Goal: Transaction & Acquisition: Book appointment/travel/reservation

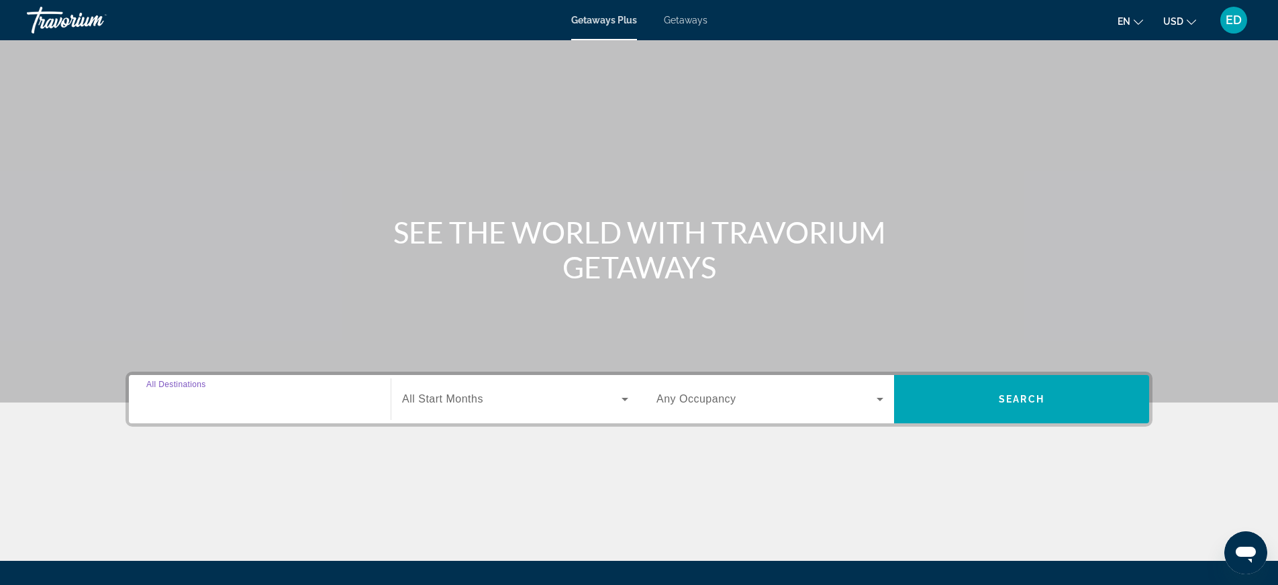
click at [260, 402] on input "Destination All Destinations" at bounding box center [259, 400] width 227 height 16
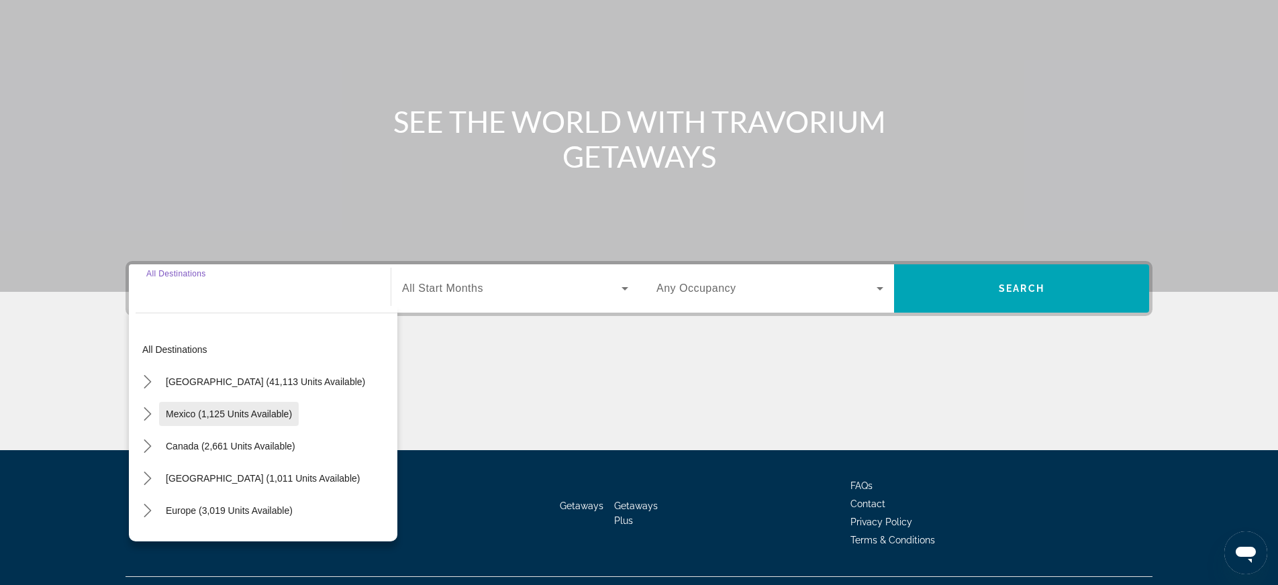
scroll to position [140, 0]
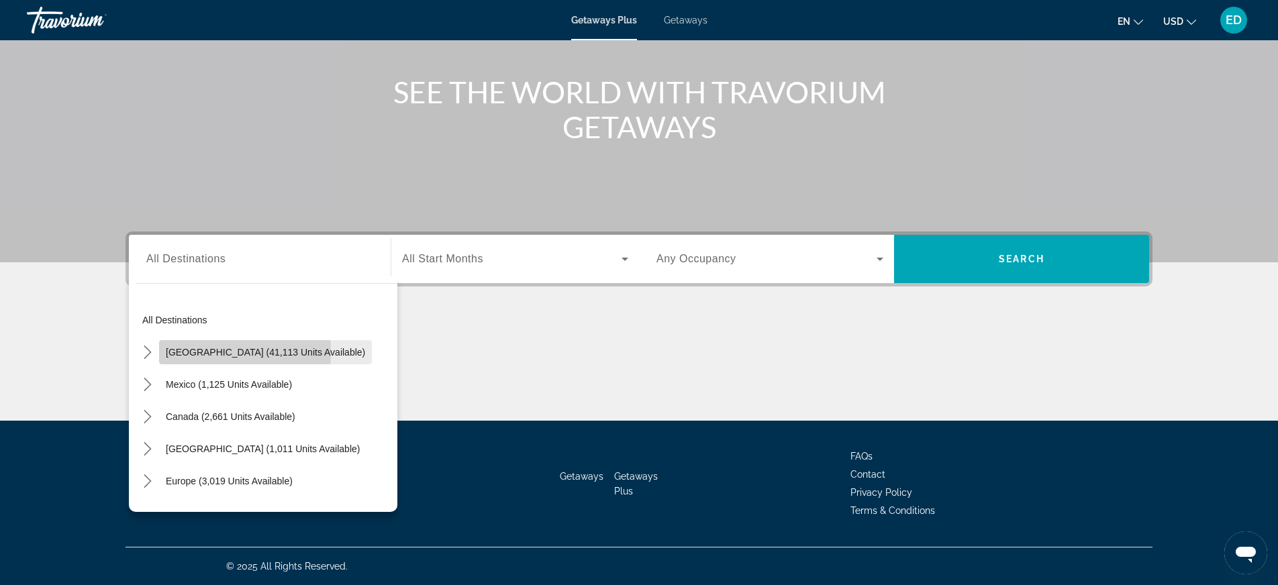
click at [173, 352] on span "[GEOGRAPHIC_DATA] (41,113 units available)" at bounding box center [265, 352] width 199 height 11
type input "**********"
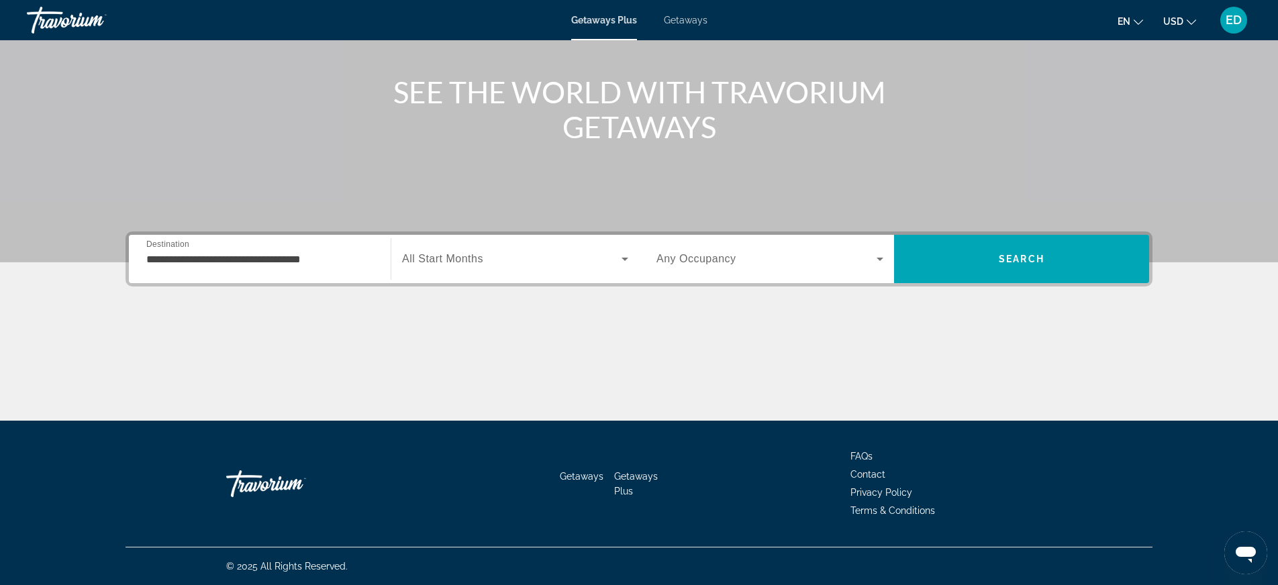
click at [449, 264] on span "All Start Months" at bounding box center [442, 258] width 81 height 11
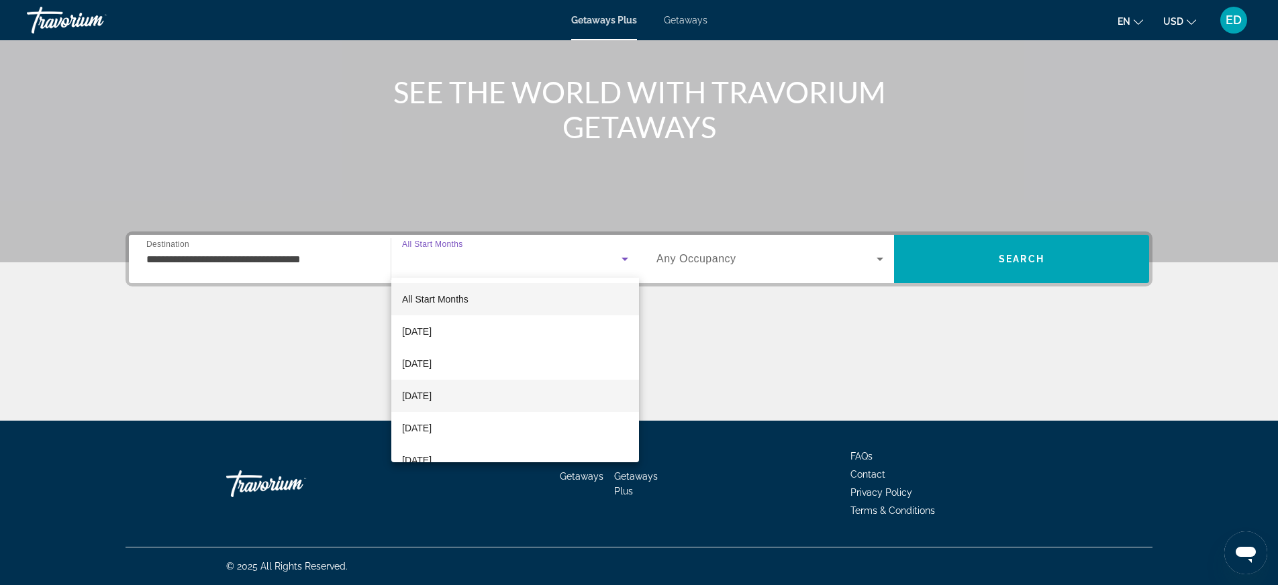
scroll to position [11, 0]
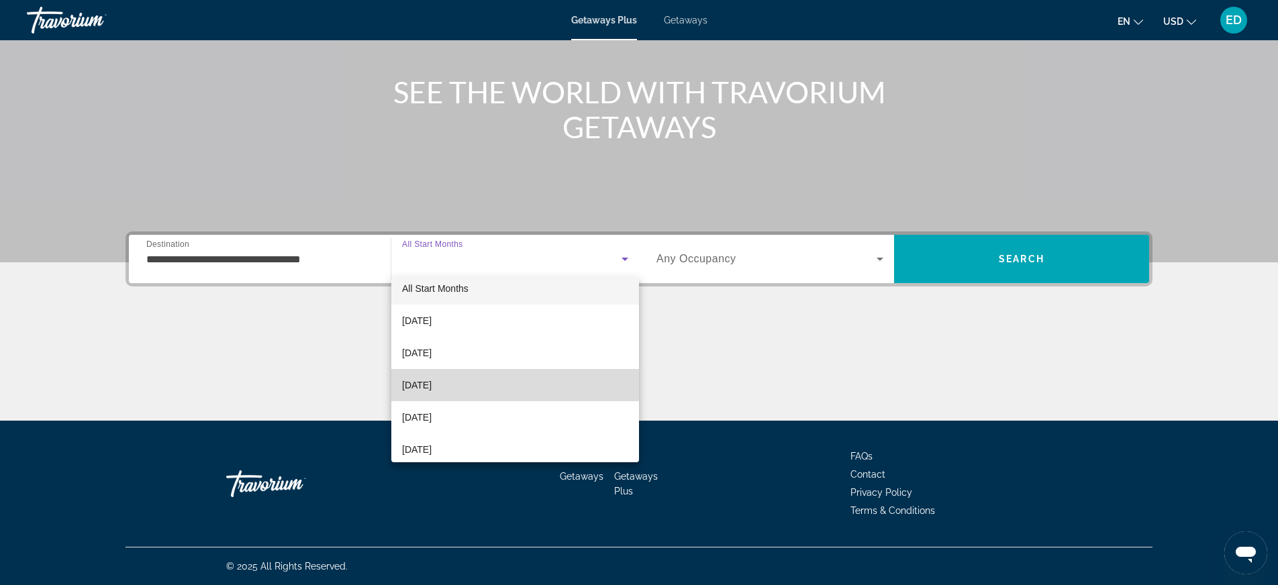
click at [432, 383] on span "[DATE]" at bounding box center [417, 385] width 30 height 16
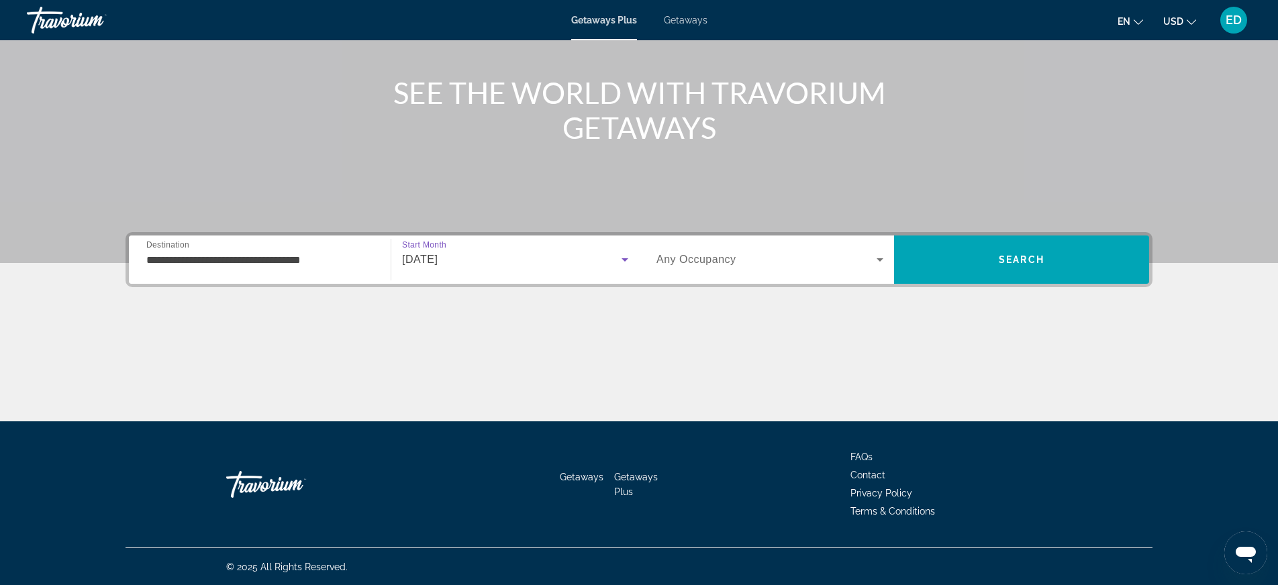
click at [747, 263] on span "Search widget" at bounding box center [767, 260] width 220 height 16
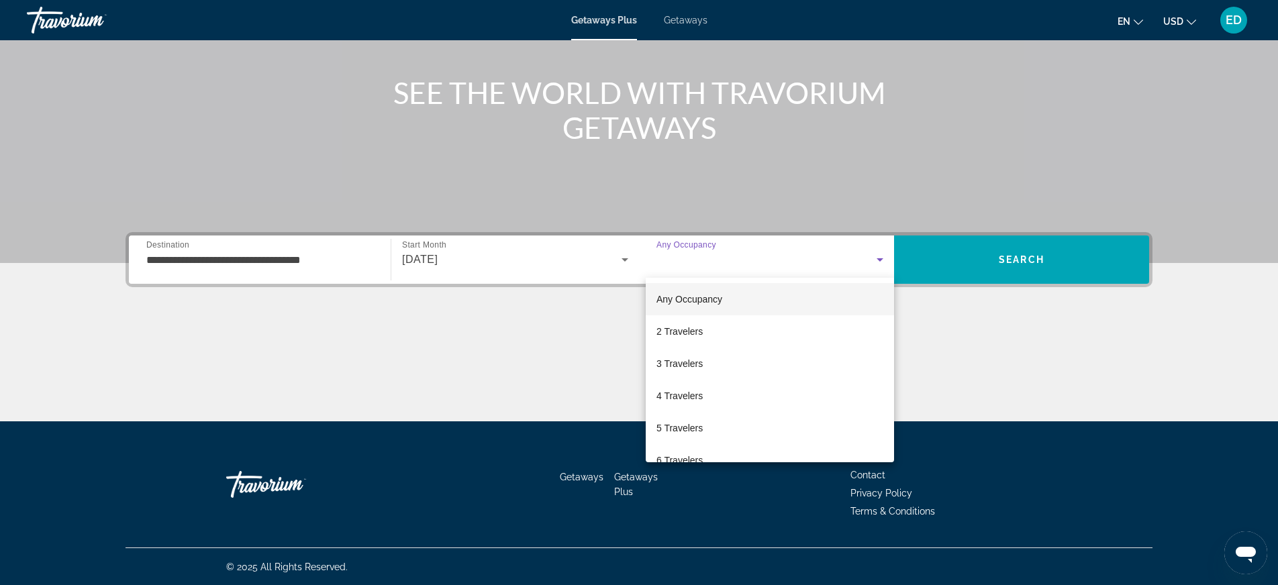
scroll to position [140, 0]
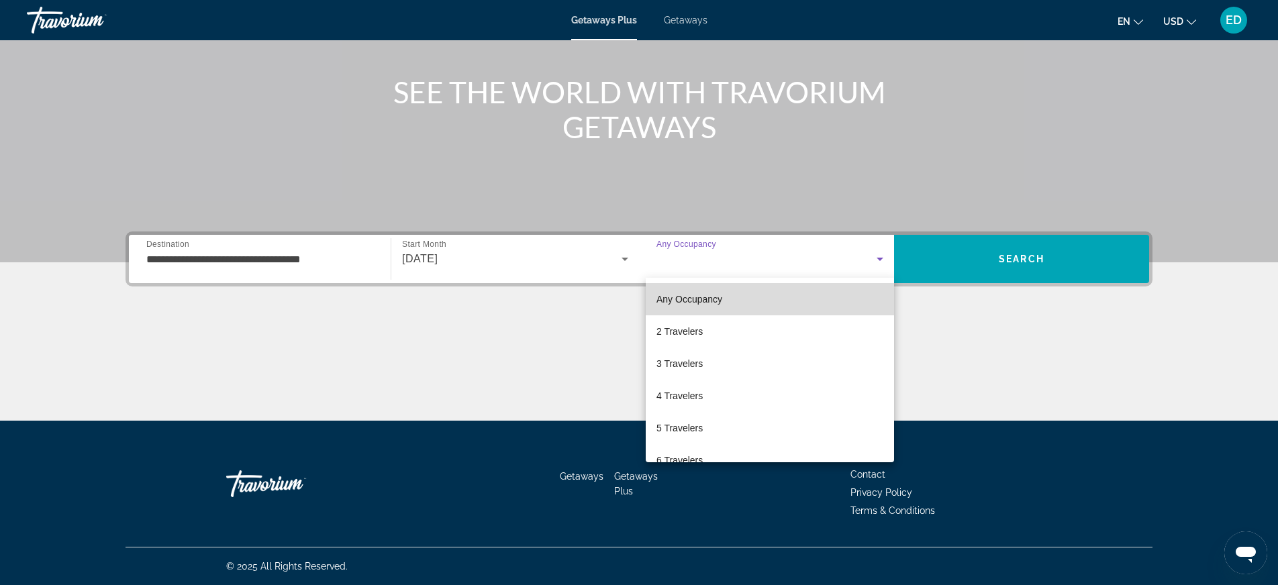
click at [707, 304] on span "Any Occupancy" at bounding box center [690, 299] width 66 height 11
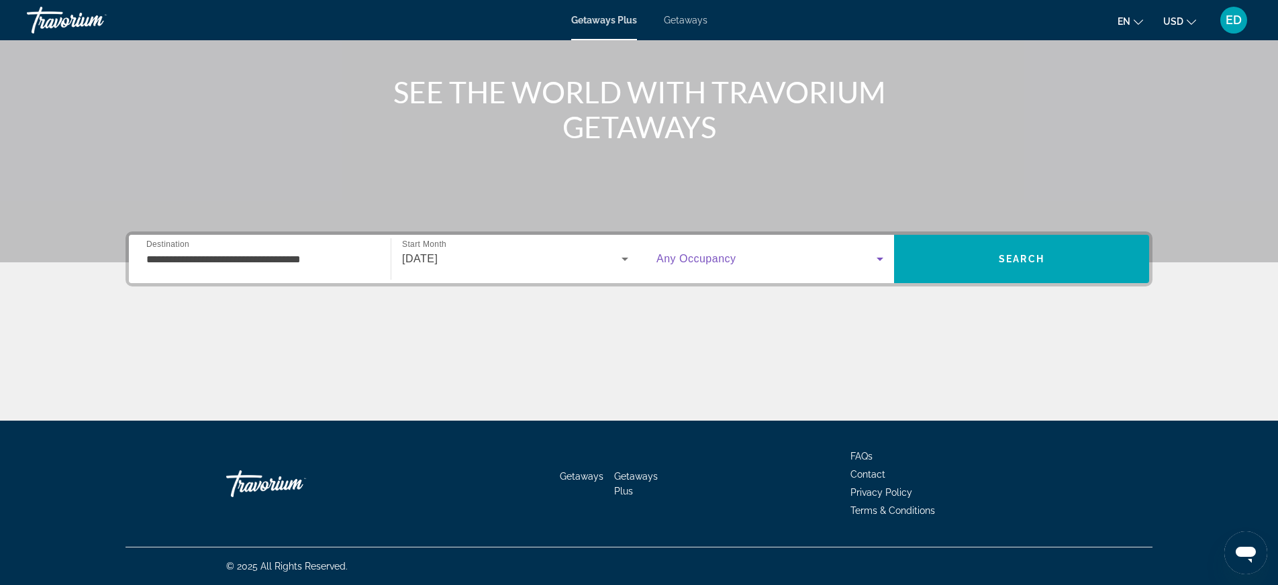
click at [816, 255] on span "Search widget" at bounding box center [767, 259] width 220 height 16
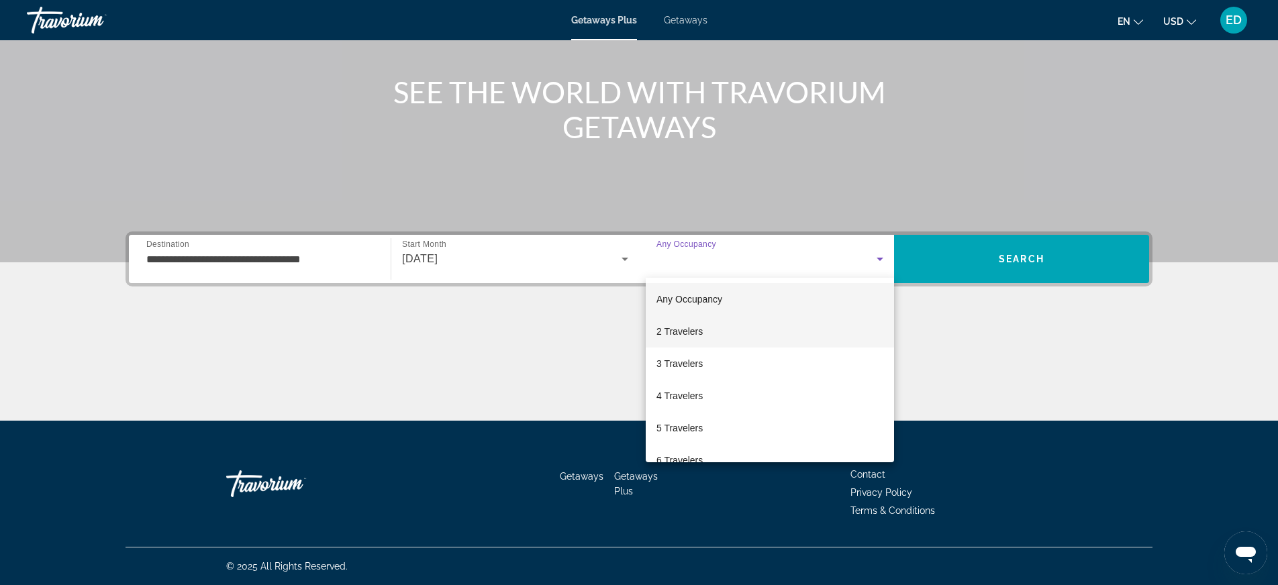
scroll to position [148, 0]
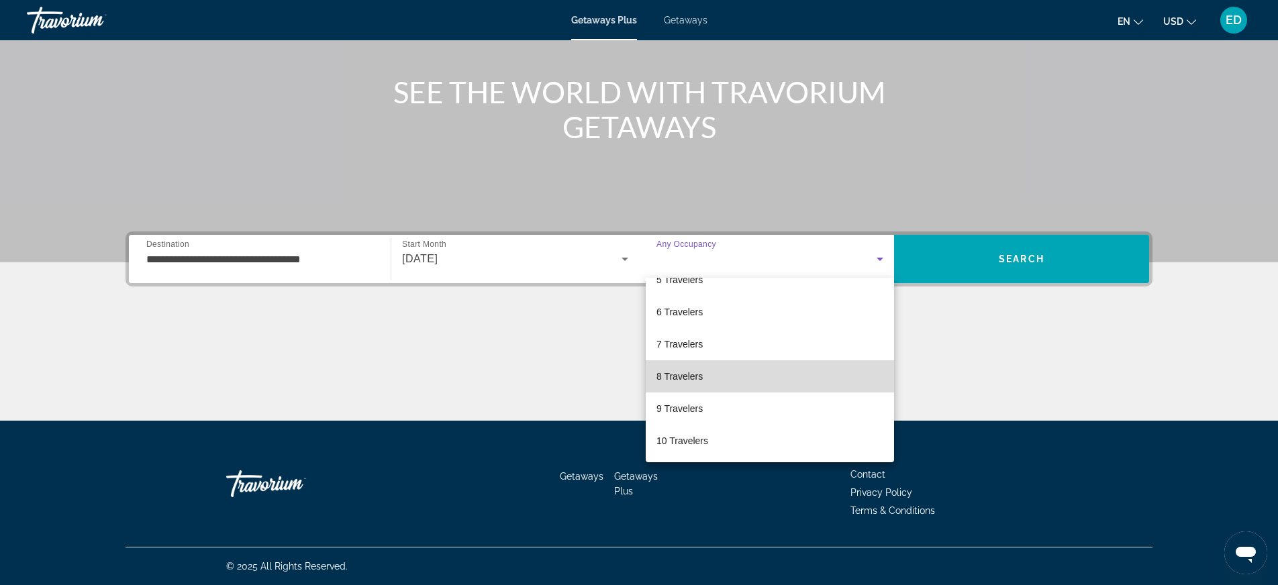
click at [707, 372] on mat-option "8 Travelers" at bounding box center [770, 377] width 248 height 32
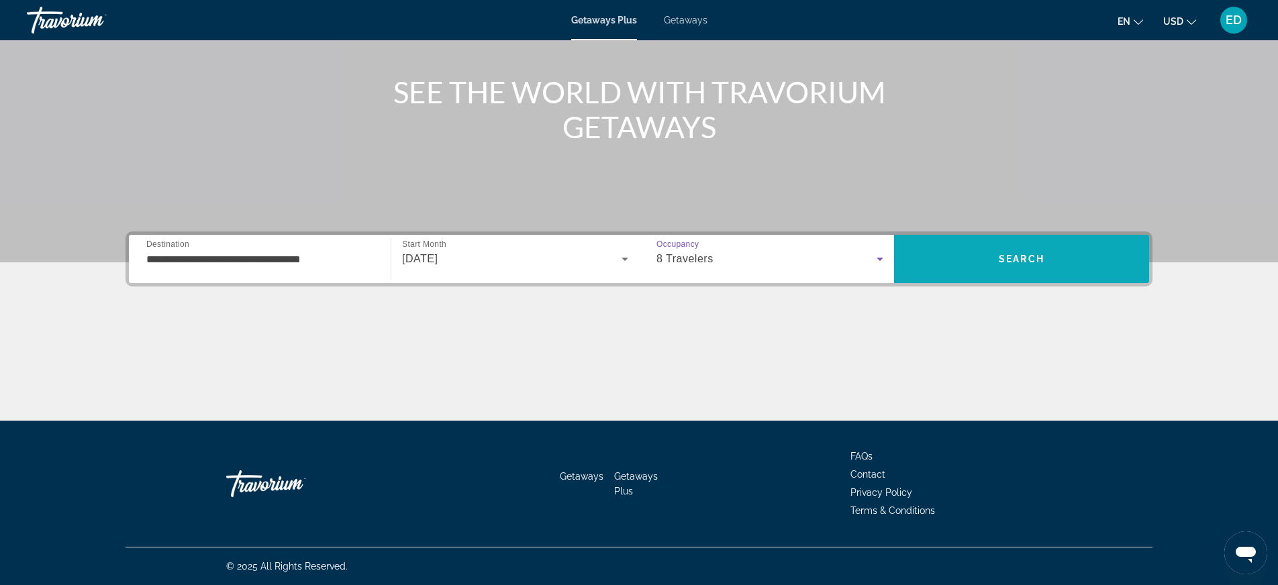
click at [1025, 259] on span "Search" at bounding box center [1022, 259] width 46 height 11
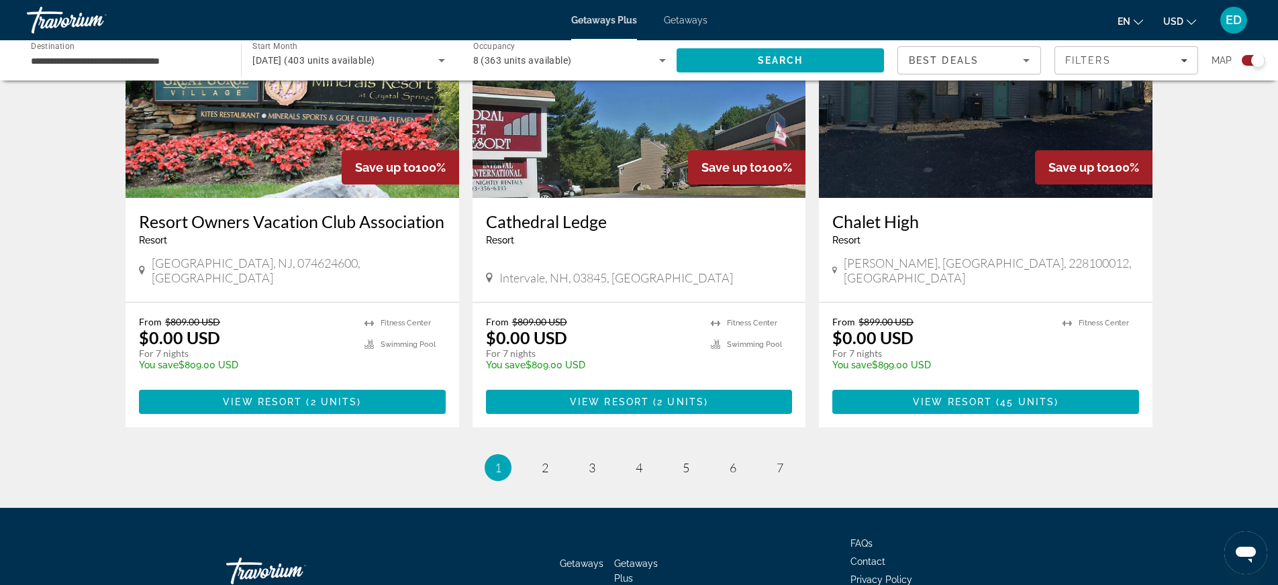
scroll to position [2043, 0]
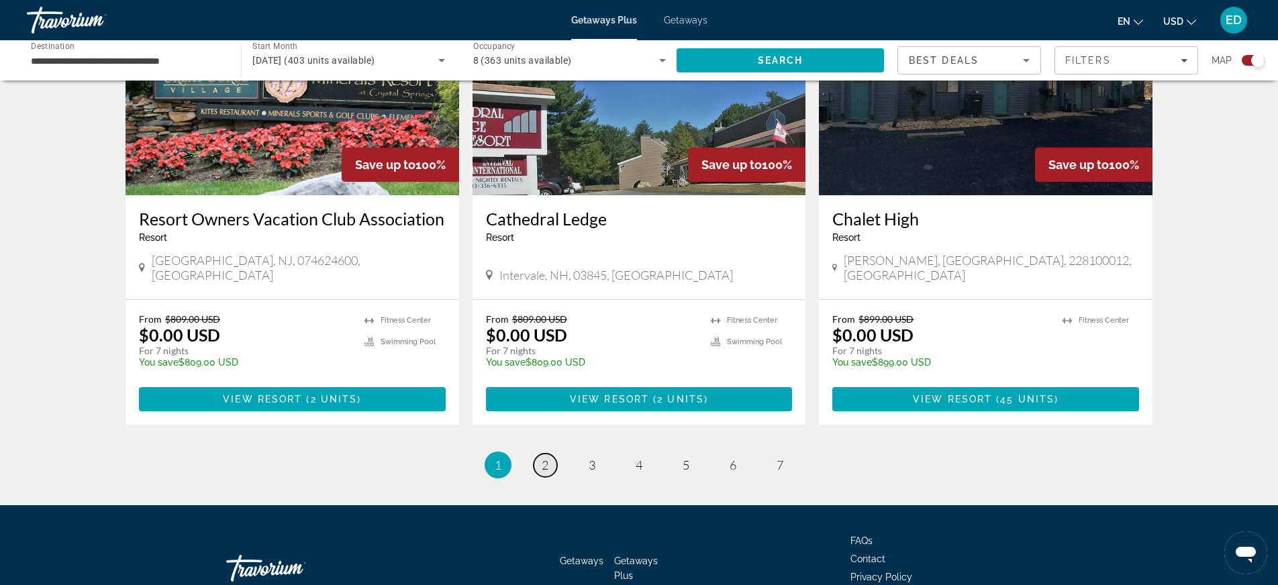
click at [544, 458] on span "2" at bounding box center [545, 465] width 7 height 15
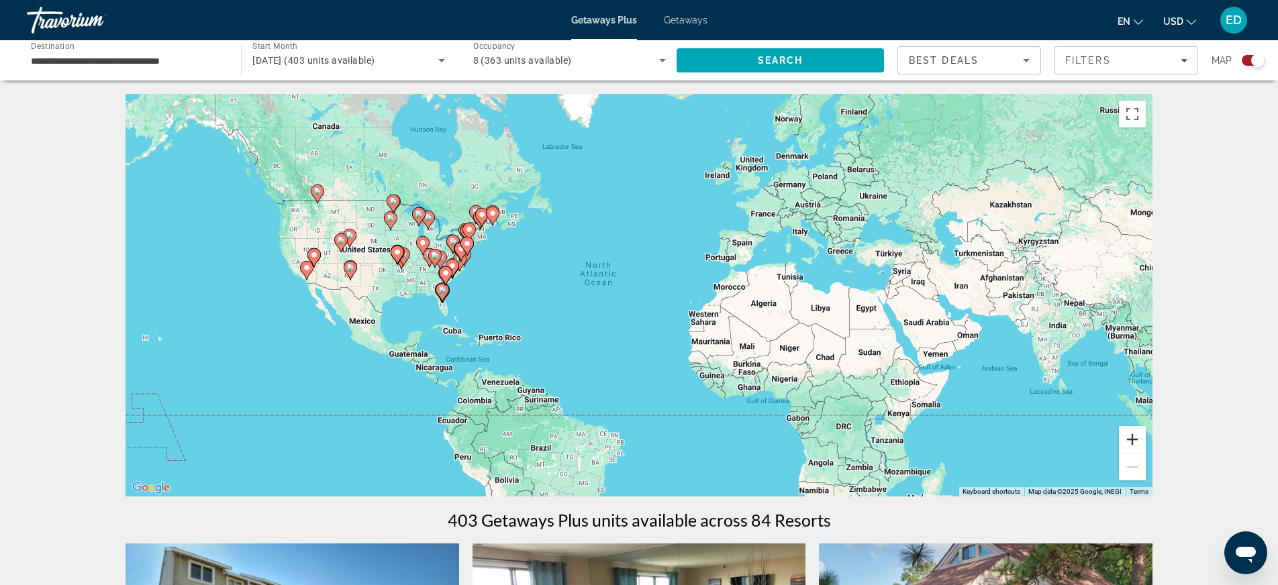
click at [1129, 434] on button "Zoom in" at bounding box center [1132, 439] width 27 height 27
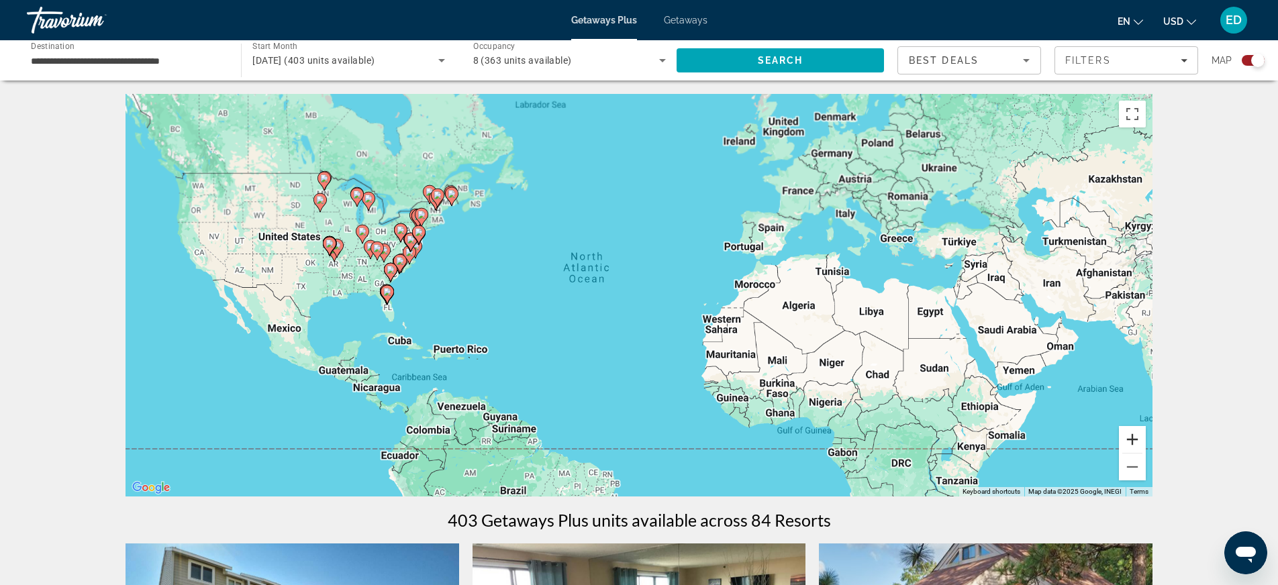
click at [1129, 434] on button "Zoom in" at bounding box center [1132, 439] width 27 height 27
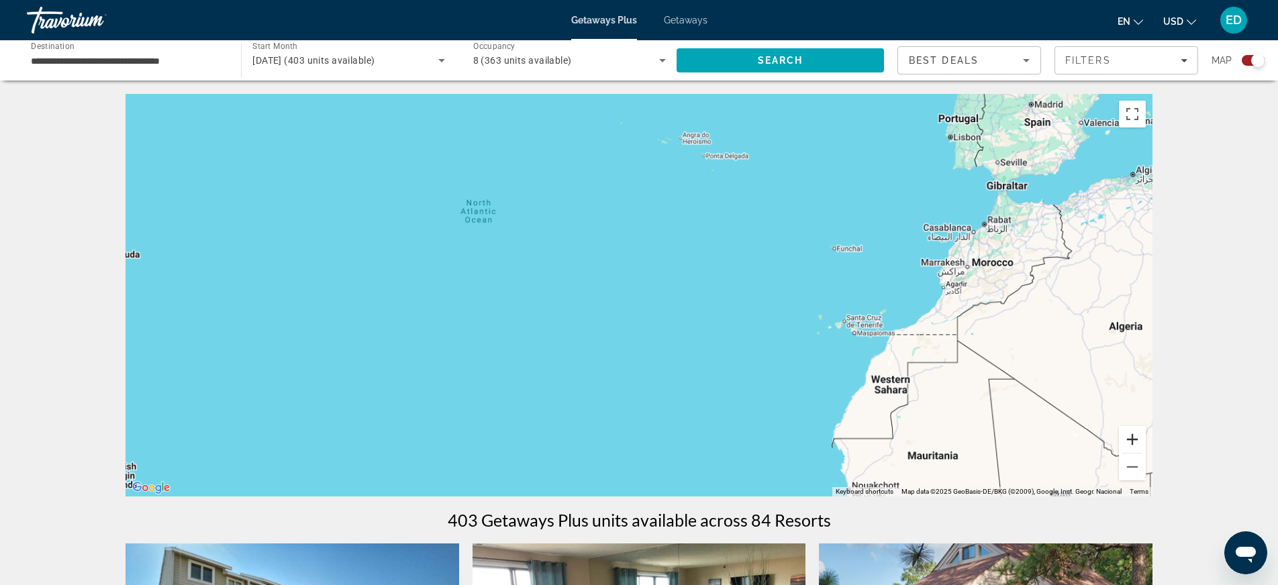
click at [1129, 434] on button "Zoom in" at bounding box center [1132, 439] width 27 height 27
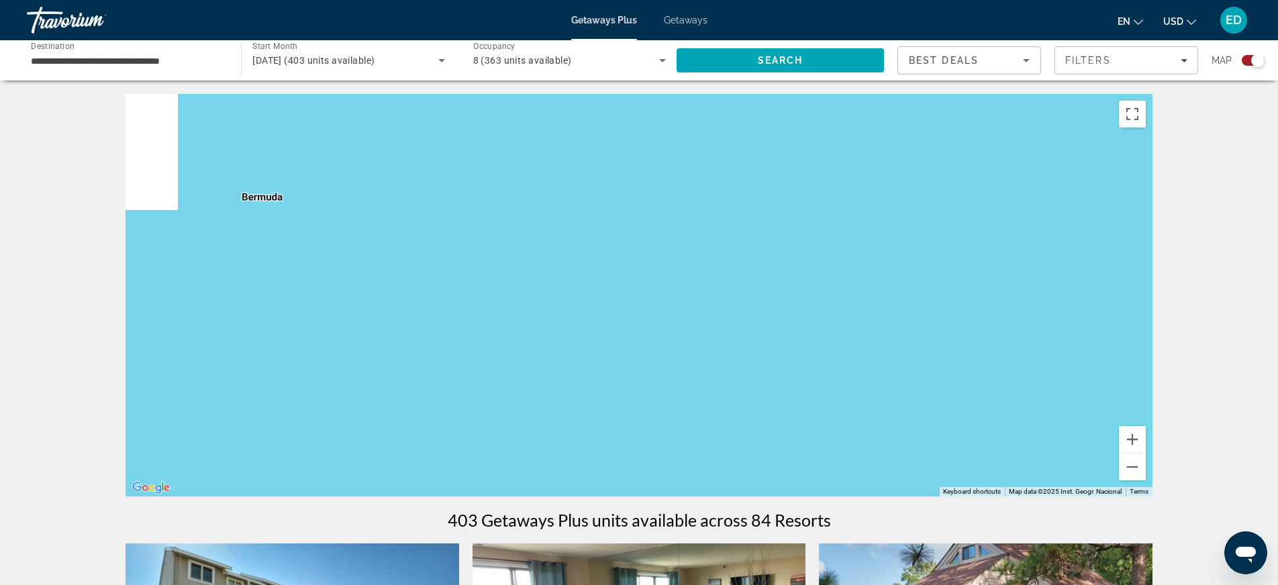
drag, startPoint x: 533, startPoint y: 332, endPoint x: 1069, endPoint y: 306, distance: 536.4
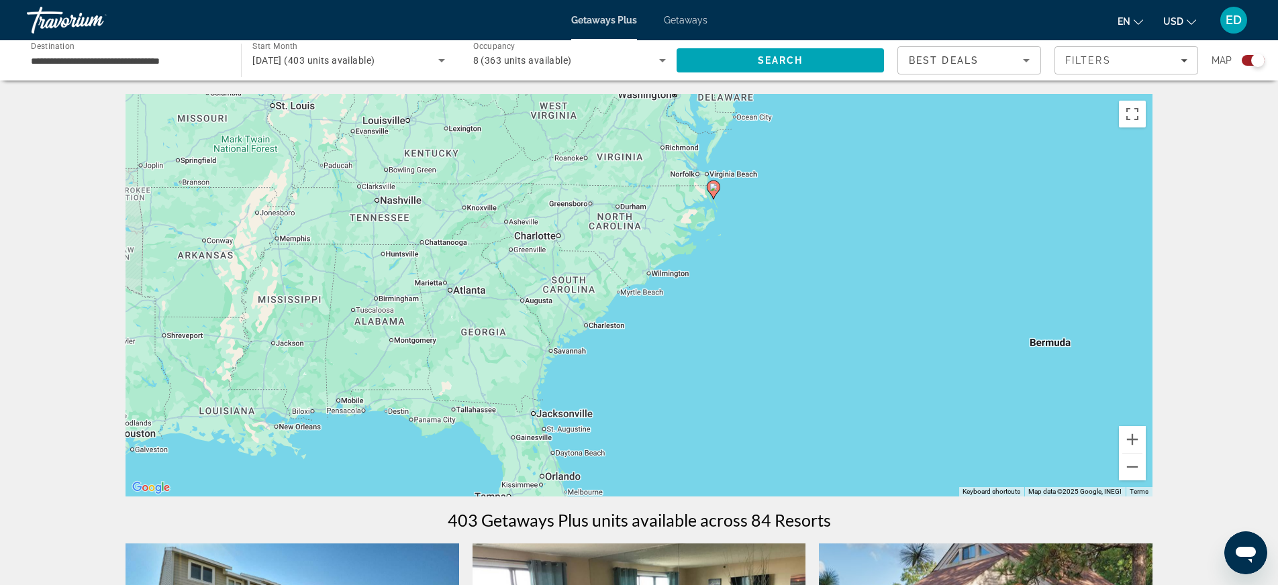
drag, startPoint x: 408, startPoint y: 244, endPoint x: 1104, endPoint y: 377, distance: 708.3
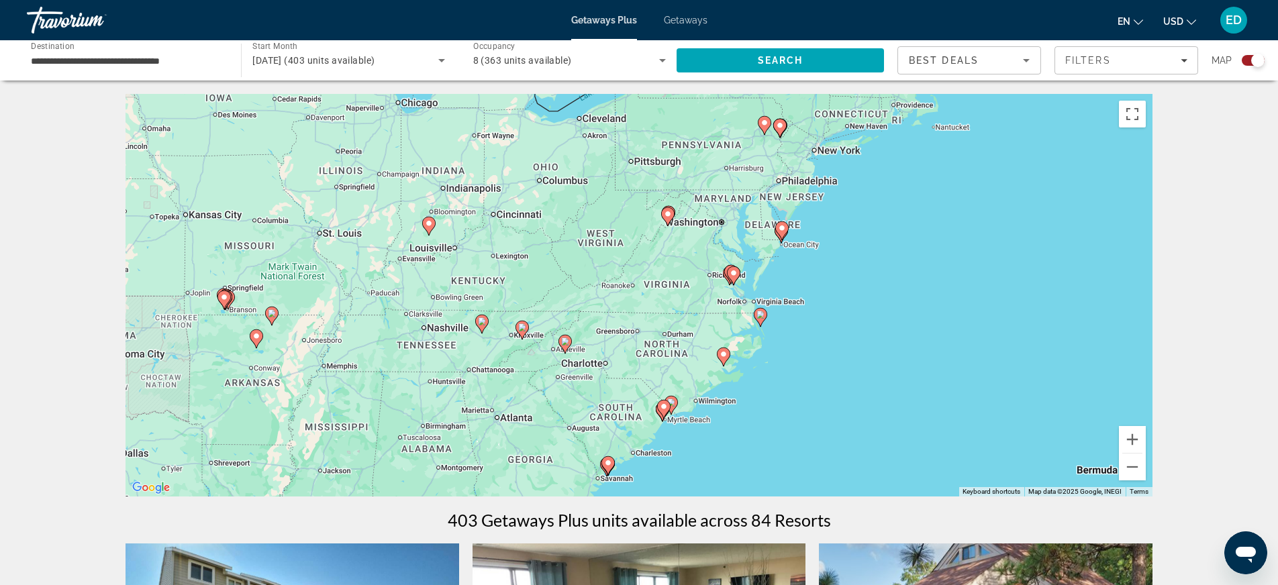
drag, startPoint x: 865, startPoint y: 329, endPoint x: 908, endPoint y: 438, distance: 117.3
click at [908, 438] on div "To activate drag with keyboard, press Alt + Enter. Once in keyboard drag state,…" at bounding box center [639, 295] width 1027 height 403
click at [1136, 440] on button "Zoom in" at bounding box center [1132, 439] width 27 height 27
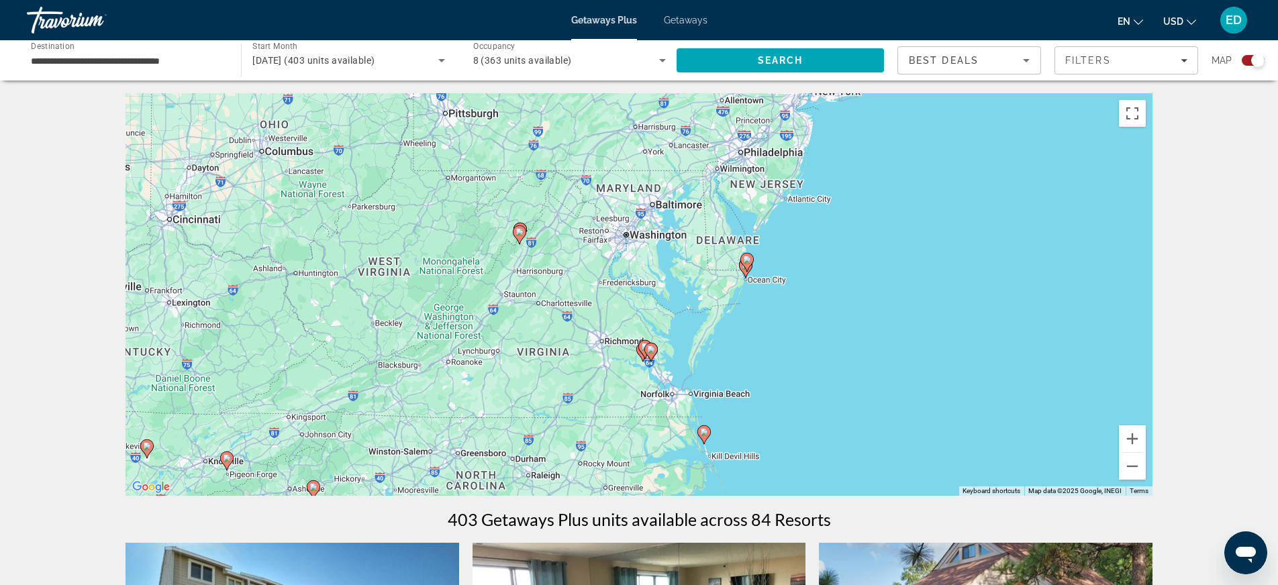
drag, startPoint x: 969, startPoint y: 342, endPoint x: 790, endPoint y: 428, distance: 197.9
click at [790, 428] on div "To activate drag with keyboard, press Alt + Enter. Once in keyboard drag state,…" at bounding box center [639, 294] width 1027 height 403
click at [1134, 434] on button "Zoom in" at bounding box center [1132, 439] width 27 height 27
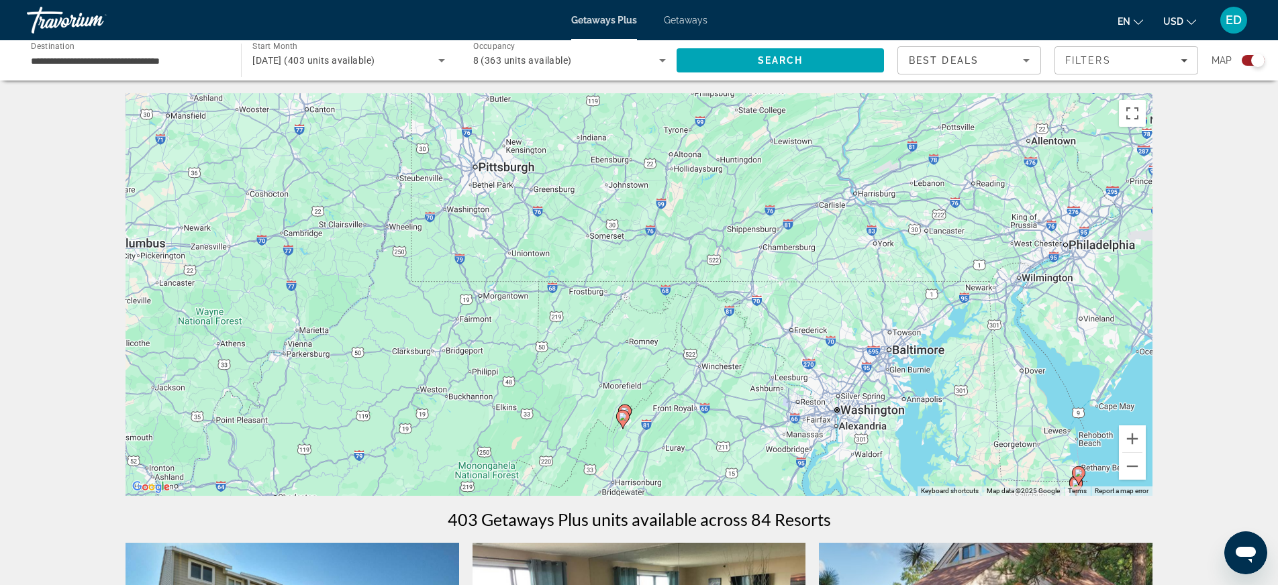
drag, startPoint x: 550, startPoint y: 234, endPoint x: 780, endPoint y: 478, distance: 335.8
click at [782, 478] on div "To activate drag with keyboard, press Alt + Enter. Once in keyboard drag state,…" at bounding box center [639, 294] width 1027 height 403
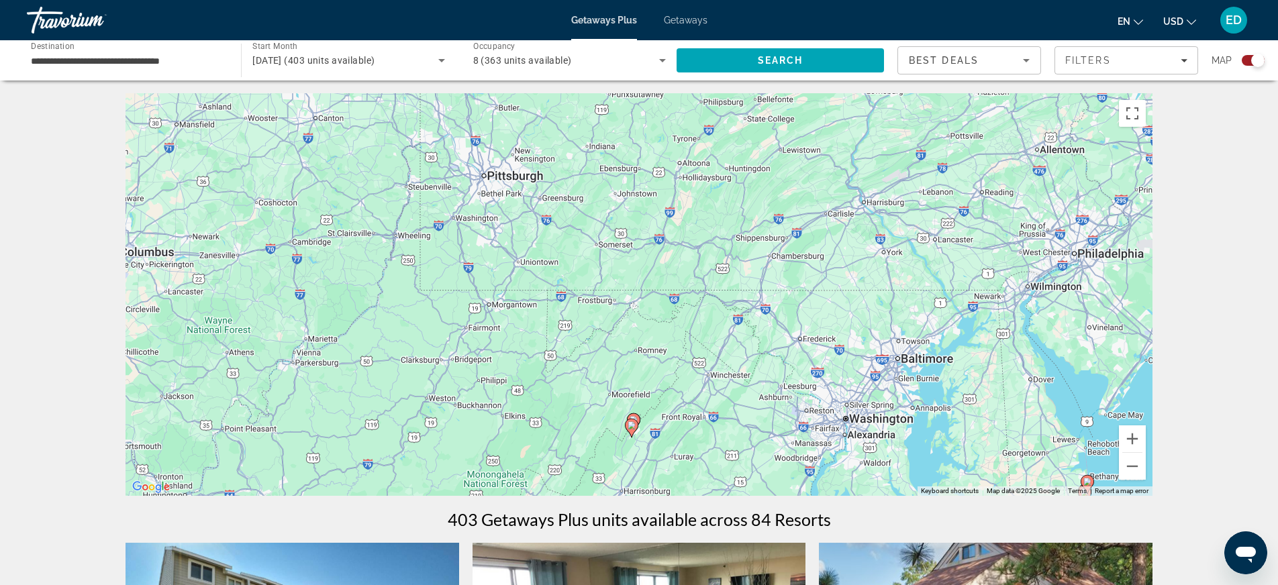
click at [632, 425] on image "Main content" at bounding box center [632, 426] width 8 height 8
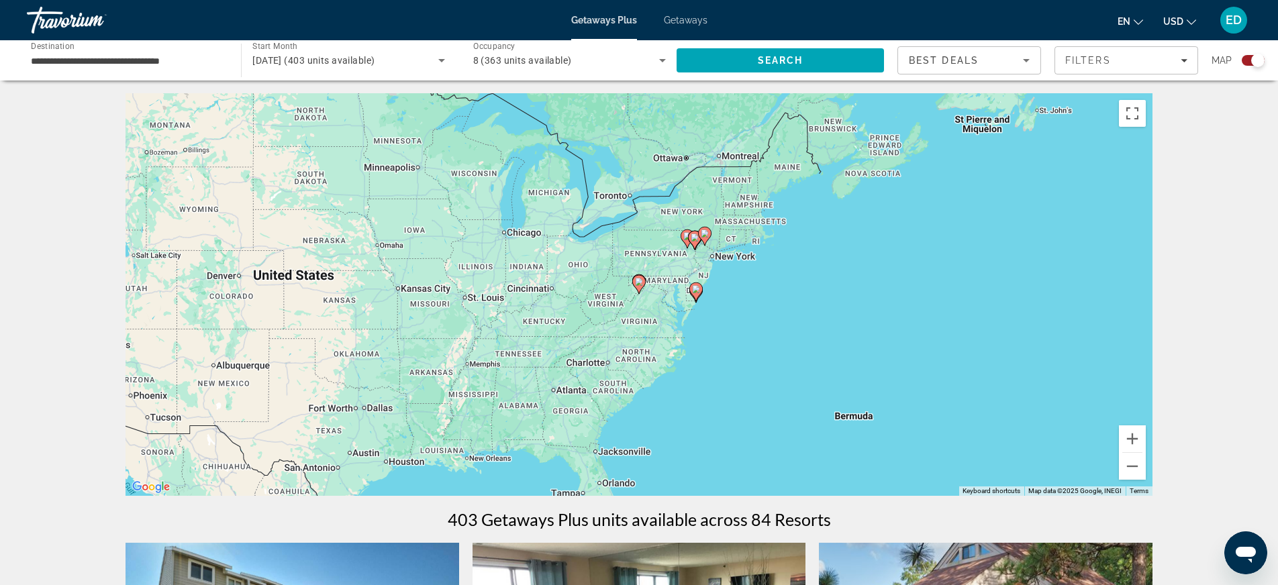
click at [641, 278] on image "Main content" at bounding box center [639, 282] width 8 height 8
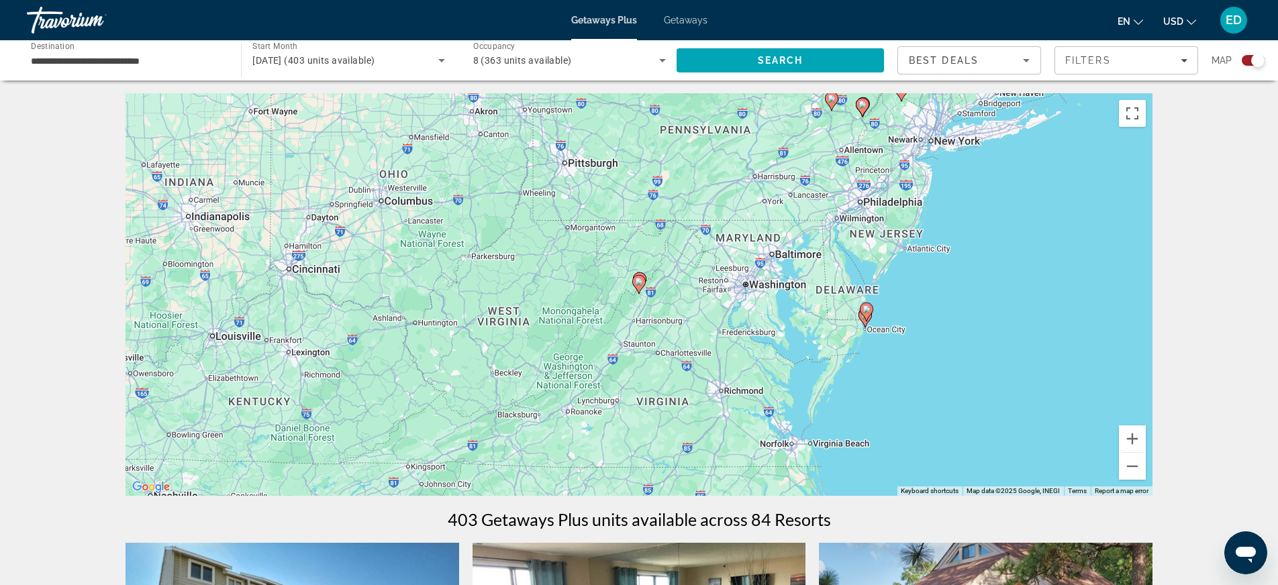
click at [641, 279] on image "Main content" at bounding box center [639, 282] width 8 height 8
type input "**********"
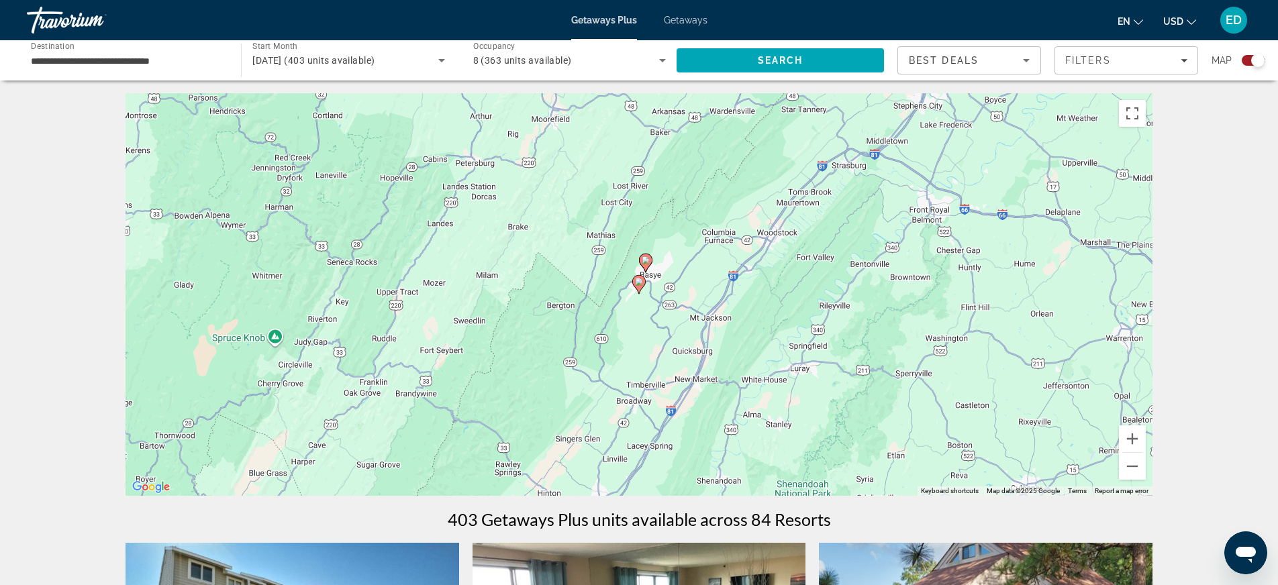
click at [638, 279] on image "Main content" at bounding box center [639, 282] width 8 height 8
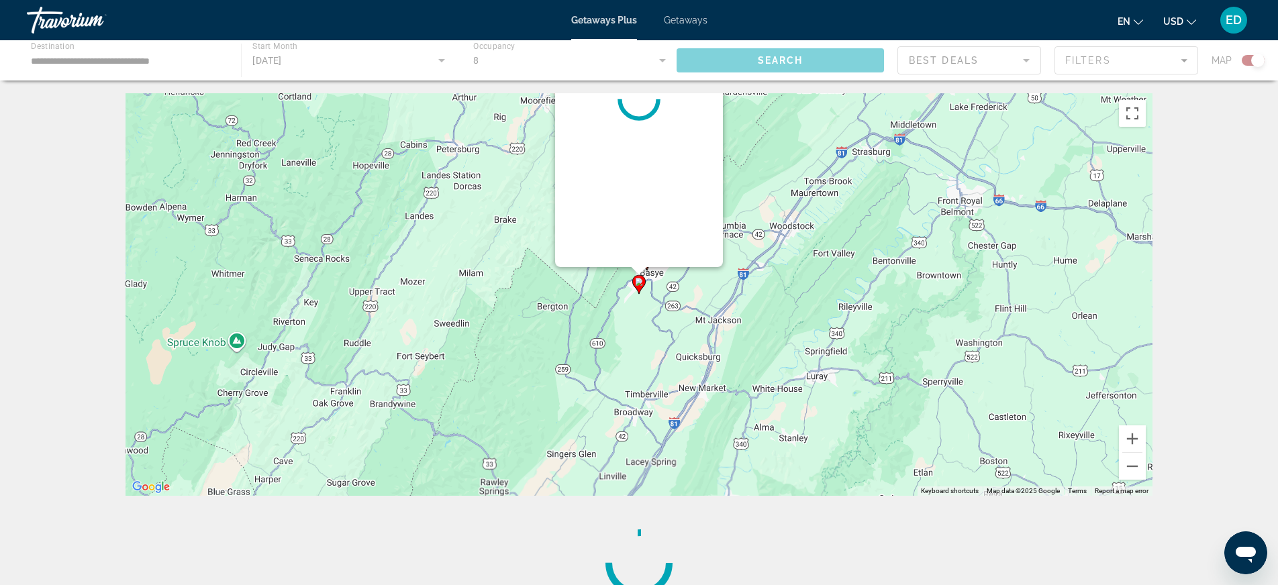
scroll to position [0, 0]
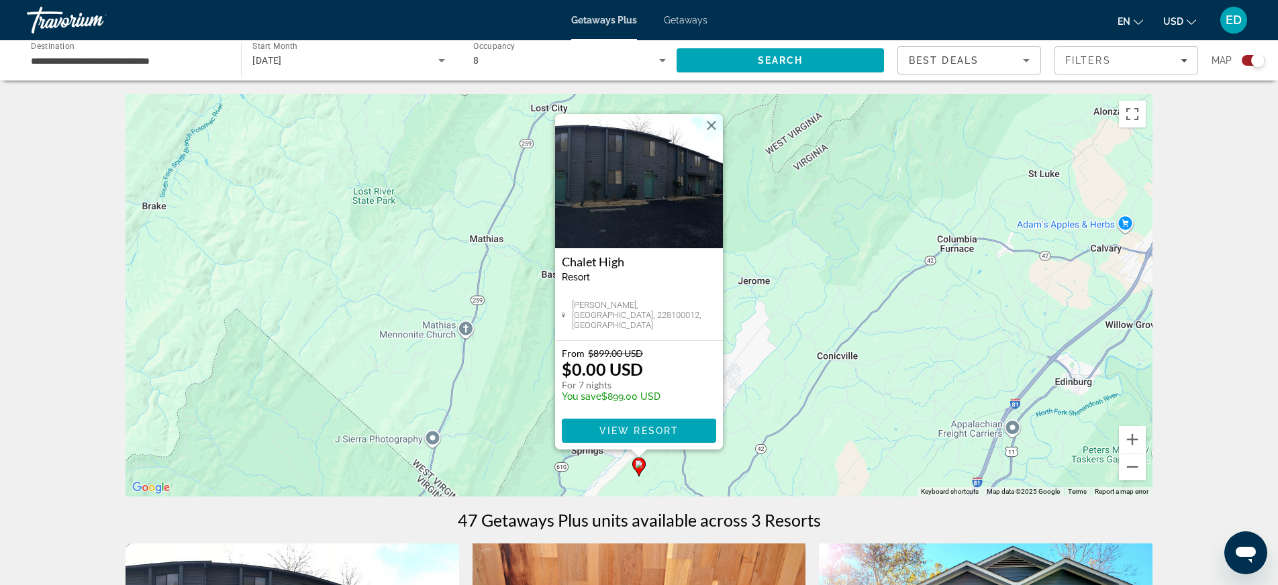
click at [630, 195] on img "Main content" at bounding box center [639, 181] width 168 height 134
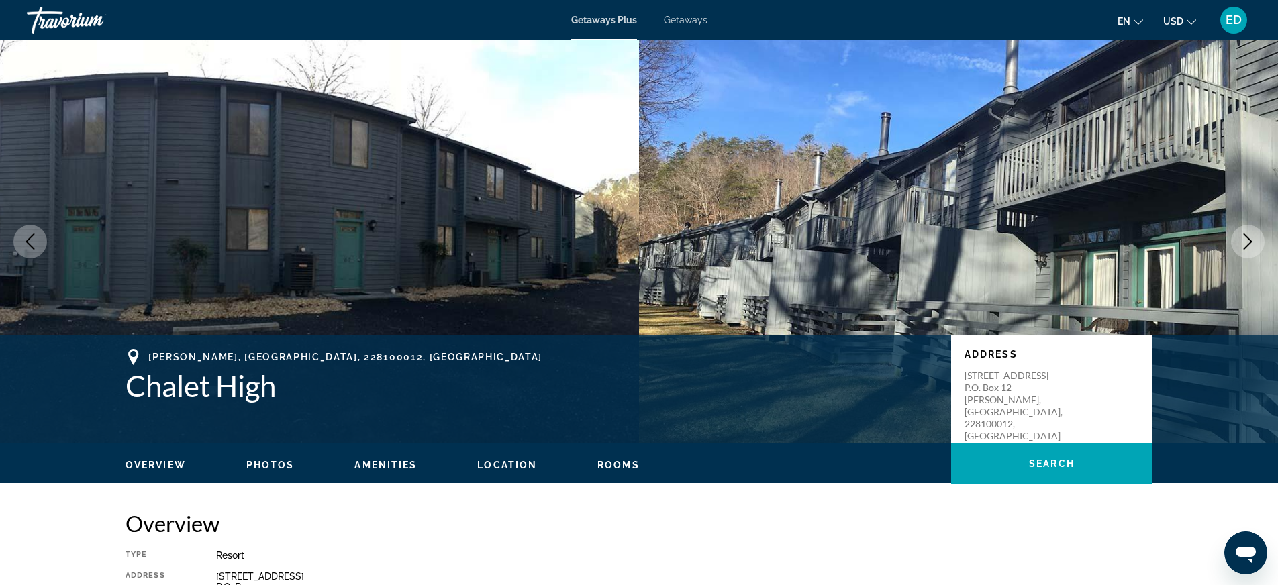
click at [1254, 247] on icon "Next image" at bounding box center [1248, 242] width 16 height 16
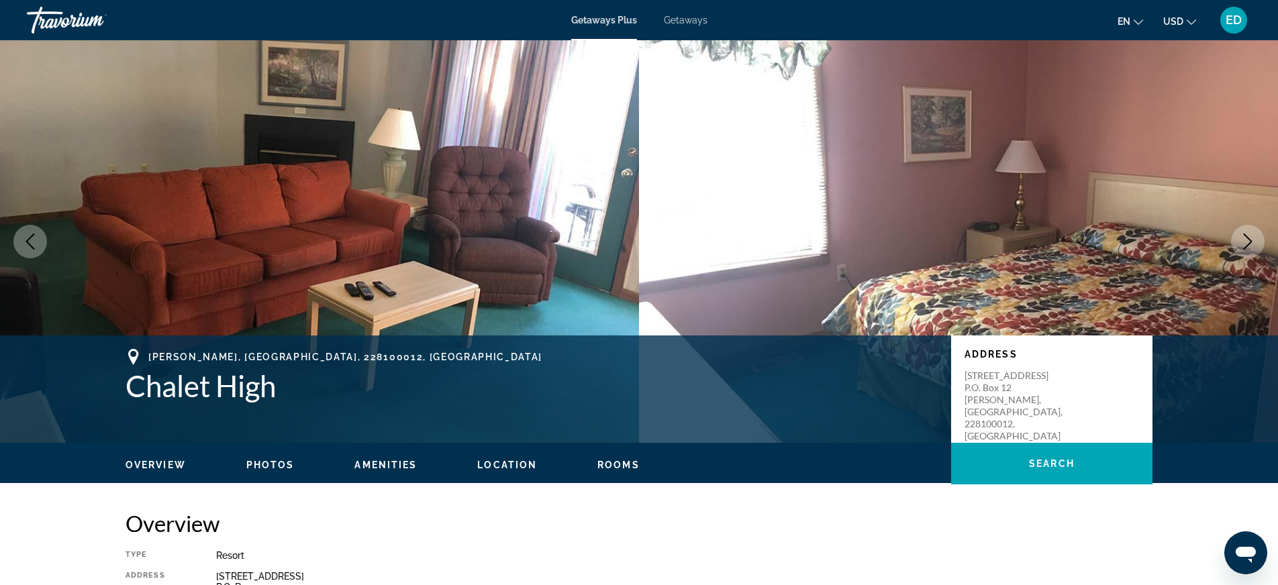
click at [1254, 247] on icon "Next image" at bounding box center [1248, 242] width 16 height 16
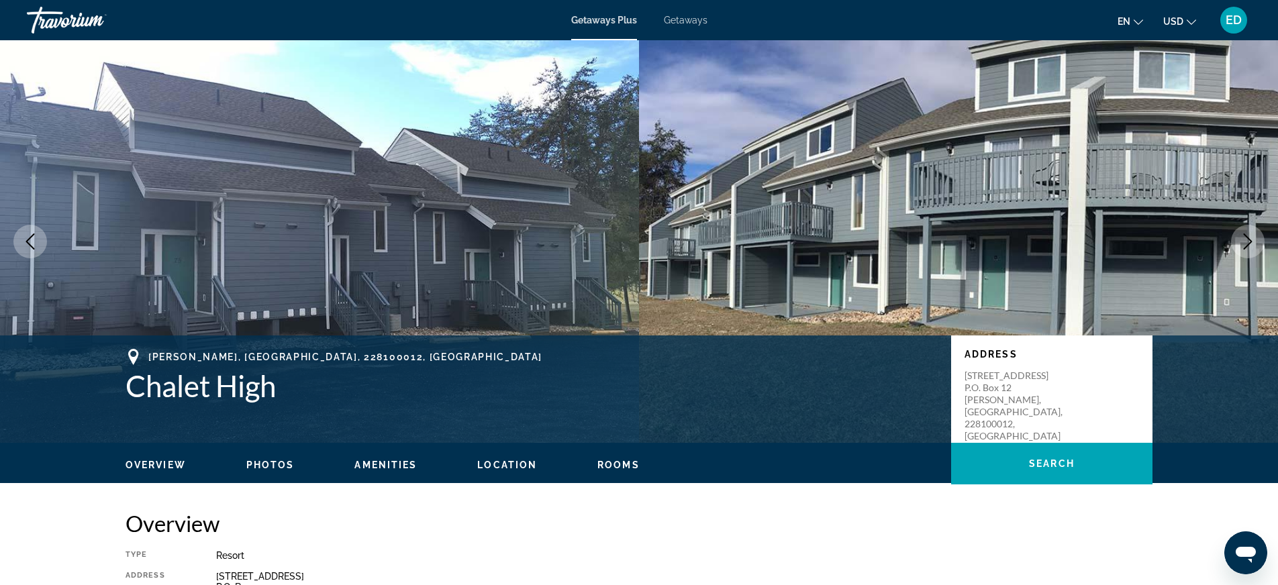
click at [1247, 242] on icon "Next image" at bounding box center [1248, 242] width 16 height 16
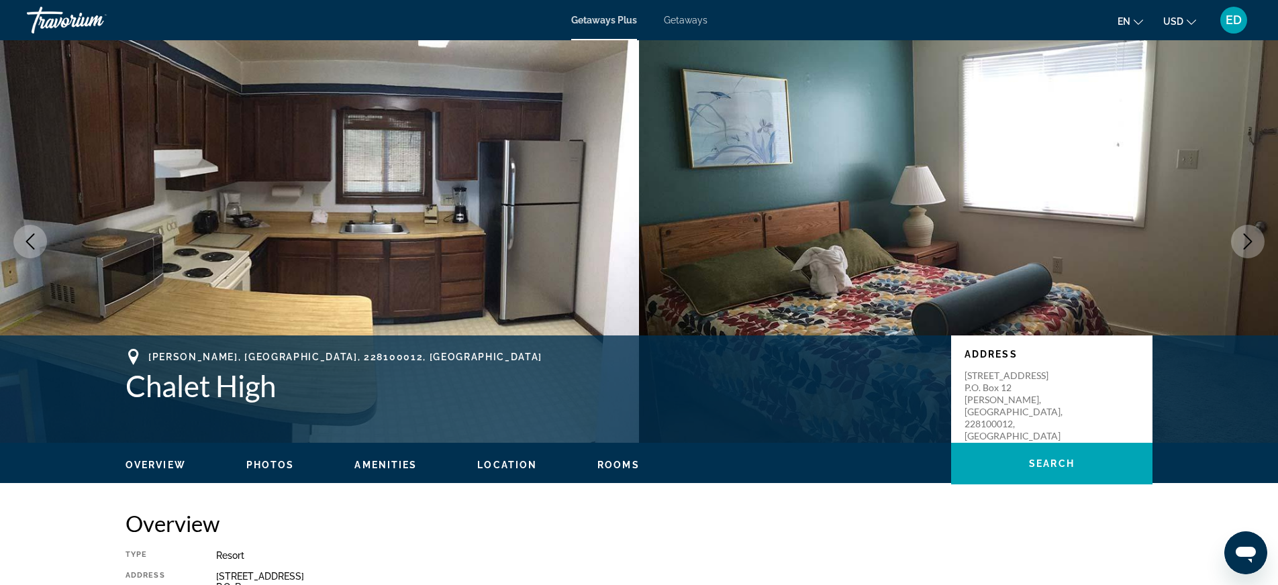
click at [1247, 242] on icon "Next image" at bounding box center [1248, 242] width 16 height 16
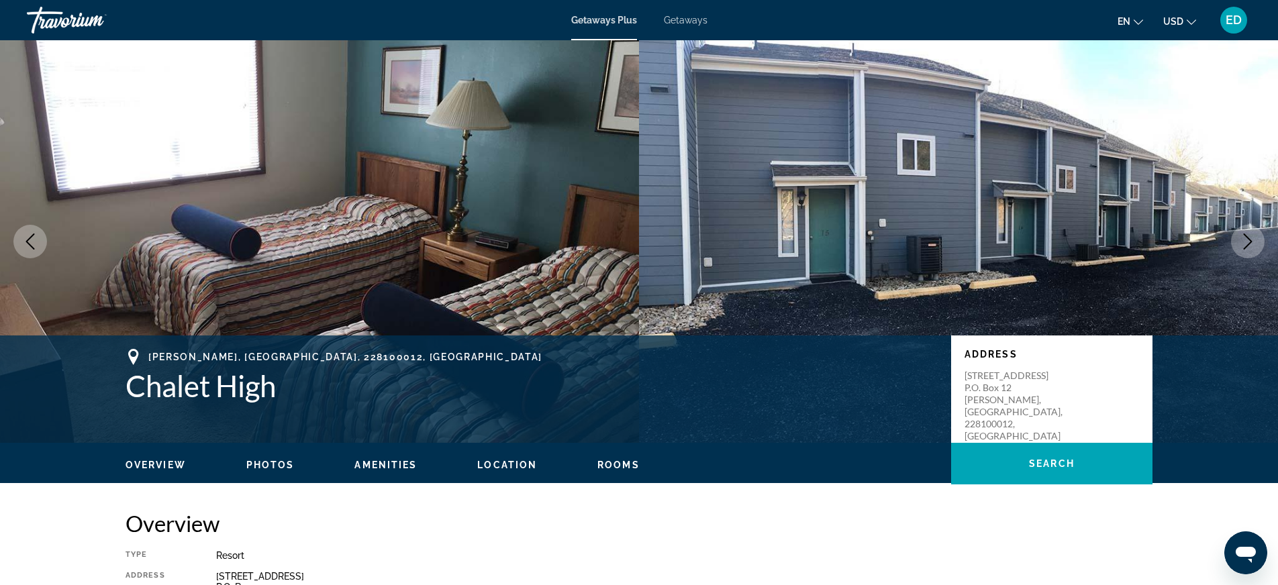
click at [1247, 242] on icon "Next image" at bounding box center [1248, 242] width 16 height 16
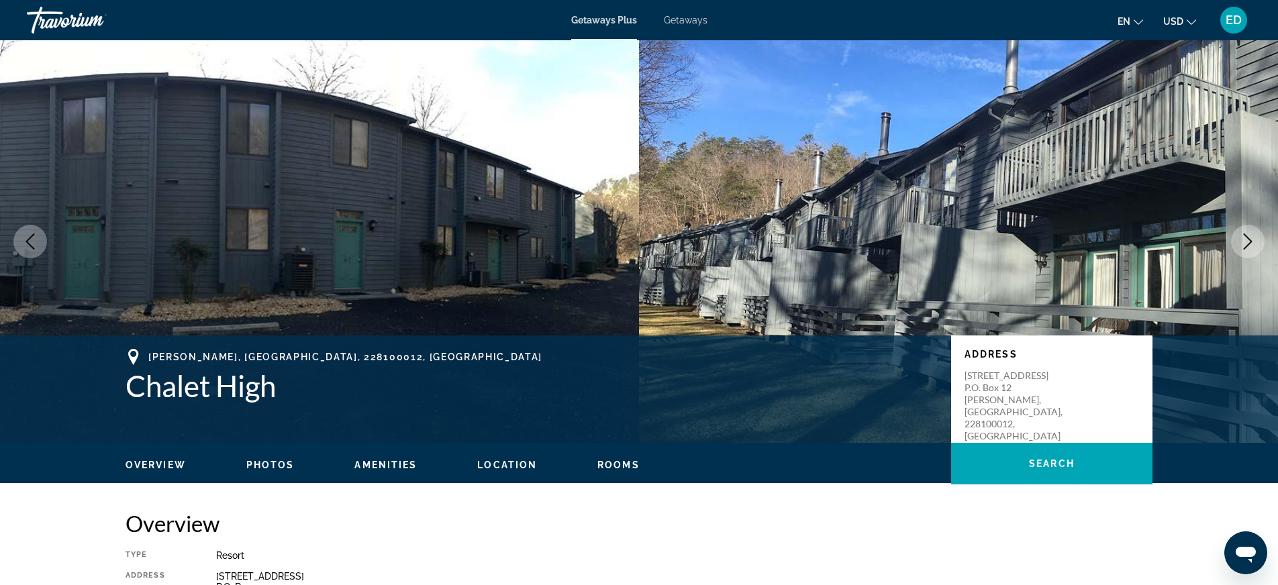
click at [1247, 242] on icon "Next image" at bounding box center [1248, 242] width 16 height 16
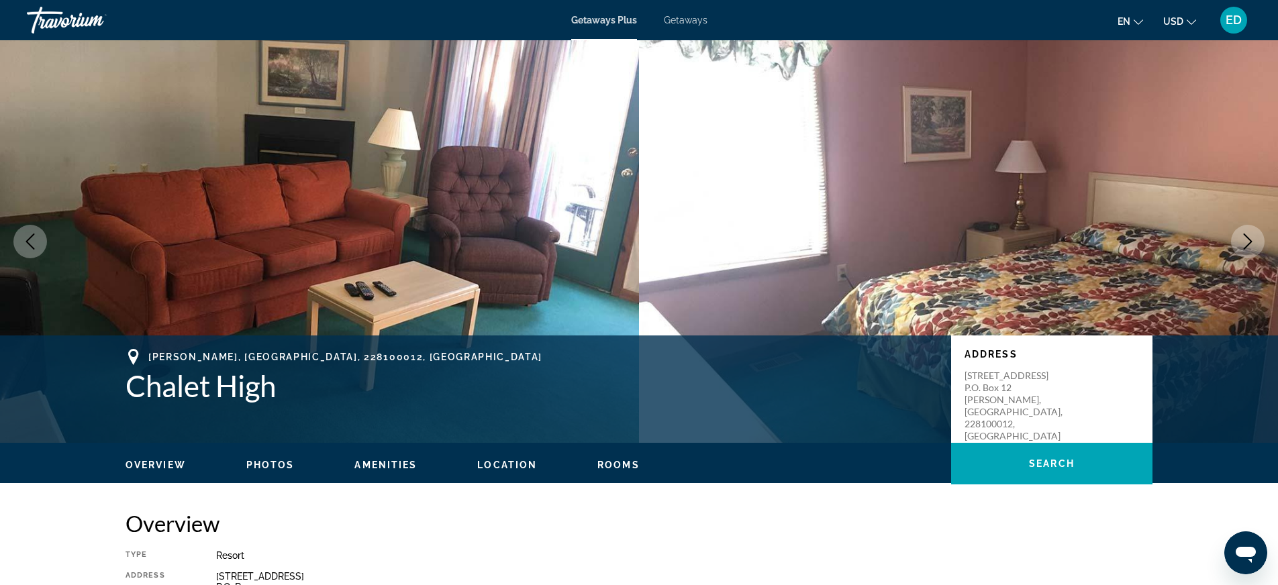
click at [1244, 238] on icon "Next image" at bounding box center [1248, 242] width 16 height 16
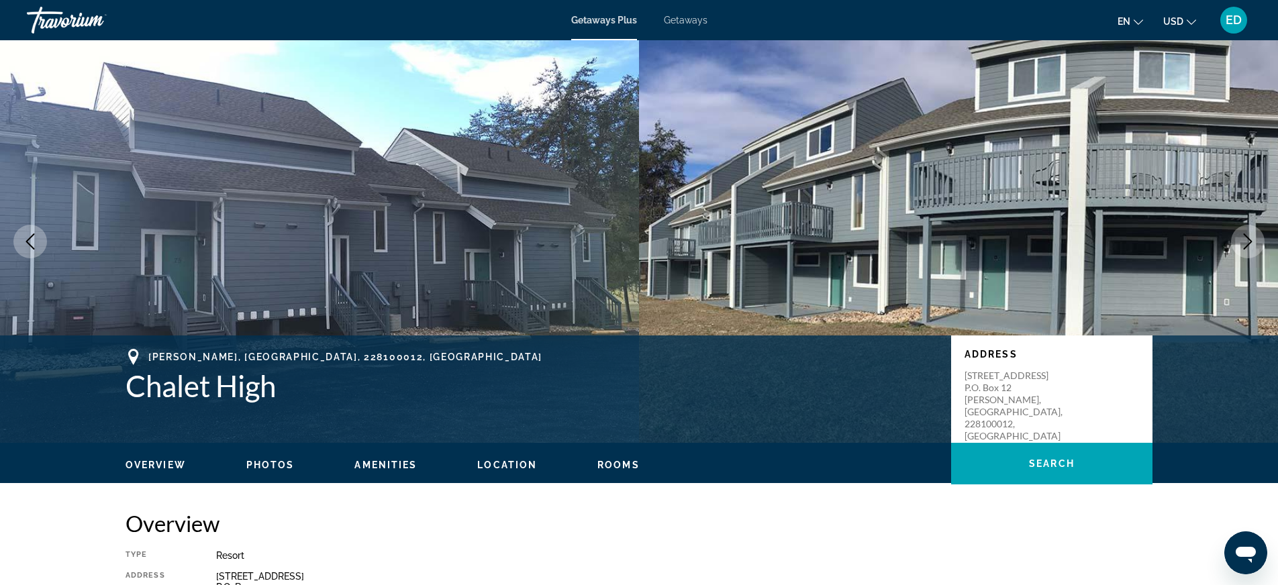
click at [1244, 238] on icon "Next image" at bounding box center [1248, 242] width 16 height 16
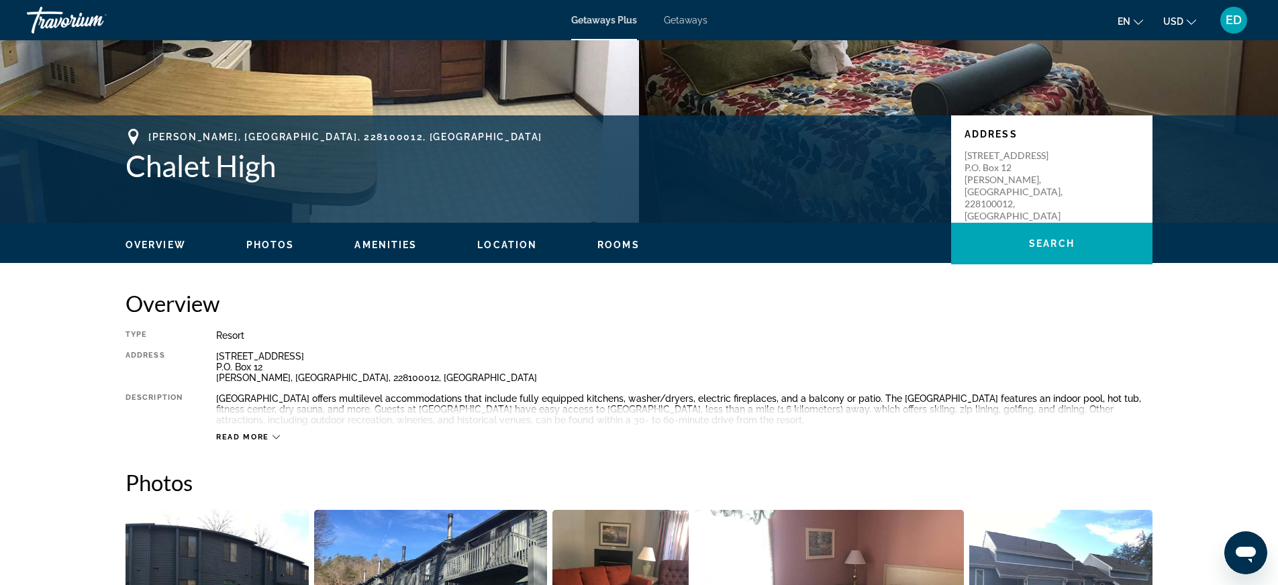
scroll to position [218, 0]
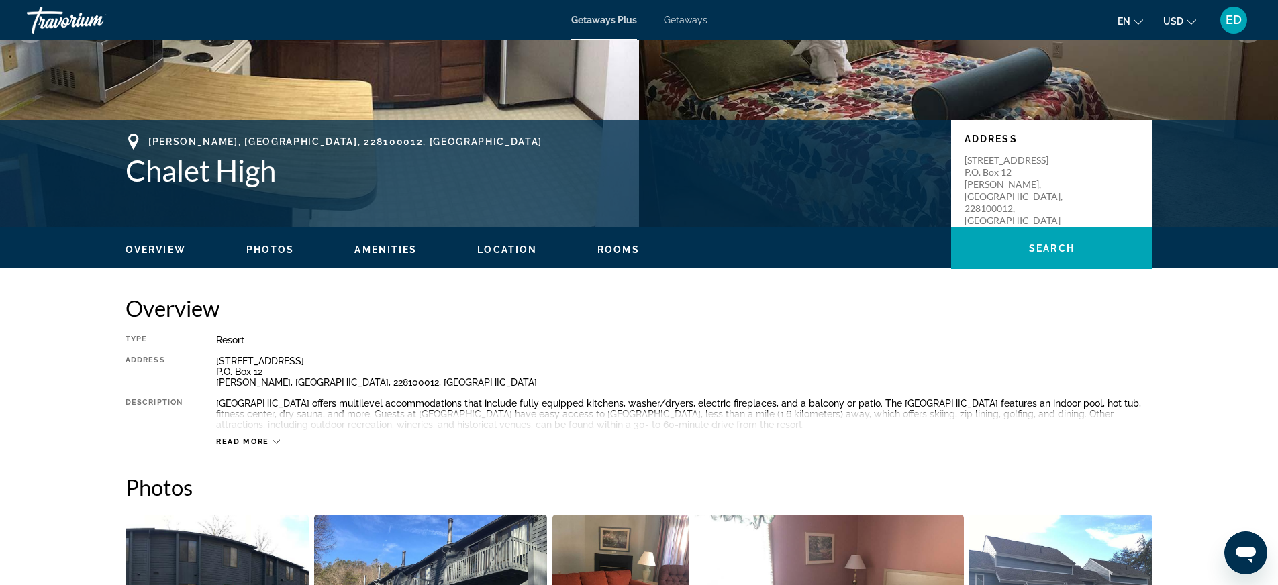
click at [270, 436] on div "Read more" at bounding box center [684, 428] width 937 height 37
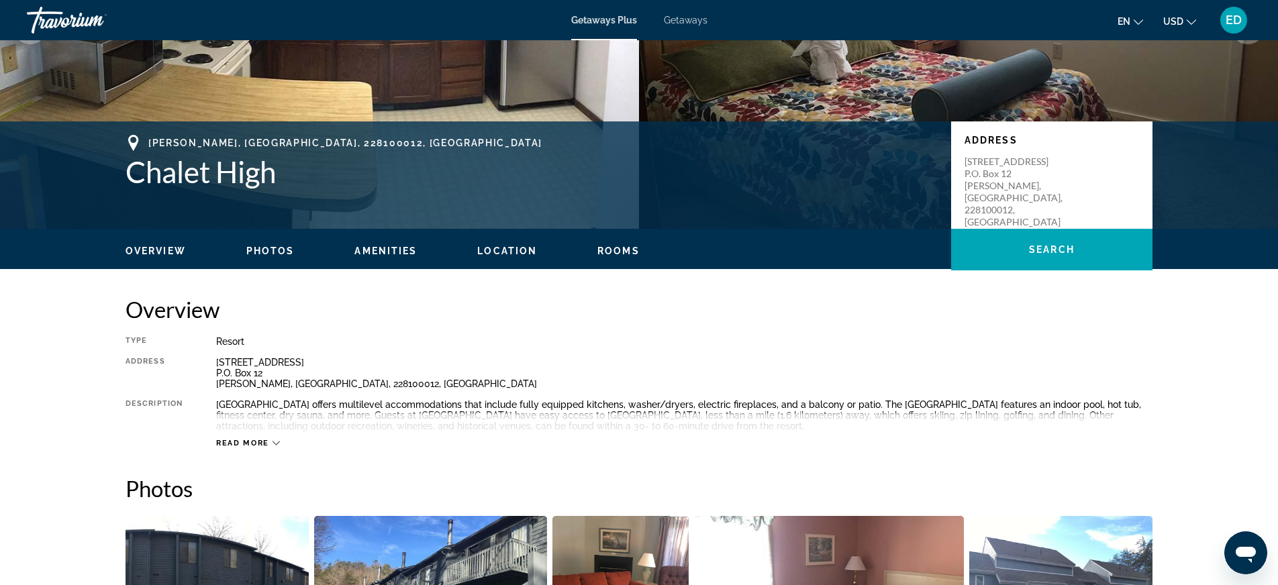
click at [248, 436] on div "Read more" at bounding box center [684, 430] width 937 height 37
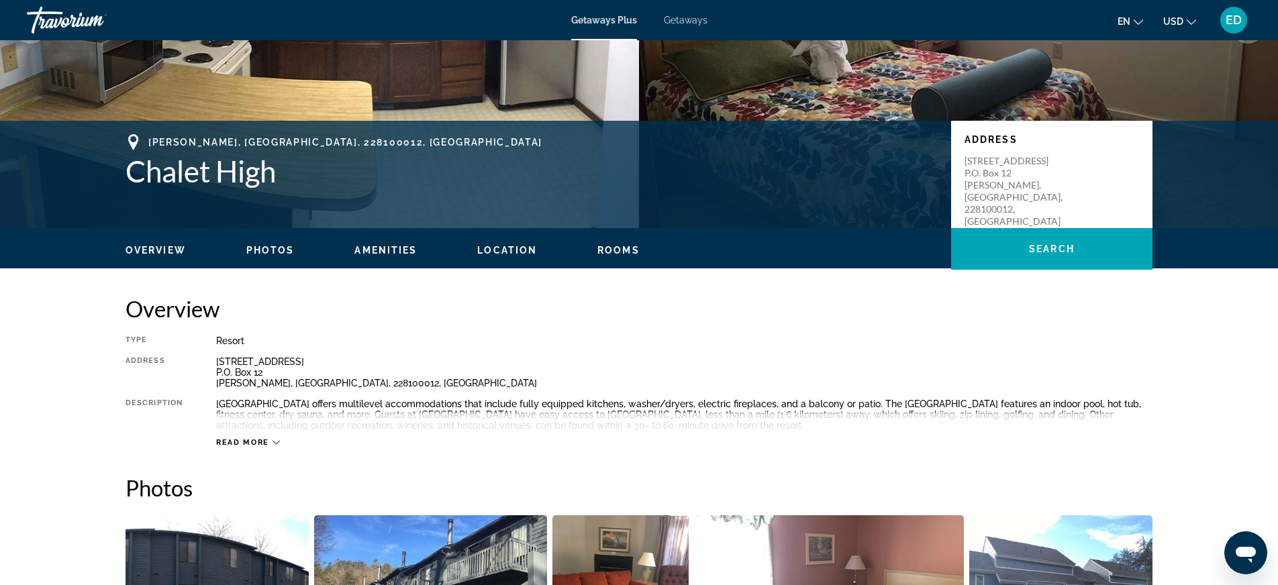
click at [249, 438] on span "Read more" at bounding box center [242, 442] width 53 height 9
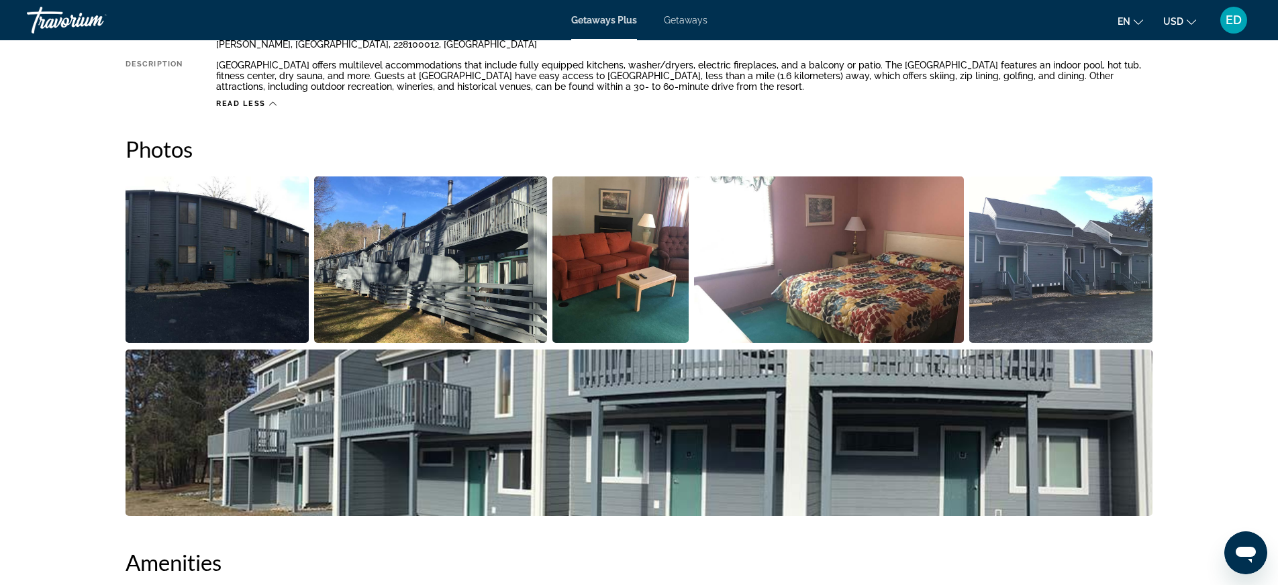
scroll to position [549, 0]
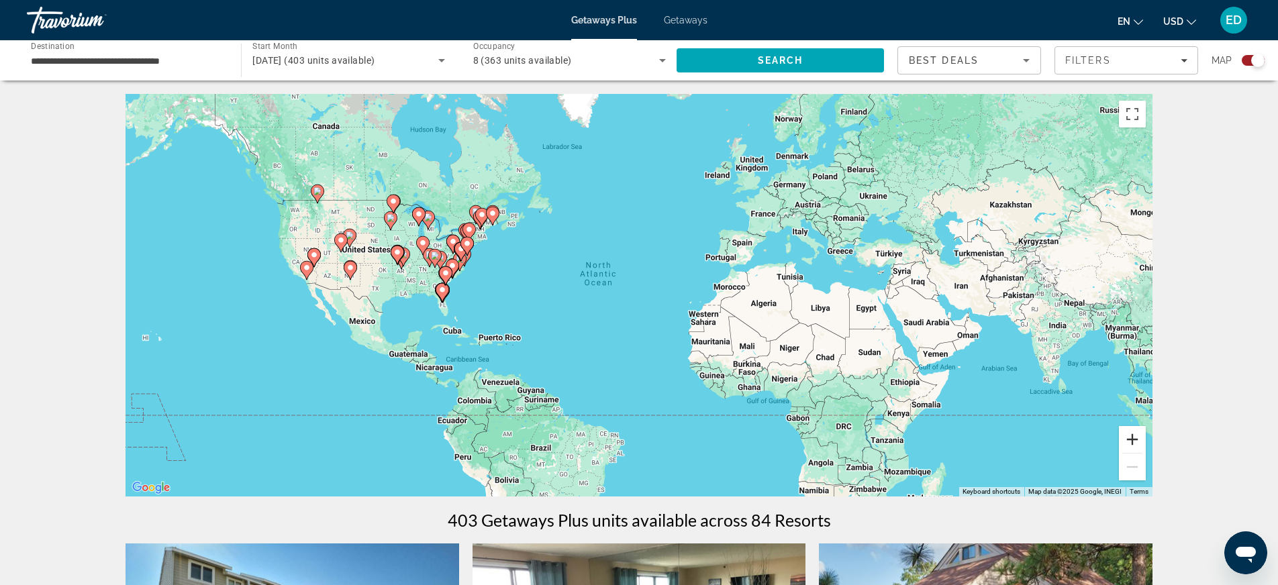
click at [1137, 442] on button "Zoom in" at bounding box center [1132, 439] width 27 height 27
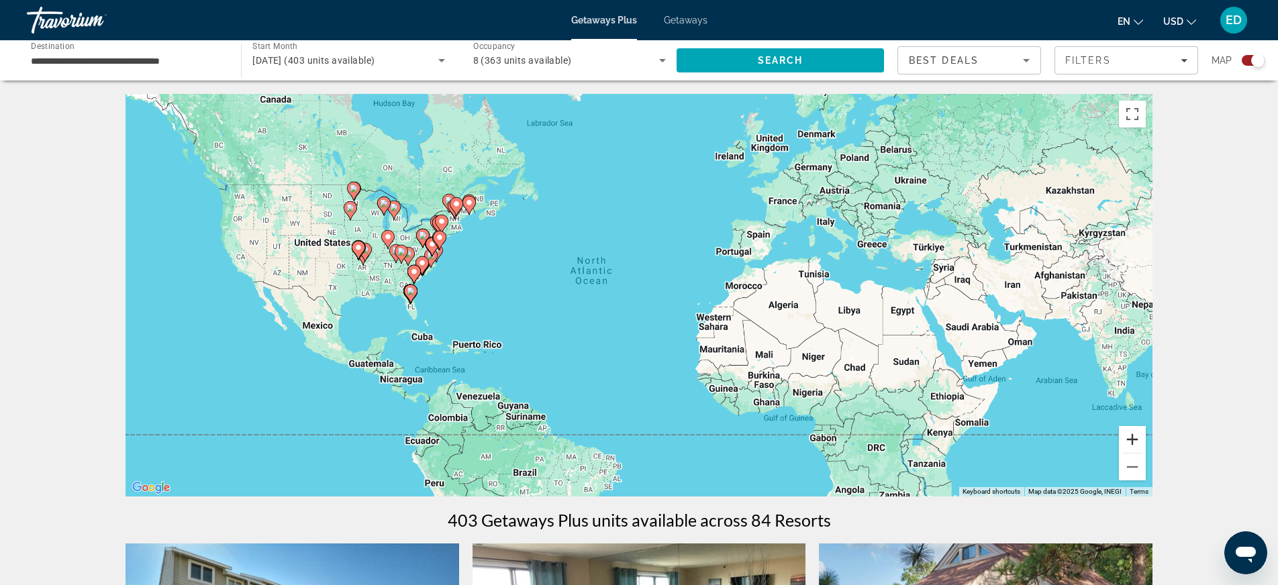
click at [1137, 442] on button "Zoom in" at bounding box center [1132, 439] width 27 height 27
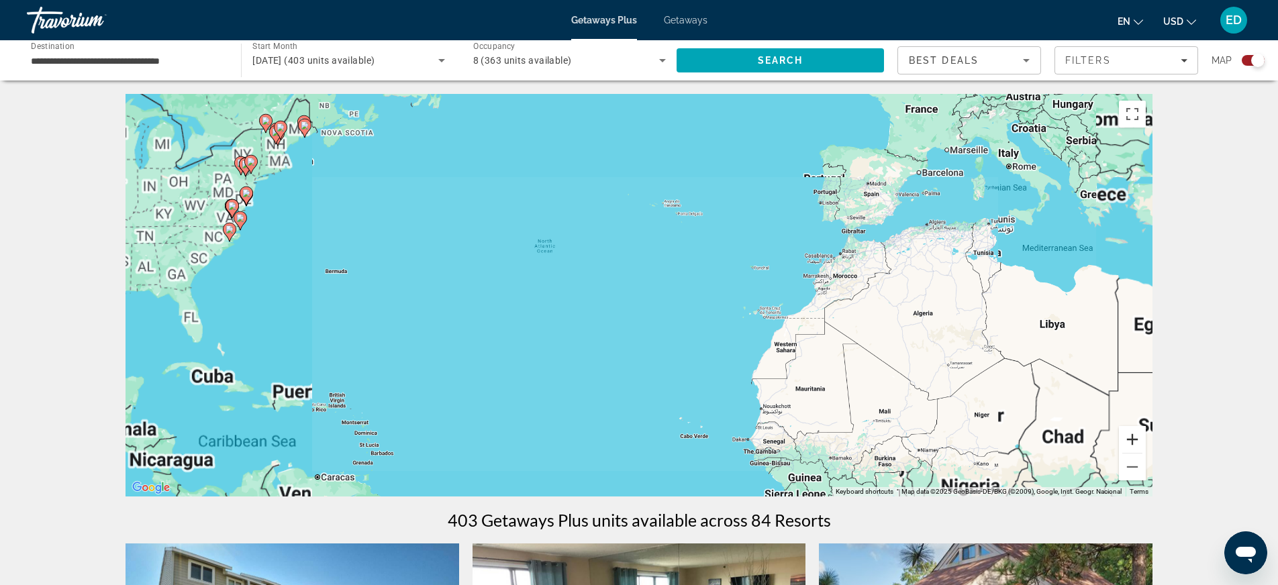
drag, startPoint x: 1137, startPoint y: 442, endPoint x: 1063, endPoint y: 433, distance: 74.5
click at [1136, 442] on button "Zoom in" at bounding box center [1132, 439] width 27 height 27
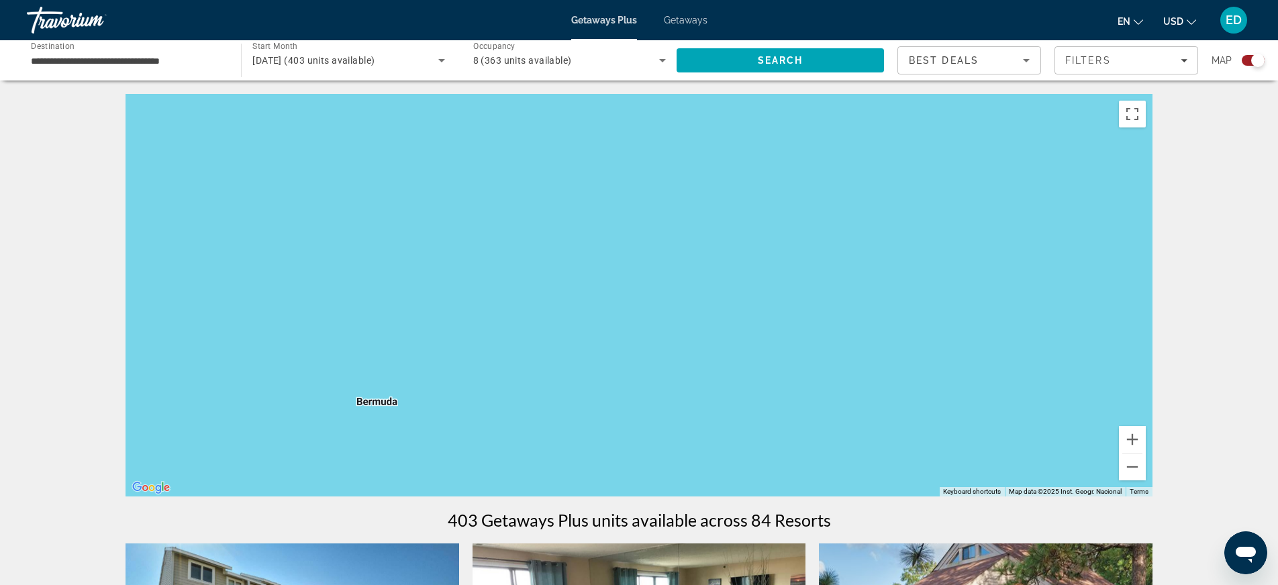
drag, startPoint x: 506, startPoint y: 305, endPoint x: 1178, endPoint y: 455, distance: 688.1
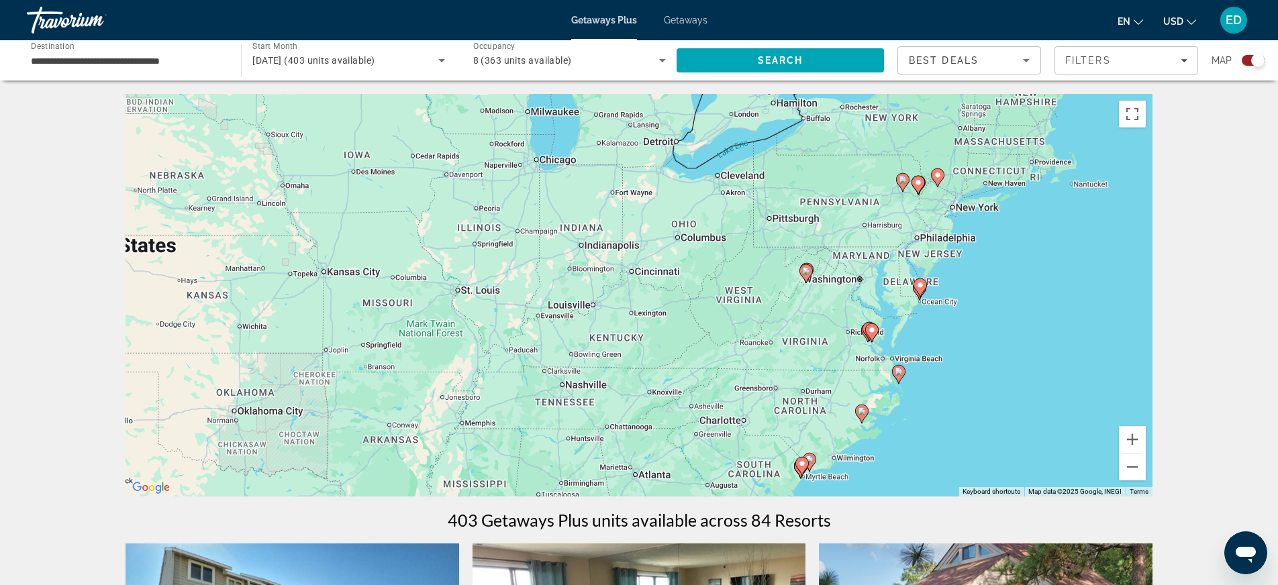
drag, startPoint x: 463, startPoint y: 279, endPoint x: 1250, endPoint y: 398, distance: 795.9
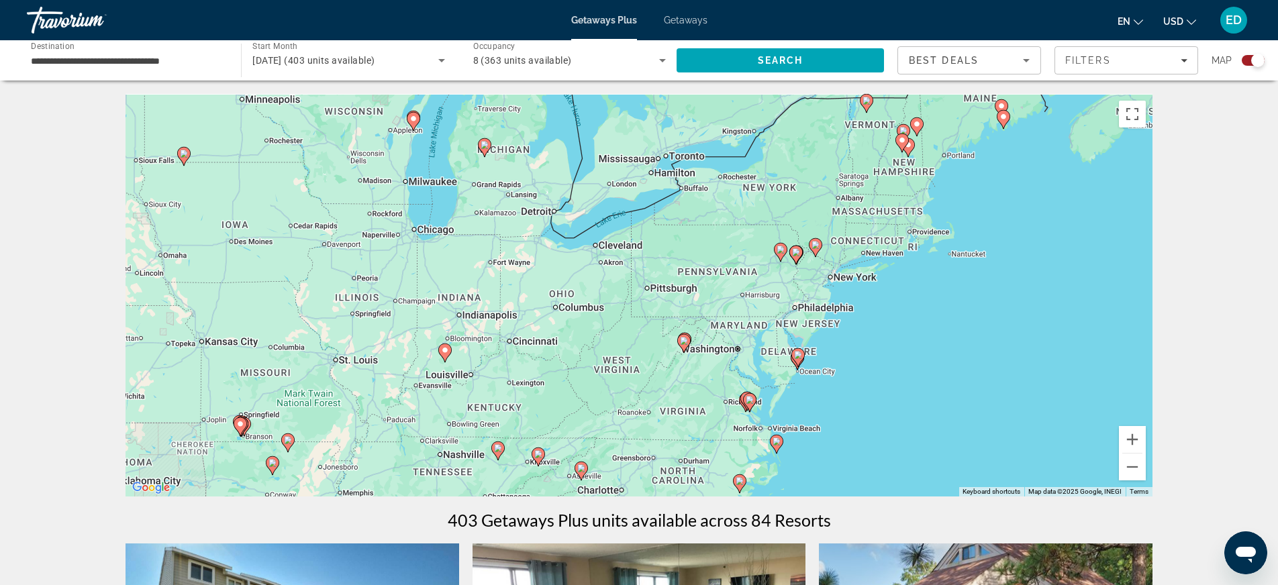
drag, startPoint x: 1047, startPoint y: 332, endPoint x: 948, endPoint y: 387, distance: 113.6
click at [948, 387] on div "To activate drag with keyboard, press Alt + Enter. Once in keyboard drag state,…" at bounding box center [639, 295] width 1027 height 403
click at [1133, 438] on button "Zoom in" at bounding box center [1132, 439] width 27 height 27
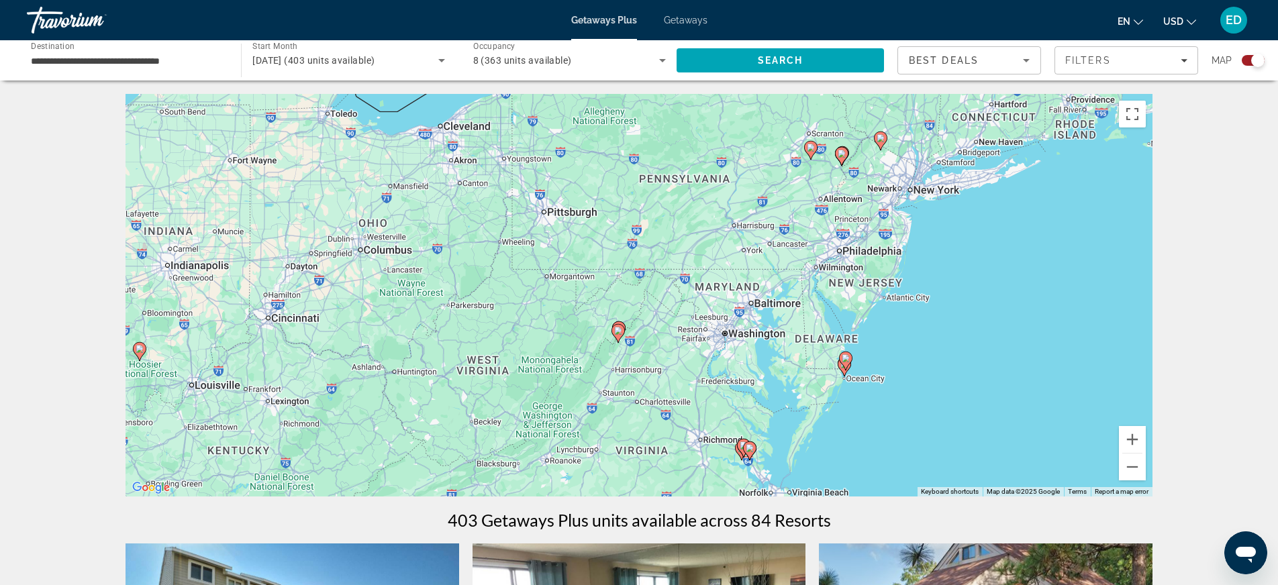
drag, startPoint x: 823, startPoint y: 387, endPoint x: 714, endPoint y: 316, distance: 130.4
click at [714, 316] on div "To activate drag with keyboard, press Alt + Enter. Once in keyboard drag state,…" at bounding box center [639, 295] width 1027 height 403
click at [1136, 440] on button "Zoom in" at bounding box center [1132, 439] width 27 height 27
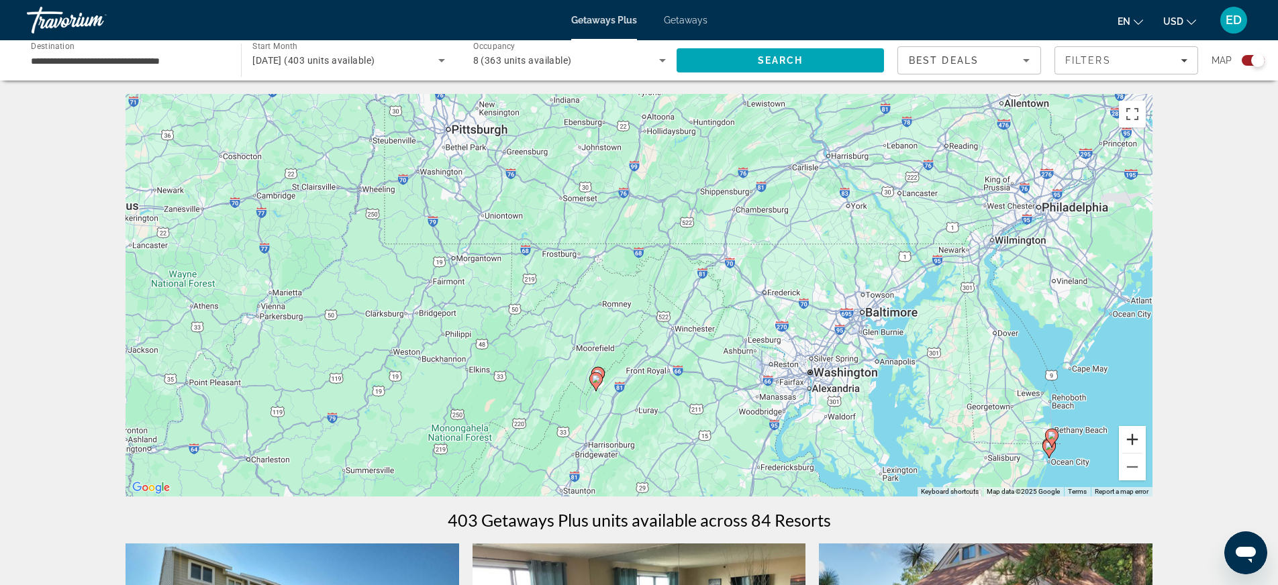
click at [1136, 440] on button "Zoom in" at bounding box center [1132, 439] width 27 height 27
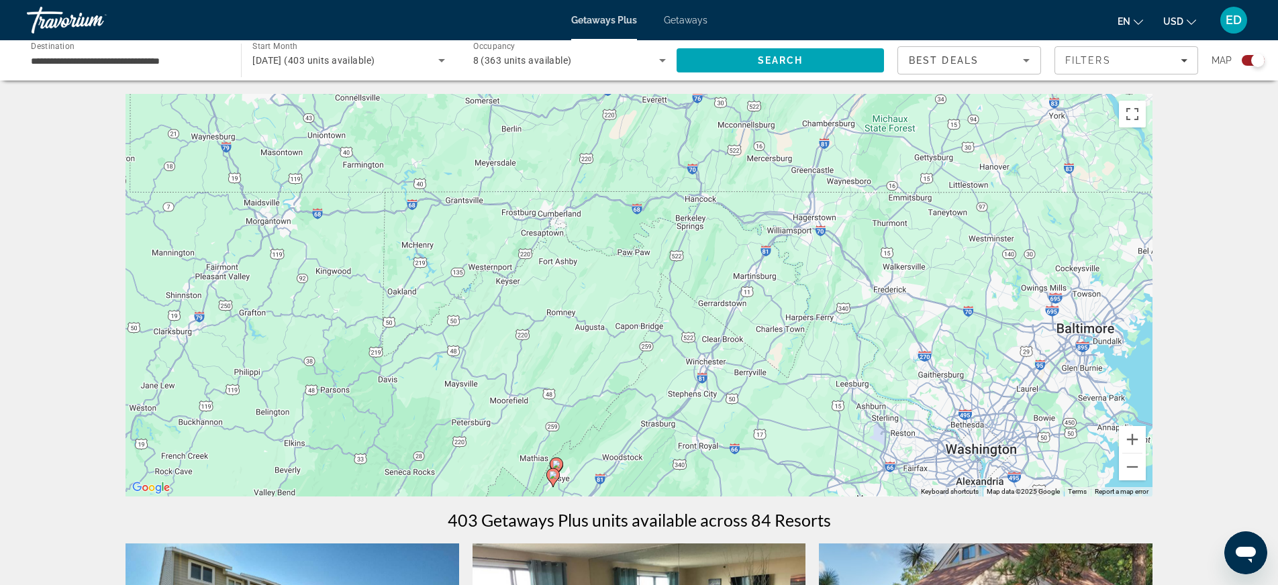
click at [555, 461] on image "Main content" at bounding box center [557, 465] width 8 height 8
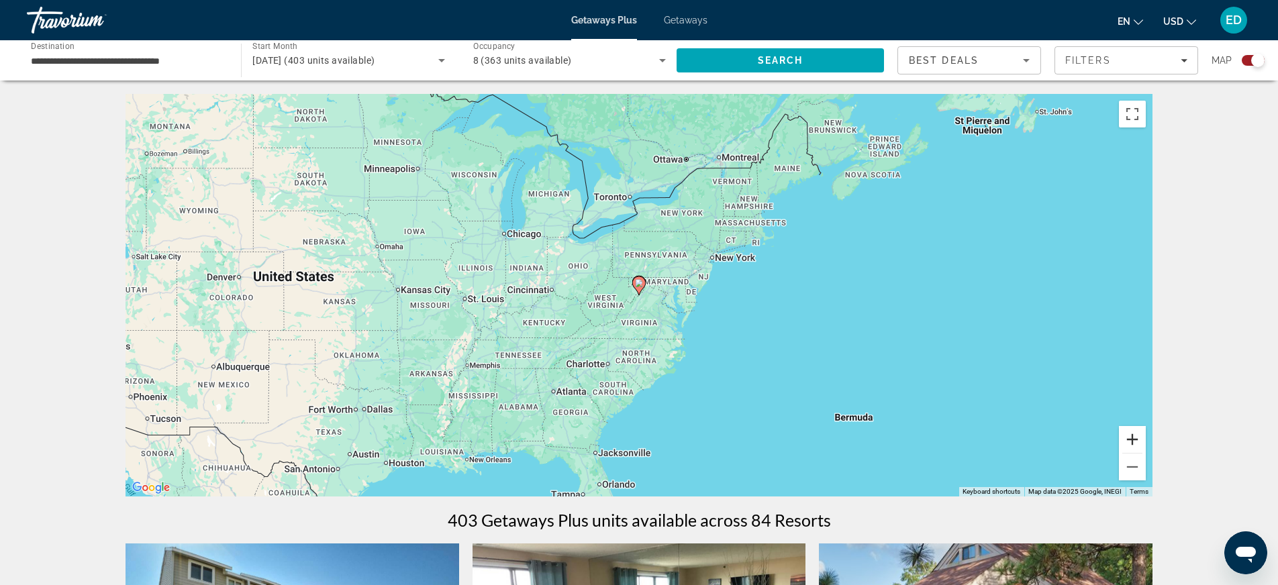
click at [1132, 436] on button "Zoom in" at bounding box center [1132, 439] width 27 height 27
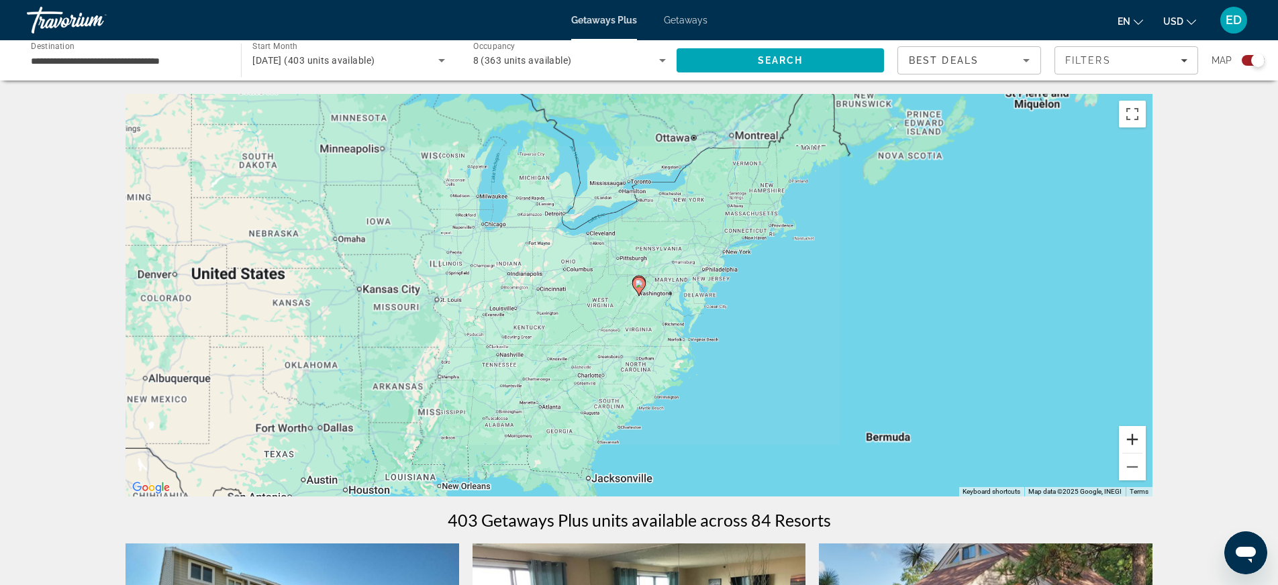
click at [1132, 436] on button "Zoom in" at bounding box center [1132, 439] width 27 height 27
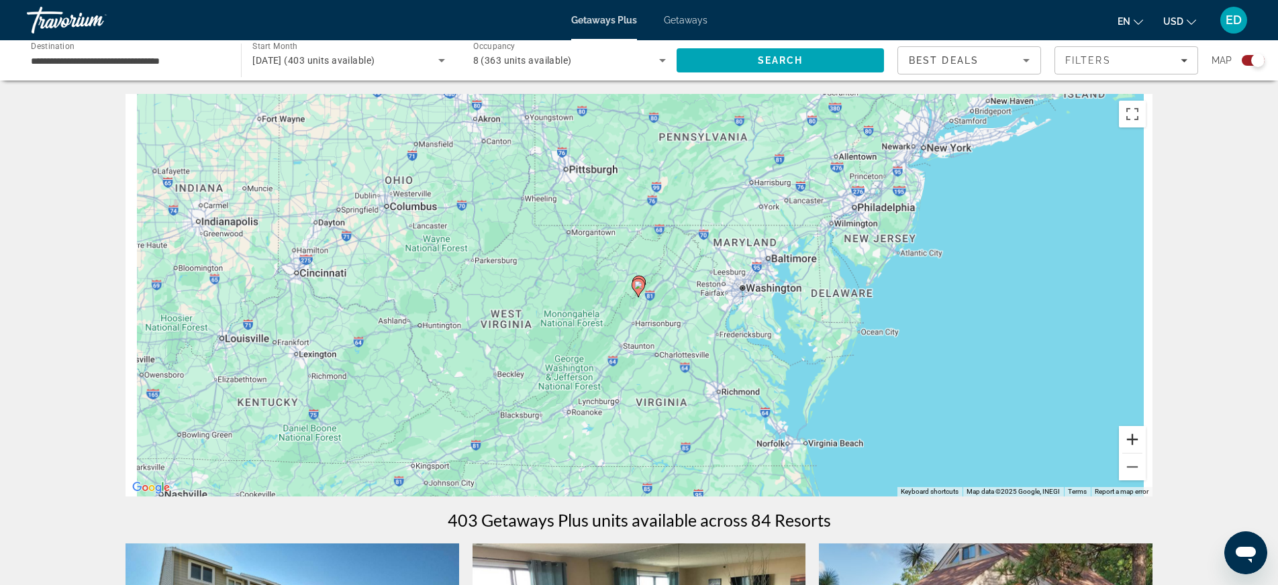
click at [1132, 436] on button "Zoom in" at bounding box center [1132, 439] width 27 height 27
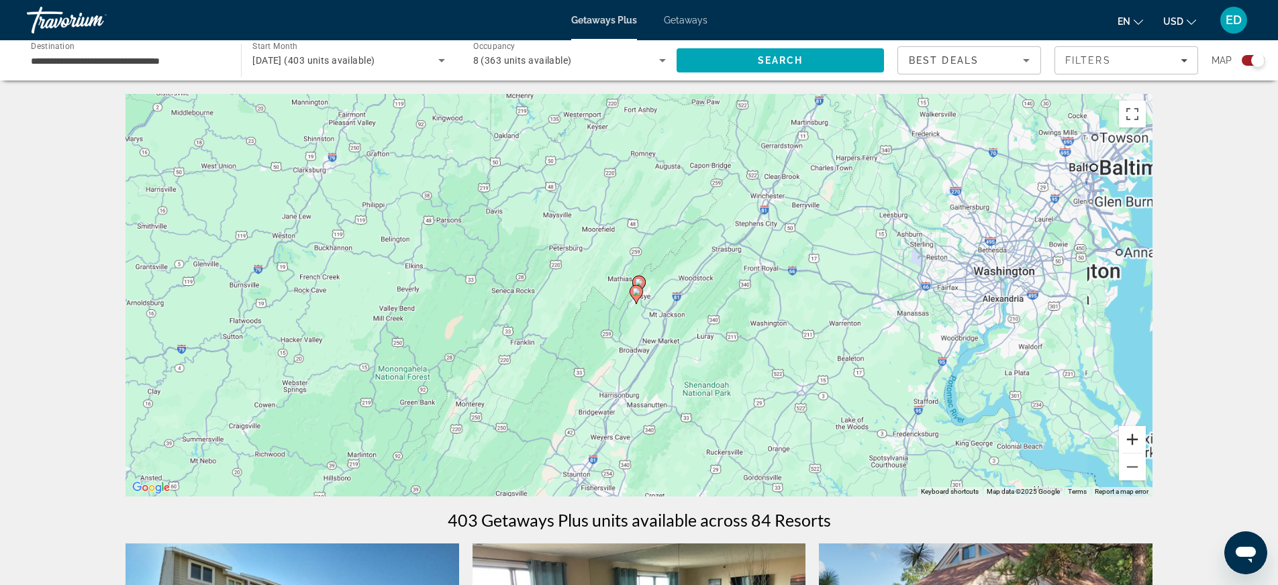
click at [1132, 436] on button "Zoom in" at bounding box center [1132, 439] width 27 height 27
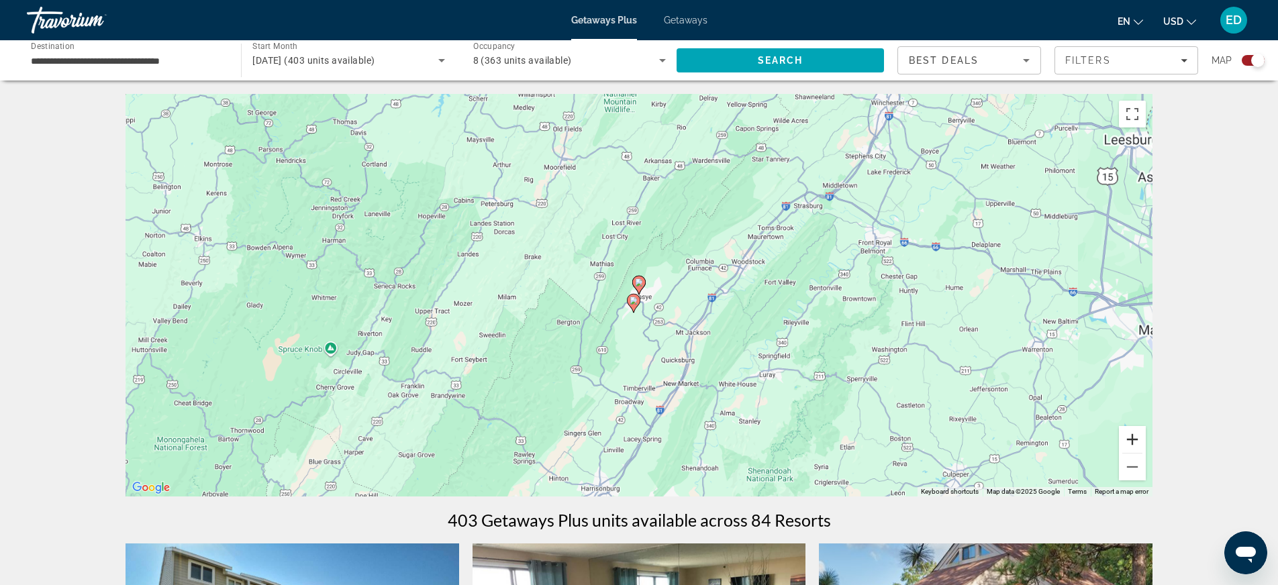
click at [1132, 436] on button "Zoom in" at bounding box center [1132, 439] width 27 height 27
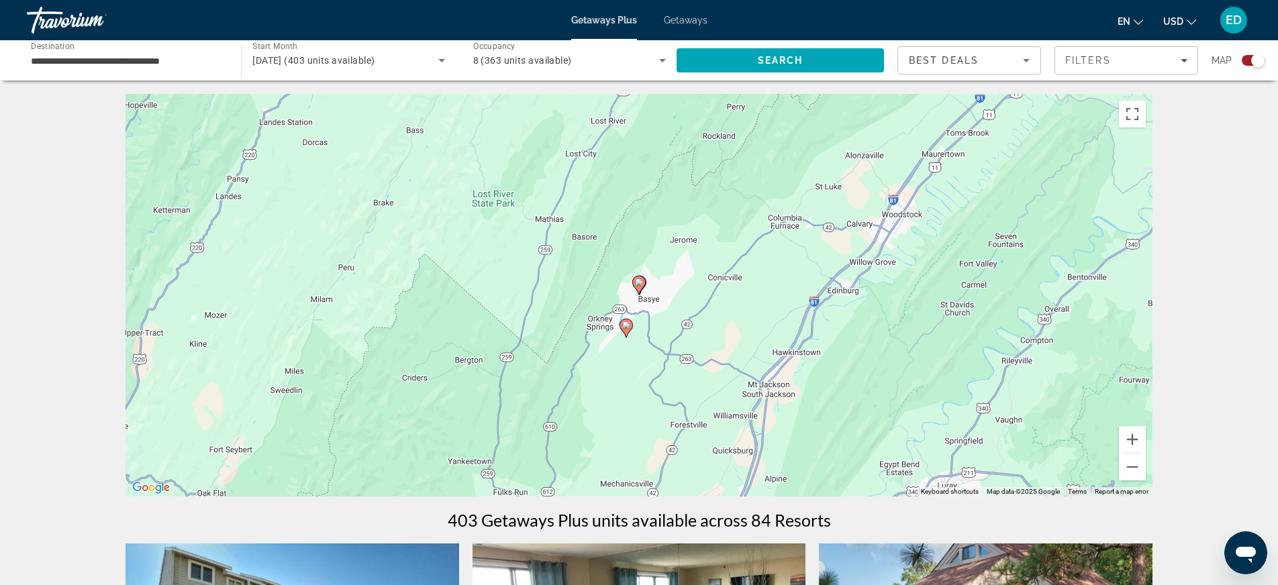
click at [637, 287] on icon "Main content" at bounding box center [639, 285] width 12 height 17
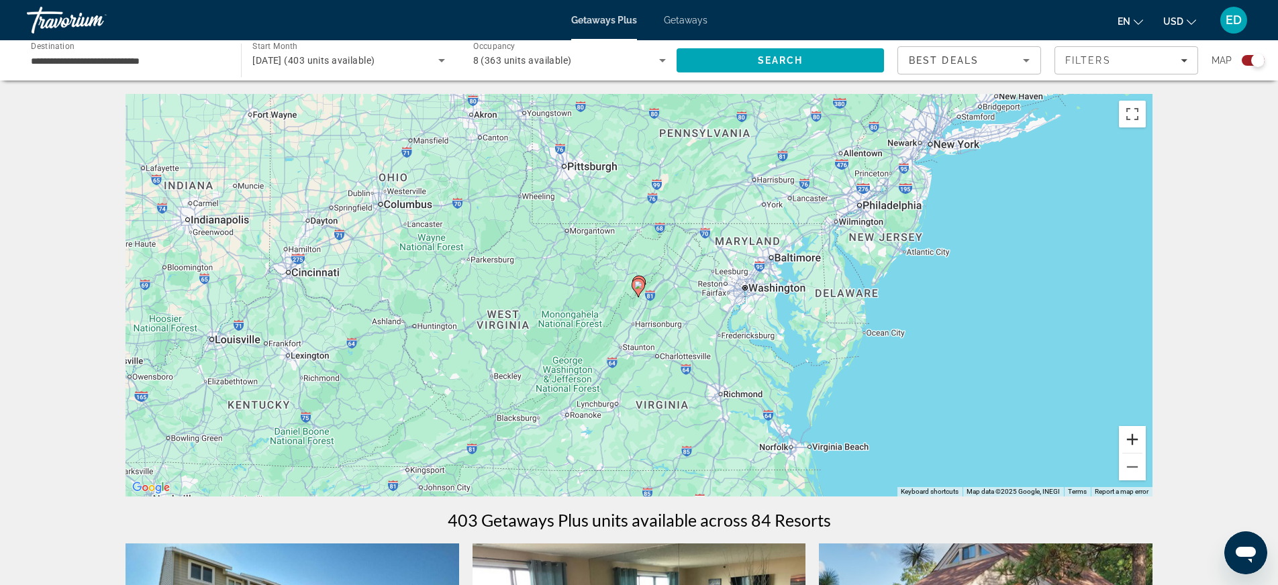
click at [1133, 440] on button "Zoom in" at bounding box center [1132, 439] width 27 height 27
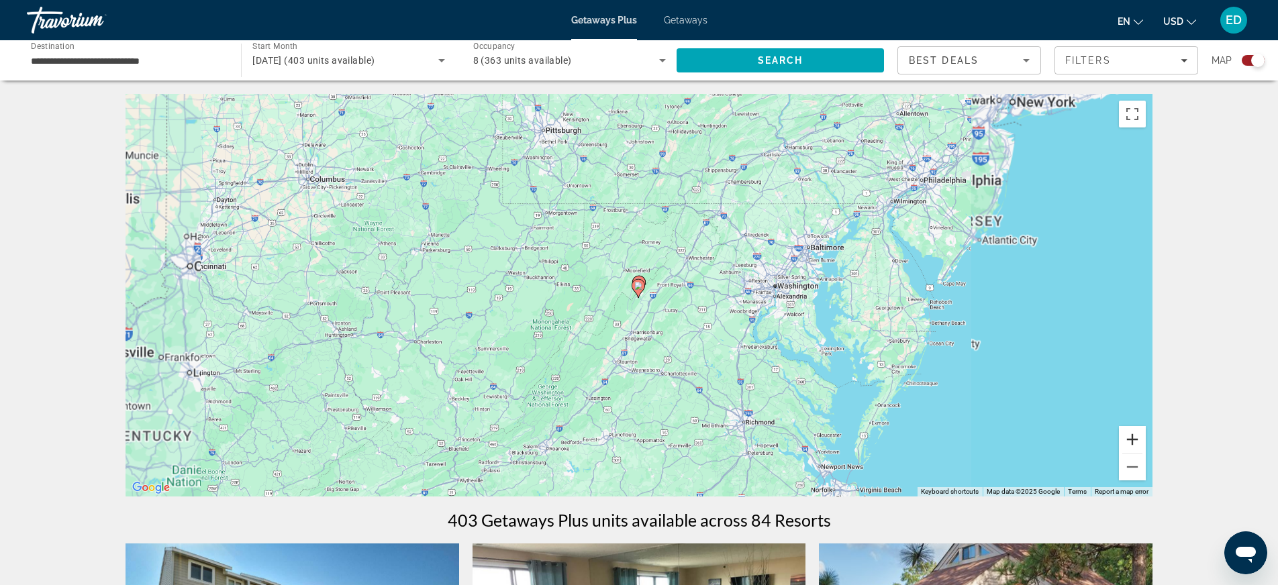
click at [1133, 440] on button "Zoom in" at bounding box center [1132, 439] width 27 height 27
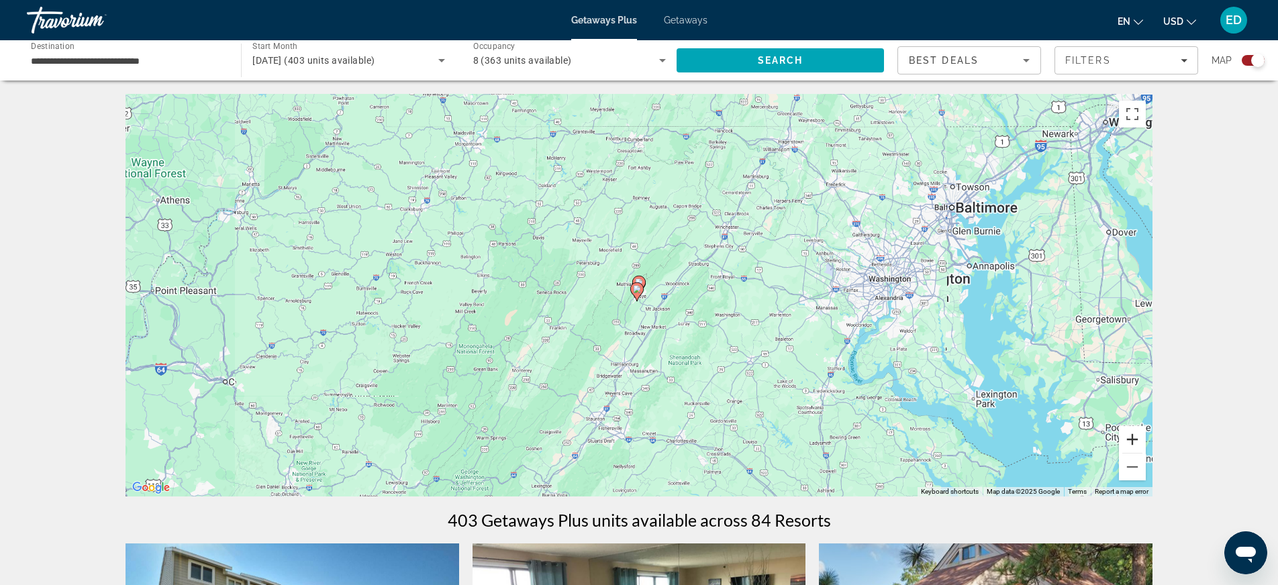
click at [1133, 440] on button "Zoom in" at bounding box center [1132, 439] width 27 height 27
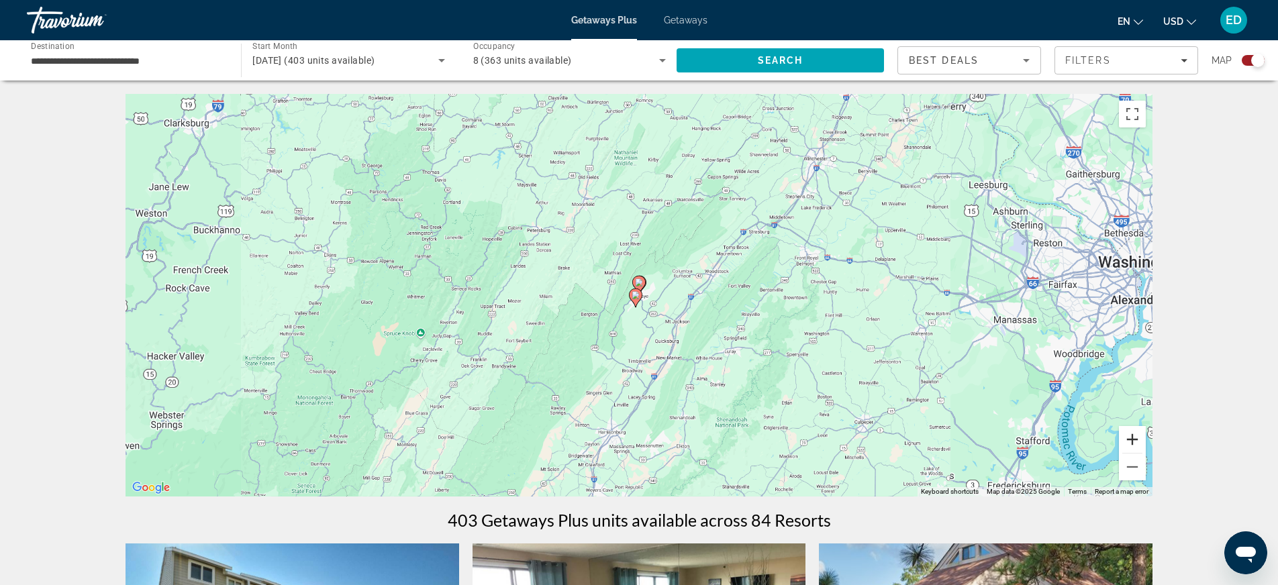
click at [1133, 440] on button "Zoom in" at bounding box center [1132, 439] width 27 height 27
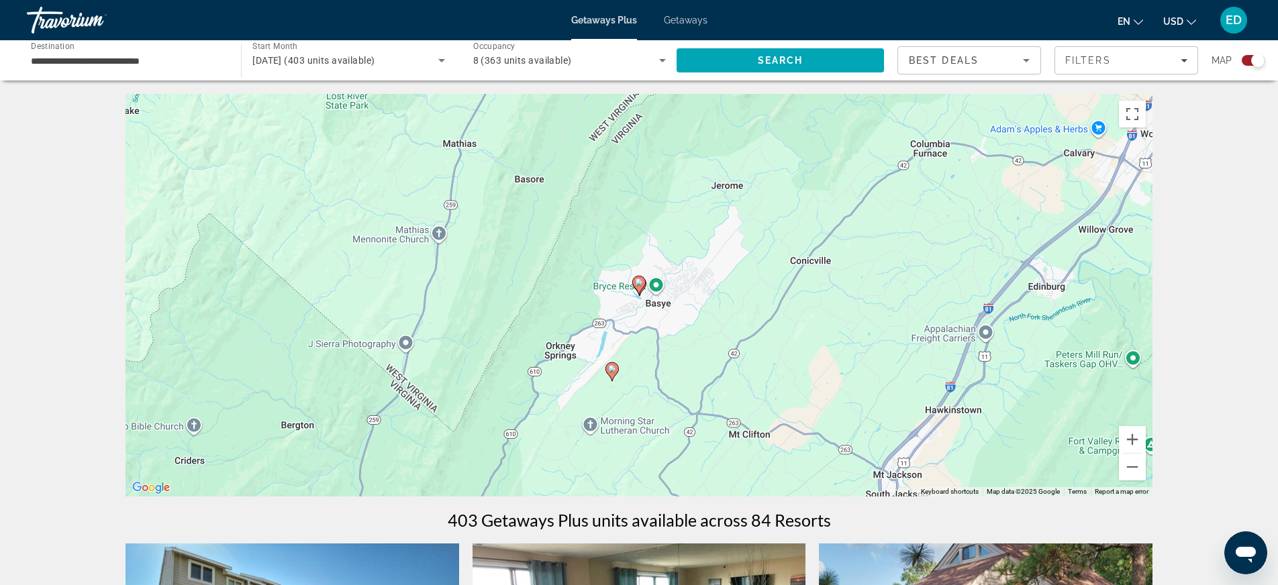
click at [643, 279] on icon "Main content" at bounding box center [639, 285] width 12 height 17
type input "**********"
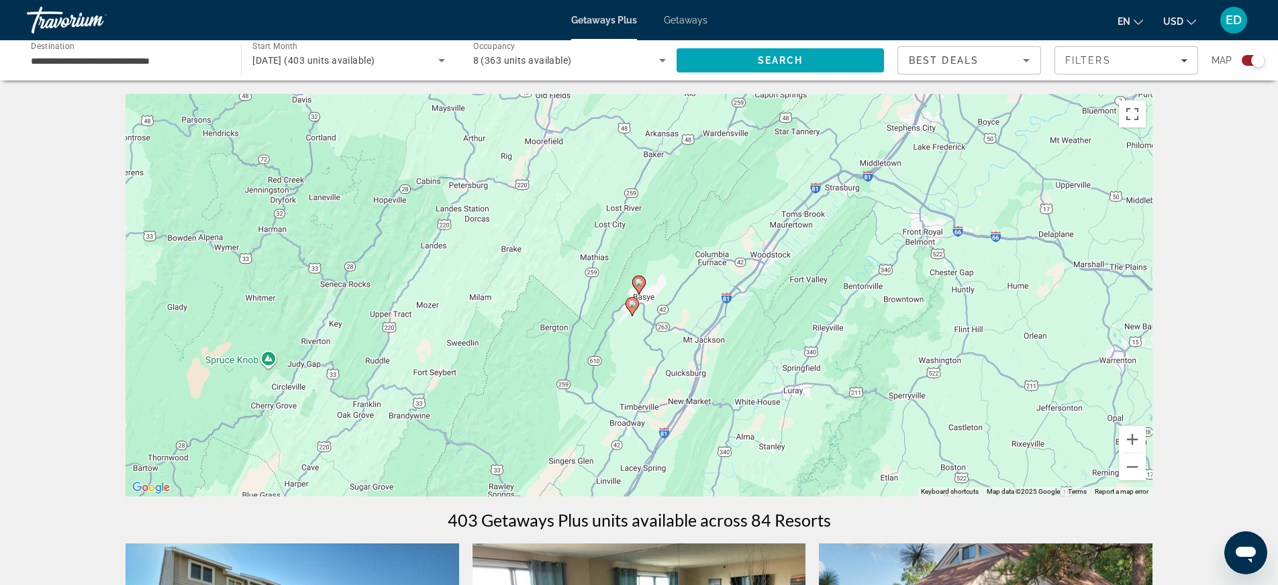
click at [641, 279] on image "Main content" at bounding box center [639, 283] width 8 height 8
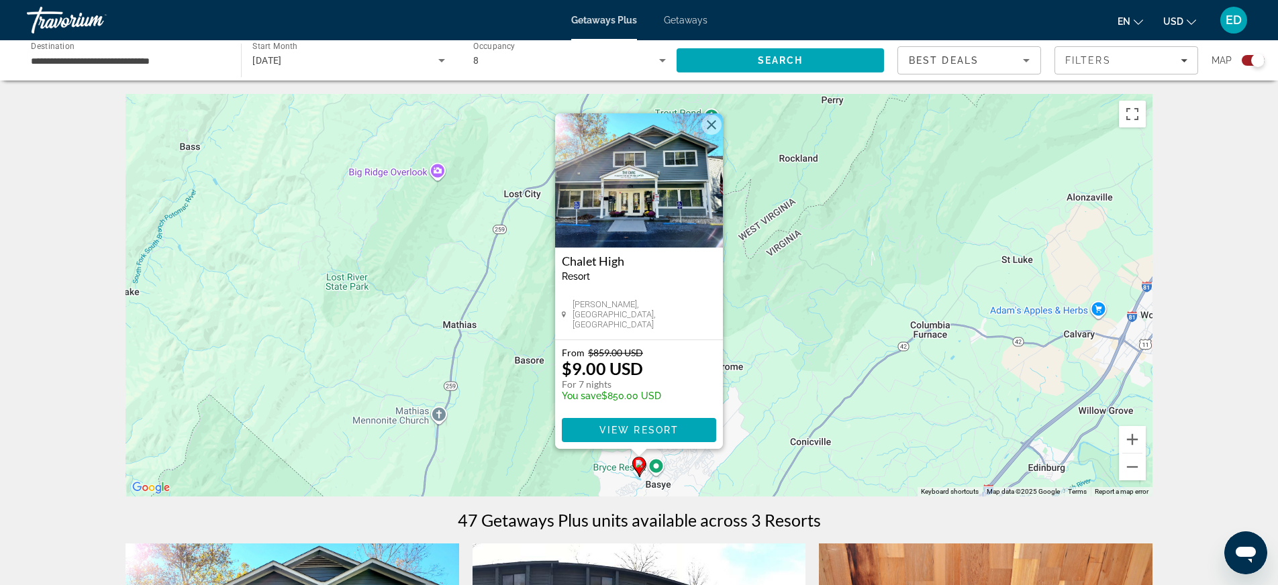
click at [667, 272] on div "Resort - This is an adults only resort" at bounding box center [639, 276] width 154 height 11
click at [652, 184] on img "Main content" at bounding box center [639, 180] width 168 height 134
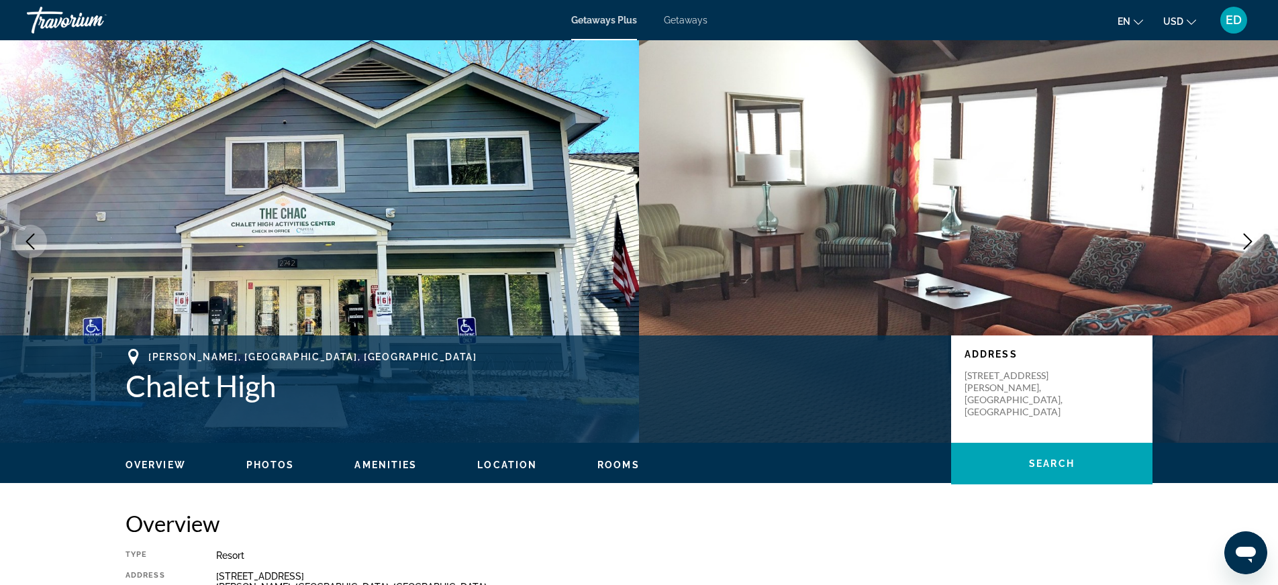
click at [1244, 240] on icon "Next image" at bounding box center [1248, 242] width 16 height 16
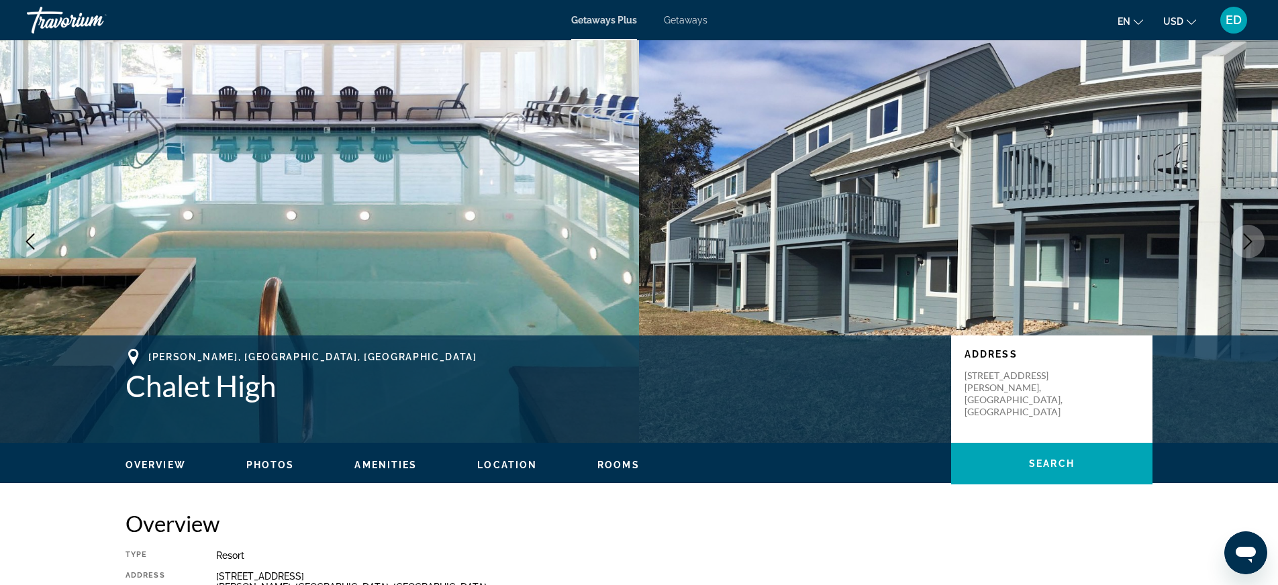
click at [1244, 240] on icon "Next image" at bounding box center [1248, 242] width 16 height 16
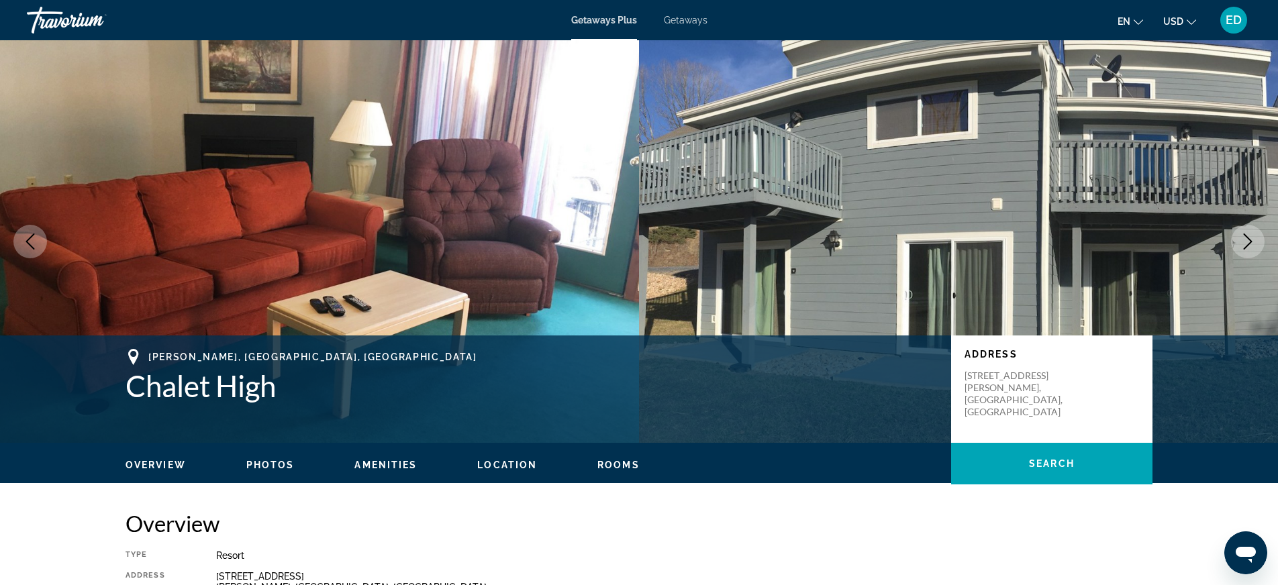
click at [1244, 240] on icon "Next image" at bounding box center [1248, 242] width 16 height 16
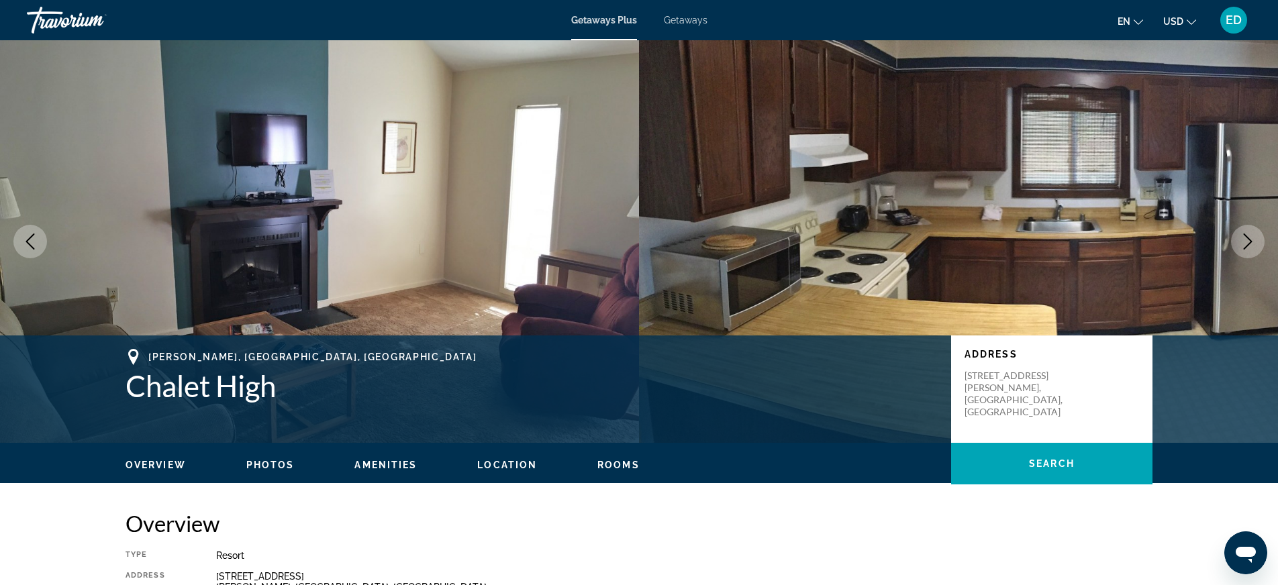
click at [1244, 240] on icon "Next image" at bounding box center [1248, 242] width 16 height 16
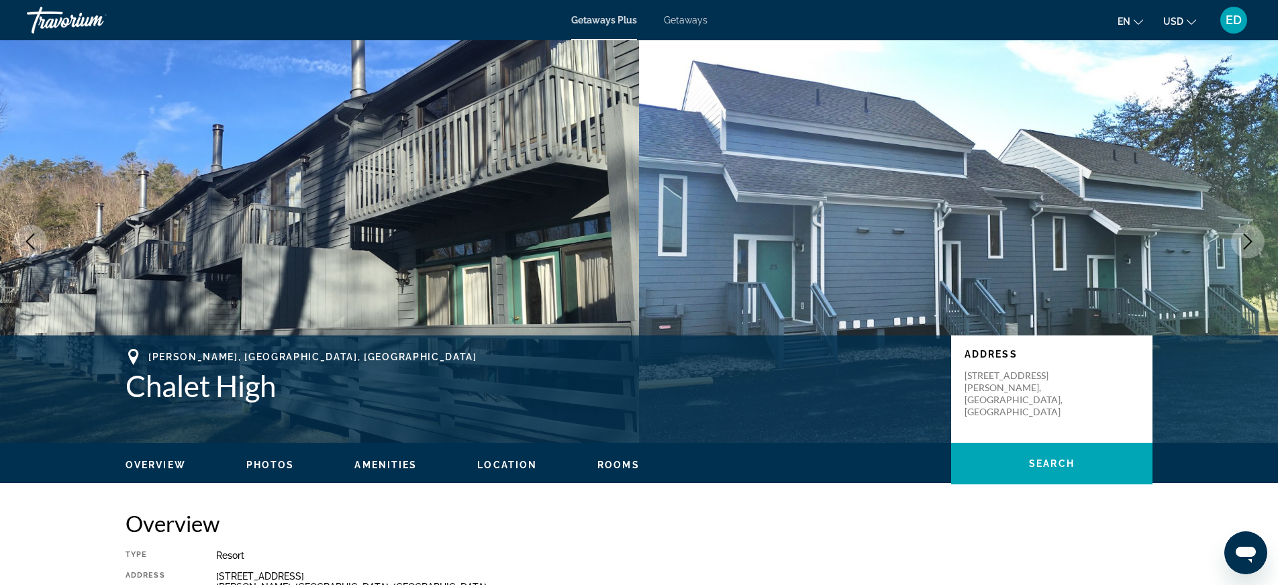
click at [1245, 238] on icon "Next image" at bounding box center [1248, 242] width 16 height 16
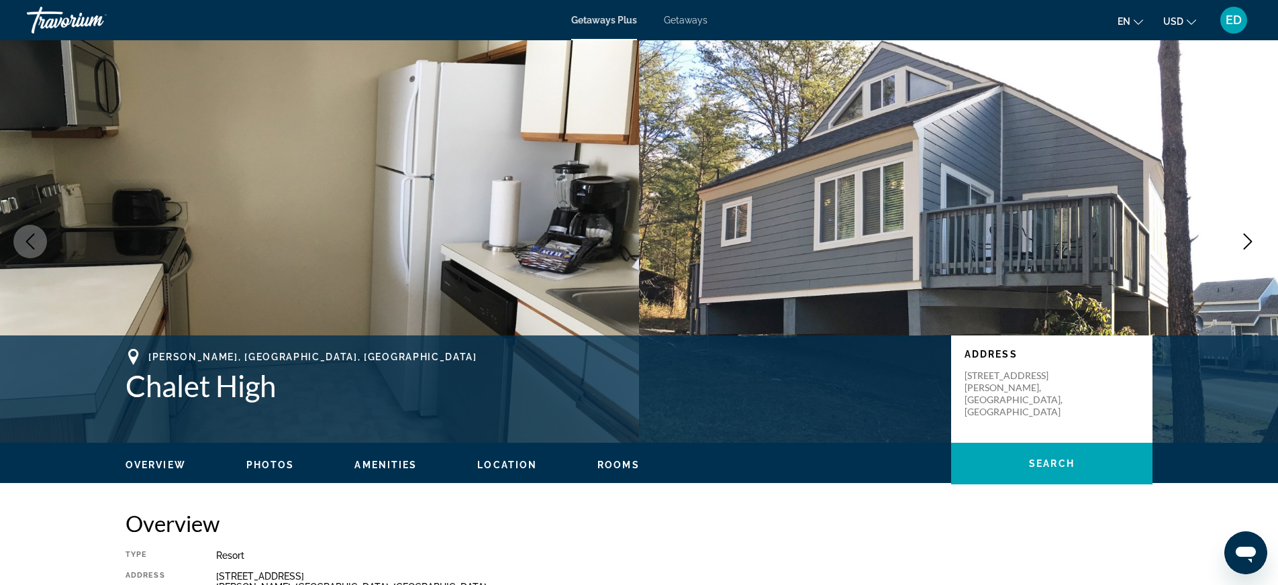
click at [1245, 238] on icon "Next image" at bounding box center [1248, 242] width 16 height 16
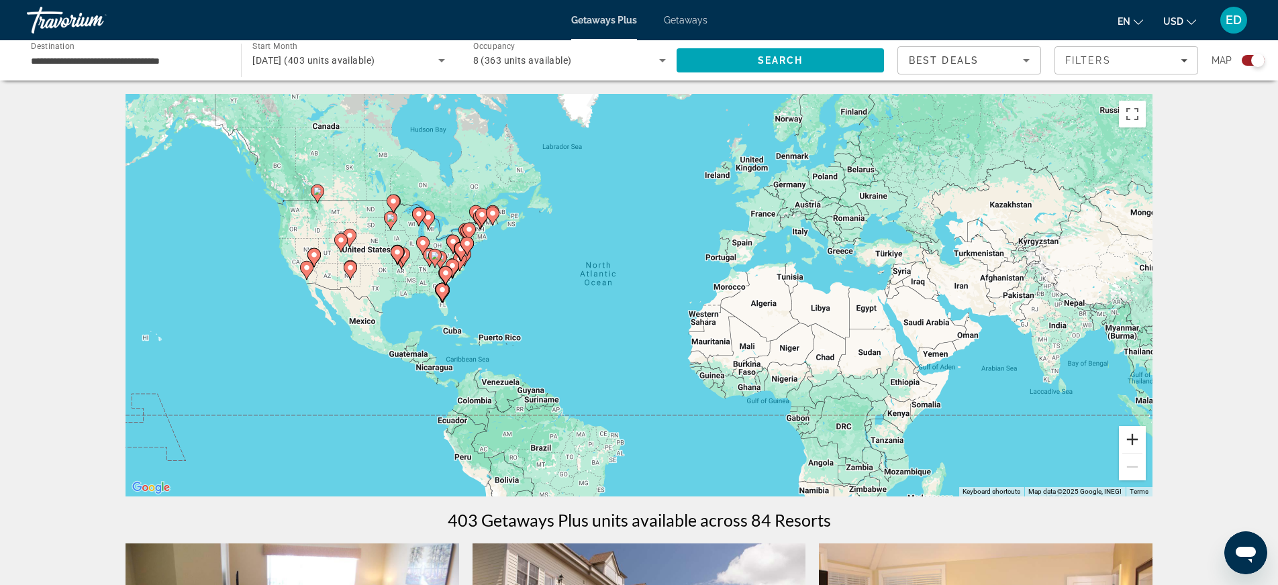
click at [1132, 439] on button "Zoom in" at bounding box center [1132, 439] width 27 height 27
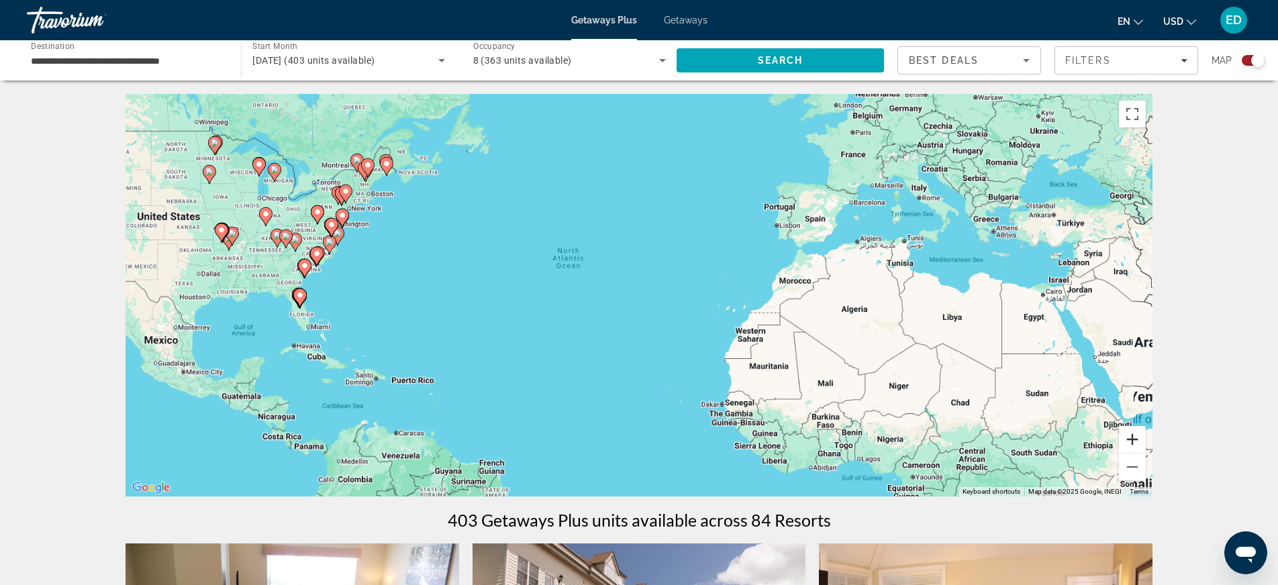
click at [1132, 439] on button "Zoom in" at bounding box center [1132, 439] width 27 height 27
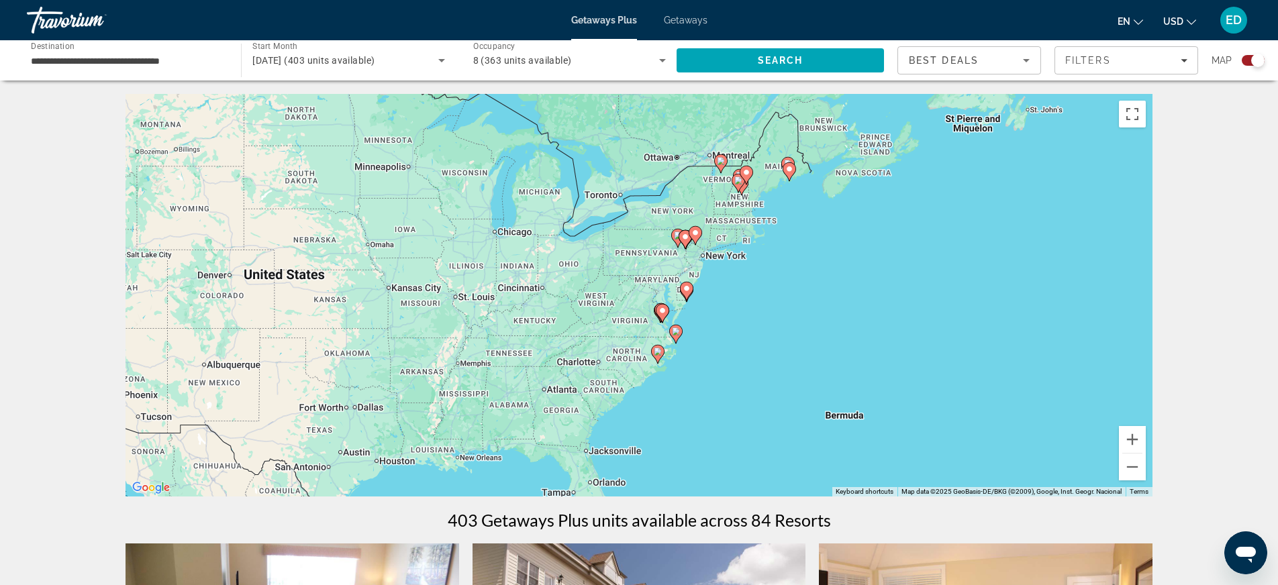
drag, startPoint x: 337, startPoint y: 148, endPoint x: 1102, endPoint y: 343, distance: 789.2
click at [1074, 310] on div "To activate drag with keyboard, press Alt + Enter. Once in keyboard drag state,…" at bounding box center [639, 295] width 1027 height 403
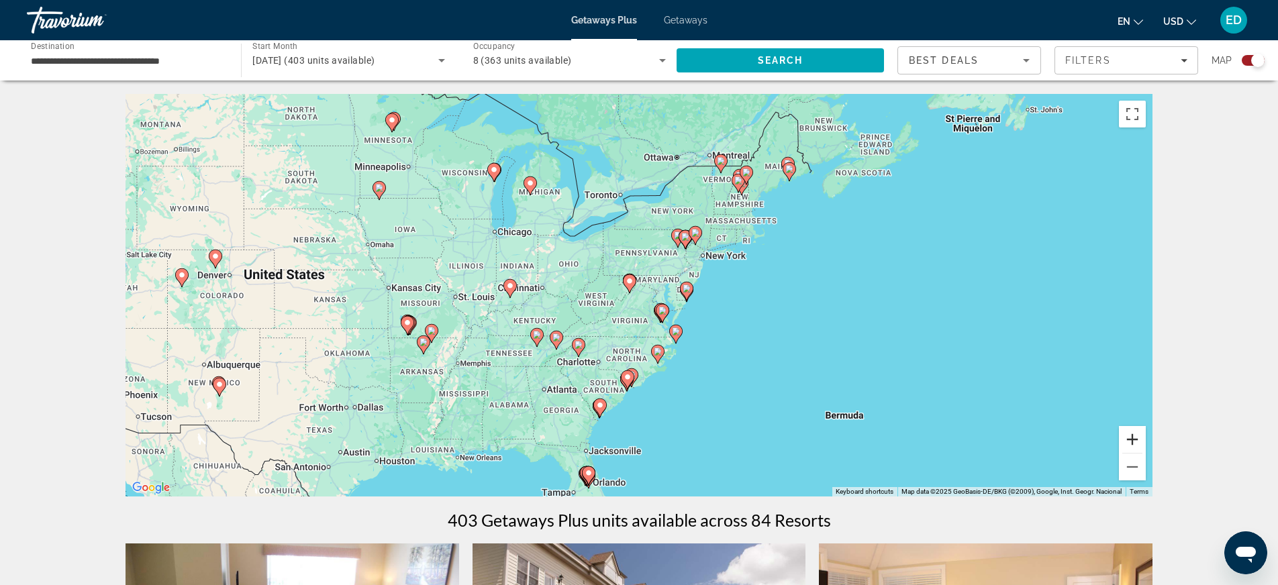
click at [1137, 438] on button "Zoom in" at bounding box center [1132, 439] width 27 height 27
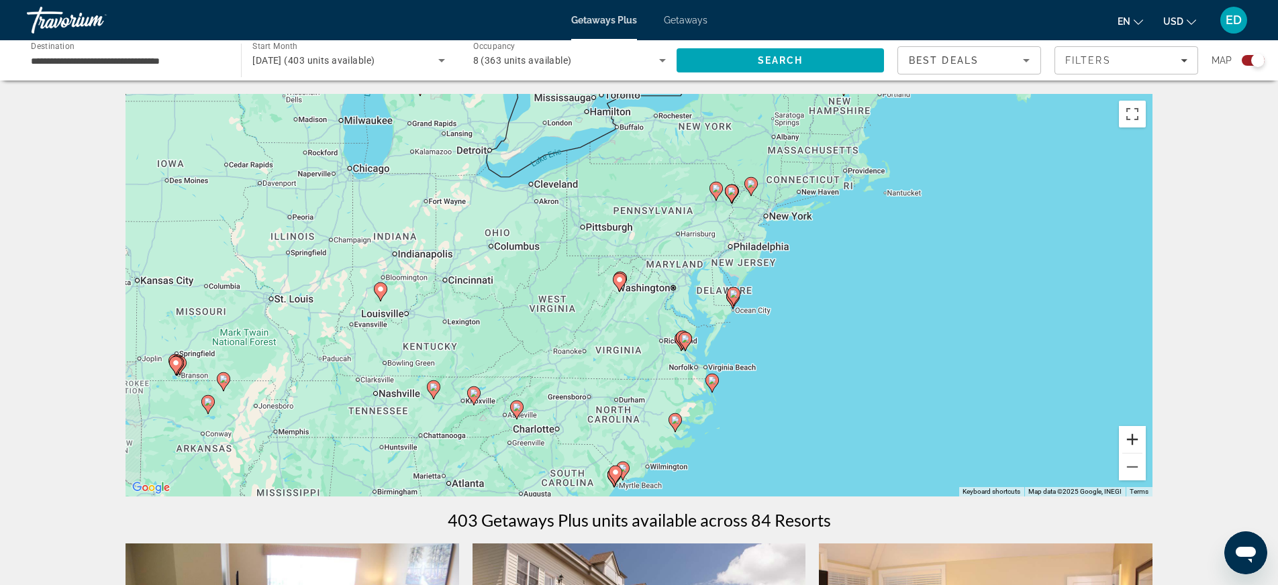
click at [1137, 439] on button "Zoom in" at bounding box center [1132, 439] width 27 height 27
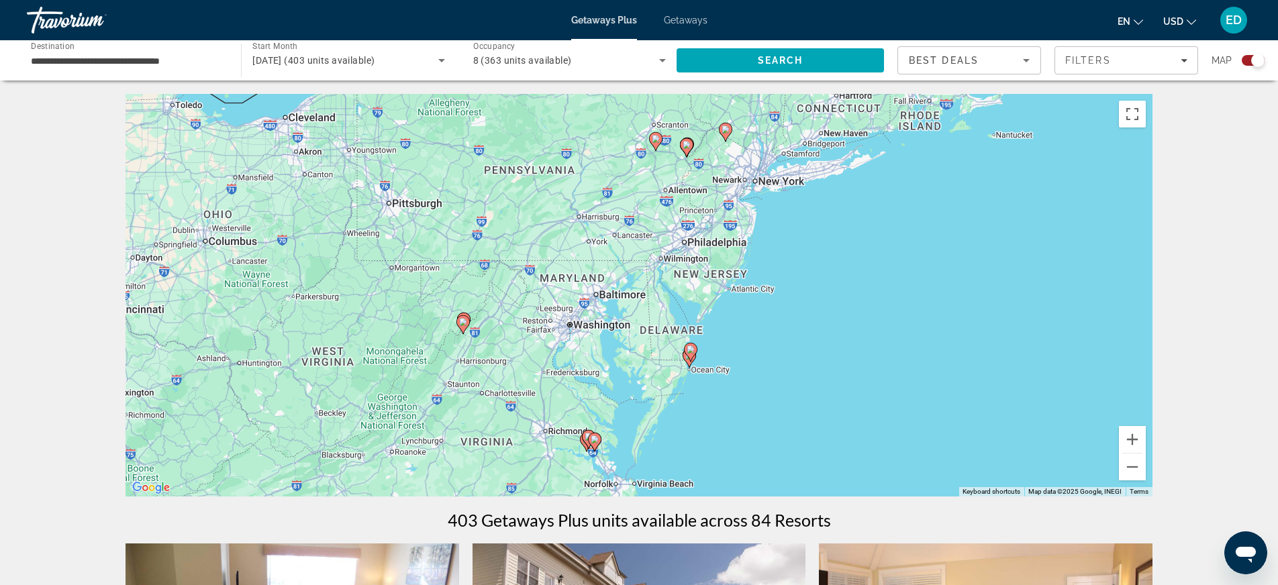
drag, startPoint x: 999, startPoint y: 345, endPoint x: 859, endPoint y: 389, distance: 146.3
click at [859, 389] on div "To activate drag with keyboard, press Alt + Enter. Once in keyboard drag state,…" at bounding box center [639, 295] width 1027 height 403
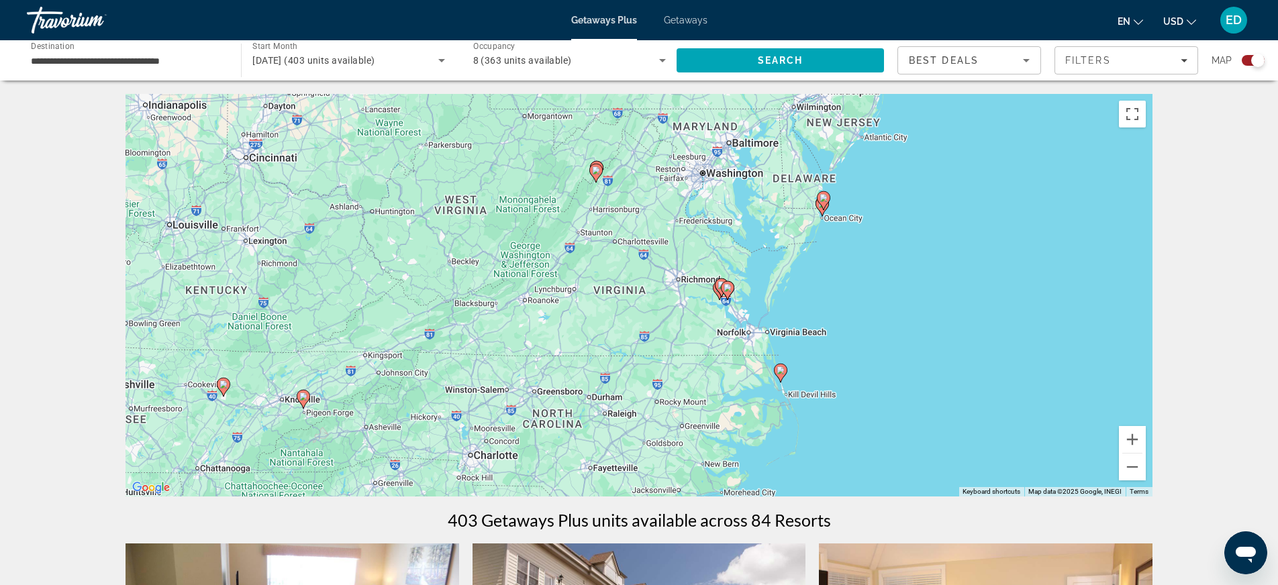
drag, startPoint x: 929, startPoint y: 334, endPoint x: 1057, endPoint y: 158, distance: 218.2
click at [1057, 158] on div "To activate drag with keyboard, press Alt + Enter. Once in keyboard drag state,…" at bounding box center [639, 295] width 1027 height 403
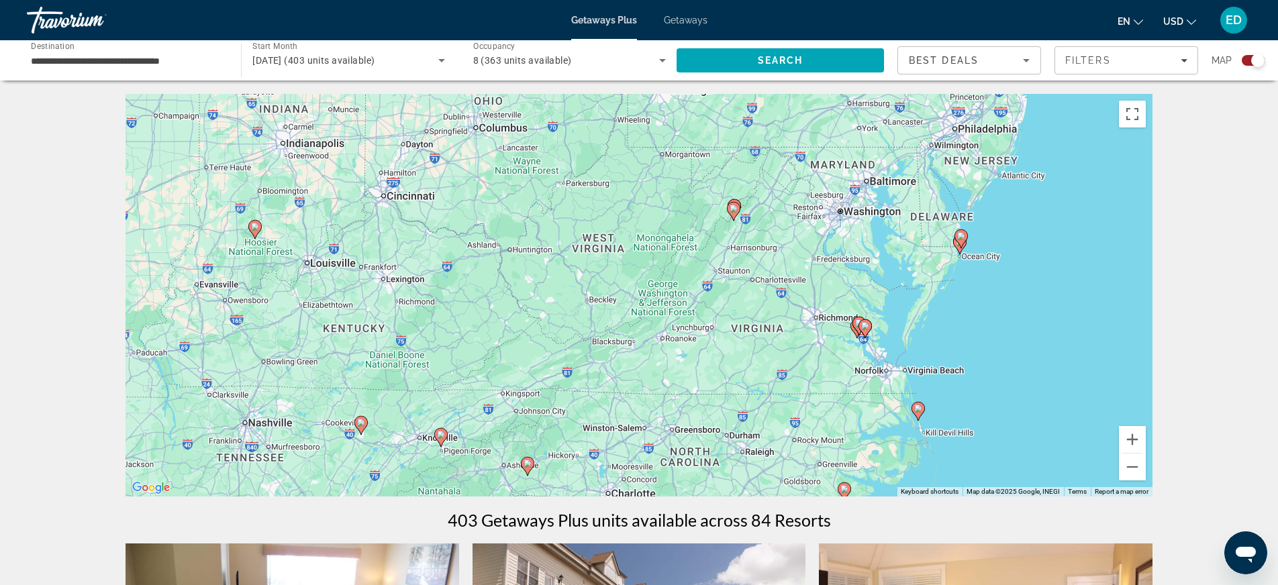
drag, startPoint x: 636, startPoint y: 299, endPoint x: 775, endPoint y: 337, distance: 144.2
click at [775, 337] on div "To activate drag with keyboard, press Alt + Enter. Once in keyboard drag state,…" at bounding box center [639, 295] width 1027 height 403
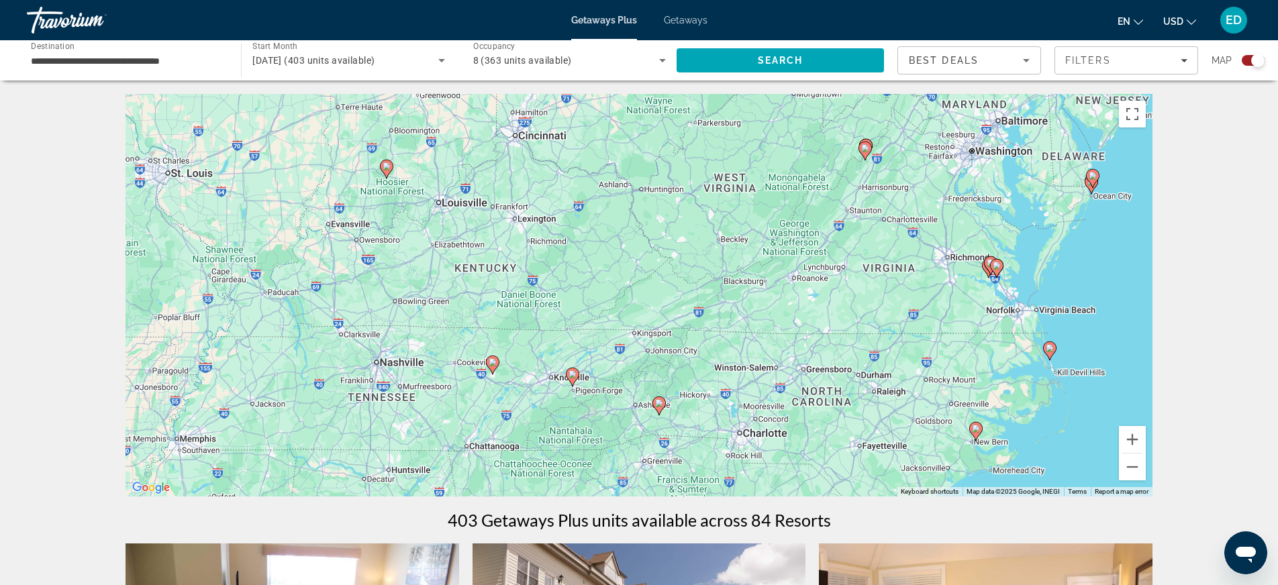
drag, startPoint x: 405, startPoint y: 252, endPoint x: 509, endPoint y: 201, distance: 115.9
click at [509, 201] on div "To activate drag with keyboard, press Alt + Enter. Once in keyboard drag state,…" at bounding box center [639, 295] width 1027 height 403
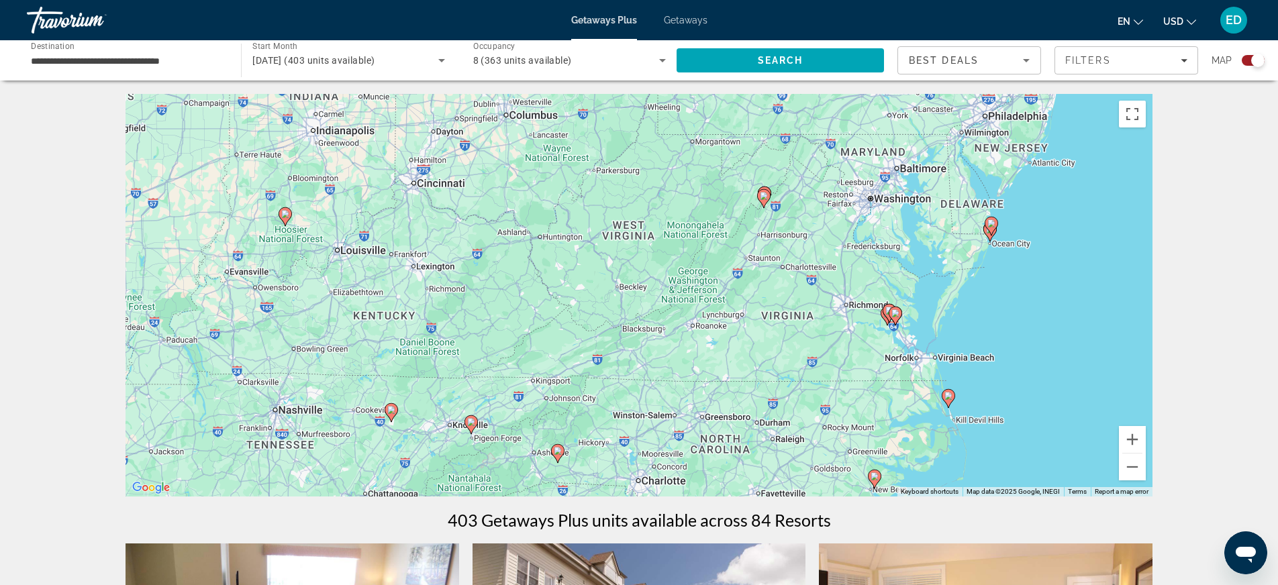
drag, startPoint x: 888, startPoint y: 334, endPoint x: 784, endPoint y: 383, distance: 115.3
click at [784, 383] on div "To activate drag with keyboard, press Alt + Enter. Once in keyboard drag state,…" at bounding box center [639, 295] width 1027 height 403
click at [1131, 476] on button "Zoom out" at bounding box center [1132, 467] width 27 height 27
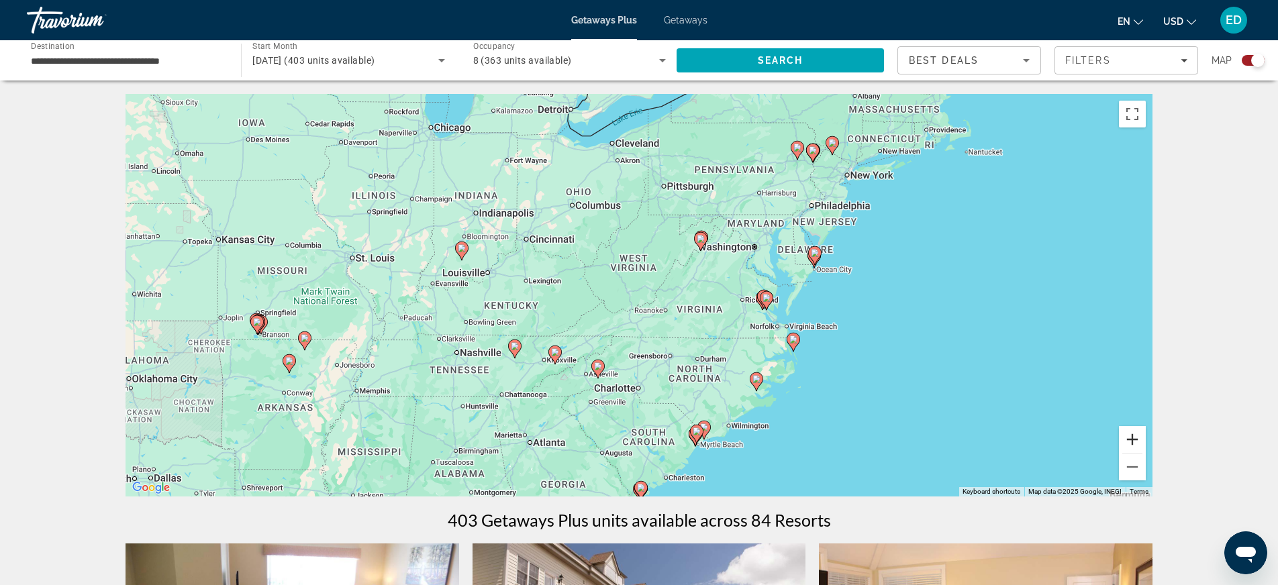
click at [1131, 440] on button "Zoom in" at bounding box center [1132, 439] width 27 height 27
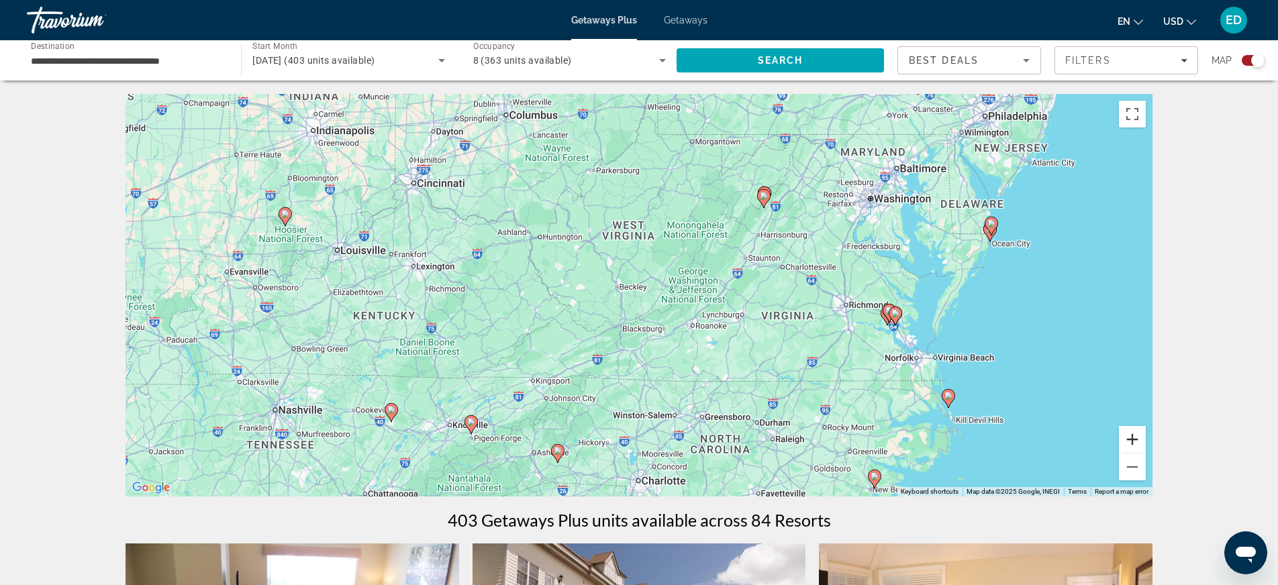
click at [1131, 440] on button "Zoom in" at bounding box center [1132, 439] width 27 height 27
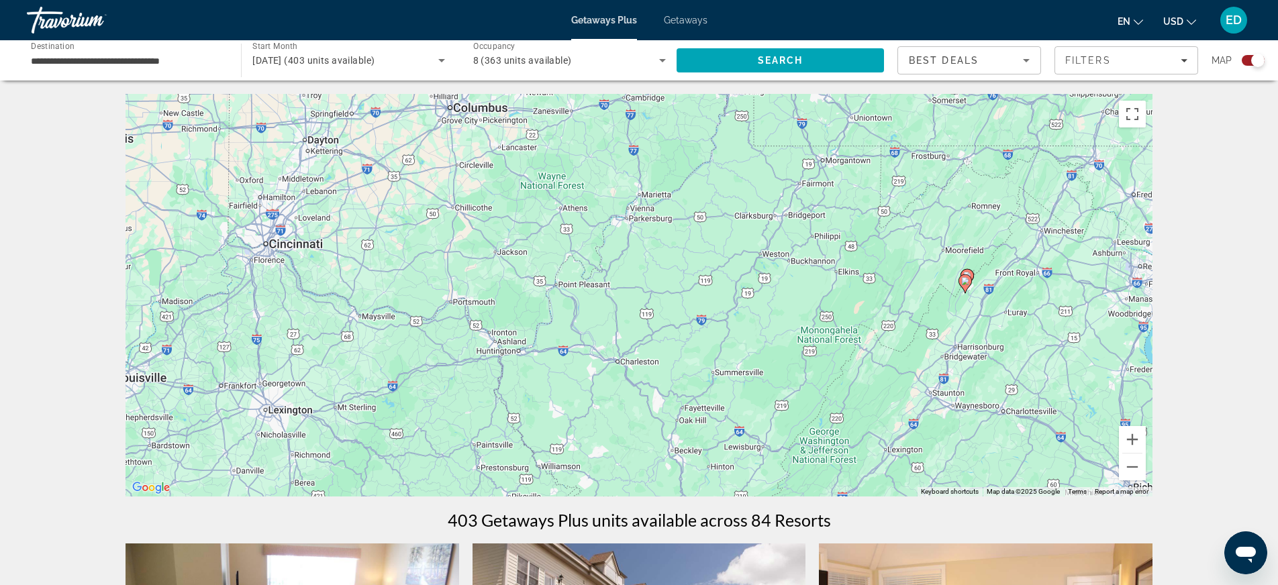
drag, startPoint x: 886, startPoint y: 314, endPoint x: 944, endPoint y: 452, distance: 149.5
click at [944, 452] on div "To activate drag with keyboard, press Alt + Enter. Once in keyboard drag state,…" at bounding box center [639, 295] width 1027 height 403
click at [1135, 437] on button "Zoom in" at bounding box center [1132, 439] width 27 height 27
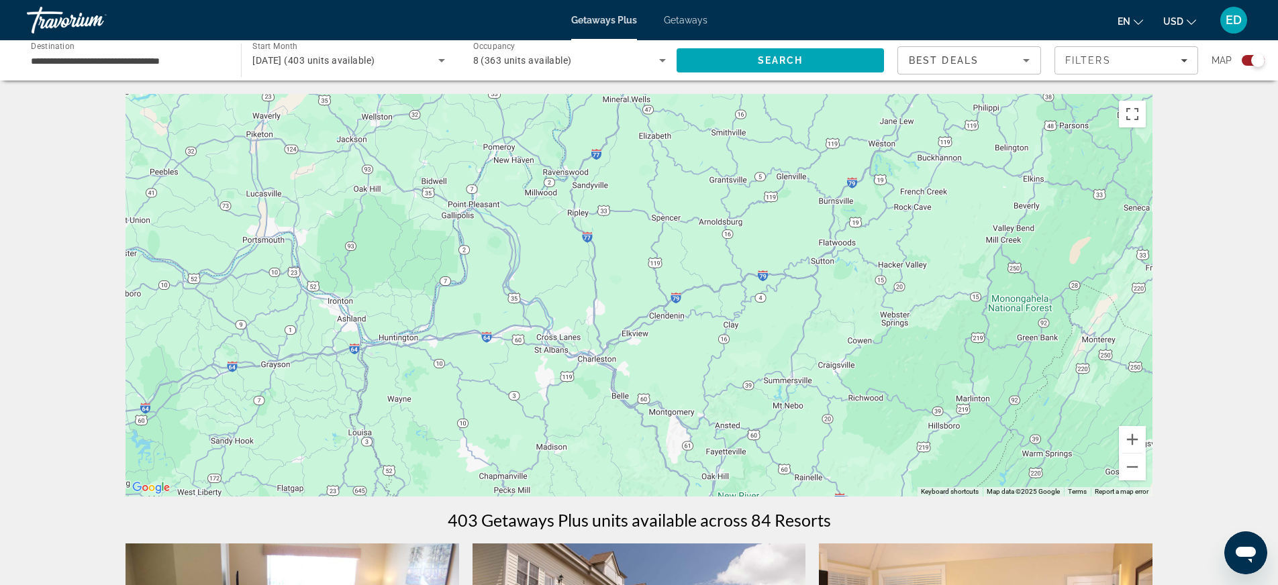
drag, startPoint x: 1051, startPoint y: 326, endPoint x: 1064, endPoint y: 206, distance: 120.8
click at [1064, 206] on div "To activate drag with keyboard, press Alt + Enter. Once in keyboard drag state,…" at bounding box center [639, 295] width 1027 height 403
click at [1129, 469] on button "Zoom out" at bounding box center [1132, 467] width 27 height 27
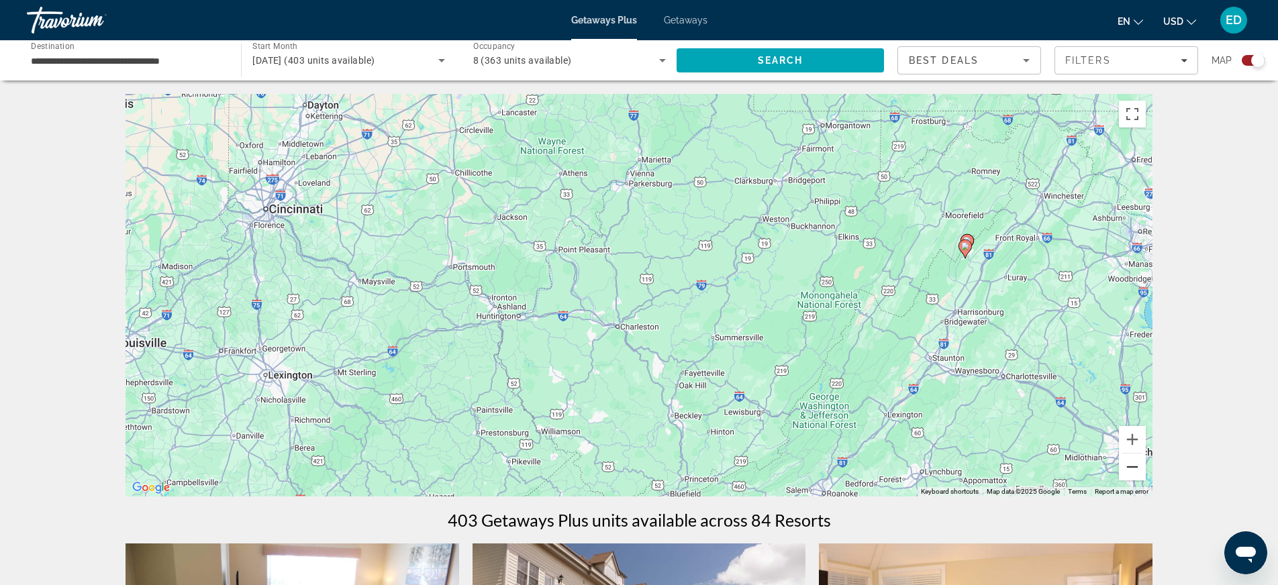
click at [1129, 469] on button "Zoom out" at bounding box center [1132, 467] width 27 height 27
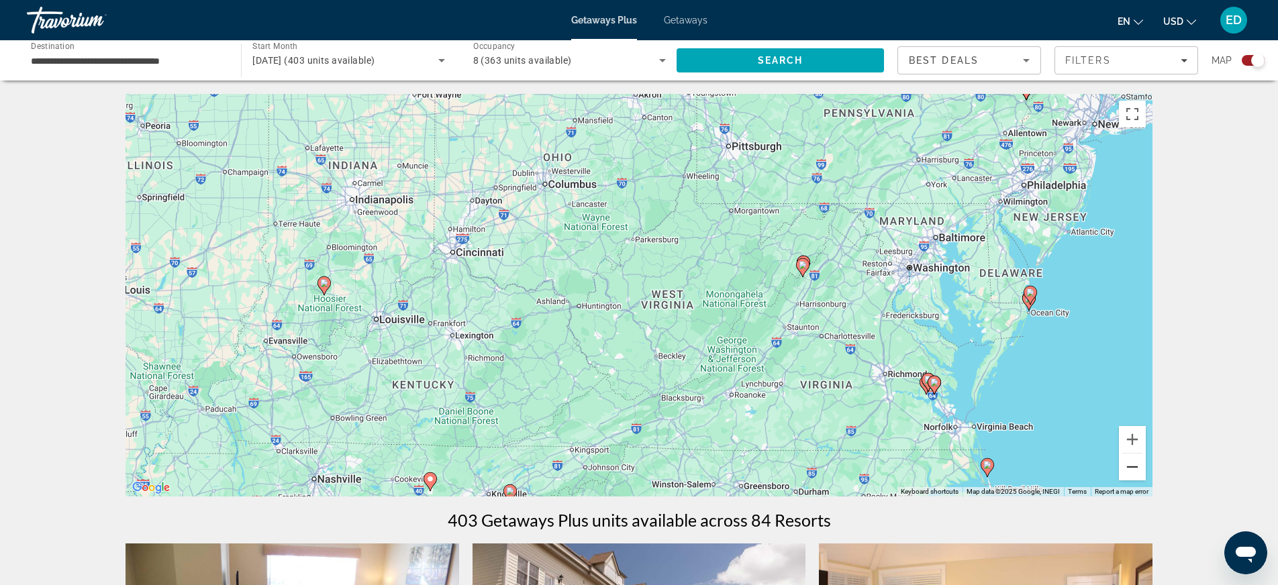
click at [1129, 469] on button "Zoom out" at bounding box center [1132, 467] width 27 height 27
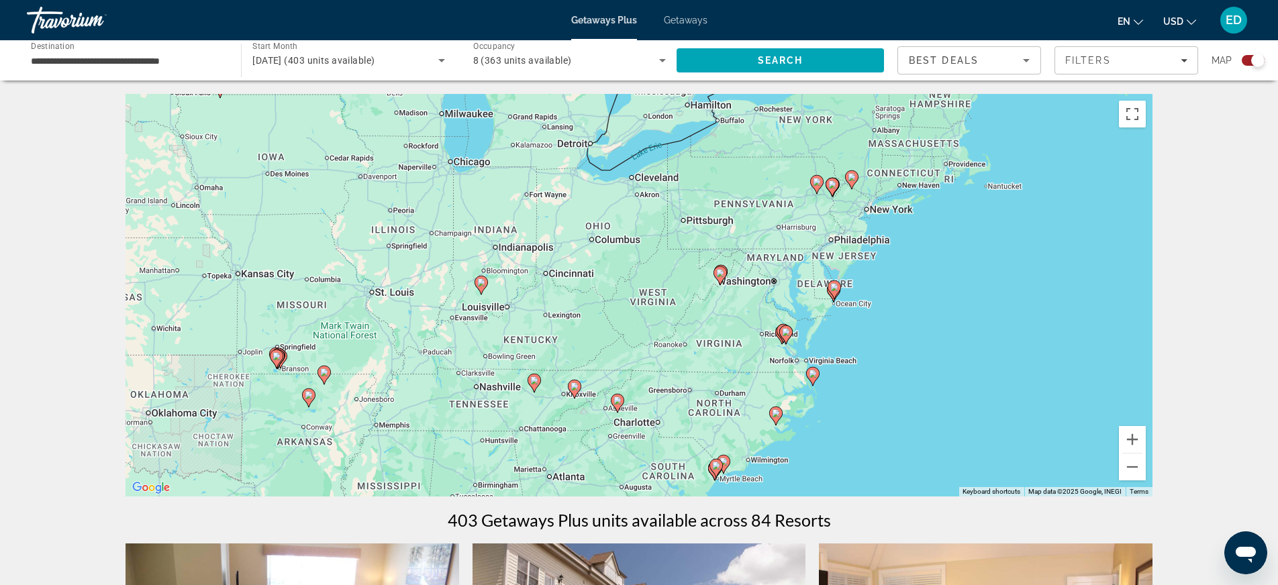
click at [619, 397] on image "Main content" at bounding box center [618, 401] width 8 height 8
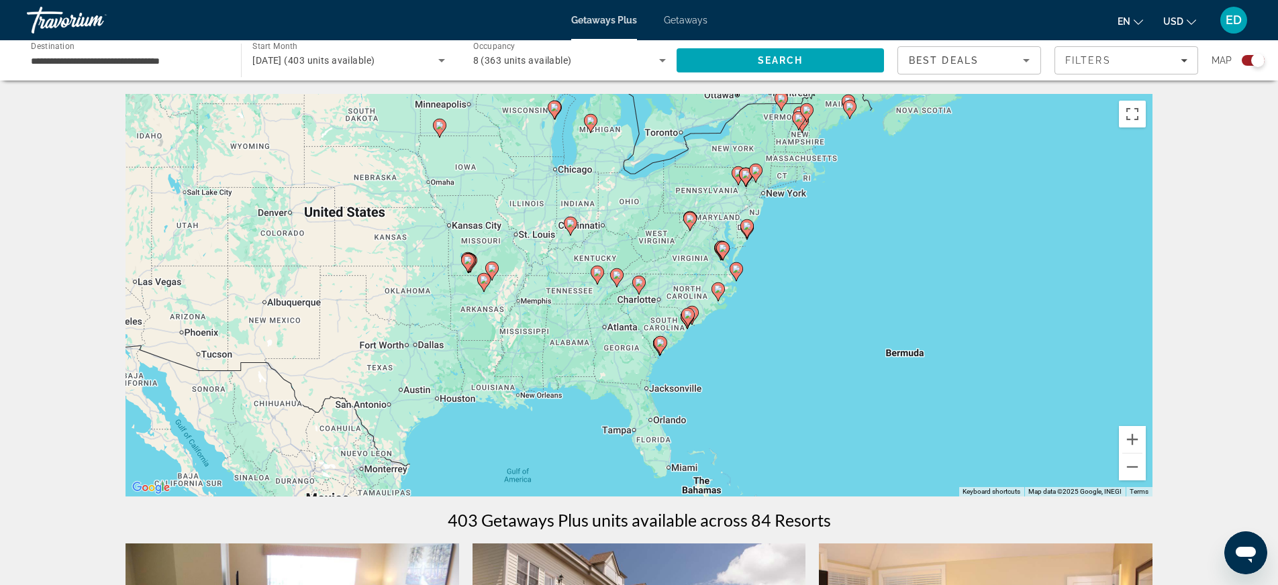
click at [639, 280] on image "Main content" at bounding box center [639, 283] width 8 height 8
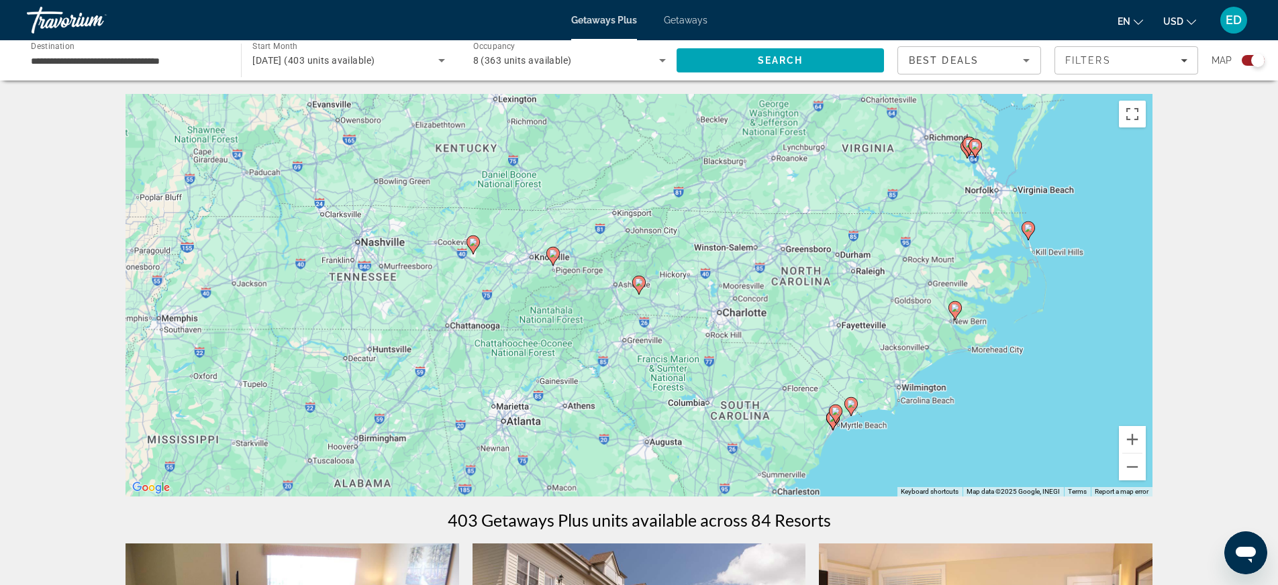
click at [639, 280] on image "Main content" at bounding box center [639, 283] width 8 height 8
type input "**********"
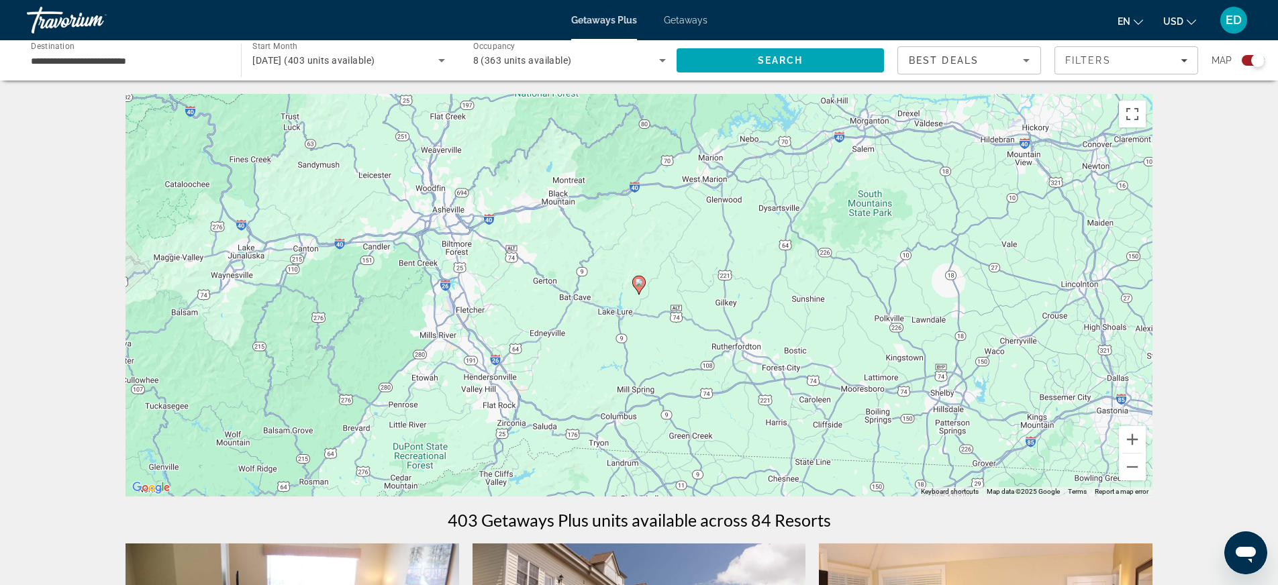
click at [639, 280] on image "Main content" at bounding box center [639, 283] width 8 height 8
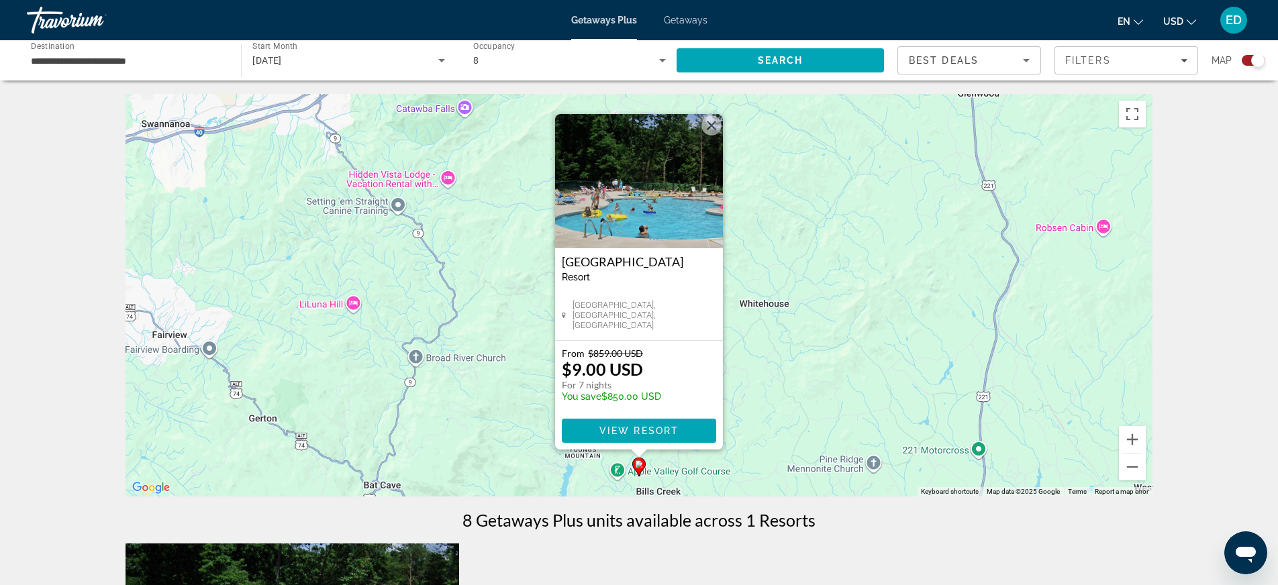
click at [716, 128] on button "Close" at bounding box center [712, 125] width 20 height 20
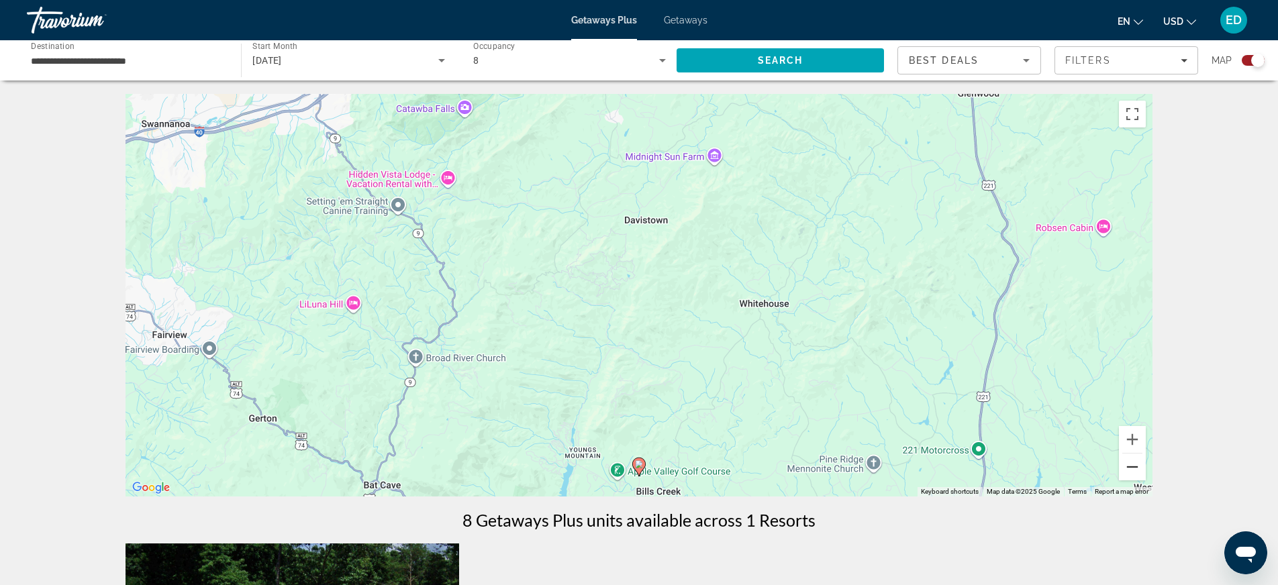
click at [1137, 471] on button "Zoom out" at bounding box center [1132, 467] width 27 height 27
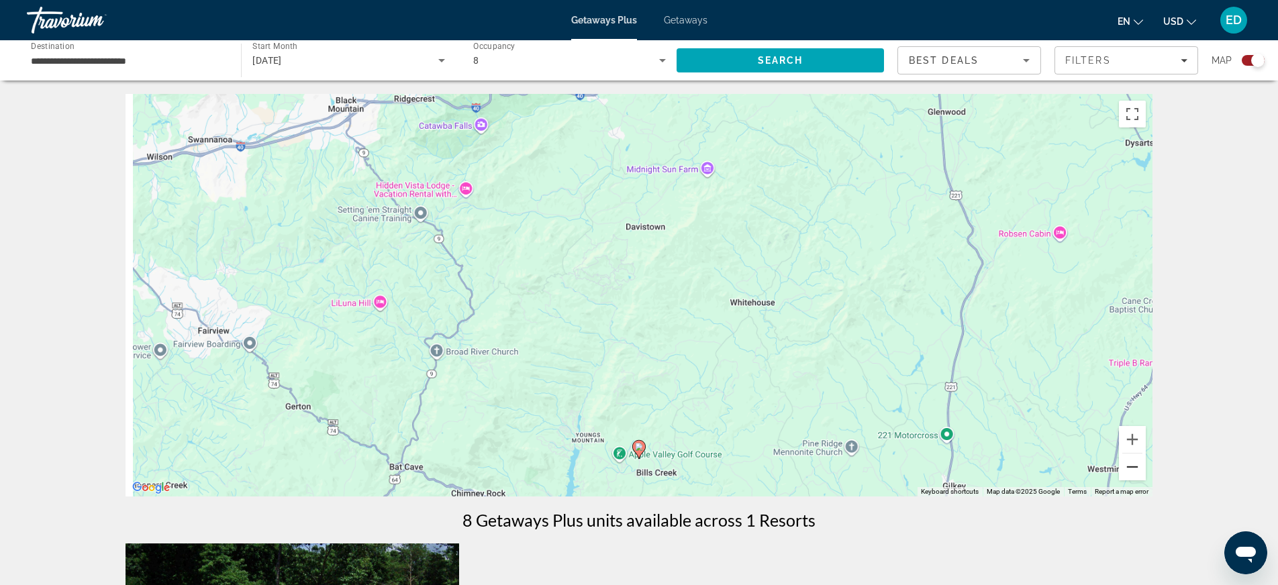
click at [1137, 471] on button "Zoom out" at bounding box center [1132, 467] width 27 height 27
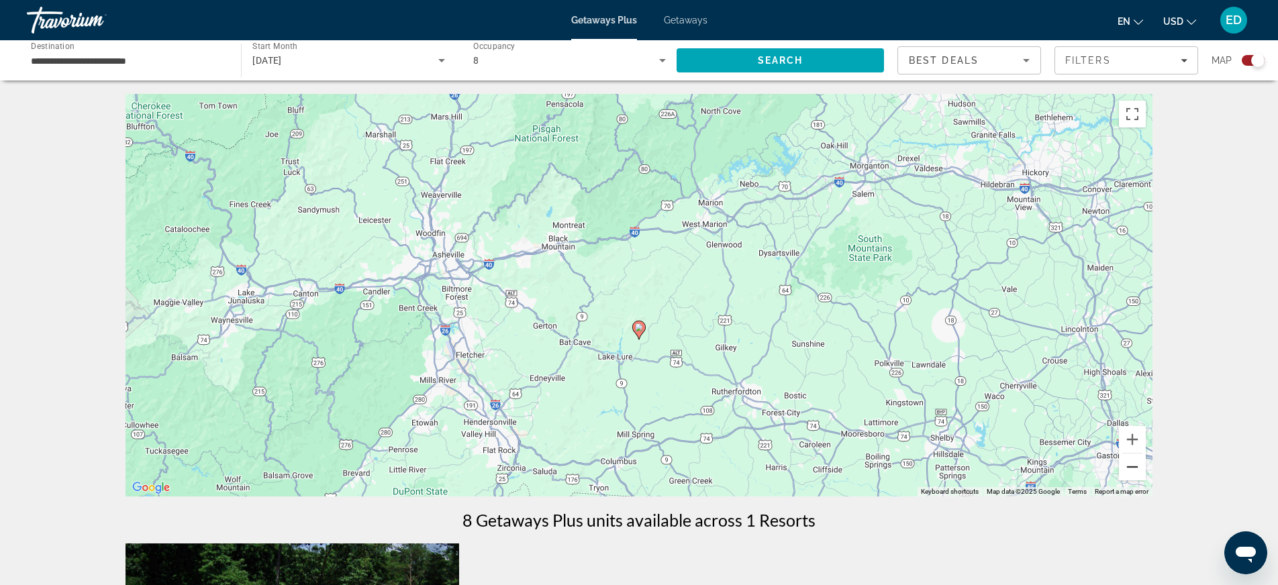
click at [1137, 471] on button "Zoom out" at bounding box center [1132, 467] width 27 height 27
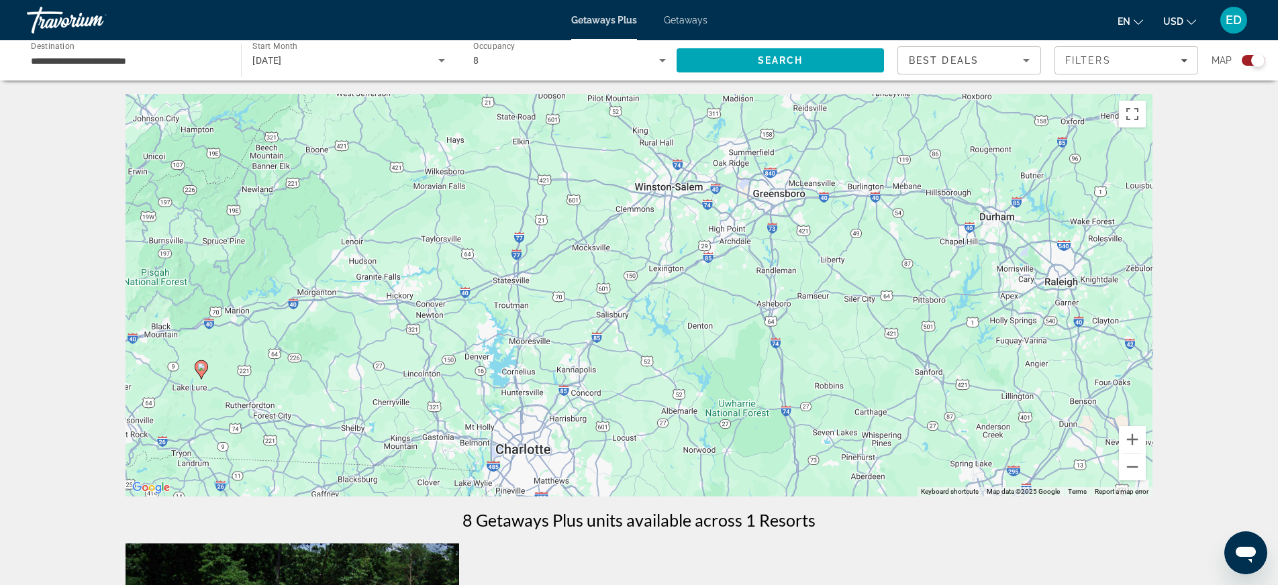
drag, startPoint x: 842, startPoint y: 348, endPoint x: 502, endPoint y: 421, distance: 348.0
click at [402, 412] on div "To activate drag with keyboard, press Alt + Enter. Once in keyboard drag state,…" at bounding box center [639, 295] width 1027 height 403
click at [1132, 468] on button "Zoom out" at bounding box center [1132, 467] width 27 height 27
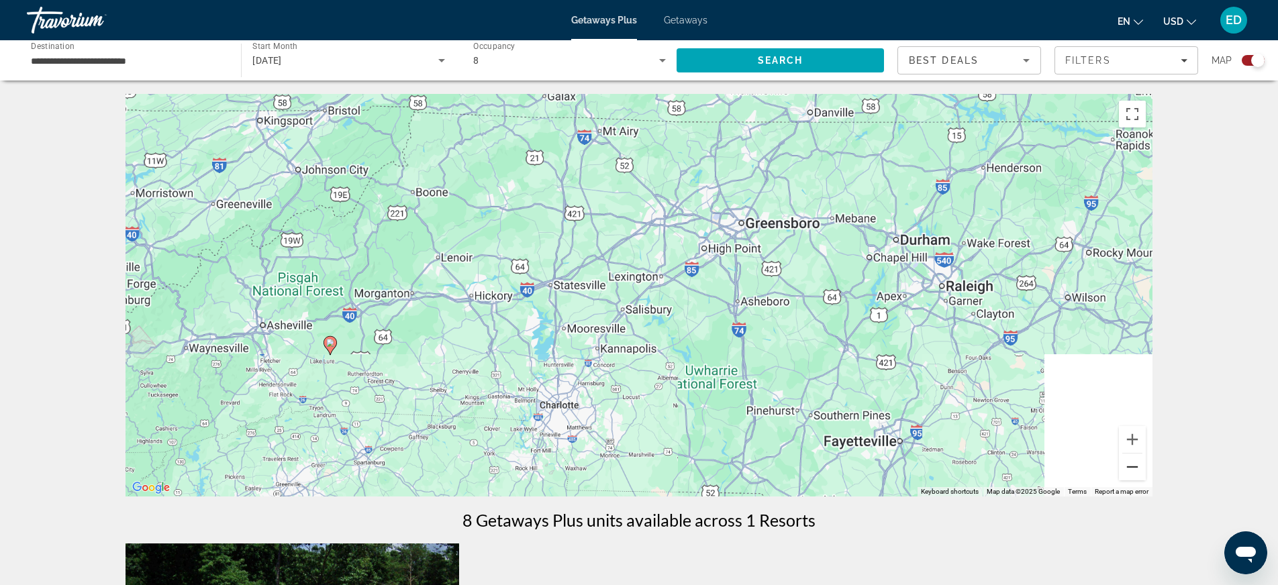
click at [1132, 468] on button "Zoom out" at bounding box center [1132, 467] width 27 height 27
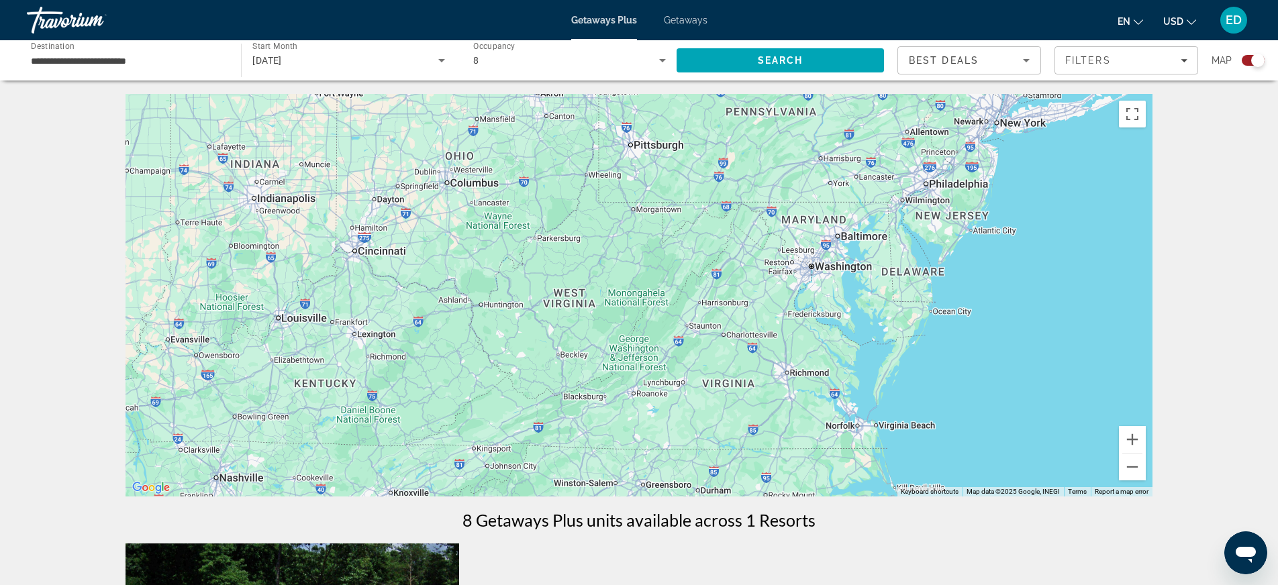
drag, startPoint x: 751, startPoint y: 244, endPoint x: 726, endPoint y: 459, distance: 215.5
click at [719, 462] on div "To activate drag with keyboard, press Alt + Enter. Once in keyboard drag state,…" at bounding box center [639, 295] width 1027 height 403
click at [1133, 438] on button "Zoom in" at bounding box center [1132, 439] width 27 height 27
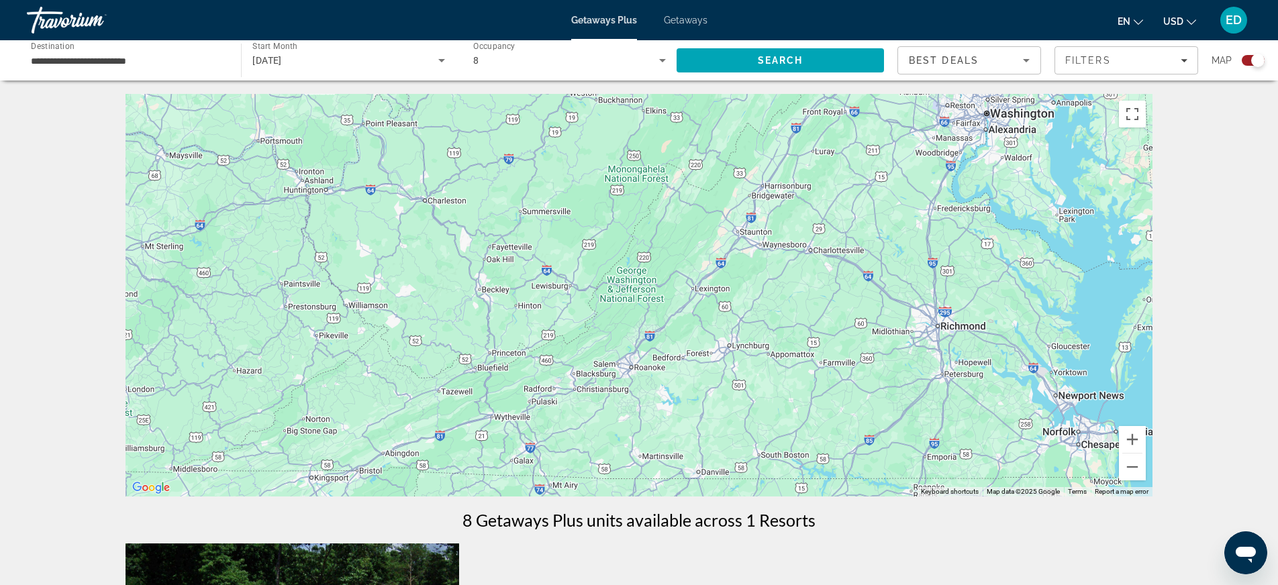
drag, startPoint x: 966, startPoint y: 295, endPoint x: 970, endPoint y: 171, distance: 124.3
click at [970, 171] on div "Main content" at bounding box center [639, 295] width 1027 height 403
click at [1141, 438] on button "Zoom in" at bounding box center [1132, 439] width 27 height 27
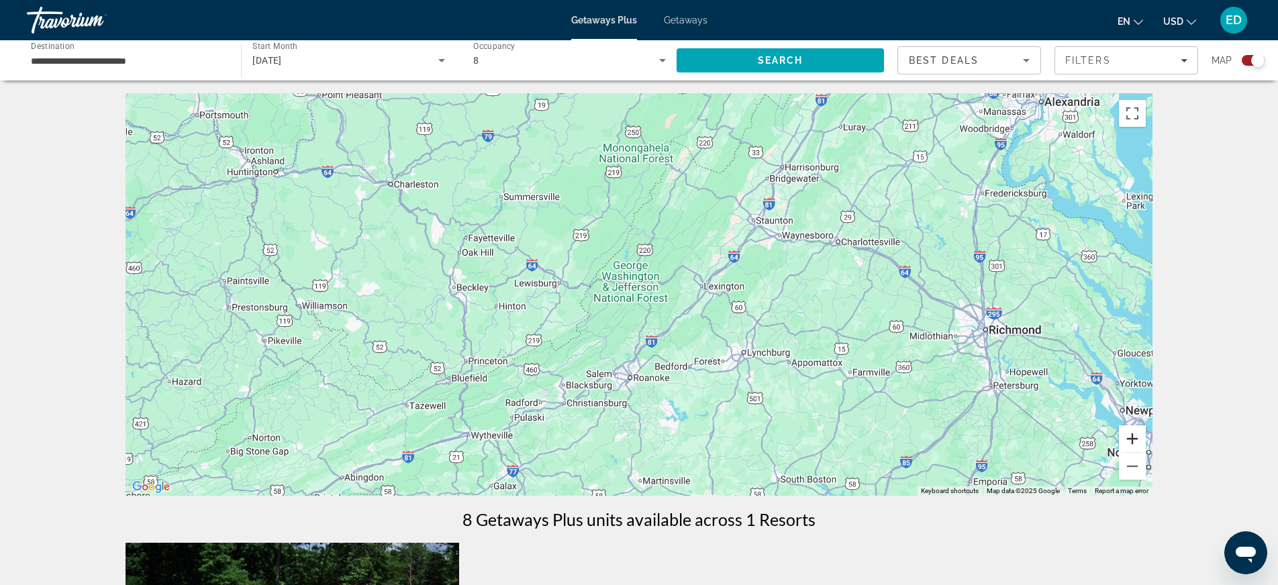
click at [1141, 438] on button "Zoom in" at bounding box center [1132, 439] width 27 height 27
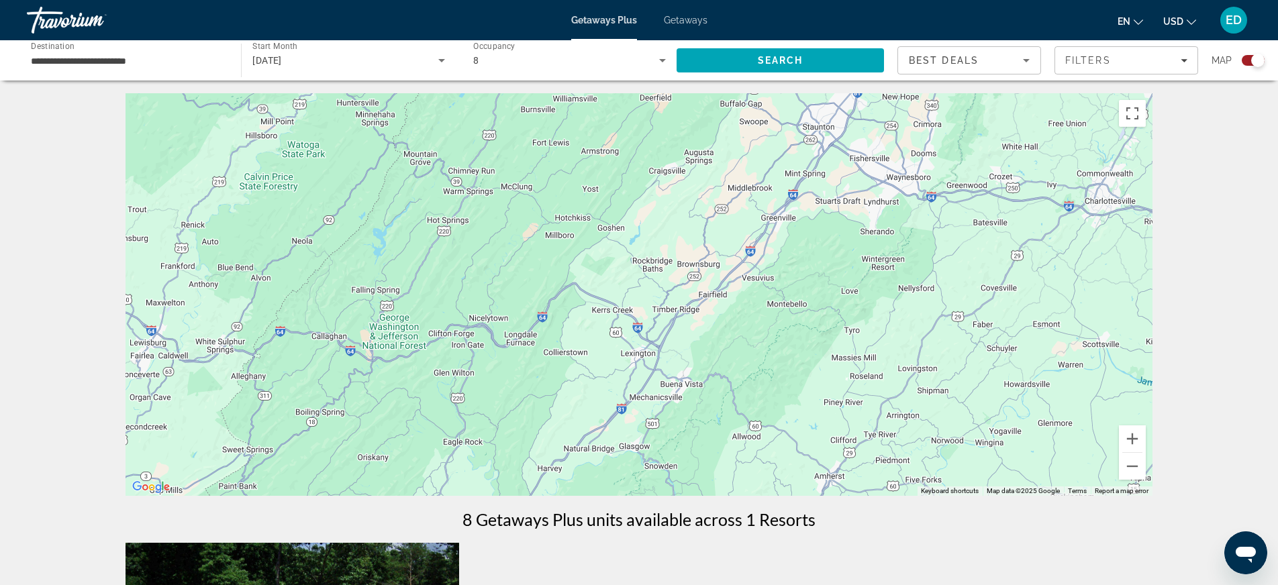
drag, startPoint x: 952, startPoint y: 365, endPoint x: 802, endPoint y: 424, distance: 161.0
click at [802, 424] on div "Main content" at bounding box center [639, 294] width 1027 height 403
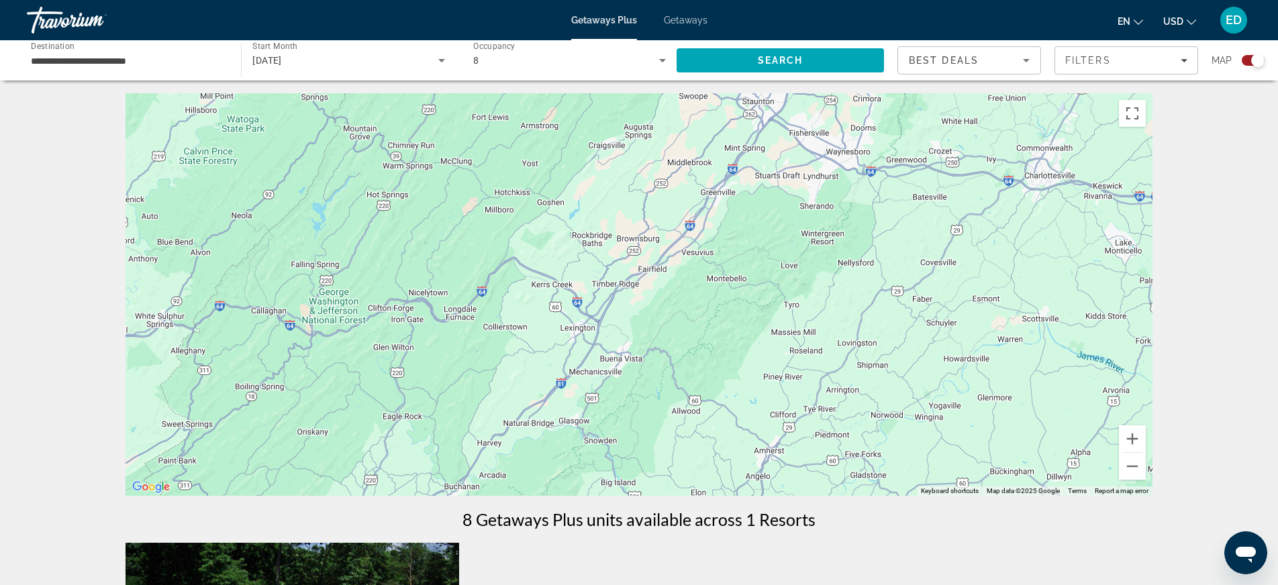
drag, startPoint x: 1008, startPoint y: 425, endPoint x: 953, endPoint y: 408, distance: 58.2
click at [951, 413] on div "Main content" at bounding box center [639, 294] width 1027 height 403
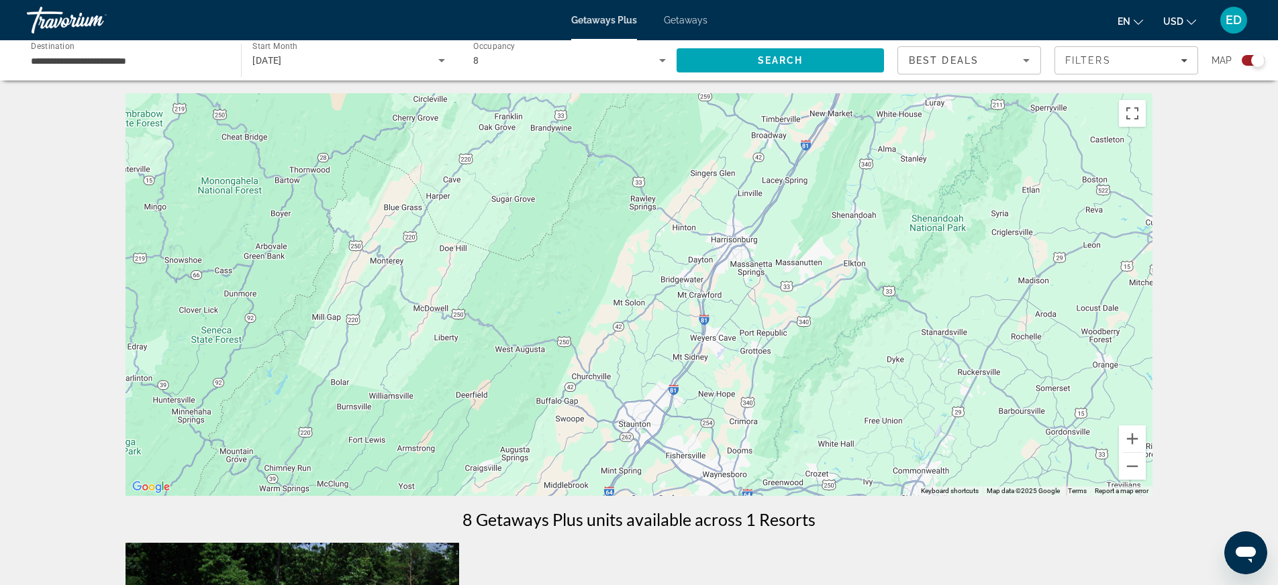
drag, startPoint x: 939, startPoint y: 199, endPoint x: 825, endPoint y: 487, distance: 309.8
click at [825, 487] on div "Main content" at bounding box center [639, 294] width 1027 height 403
click at [1132, 473] on button "Zoom out" at bounding box center [1132, 466] width 27 height 27
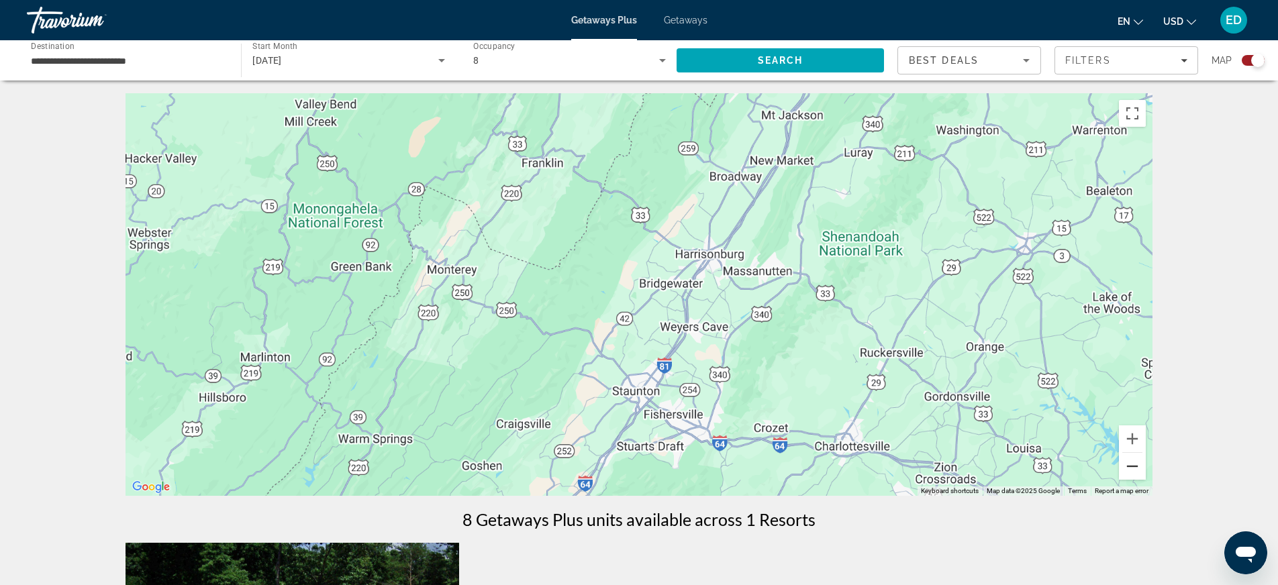
click at [1132, 473] on button "Zoom out" at bounding box center [1132, 466] width 27 height 27
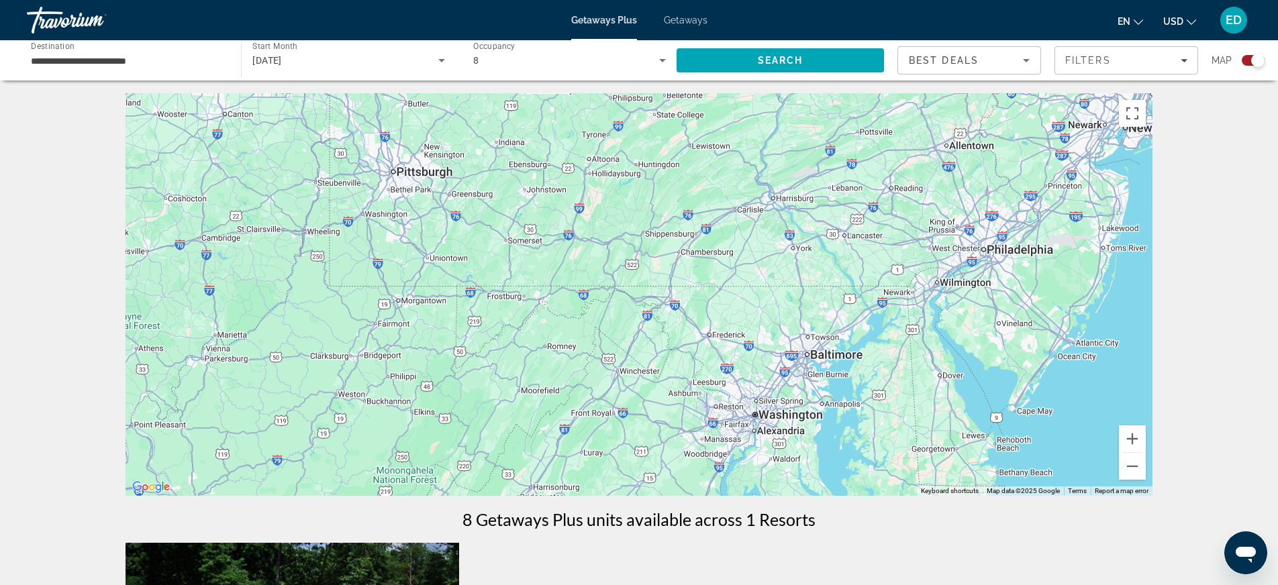
drag, startPoint x: 923, startPoint y: 217, endPoint x: 795, endPoint y: 418, distance: 238.2
click at [795, 418] on div "Main content" at bounding box center [639, 294] width 1027 height 403
click at [1129, 434] on button "Zoom in" at bounding box center [1132, 439] width 27 height 27
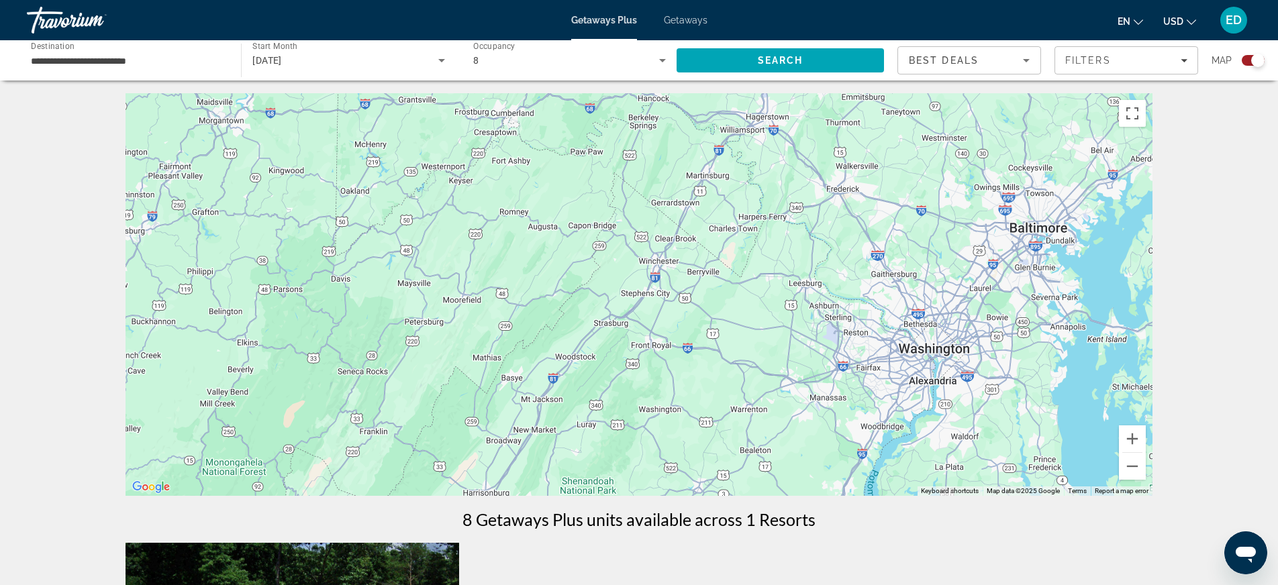
drag, startPoint x: 831, startPoint y: 393, endPoint x: 889, endPoint y: 244, distance: 160.7
click at [889, 244] on div "Main content" at bounding box center [639, 294] width 1027 height 403
click at [1137, 440] on button "Zoom in" at bounding box center [1132, 439] width 27 height 27
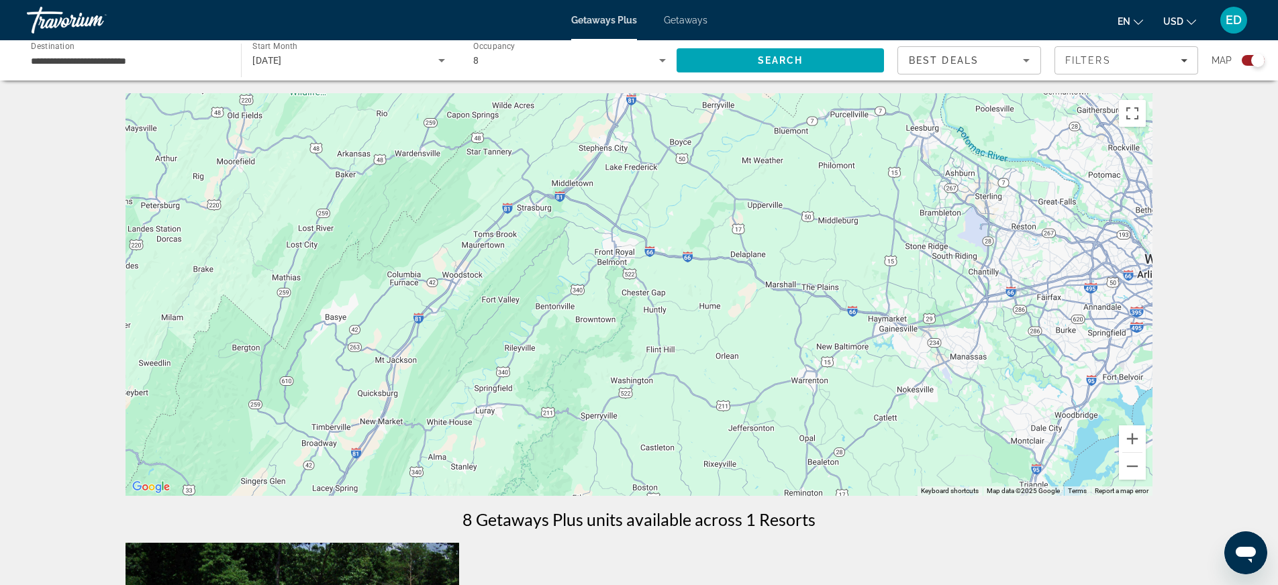
drag, startPoint x: 976, startPoint y: 428, endPoint x: 931, endPoint y: 294, distance: 141.0
click at [931, 294] on div "Main content" at bounding box center [639, 294] width 1027 height 403
click at [1137, 436] on button "Zoom in" at bounding box center [1132, 438] width 27 height 27
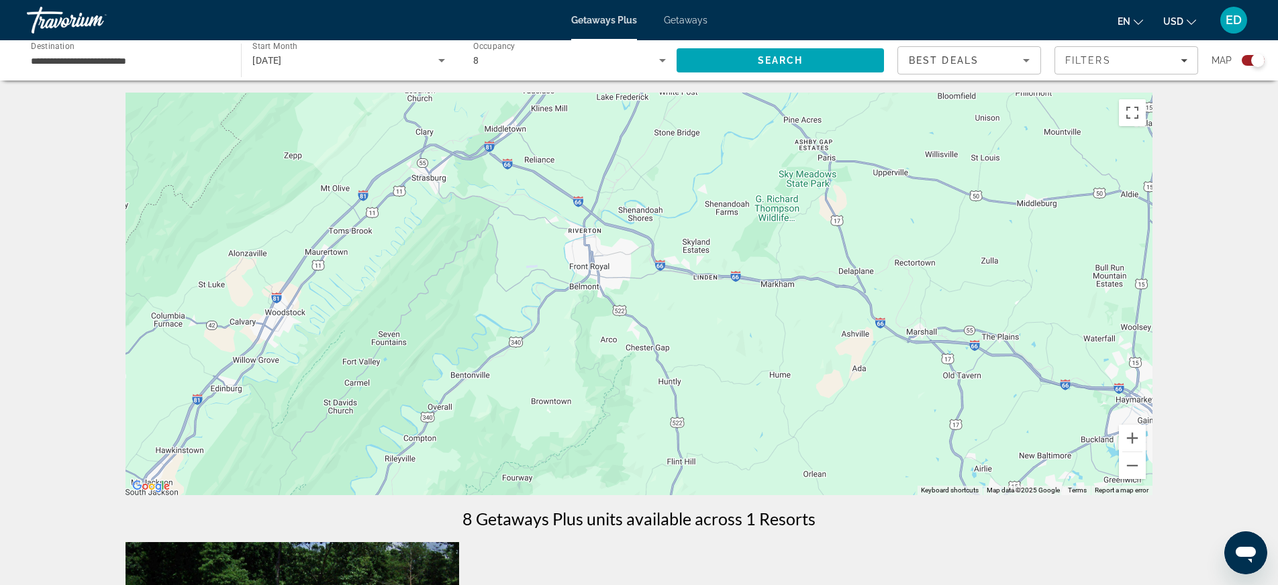
drag, startPoint x: 444, startPoint y: 203, endPoint x: 439, endPoint y: 260, distance: 56.6
click at [439, 260] on div "Main content" at bounding box center [639, 294] width 1027 height 403
click at [1135, 437] on button "Zoom in" at bounding box center [1132, 438] width 27 height 27
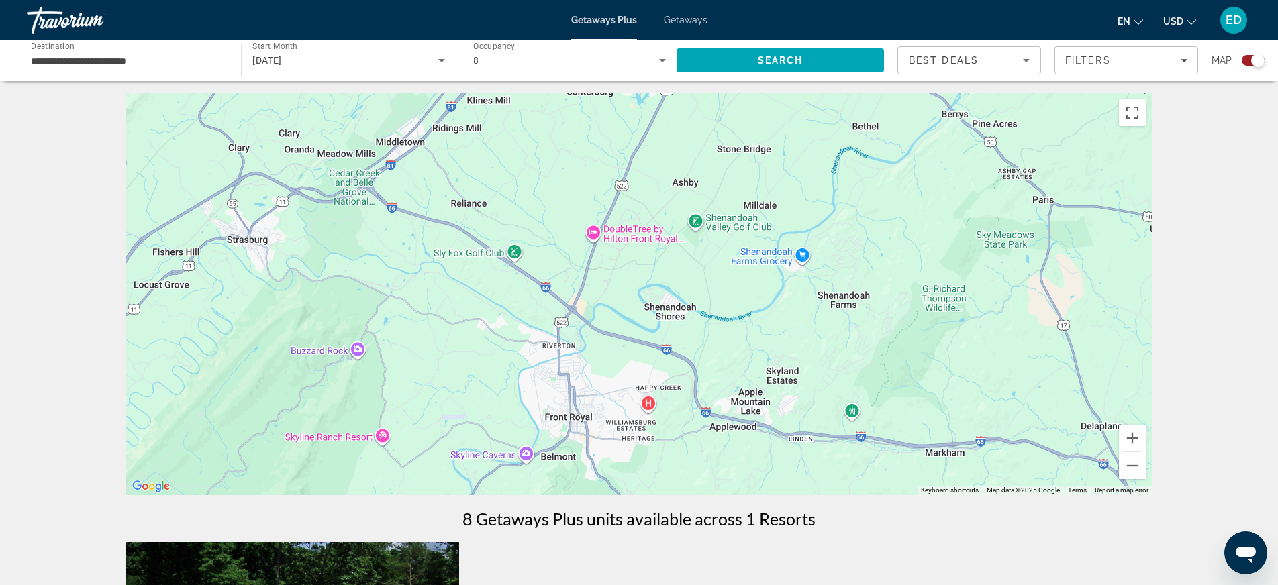
drag, startPoint x: 940, startPoint y: 304, endPoint x: 969, endPoint y: 481, distance: 179.6
click at [969, 481] on div "Main content" at bounding box center [639, 294] width 1027 height 403
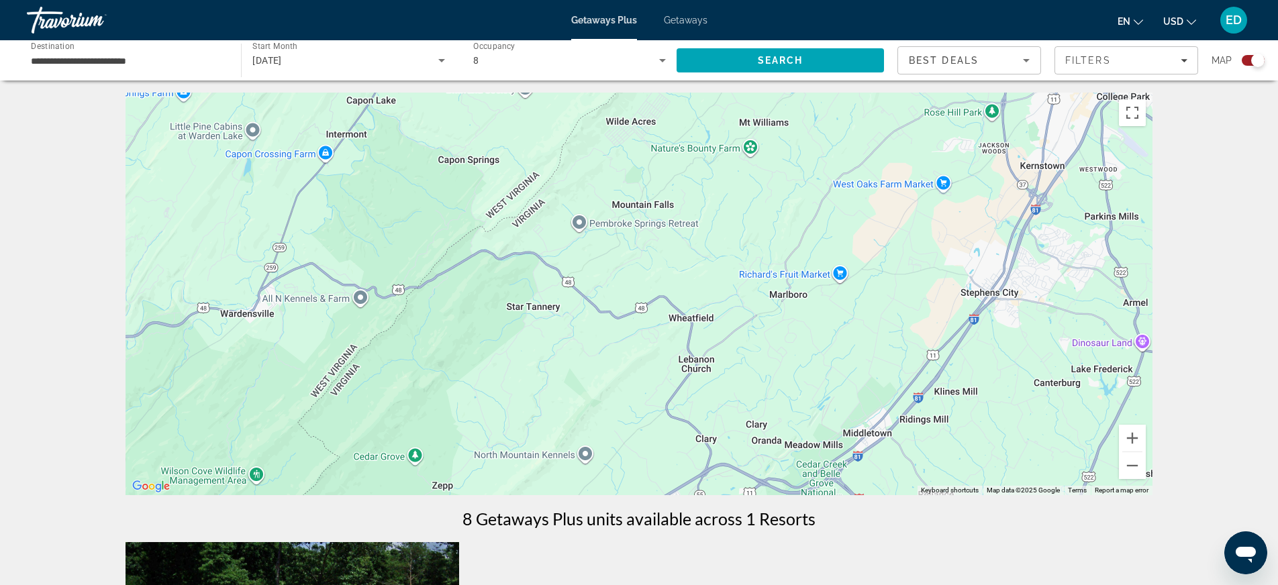
drag, startPoint x: 393, startPoint y: 218, endPoint x: 860, endPoint y: 509, distance: 550.7
click at [860, 509] on div "← Move left → Move right ↑ Move up ↓ Move down + Zoom in - Zoom out Home Jump l…" at bounding box center [639, 567] width 1081 height 948
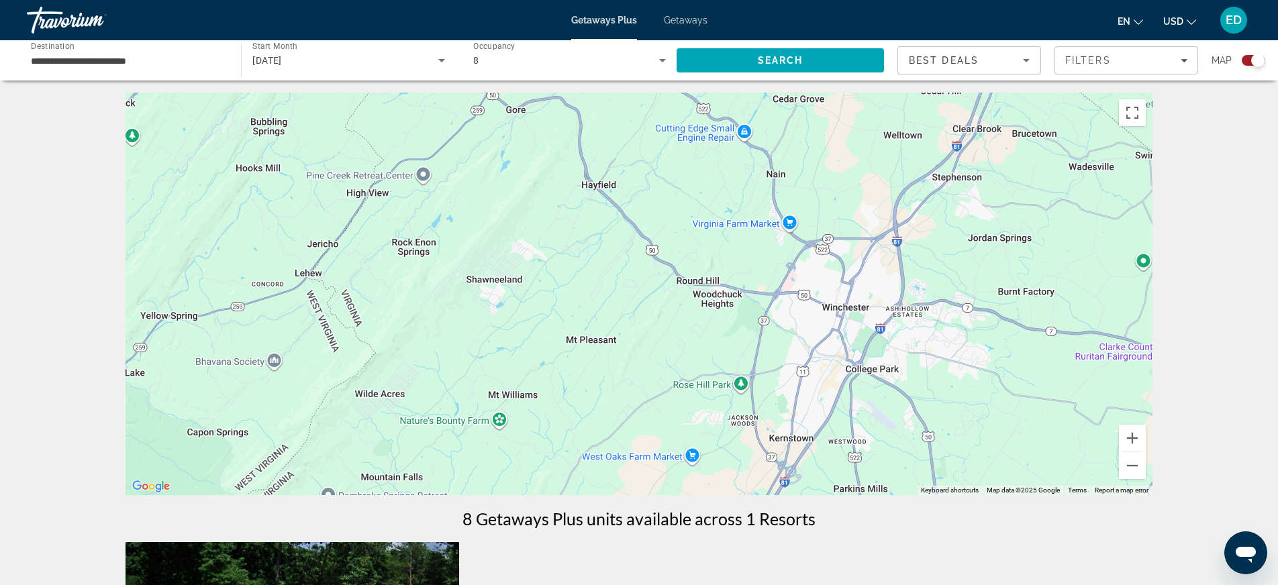
drag, startPoint x: 855, startPoint y: 267, endPoint x: 598, endPoint y: 521, distance: 362.3
click at [600, 547] on div "← Move left → Move right ↑ Move up ↓ Move down + Zoom in - Zoom out Home Jump l…" at bounding box center [639, 567] width 1081 height 948
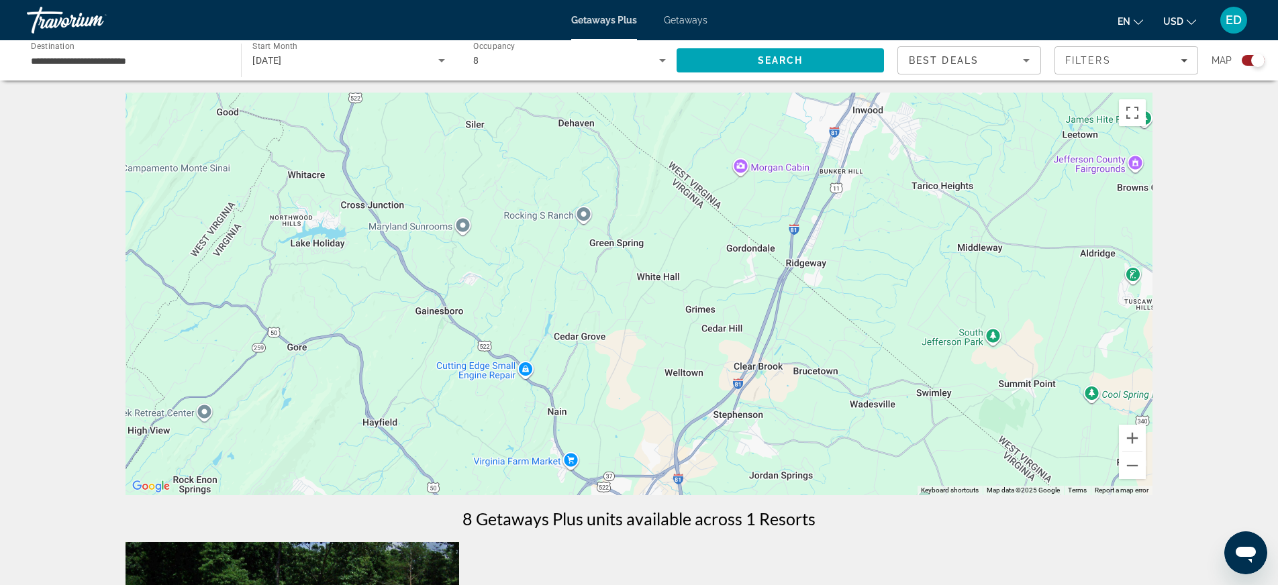
drag, startPoint x: 822, startPoint y: 301, endPoint x: 662, endPoint y: 489, distance: 246.7
click at [662, 489] on div "Main content" at bounding box center [639, 294] width 1027 height 403
click at [1134, 439] on button "Zoom in" at bounding box center [1132, 438] width 27 height 27
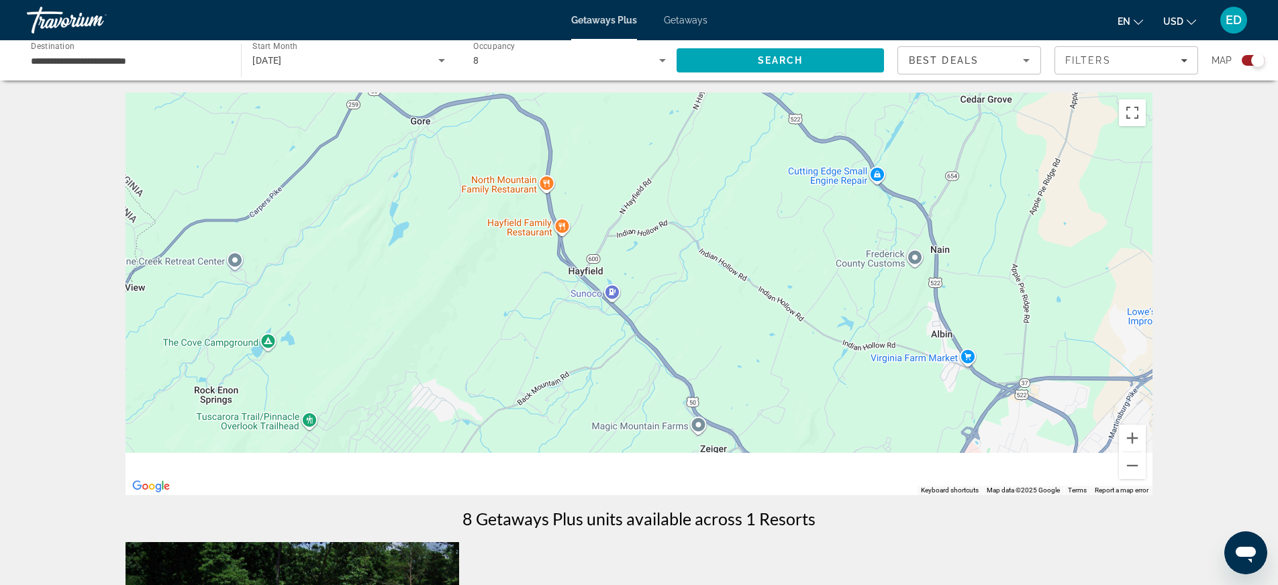
drag, startPoint x: 612, startPoint y: 335, endPoint x: 996, endPoint y: 40, distance: 484.7
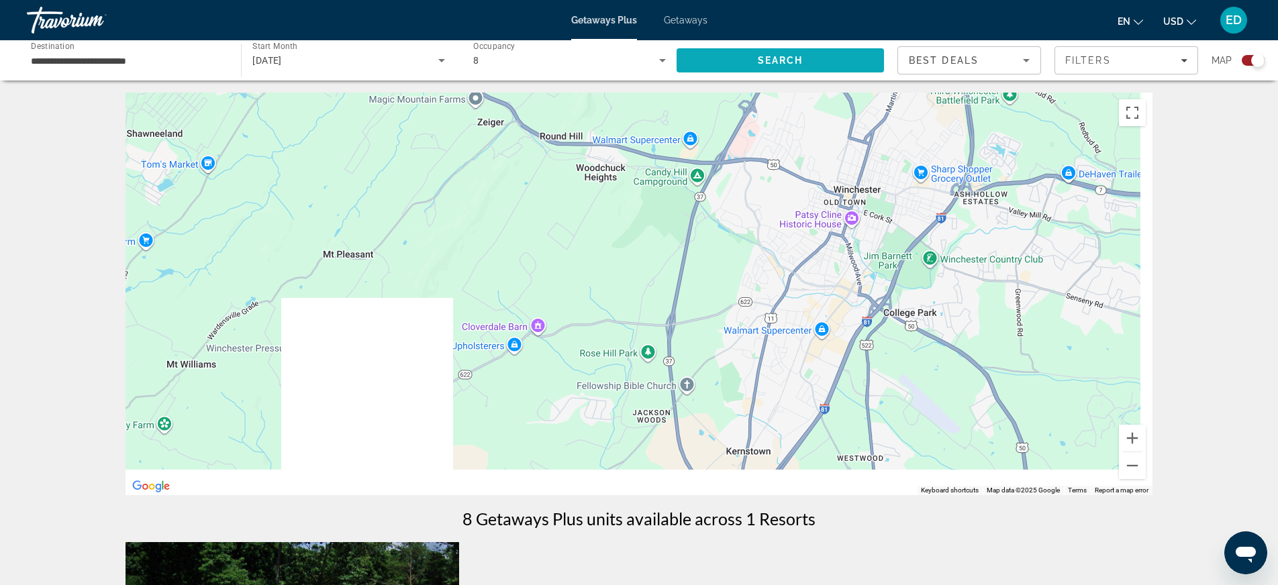
drag, startPoint x: 960, startPoint y: 377, endPoint x: 773, endPoint y: 70, distance: 360.1
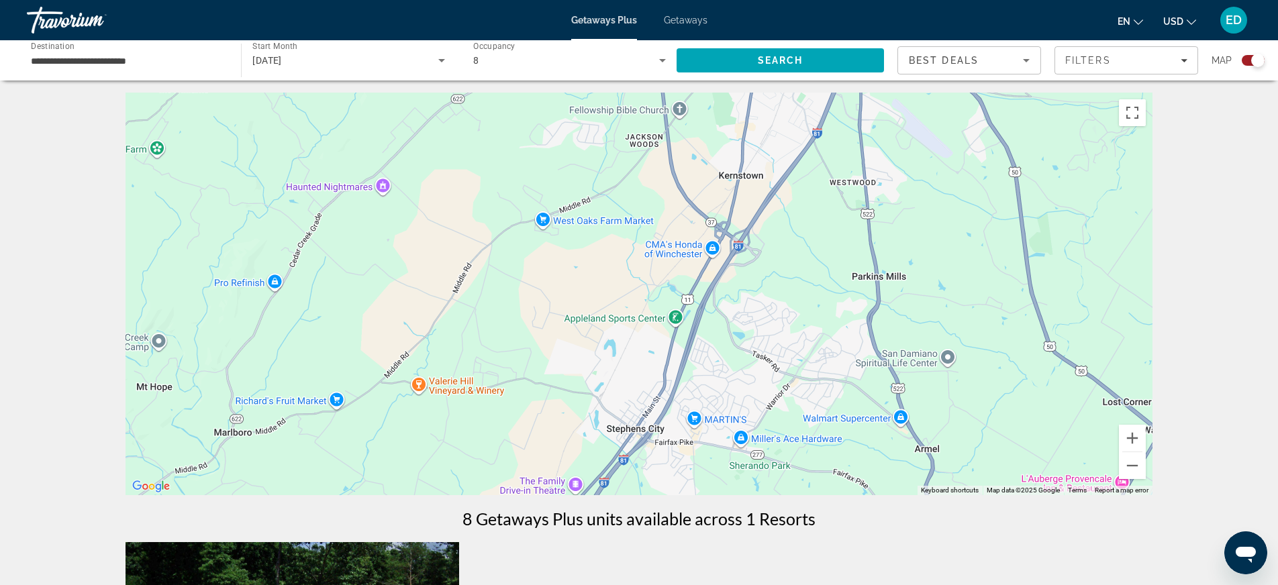
drag, startPoint x: 837, startPoint y: 356, endPoint x: 834, endPoint y: 115, distance: 241.1
click at [834, 115] on div "Main content" at bounding box center [639, 294] width 1027 height 403
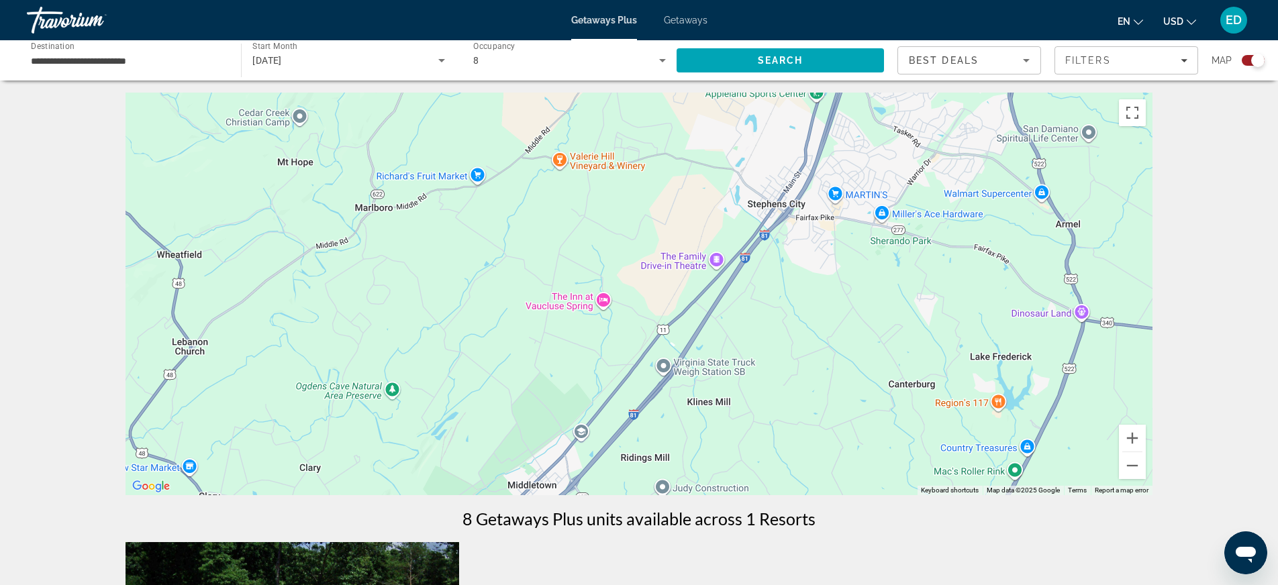
drag, startPoint x: 698, startPoint y: 303, endPoint x: 820, endPoint y: 117, distance: 223.1
click at [820, 117] on div "Main content" at bounding box center [639, 294] width 1027 height 403
click at [1135, 471] on button "Zoom out" at bounding box center [1132, 466] width 27 height 27
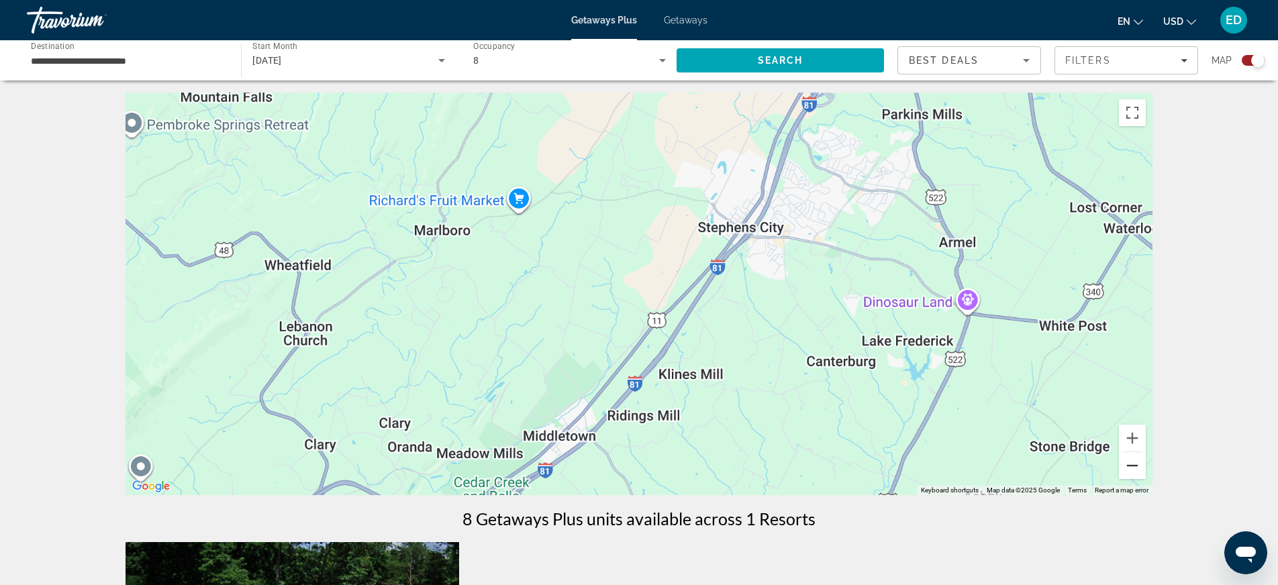
click at [1135, 471] on button "Zoom out" at bounding box center [1132, 466] width 27 height 27
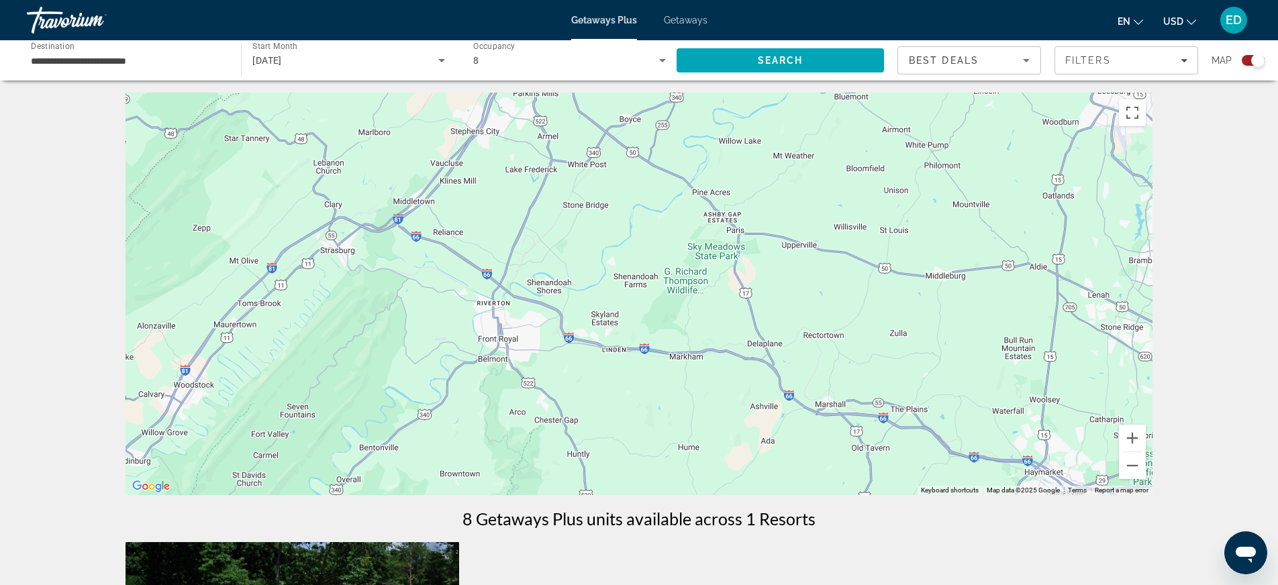
drag, startPoint x: 896, startPoint y: 457, endPoint x: 714, endPoint y: 329, distance: 223.2
click at [714, 329] on div "Main content" at bounding box center [639, 294] width 1027 height 403
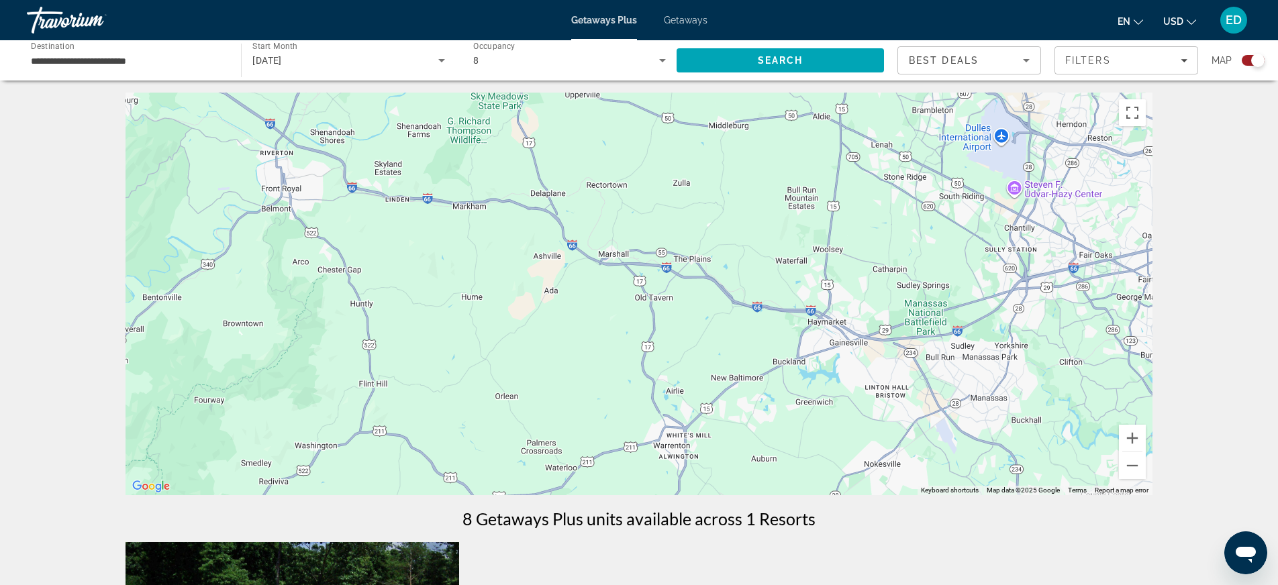
drag, startPoint x: 951, startPoint y: 402, endPoint x: 780, endPoint y: 283, distance: 207.9
click at [780, 283] on div "Main content" at bounding box center [639, 294] width 1027 height 403
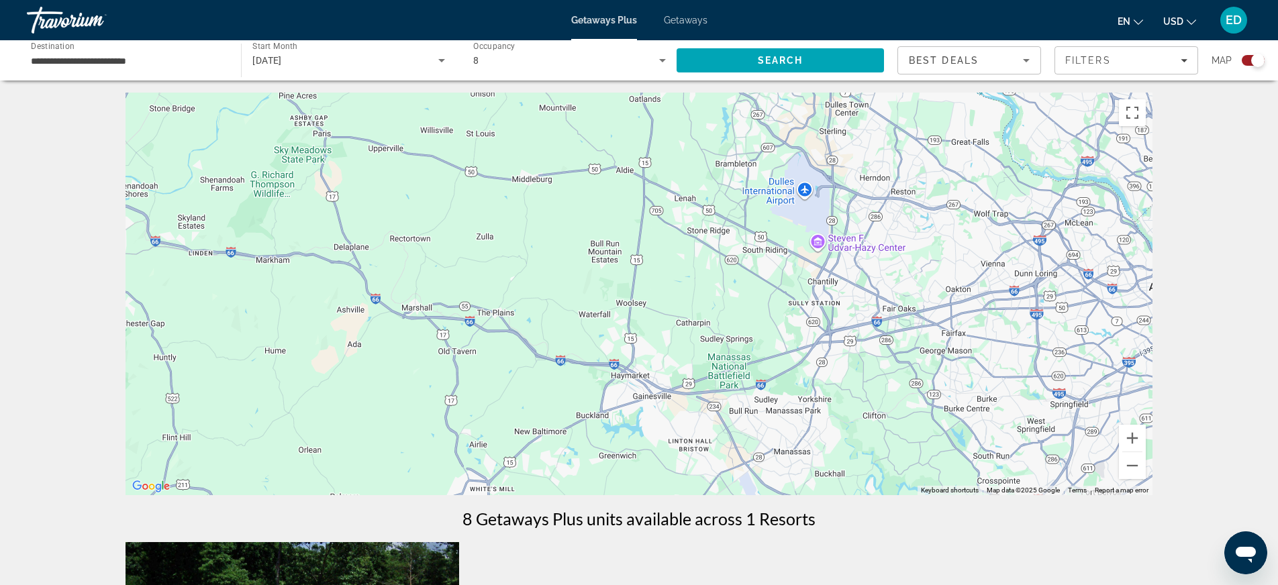
drag, startPoint x: 823, startPoint y: 343, endPoint x: 667, endPoint y: 363, distance: 157.0
click at [667, 363] on div "Main content" at bounding box center [639, 294] width 1027 height 403
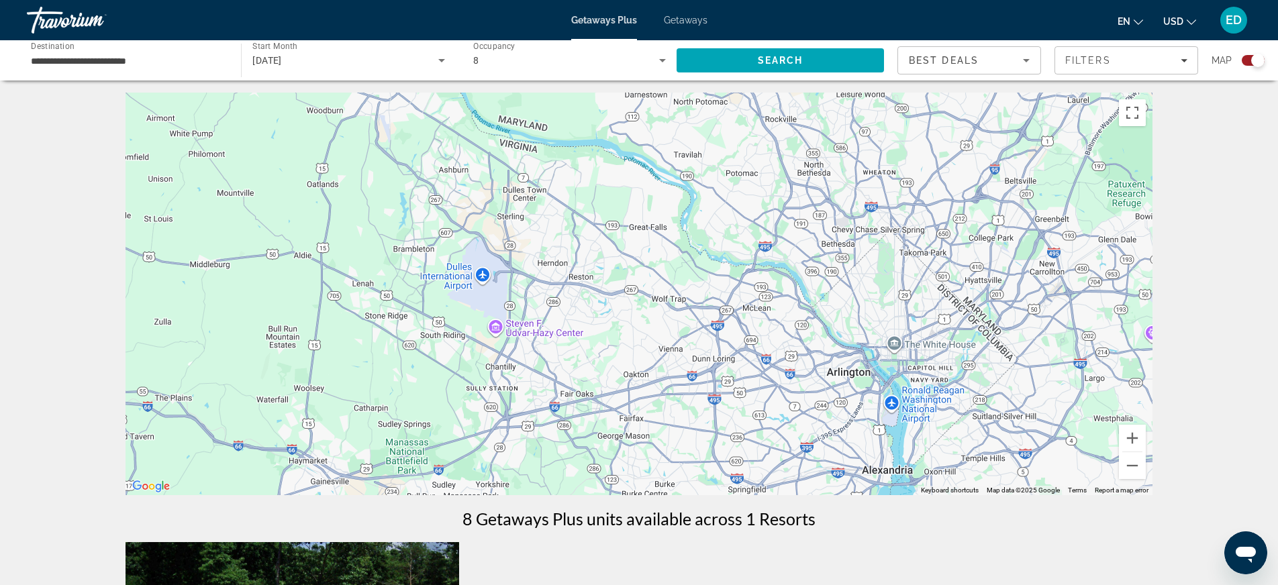
drag, startPoint x: 953, startPoint y: 334, endPoint x: 649, endPoint y: 411, distance: 313.0
click at [649, 411] on div "Main content" at bounding box center [639, 294] width 1027 height 403
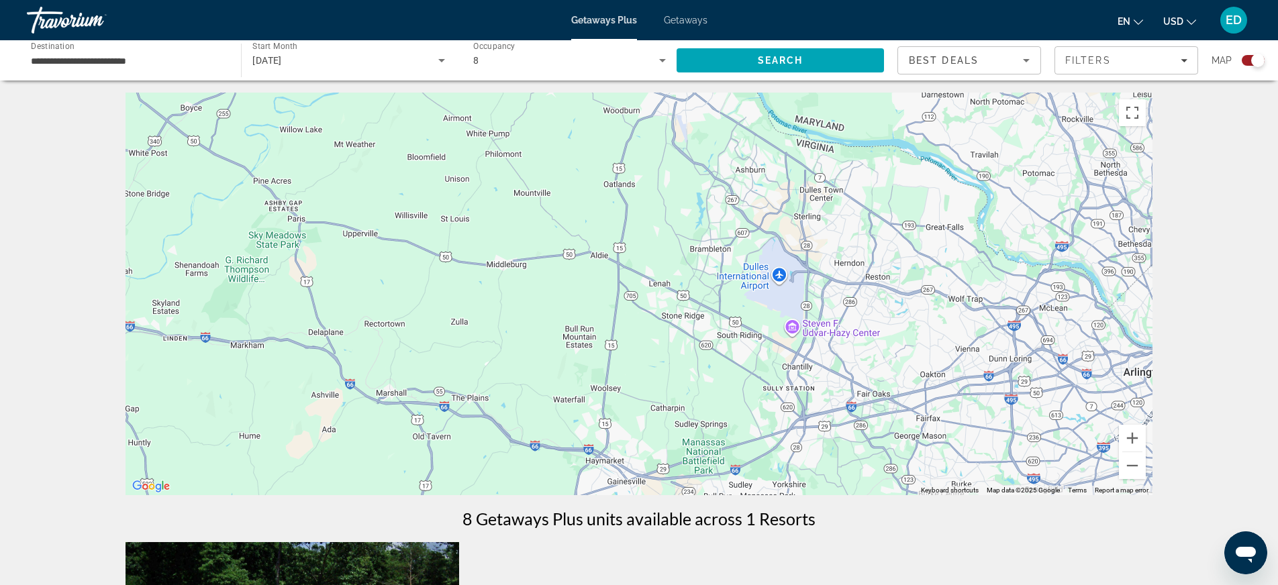
drag, startPoint x: 612, startPoint y: 369, endPoint x: 911, endPoint y: 369, distance: 298.8
click at [911, 369] on div "Main content" at bounding box center [639, 294] width 1027 height 403
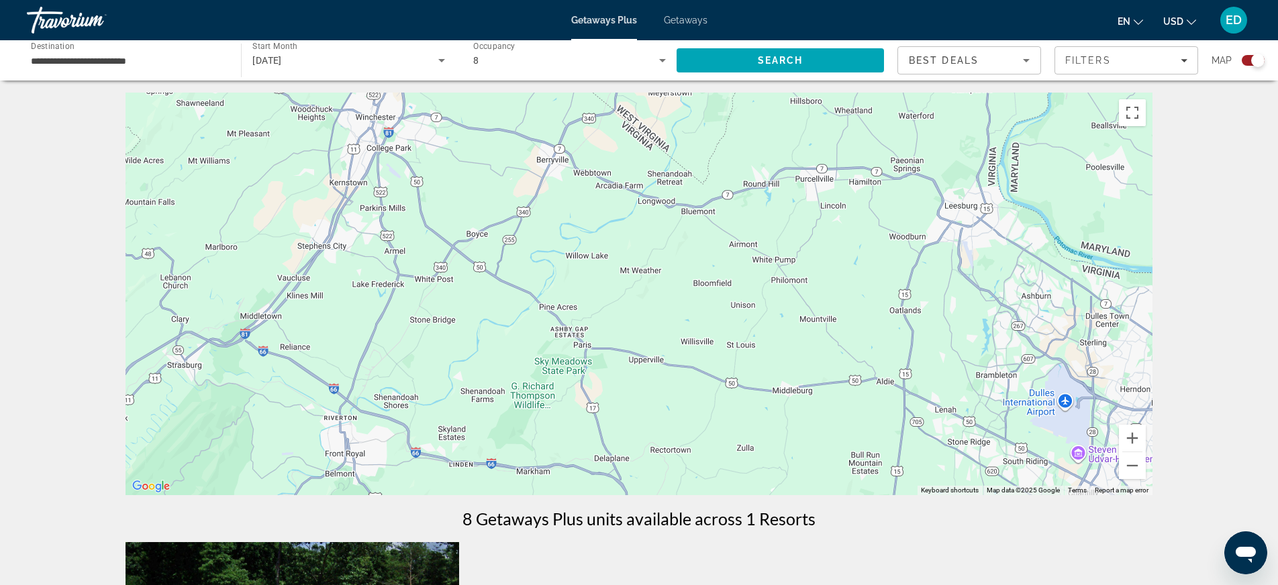
drag, startPoint x: 567, startPoint y: 344, endPoint x: 853, endPoint y: 470, distance: 312.6
click at [853, 470] on div "Main content" at bounding box center [639, 294] width 1027 height 403
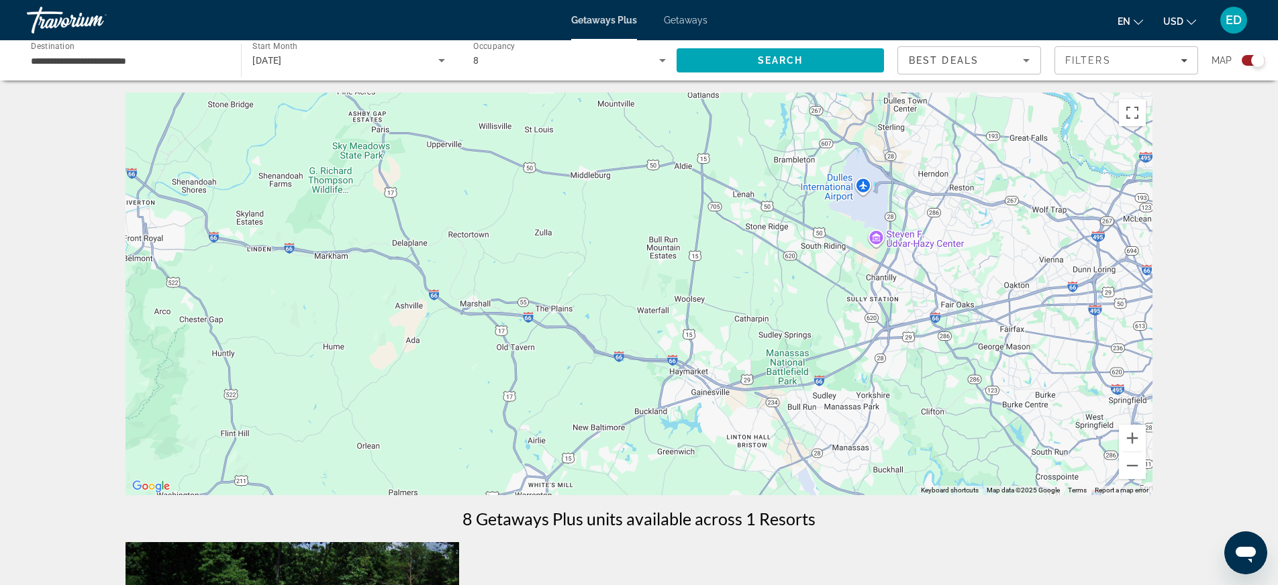
drag, startPoint x: 987, startPoint y: 453, endPoint x: 795, endPoint y: 250, distance: 278.8
click at [795, 250] on div "Main content" at bounding box center [639, 294] width 1027 height 403
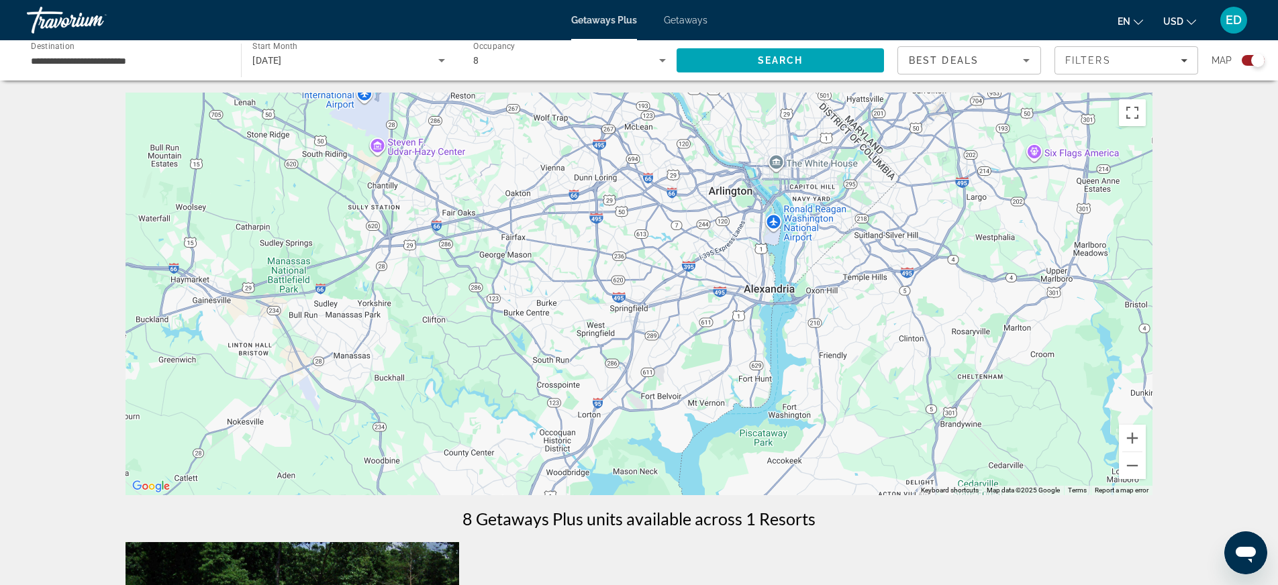
drag, startPoint x: 1023, startPoint y: 360, endPoint x: 540, endPoint y: 276, distance: 490.7
click at [540, 276] on div "Main content" at bounding box center [639, 294] width 1027 height 403
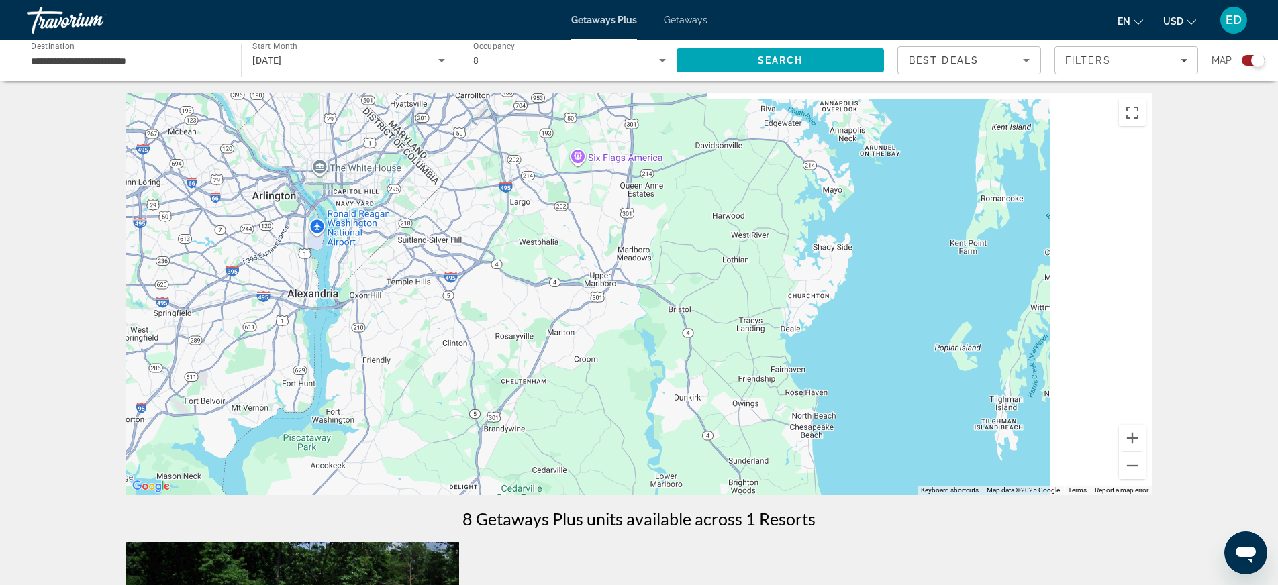
drag, startPoint x: 984, startPoint y: 308, endPoint x: 510, endPoint y: 317, distance: 474.1
click at [510, 317] on div "Main content" at bounding box center [639, 294] width 1027 height 403
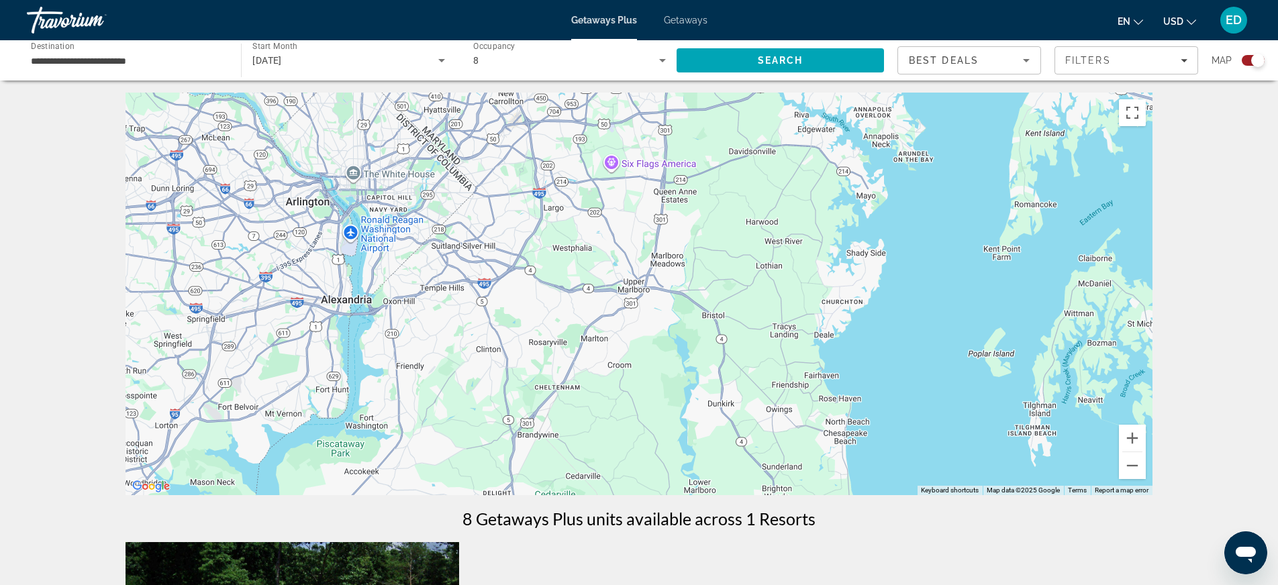
drag, startPoint x: 430, startPoint y: 312, endPoint x: 491, endPoint y: 314, distance: 60.5
click at [491, 315] on div "Main content" at bounding box center [639, 294] width 1027 height 403
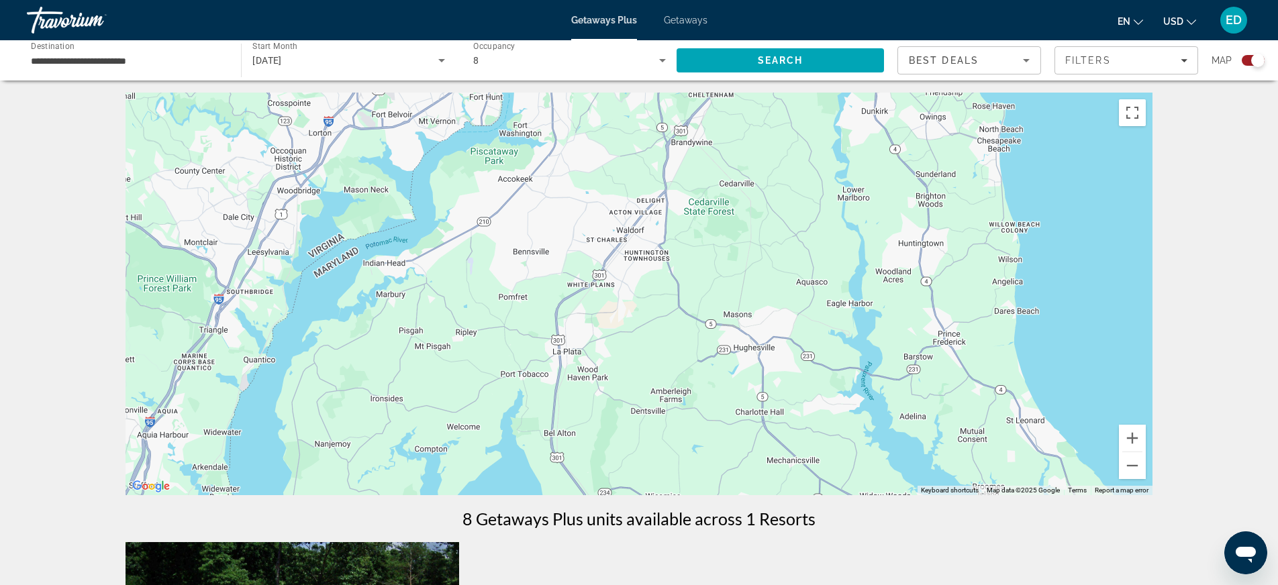
drag, startPoint x: 468, startPoint y: 370, endPoint x: 618, endPoint y: 112, distance: 298.5
click at [618, 112] on div "Main content" at bounding box center [639, 294] width 1027 height 403
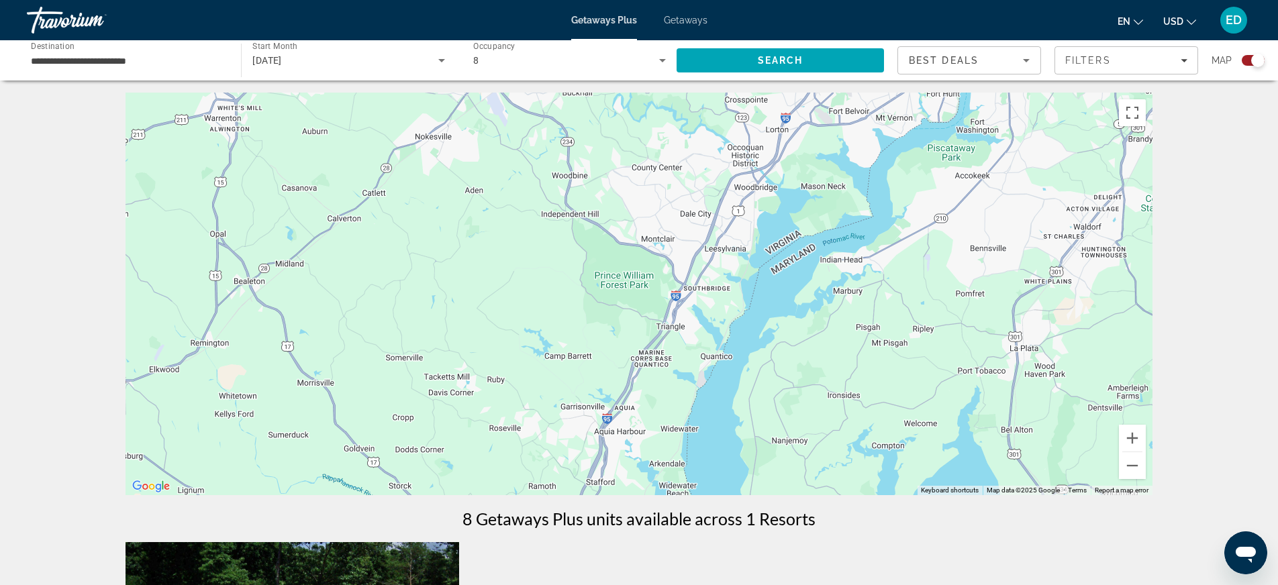
drag, startPoint x: 428, startPoint y: 207, endPoint x: 885, endPoint y: 205, distance: 457.2
click at [885, 205] on div "Main content" at bounding box center [639, 294] width 1027 height 403
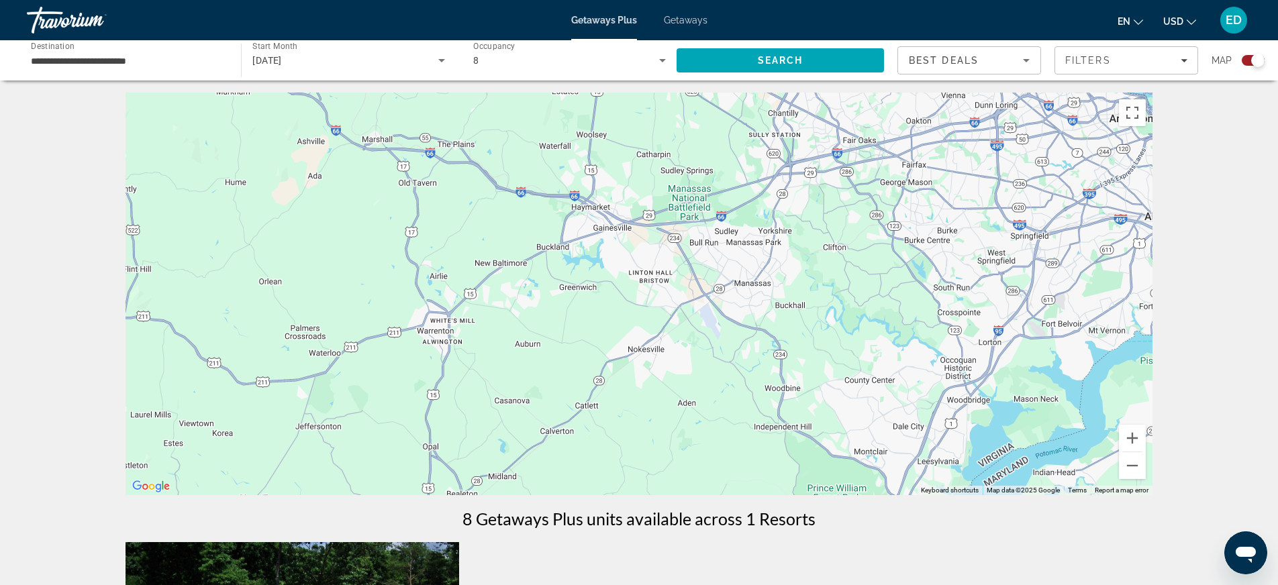
drag, startPoint x: 618, startPoint y: 207, endPoint x: 833, endPoint y: 421, distance: 303.4
click at [833, 421] on div "Main content" at bounding box center [639, 294] width 1027 height 403
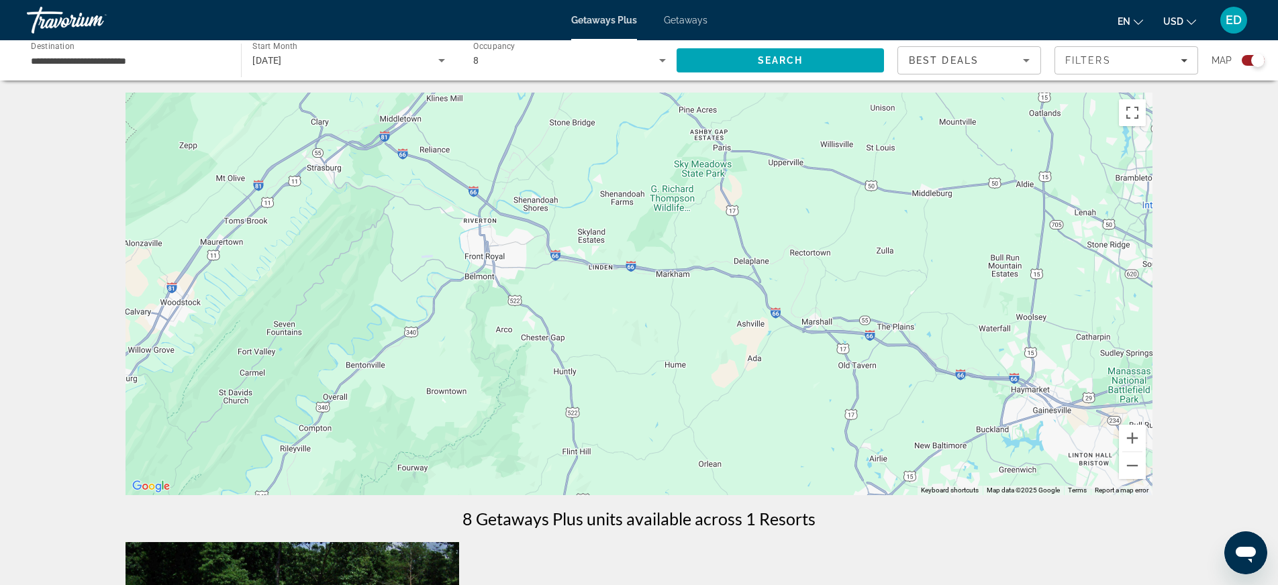
drag, startPoint x: 687, startPoint y: 295, endPoint x: 1027, endPoint y: 434, distance: 367.1
click at [1027, 434] on div "Main content" at bounding box center [639, 294] width 1027 height 403
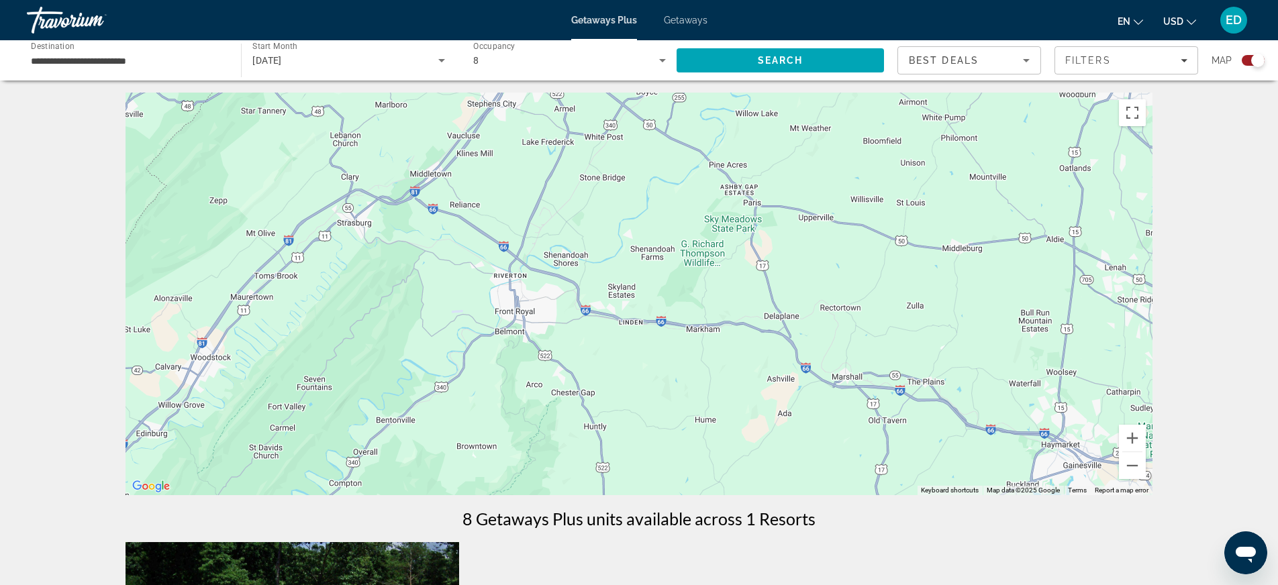
drag, startPoint x: 749, startPoint y: 359, endPoint x: 915, endPoint y: 444, distance: 187.4
click at [779, 413] on div "Main content" at bounding box center [639, 294] width 1027 height 403
click at [1138, 436] on button "Zoom in" at bounding box center [1132, 438] width 27 height 27
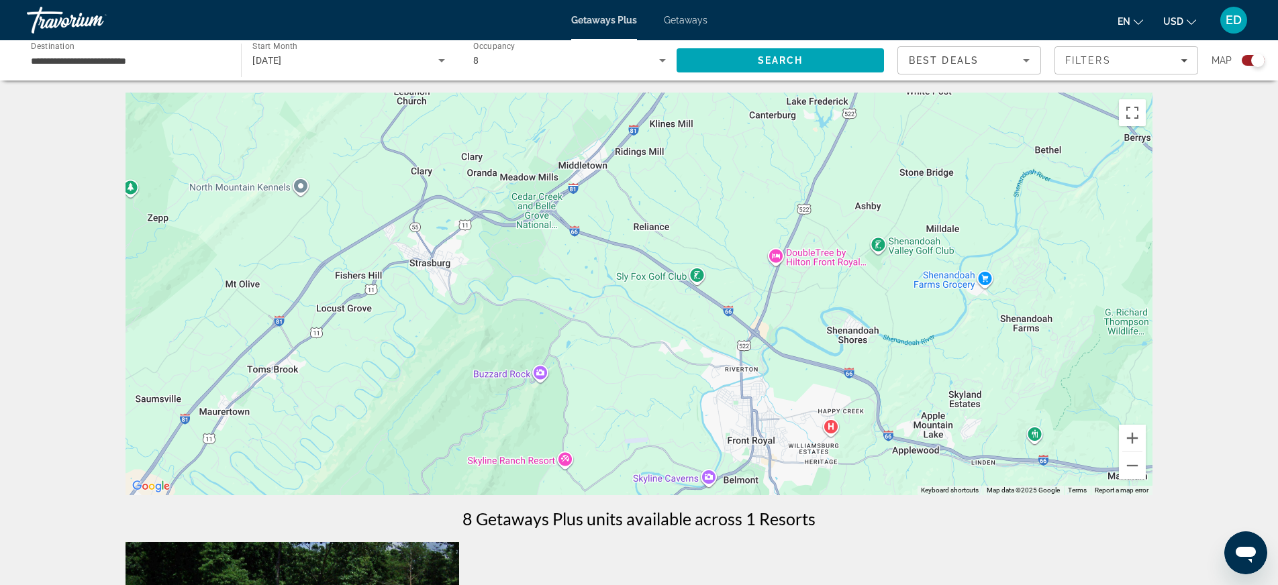
drag, startPoint x: 710, startPoint y: 285, endPoint x: 1066, endPoint y: 394, distance: 372.3
click at [1066, 394] on div "Main content" at bounding box center [639, 294] width 1027 height 403
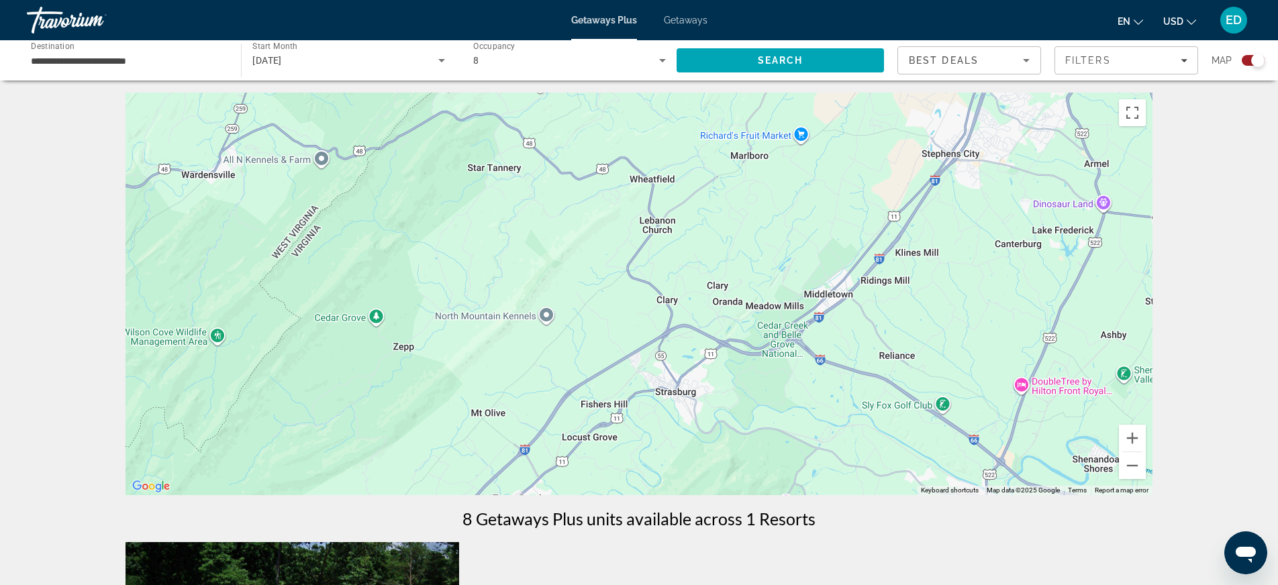
drag, startPoint x: 859, startPoint y: 314, endPoint x: 996, endPoint y: 389, distance: 156.8
click at [996, 389] on div "Main content" at bounding box center [639, 294] width 1027 height 403
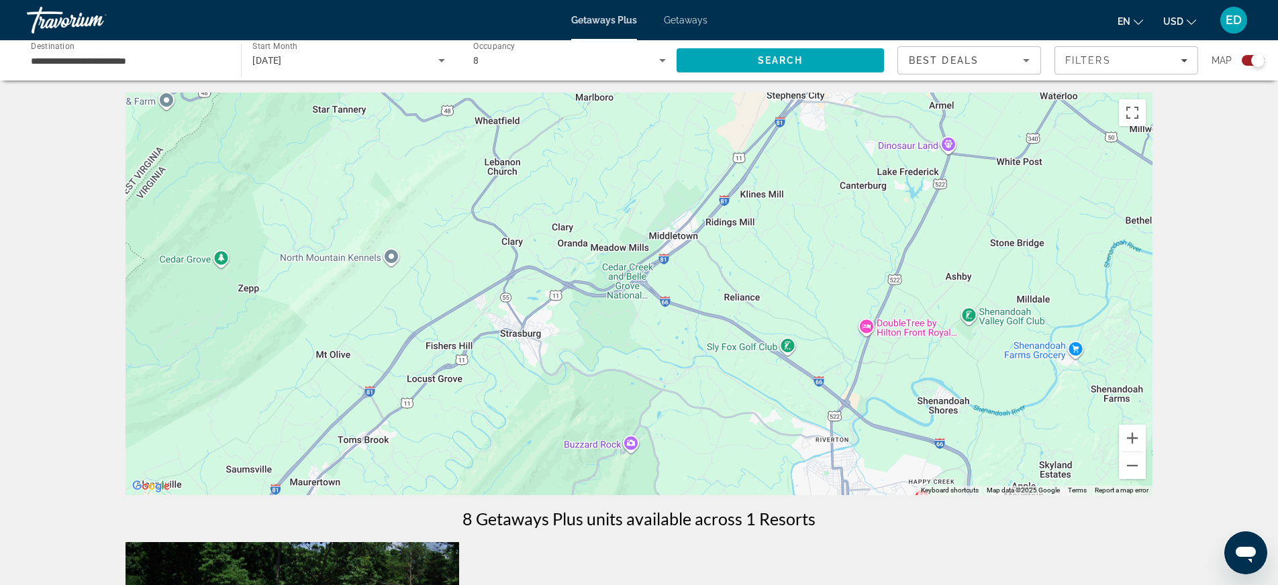
drag, startPoint x: 890, startPoint y: 338, endPoint x: 777, endPoint y: 299, distance: 119.8
click at [777, 299] on div "Main content" at bounding box center [639, 294] width 1027 height 403
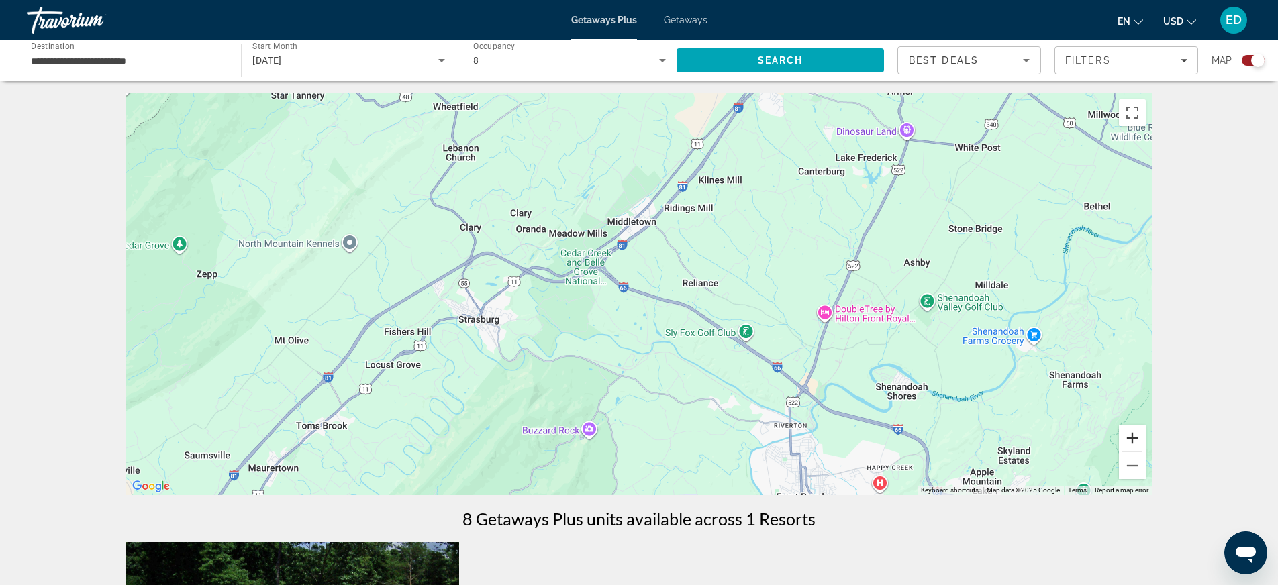
click at [1128, 436] on button "Zoom in" at bounding box center [1132, 438] width 27 height 27
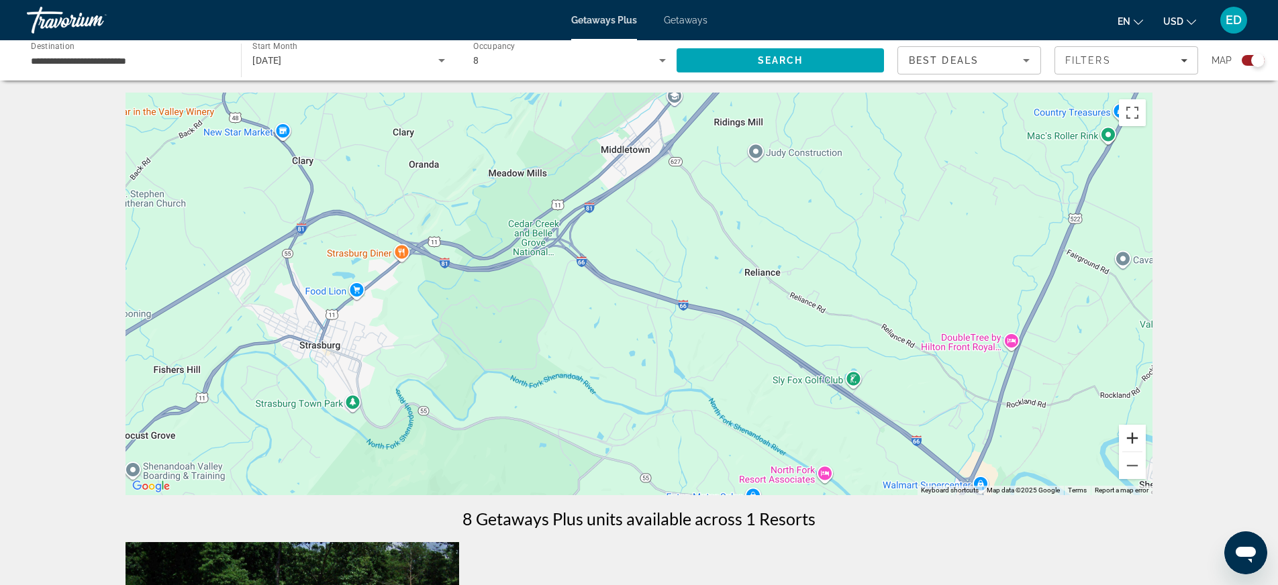
click at [1128, 436] on button "Zoom in" at bounding box center [1132, 438] width 27 height 27
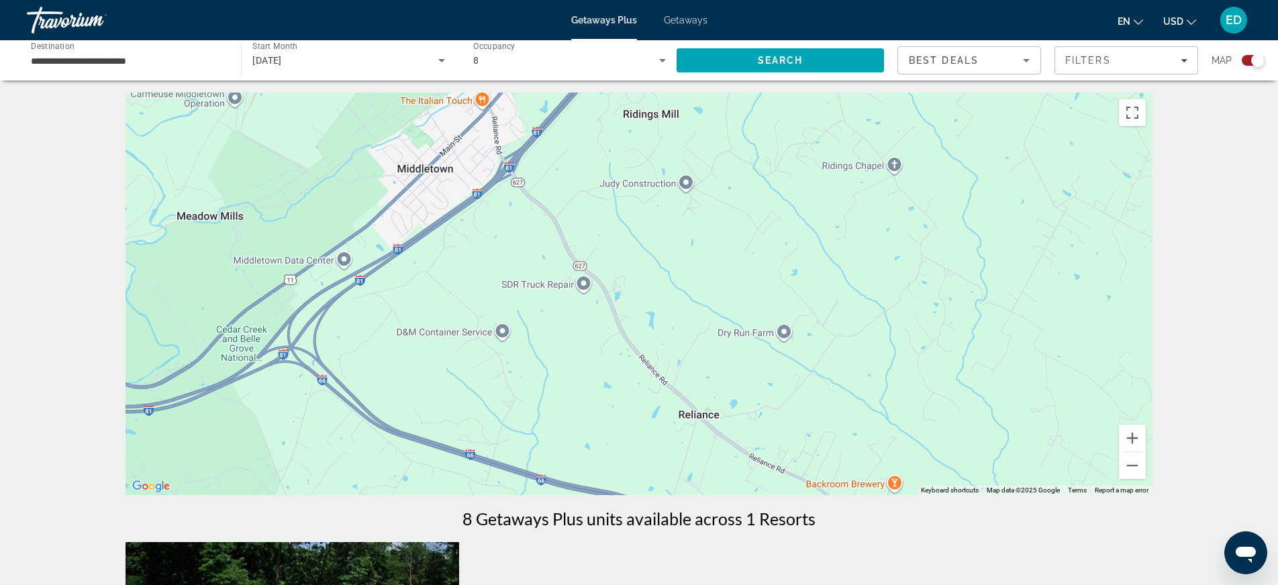
drag, startPoint x: 971, startPoint y: 354, endPoint x: 862, endPoint y: 480, distance: 166.6
click at [862, 480] on div "Main content" at bounding box center [639, 294] width 1027 height 403
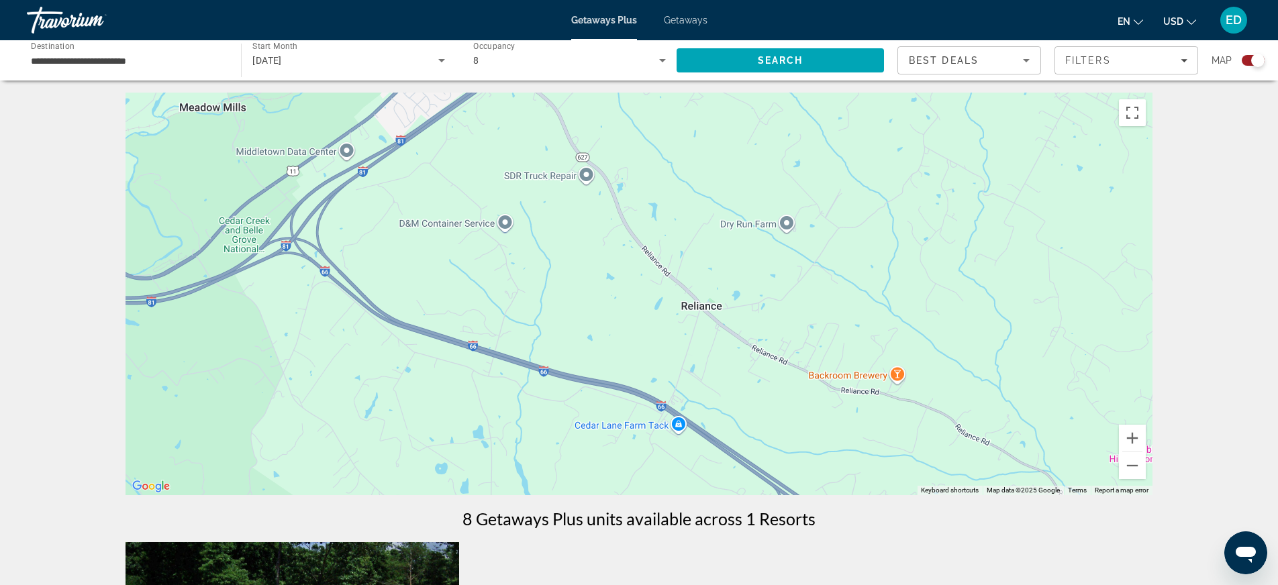
drag, startPoint x: 816, startPoint y: 303, endPoint x: 844, endPoint y: 171, distance: 135.1
click at [844, 171] on div "Main content" at bounding box center [639, 294] width 1027 height 403
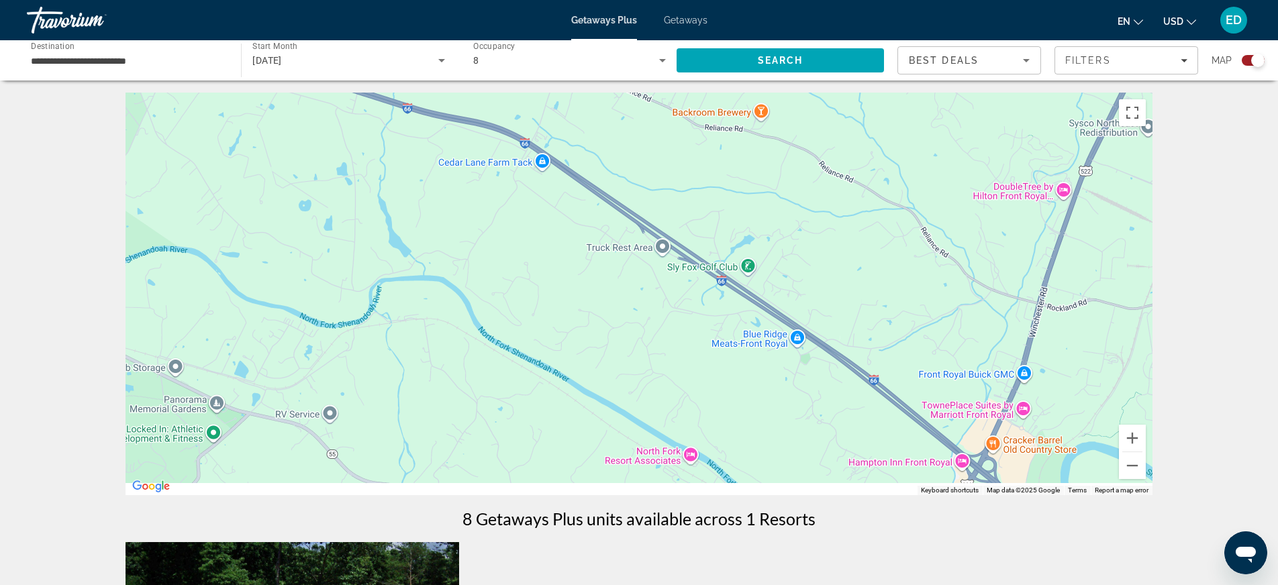
drag, startPoint x: 945, startPoint y: 386, endPoint x: 812, endPoint y: 131, distance: 287.7
click at [812, 131] on div "Main content" at bounding box center [639, 294] width 1027 height 403
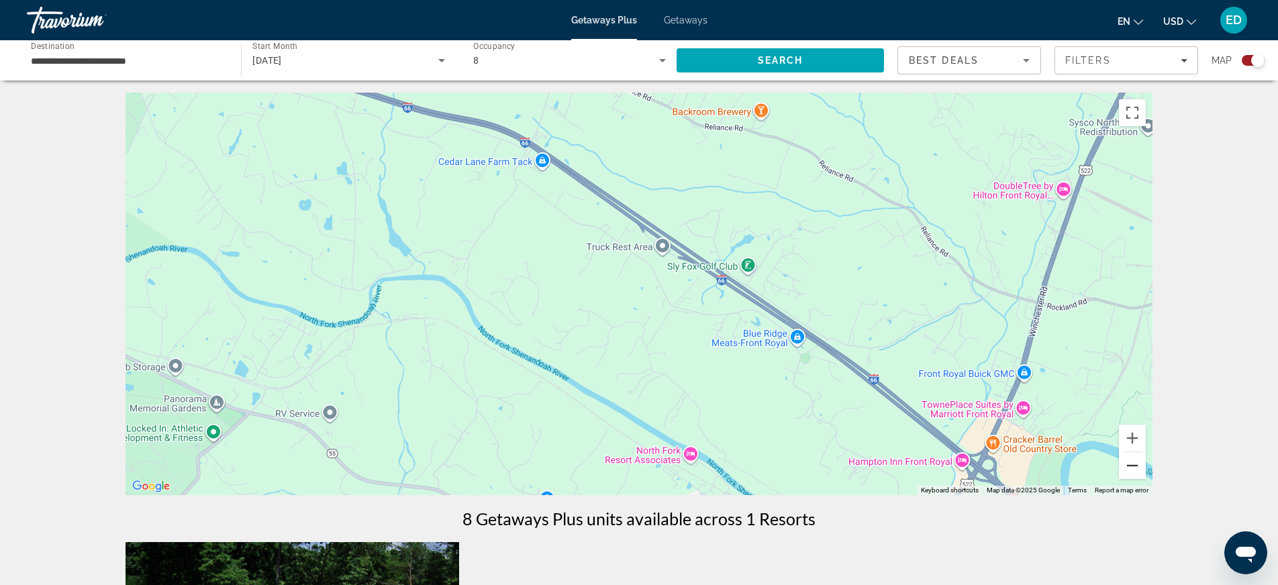
click at [1135, 462] on button "Zoom out" at bounding box center [1132, 466] width 27 height 27
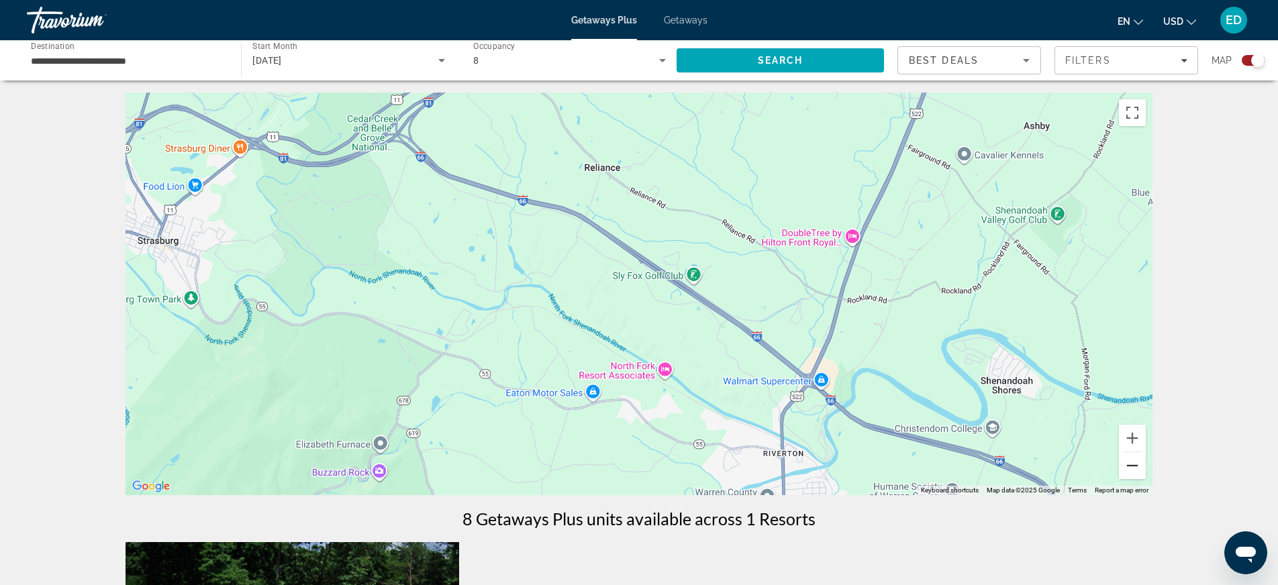
click at [1135, 462] on button "Zoom out" at bounding box center [1132, 466] width 27 height 27
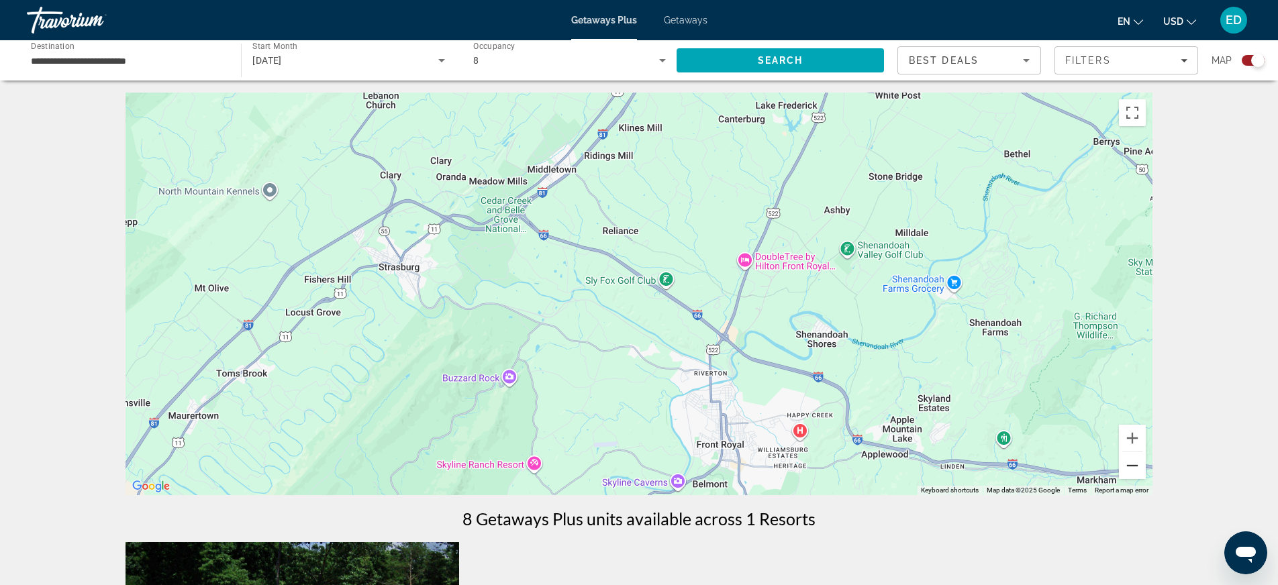
click at [1135, 462] on button "Zoom out" at bounding box center [1132, 466] width 27 height 27
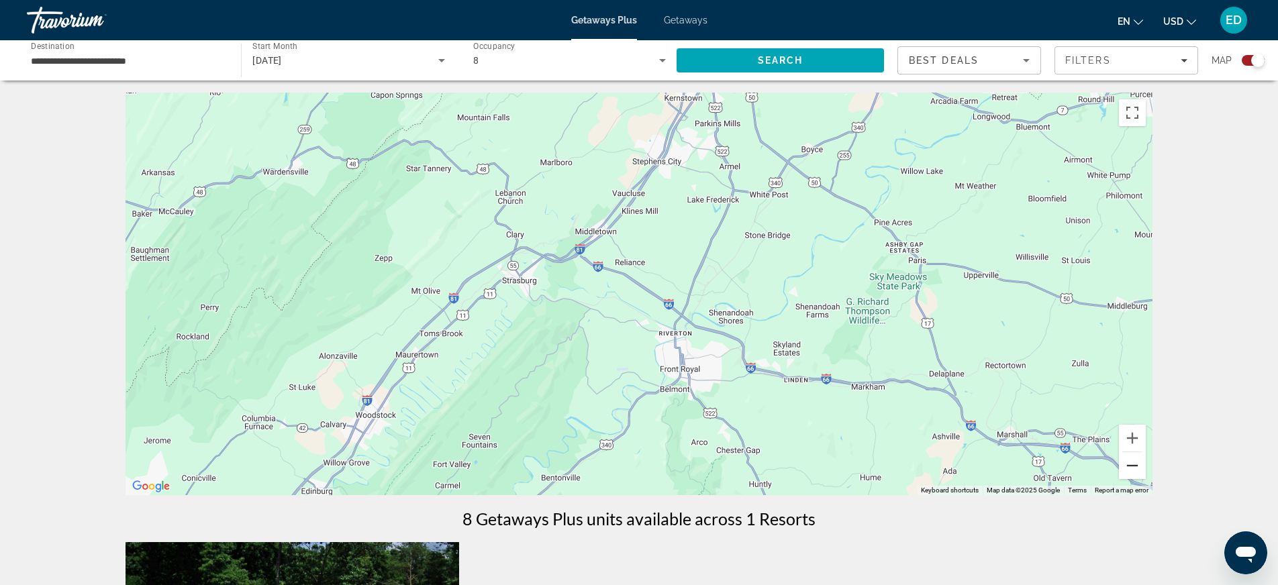
click at [1135, 462] on button "Zoom out" at bounding box center [1132, 466] width 27 height 27
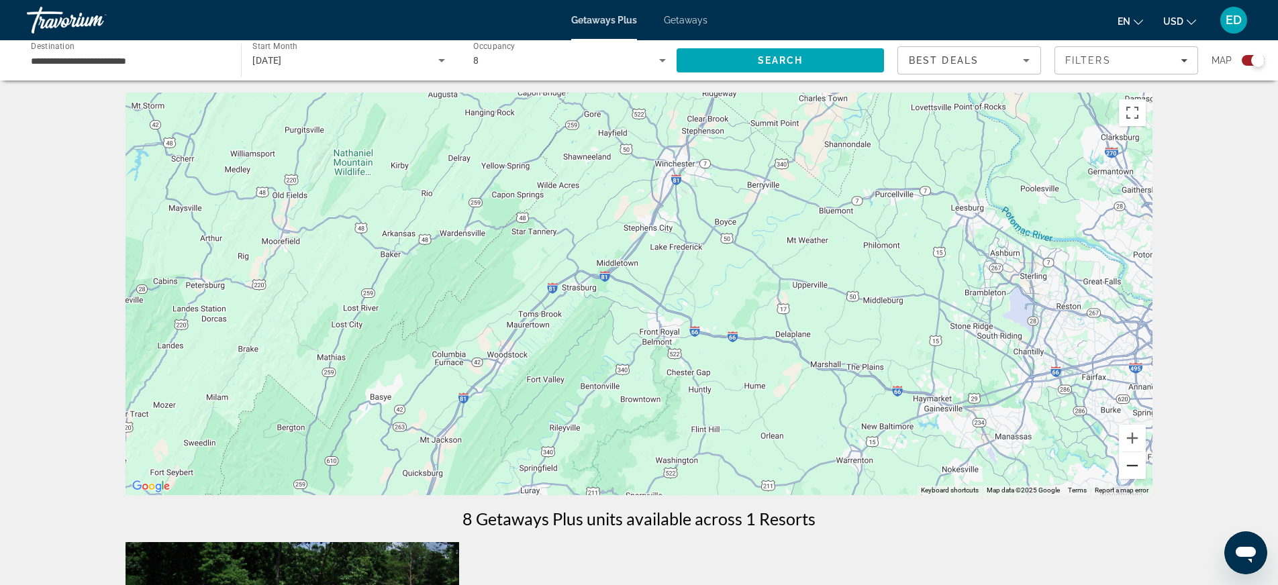
click at [1135, 462] on button "Zoom out" at bounding box center [1132, 466] width 27 height 27
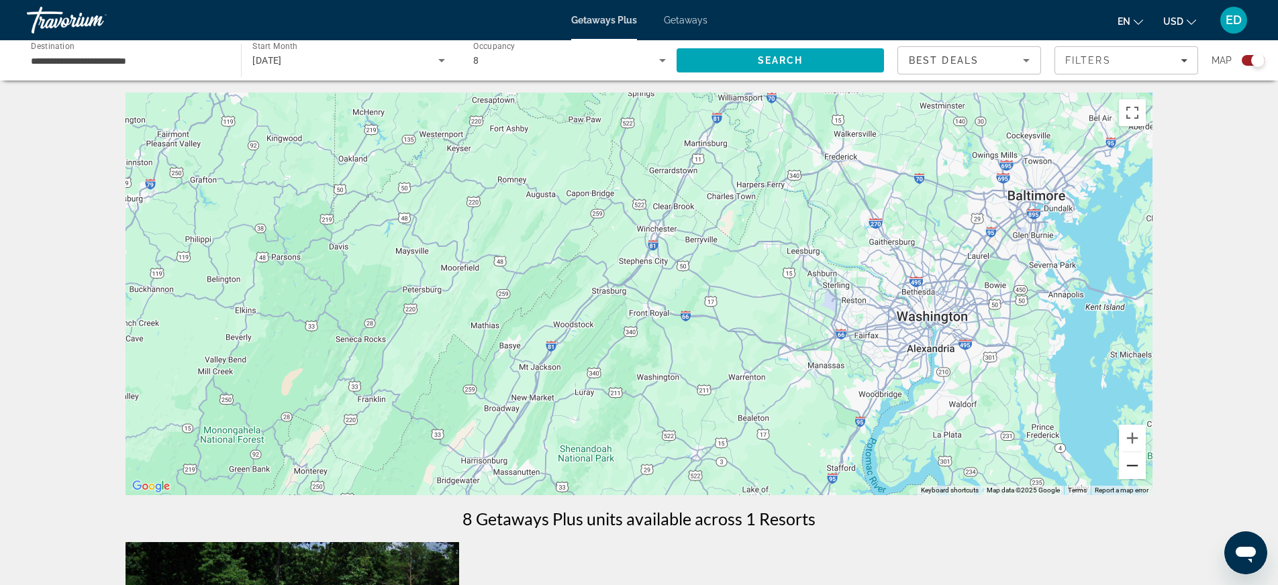
click at [1135, 460] on button "Zoom out" at bounding box center [1132, 466] width 27 height 27
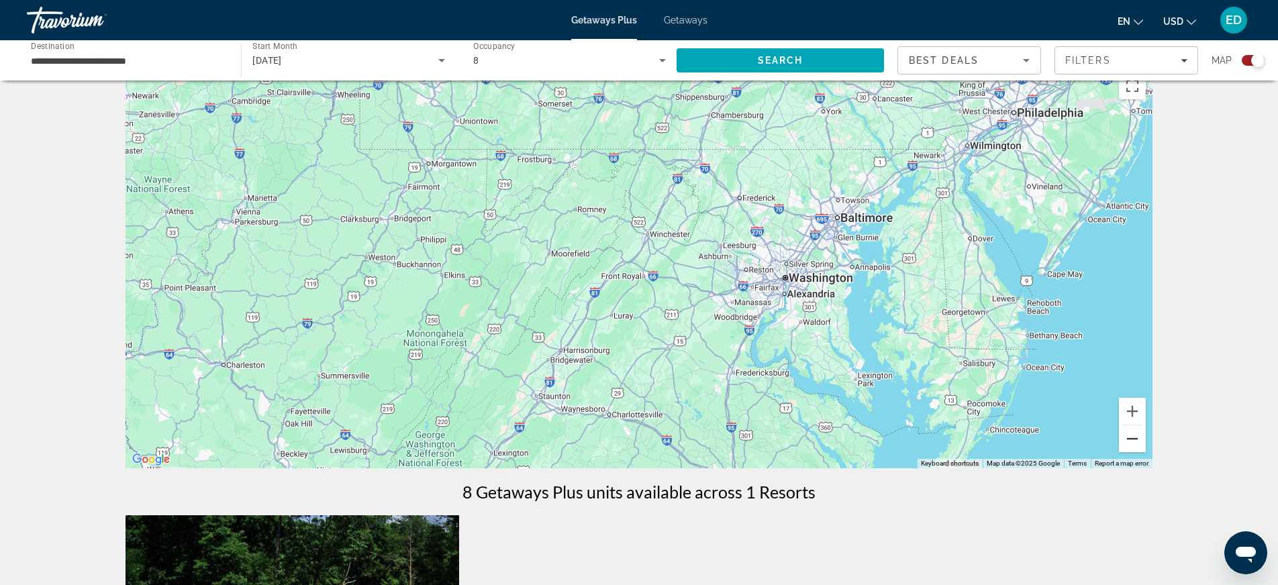
scroll to position [33, 0]
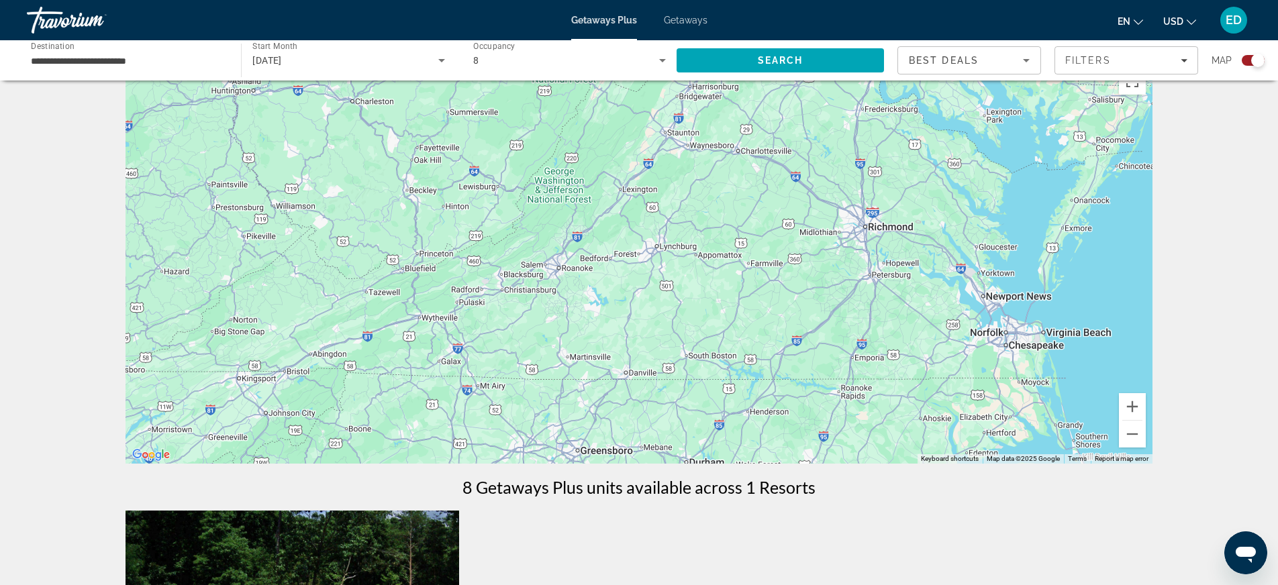
drag, startPoint x: 368, startPoint y: 351, endPoint x: 502, endPoint y: 79, distance: 303.0
click at [502, 79] on div "**********" at bounding box center [639, 595] width 1278 height 1069
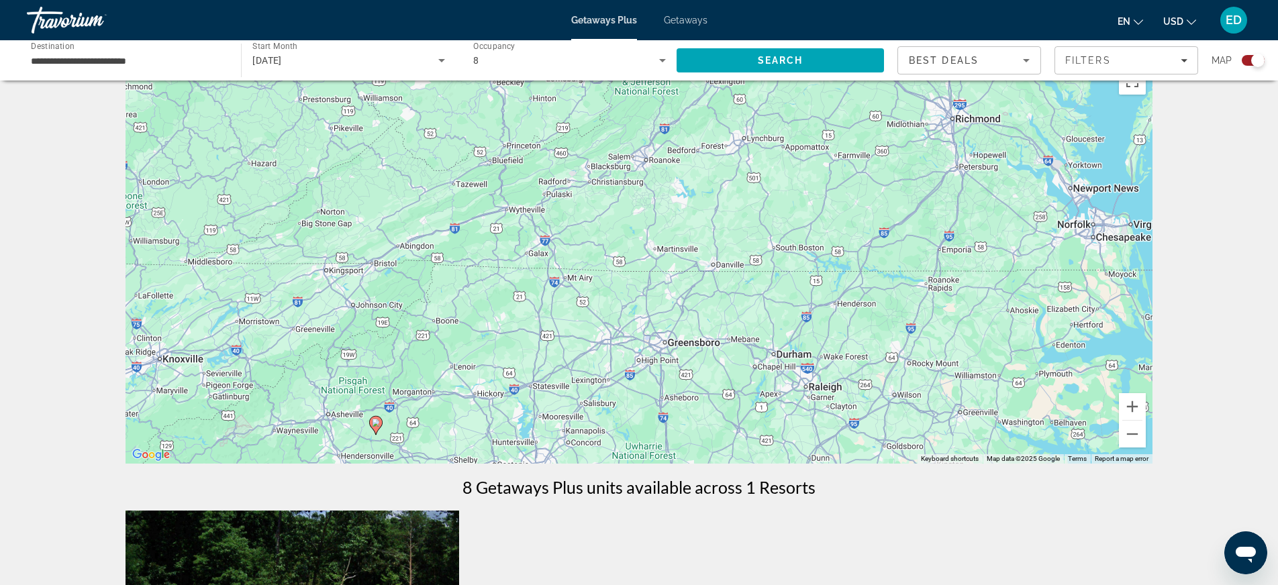
drag, startPoint x: 370, startPoint y: 328, endPoint x: 438, endPoint y: 263, distance: 94.5
click at [436, 262] on div "To activate drag with keyboard, press Alt + Enter. Once in keyboard drag state,…" at bounding box center [639, 262] width 1027 height 403
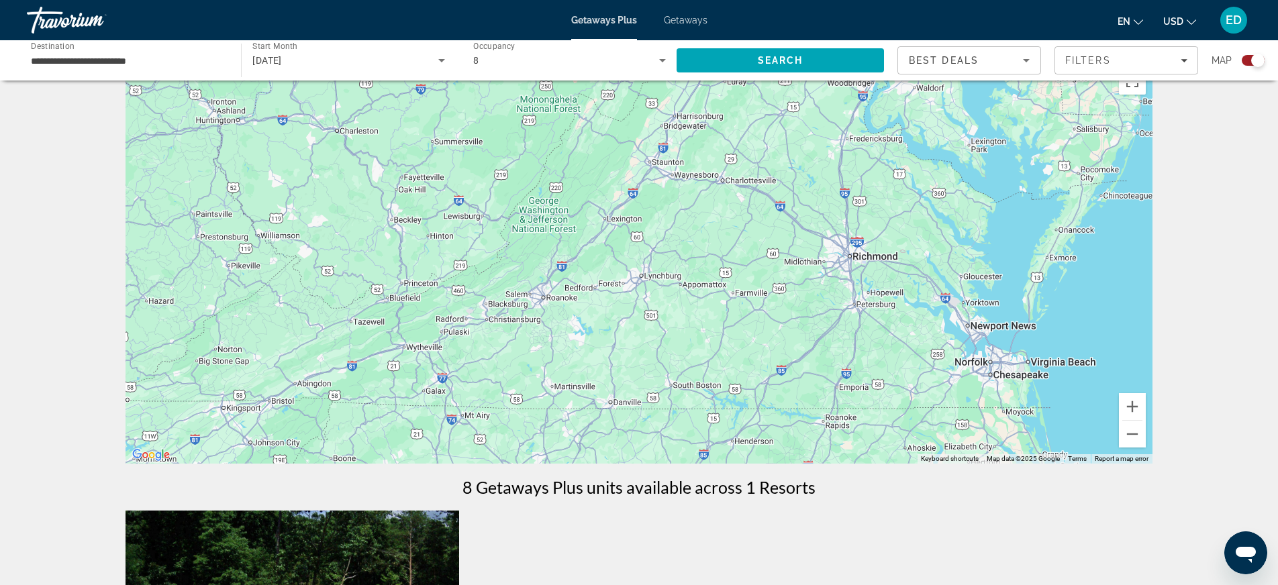
drag, startPoint x: 715, startPoint y: 267, endPoint x: 604, endPoint y: 404, distance: 176.1
click at [614, 408] on div "To activate drag with keyboard, press Alt + Enter. Once in keyboard drag state,…" at bounding box center [639, 262] width 1027 height 403
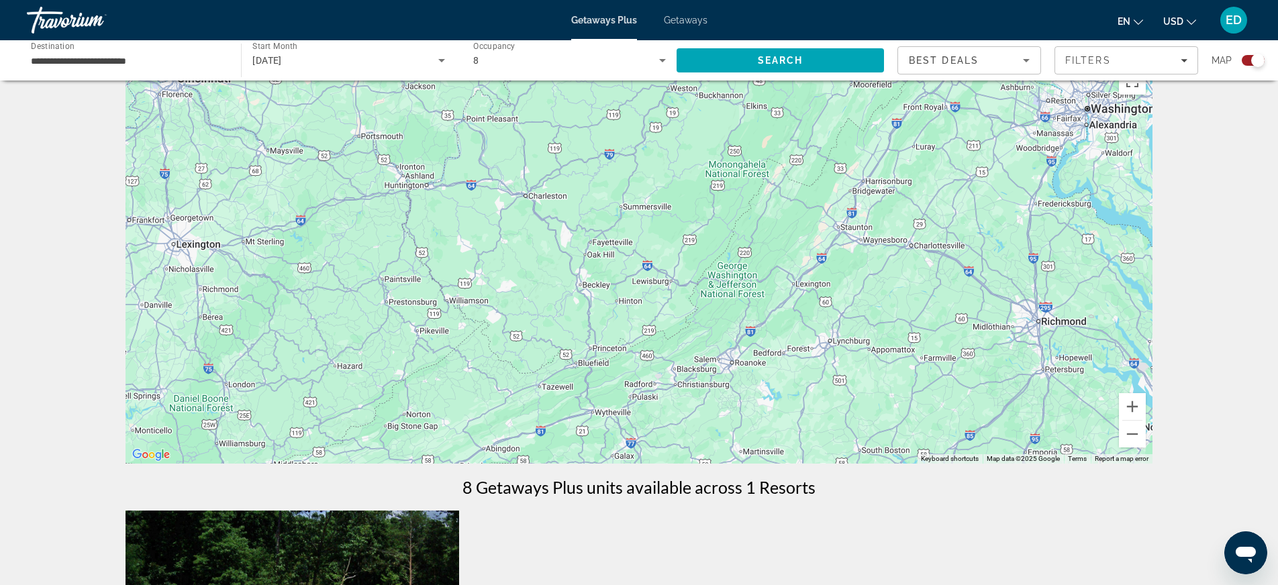
drag, startPoint x: 363, startPoint y: 232, endPoint x: 540, endPoint y: 293, distance: 188.1
click at [540, 293] on div "Main content" at bounding box center [639, 262] width 1027 height 403
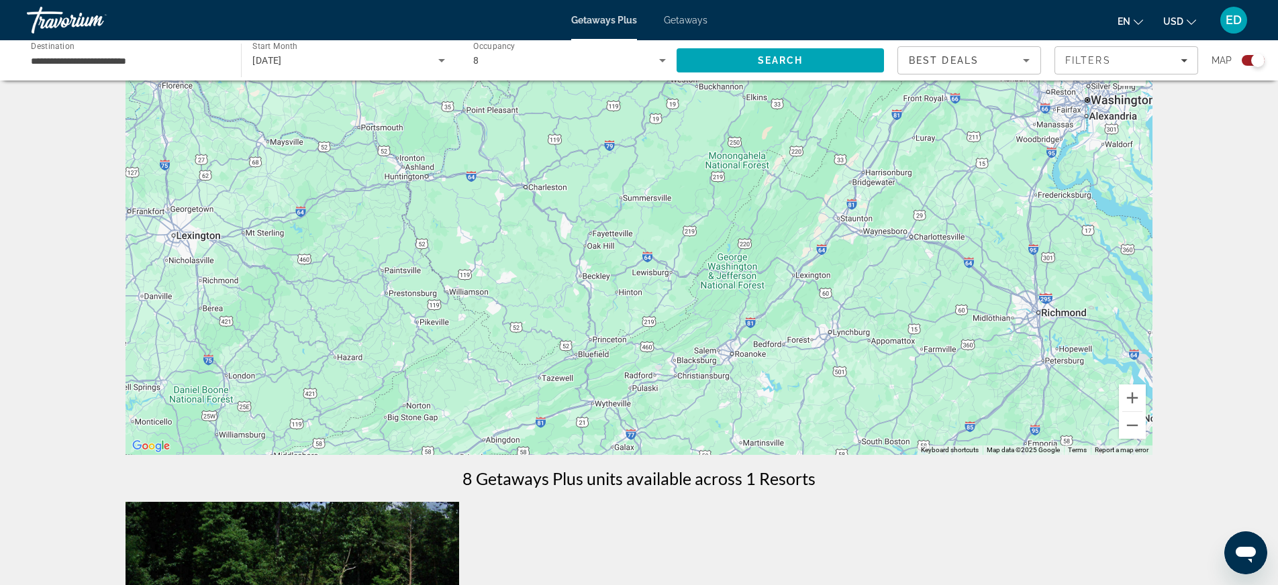
scroll to position [43, 0]
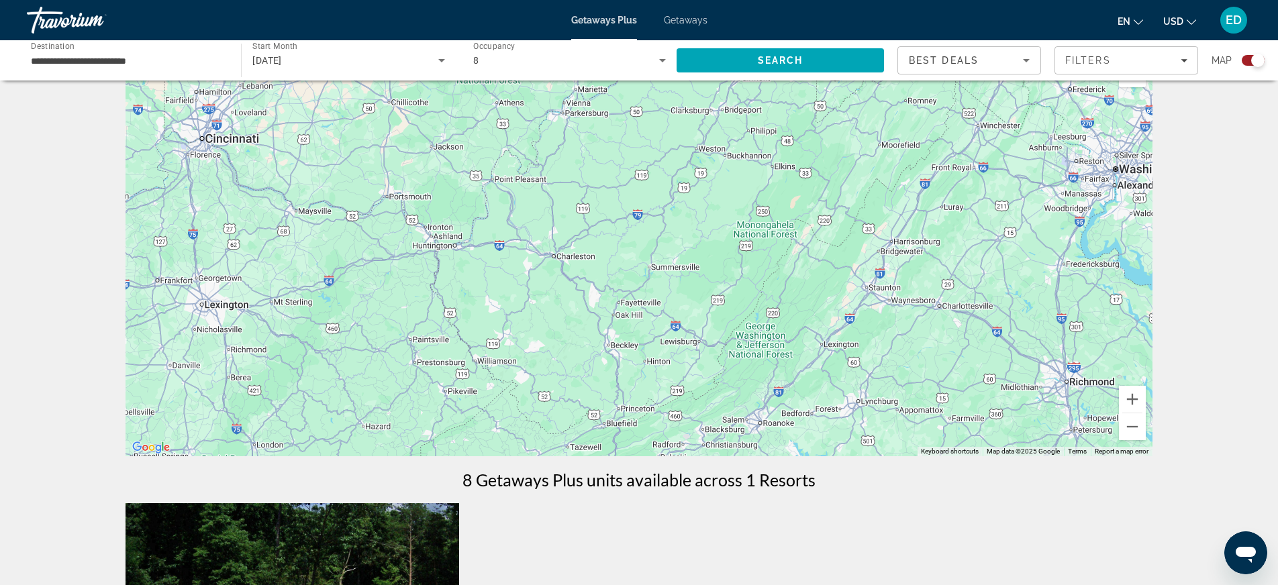
drag, startPoint x: 675, startPoint y: 310, endPoint x: 703, endPoint y: 377, distance: 72.6
click at [703, 377] on div "Main content" at bounding box center [639, 255] width 1027 height 403
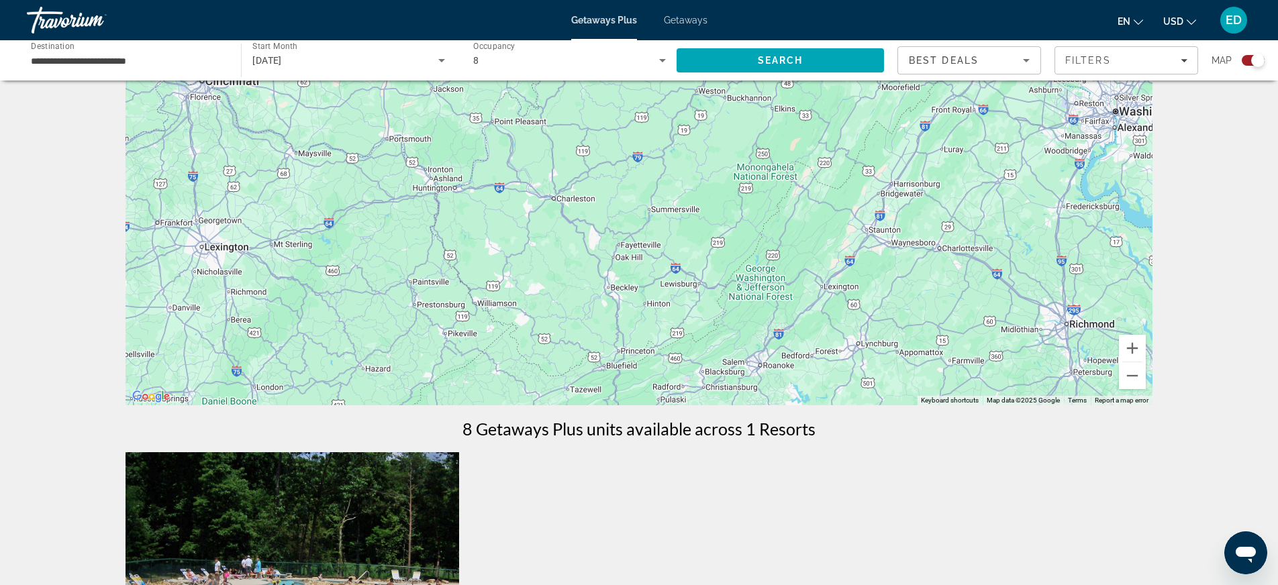
scroll to position [95, 0]
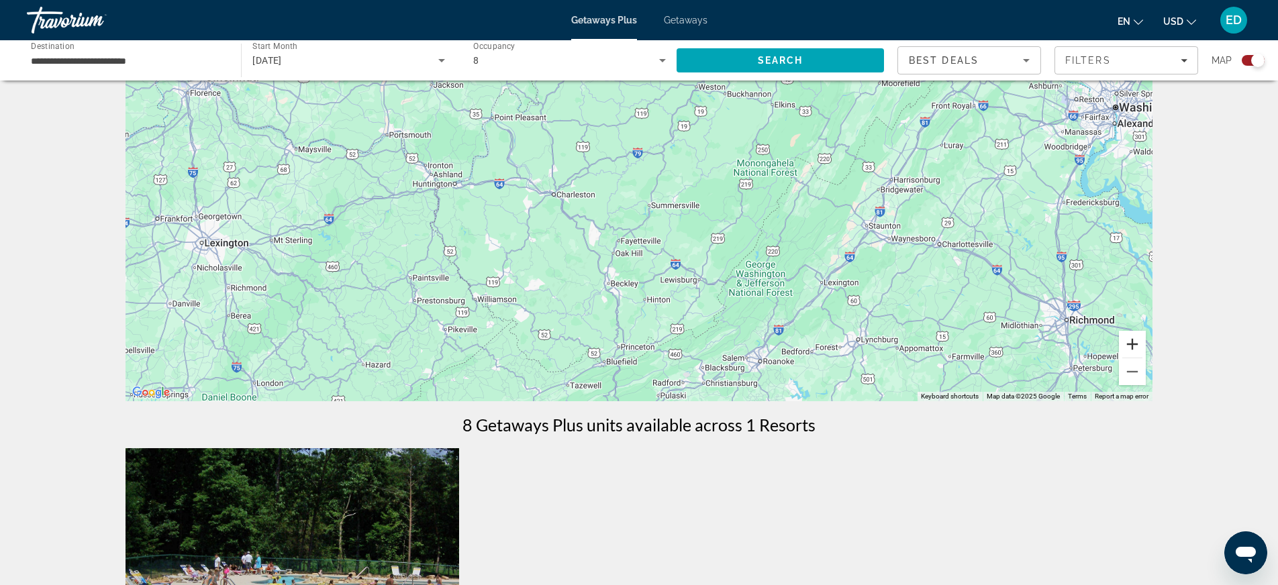
click at [1136, 345] on button "Zoom in" at bounding box center [1132, 344] width 27 height 27
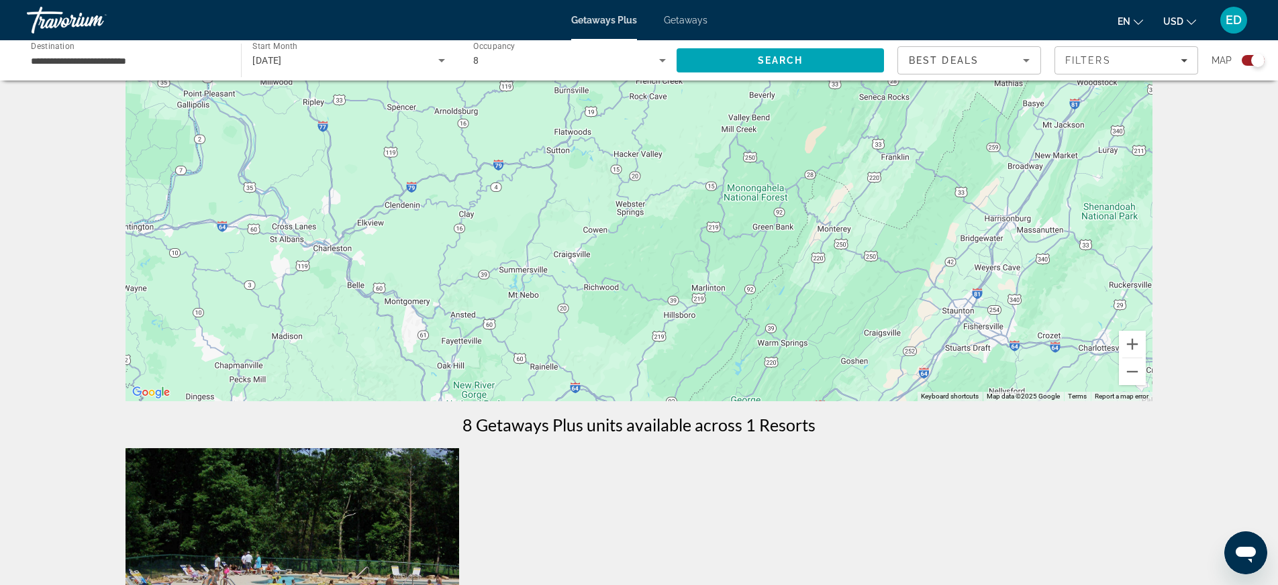
drag, startPoint x: 845, startPoint y: 280, endPoint x: 708, endPoint y: 338, distance: 148.9
click at [708, 338] on div "Main content" at bounding box center [639, 200] width 1027 height 403
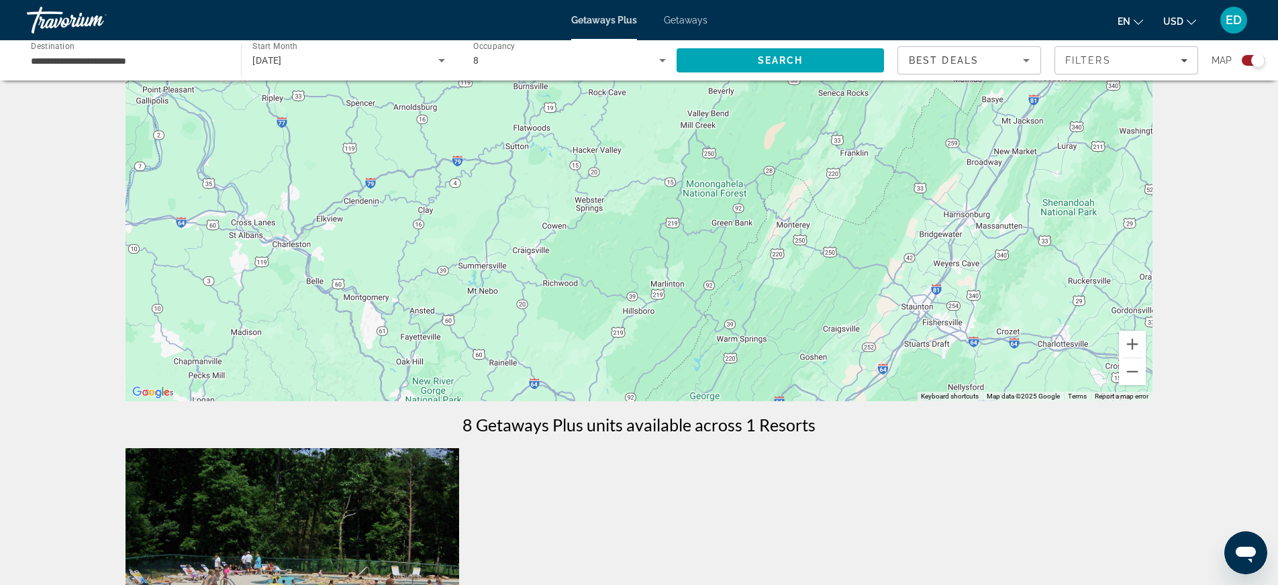
drag, startPoint x: 738, startPoint y: 275, endPoint x: 698, endPoint y: 267, distance: 41.0
click at [697, 270] on div "Main content" at bounding box center [639, 200] width 1027 height 403
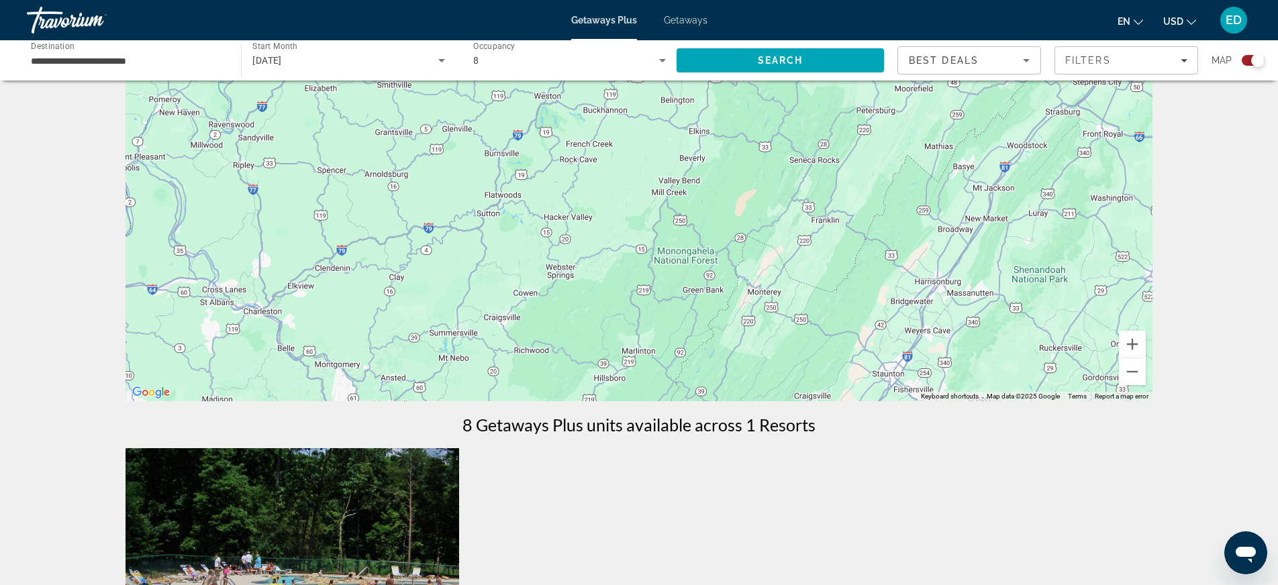
drag, startPoint x: 744, startPoint y: 134, endPoint x: 714, endPoint y: 203, distance: 75.5
click at [714, 203] on div "Main content" at bounding box center [639, 200] width 1027 height 403
click at [1135, 346] on button "Zoom in" at bounding box center [1132, 344] width 27 height 27
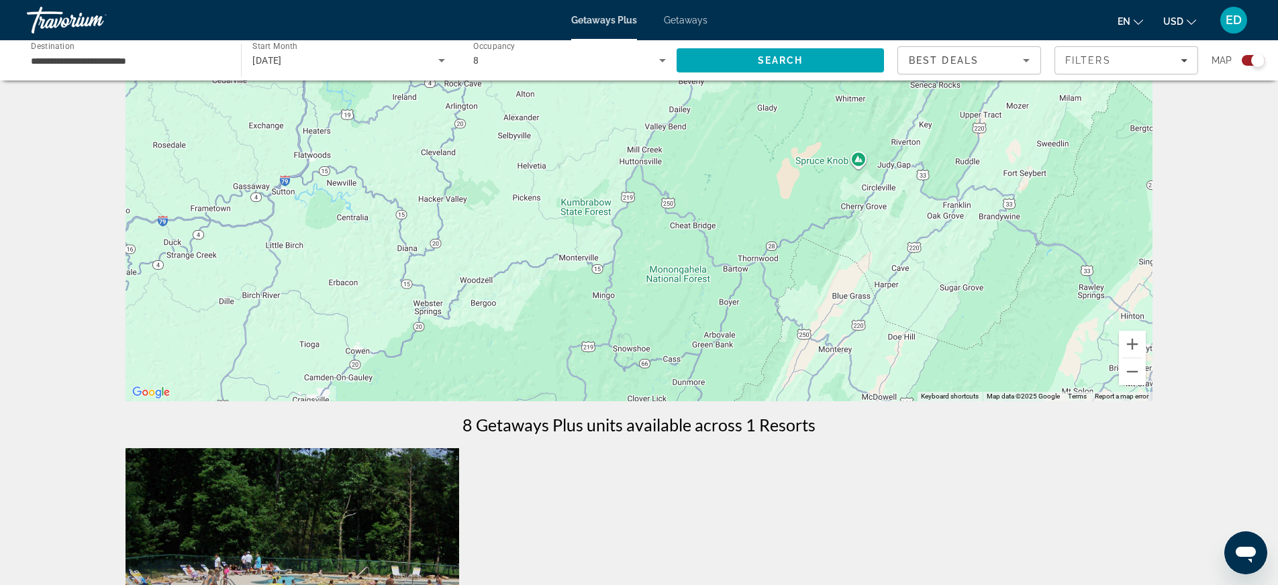
drag, startPoint x: 861, startPoint y: 178, endPoint x: 808, endPoint y: 141, distance: 65.2
click at [808, 141] on div "Main content" at bounding box center [639, 200] width 1027 height 403
click at [1136, 343] on button "Zoom in" at bounding box center [1132, 344] width 27 height 27
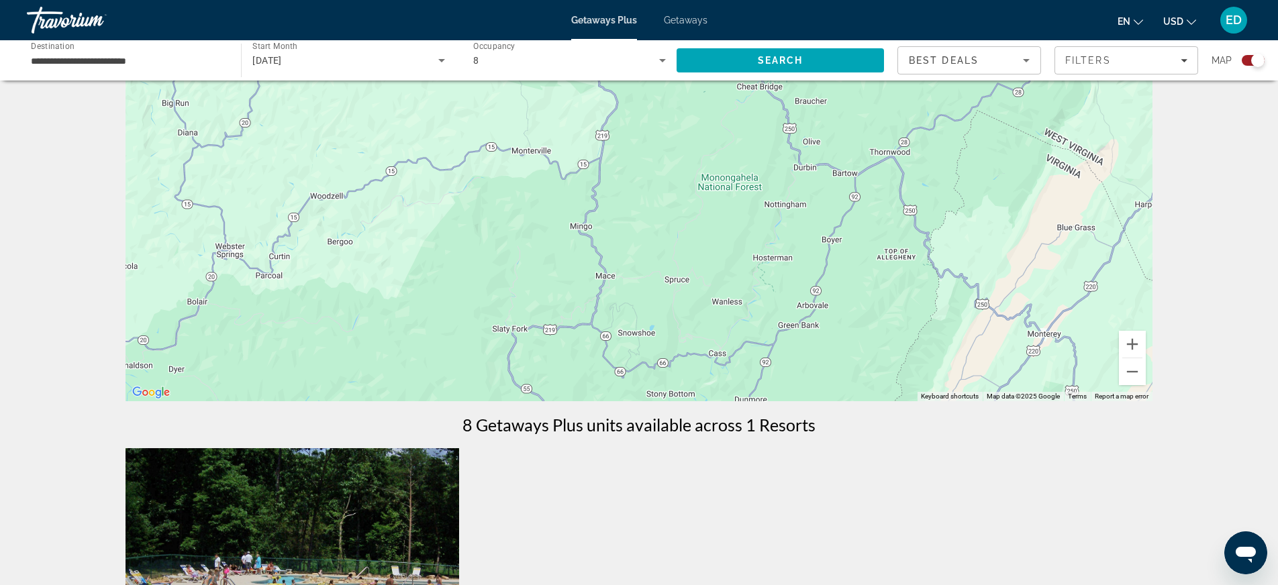
drag, startPoint x: 904, startPoint y: 358, endPoint x: 917, endPoint y: 199, distance: 159.0
click at [917, 199] on div "Main content" at bounding box center [639, 200] width 1027 height 403
click at [1137, 346] on button "Zoom in" at bounding box center [1132, 344] width 27 height 27
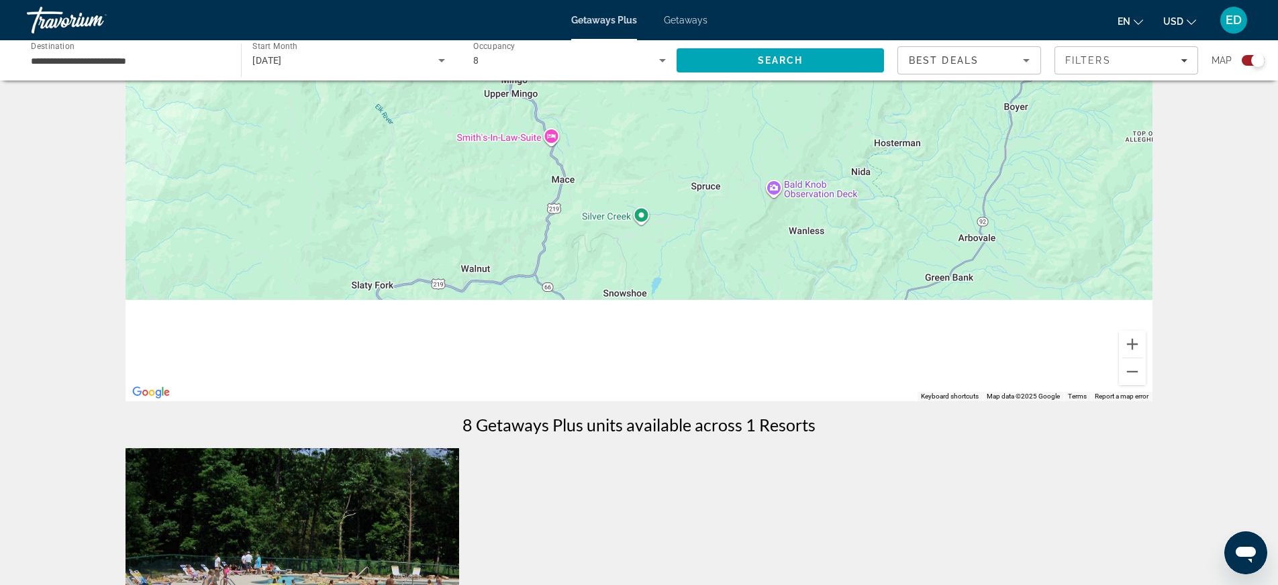
drag, startPoint x: 937, startPoint y: 334, endPoint x: 923, endPoint y: 101, distance: 232.7
click at [923, 101] on div "Main content" at bounding box center [639, 200] width 1027 height 403
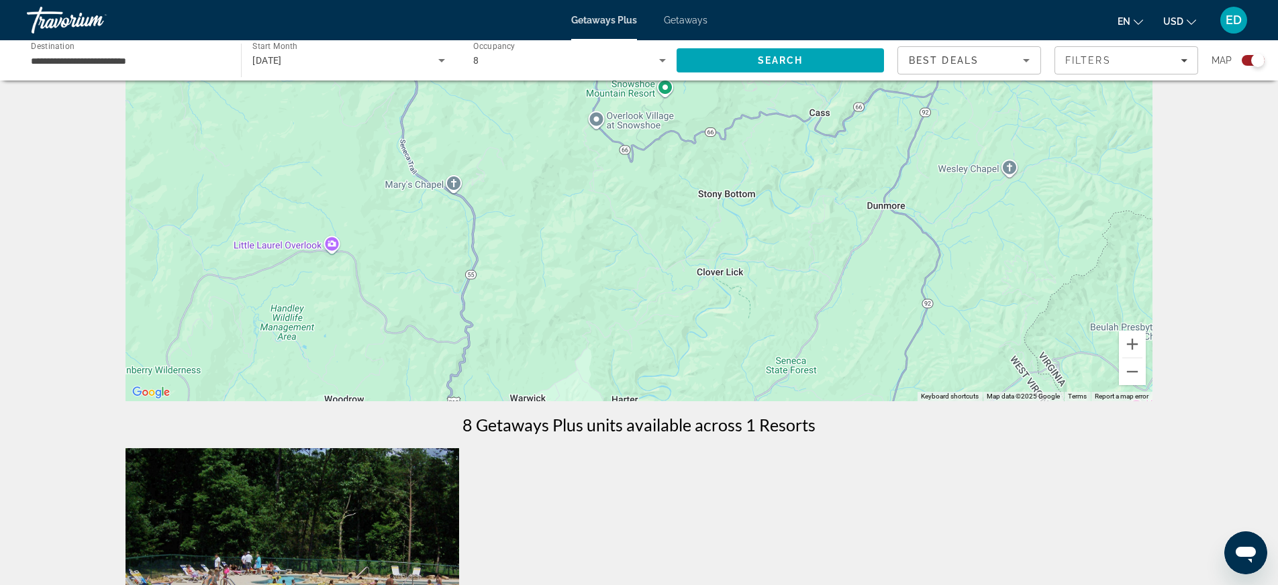
drag, startPoint x: 771, startPoint y: 316, endPoint x: 810, endPoint y: 153, distance: 167.7
click at [810, 153] on div "Main content" at bounding box center [639, 200] width 1027 height 403
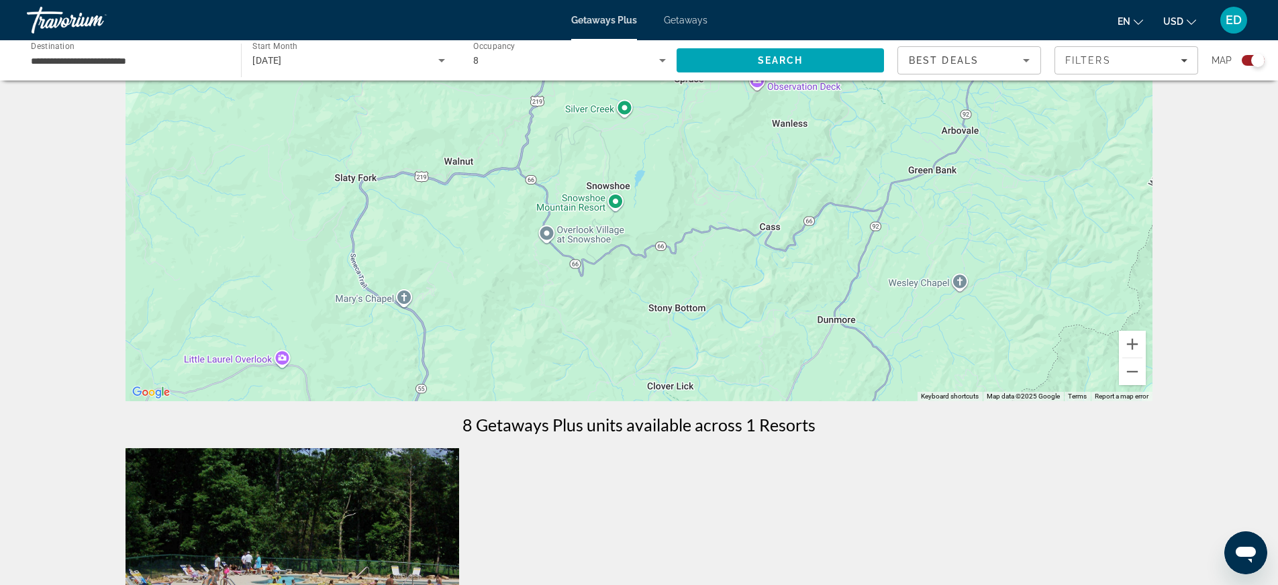
drag, startPoint x: 897, startPoint y: 259, endPoint x: 847, endPoint y: 375, distance: 126.6
click at [847, 375] on div "Main content" at bounding box center [639, 200] width 1027 height 403
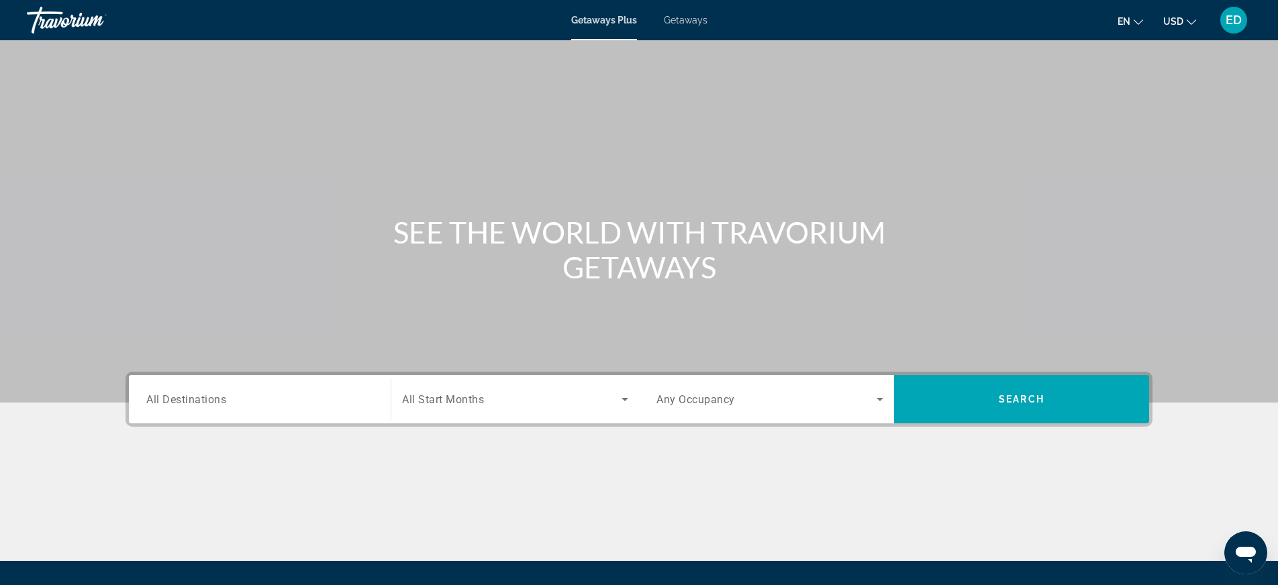
click at [242, 399] on input "Destination All Destinations" at bounding box center [259, 400] width 227 height 16
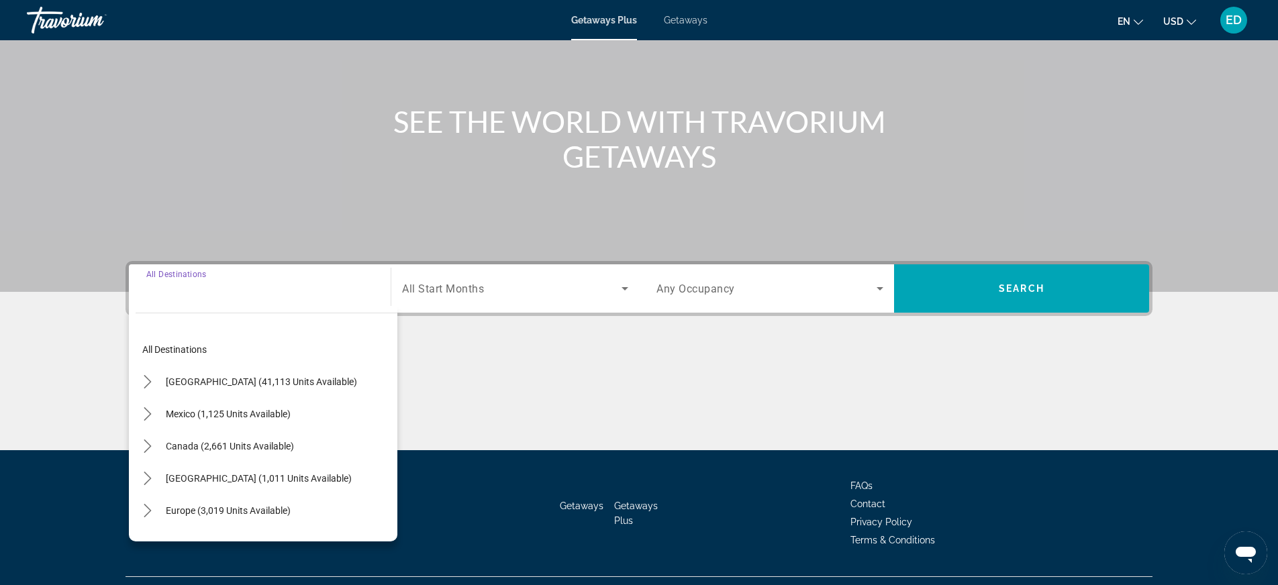
scroll to position [140, 0]
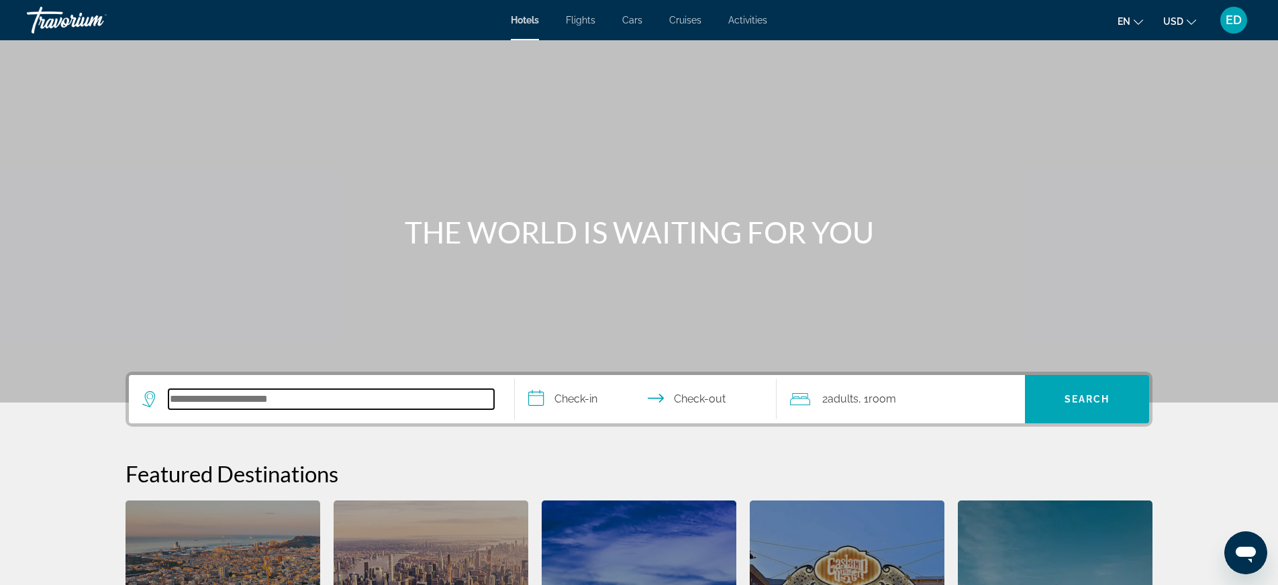
click at [214, 405] on input "Search hotel destination" at bounding box center [332, 399] width 326 height 20
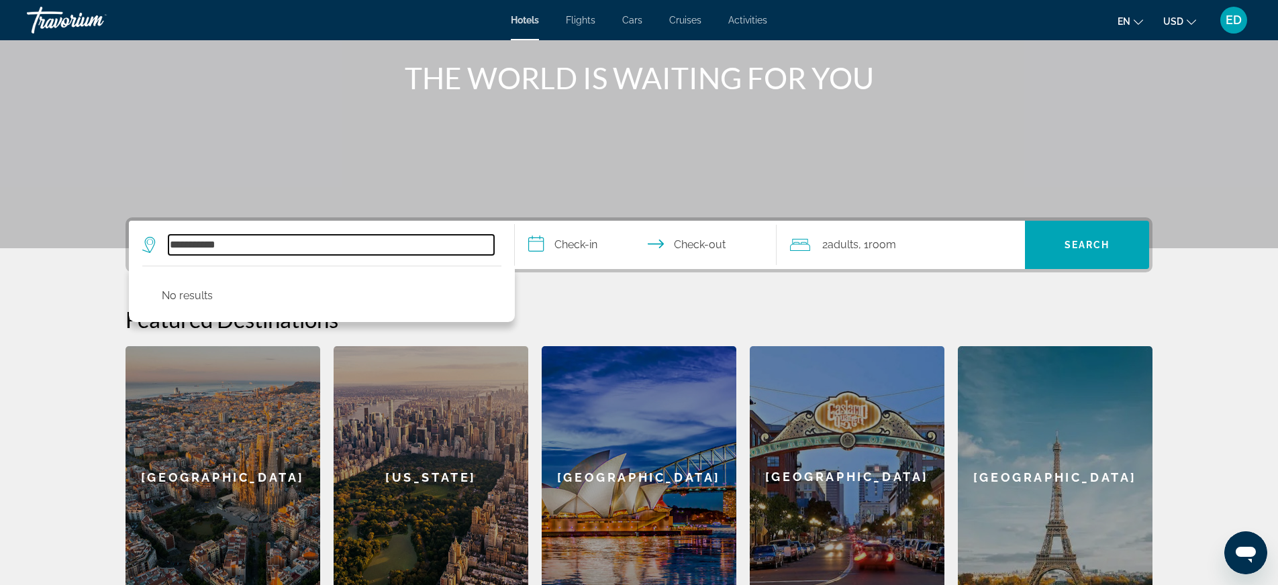
scroll to position [152, 0]
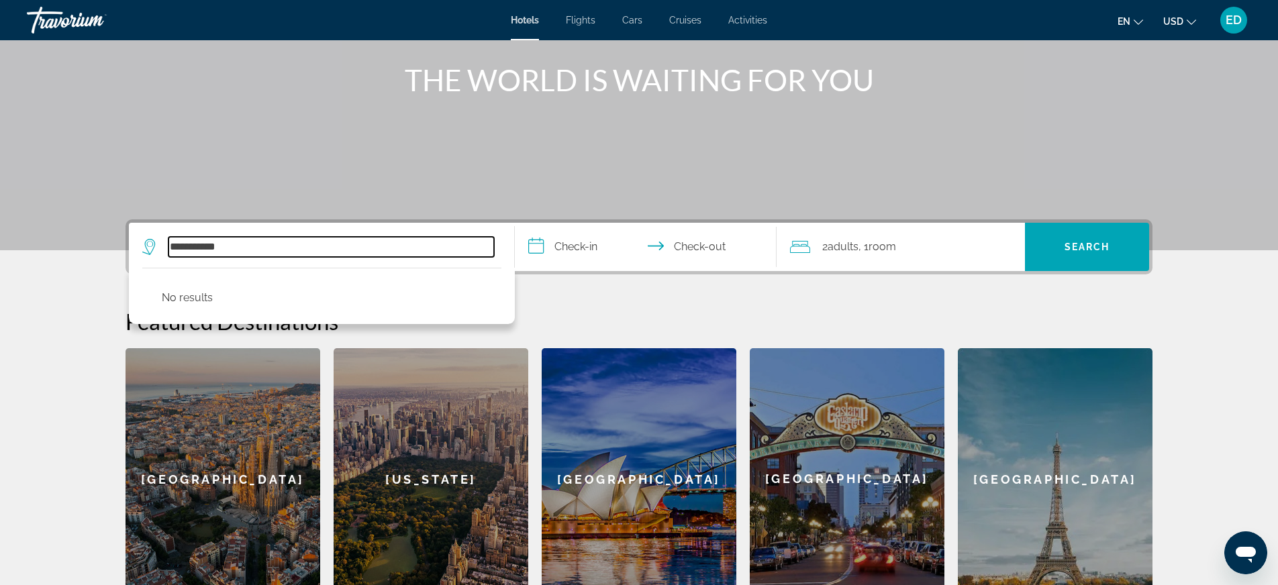
drag, startPoint x: 244, startPoint y: 245, endPoint x: 221, endPoint y: 246, distance: 22.8
click at [221, 246] on input "**********" at bounding box center [332, 247] width 326 height 20
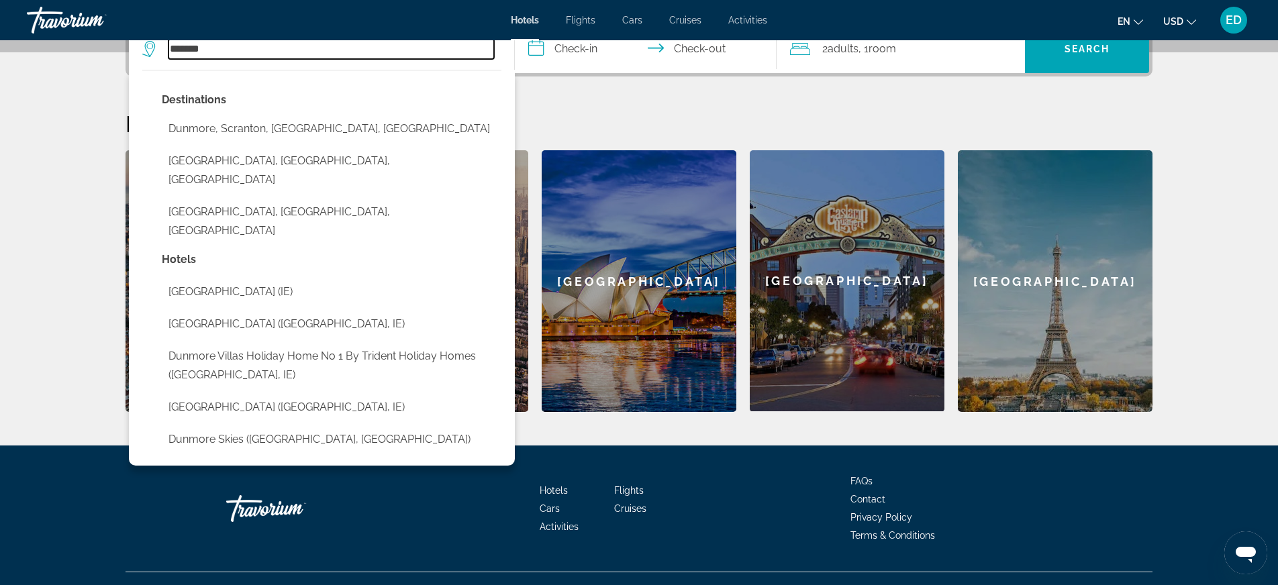
scroll to position [375, 0]
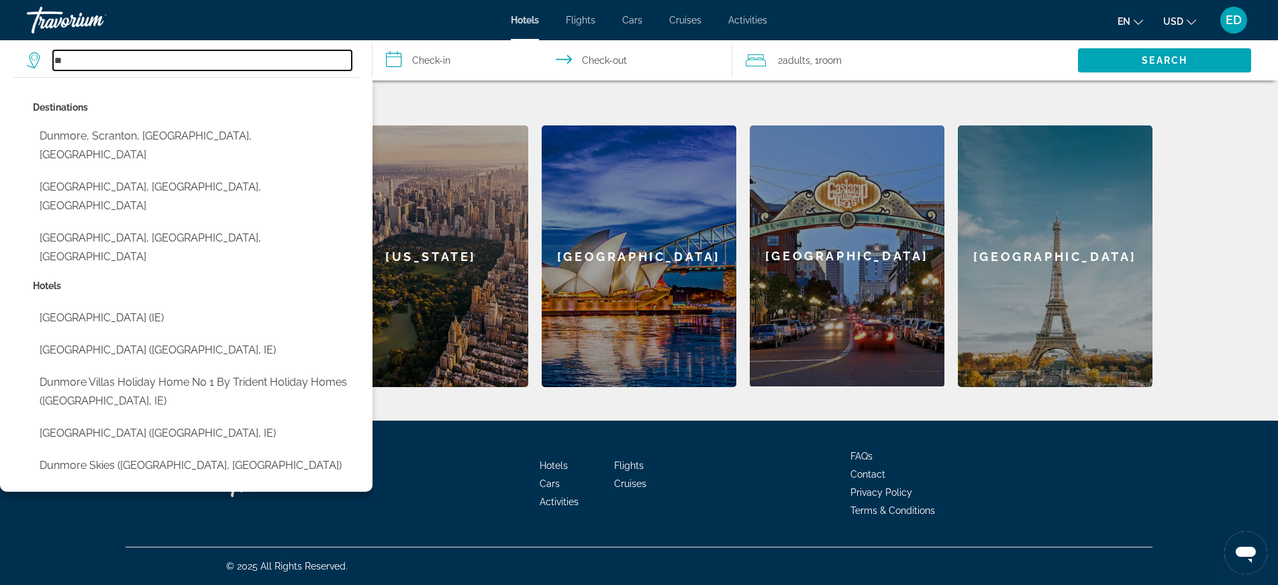
type input "*"
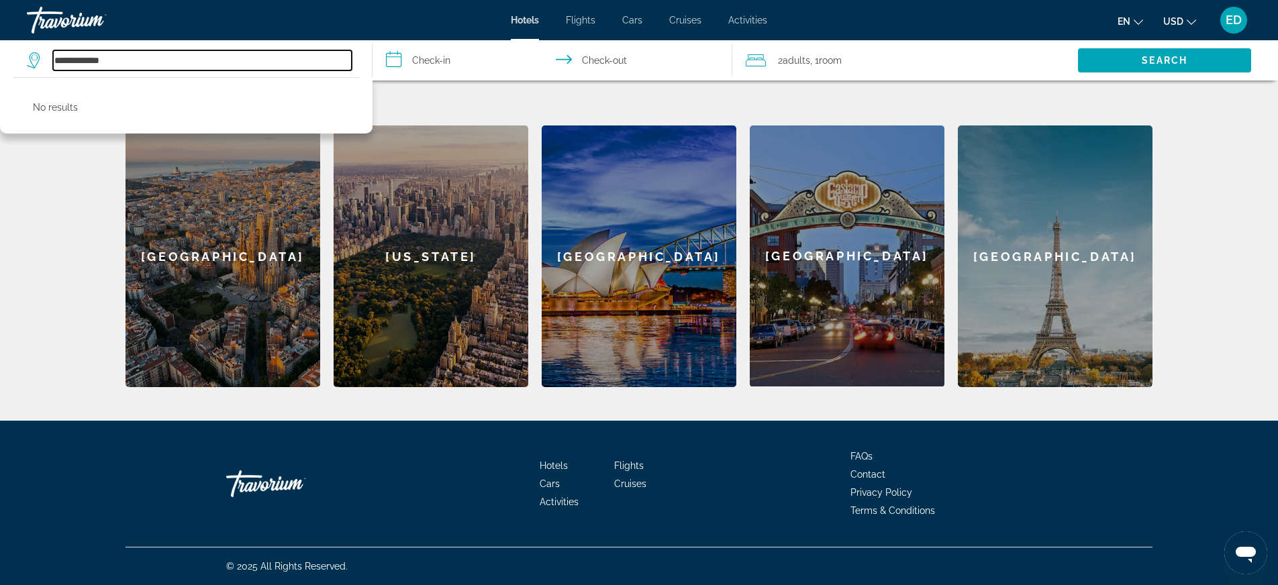
type input "**********"
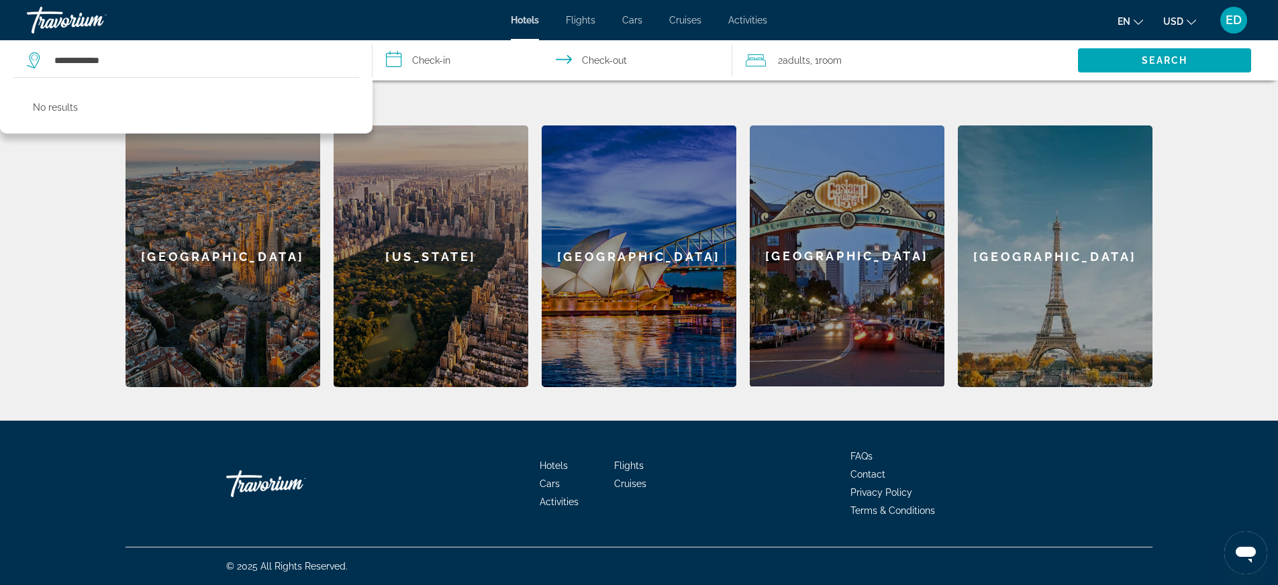
click at [432, 61] on input "**********" at bounding box center [555, 62] width 365 height 44
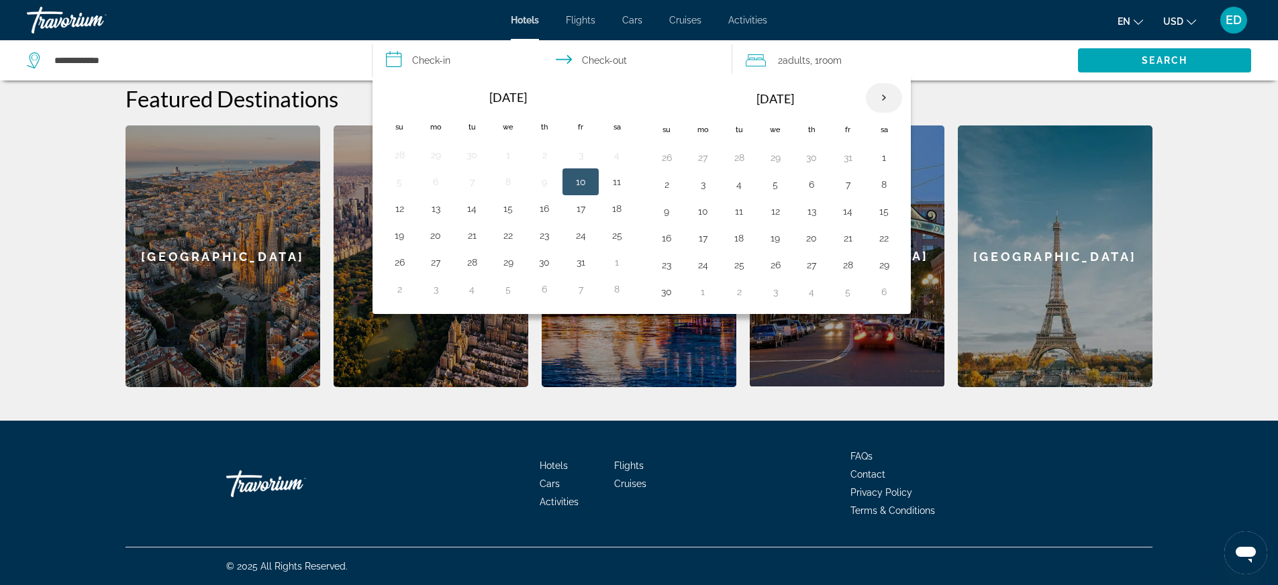
click at [888, 97] on th "Next month" at bounding box center [884, 98] width 36 height 30
click at [703, 266] on button "29" at bounding box center [702, 265] width 21 height 19
click at [884, 99] on th "Next month" at bounding box center [884, 98] width 36 height 30
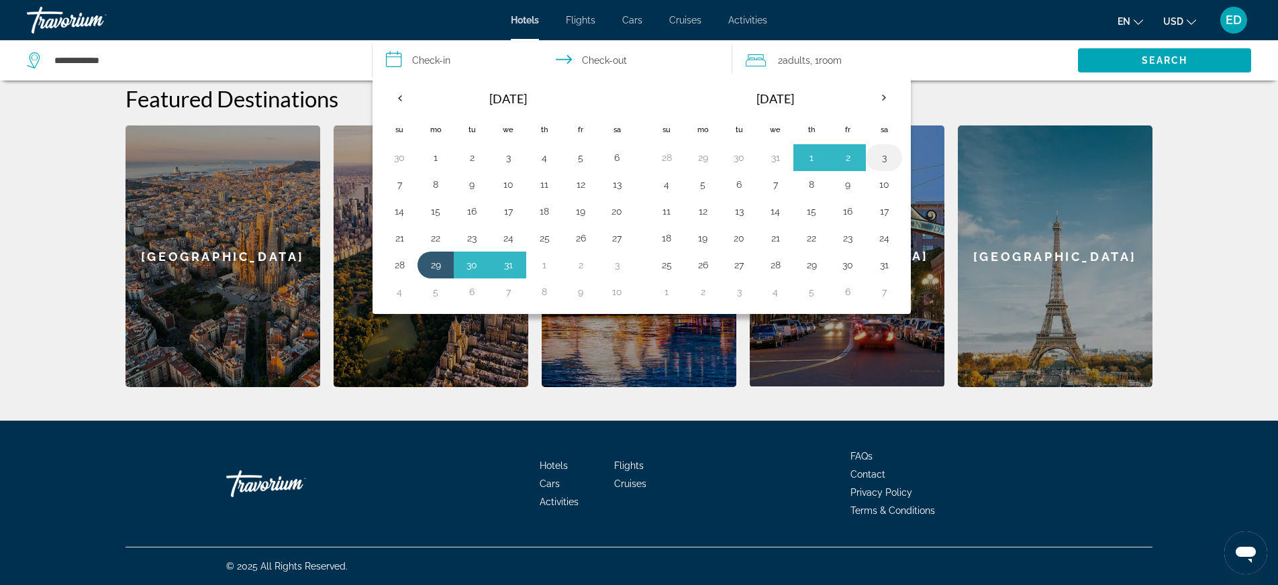
click at [893, 155] on button "3" at bounding box center [884, 157] width 21 height 19
type input "**********"
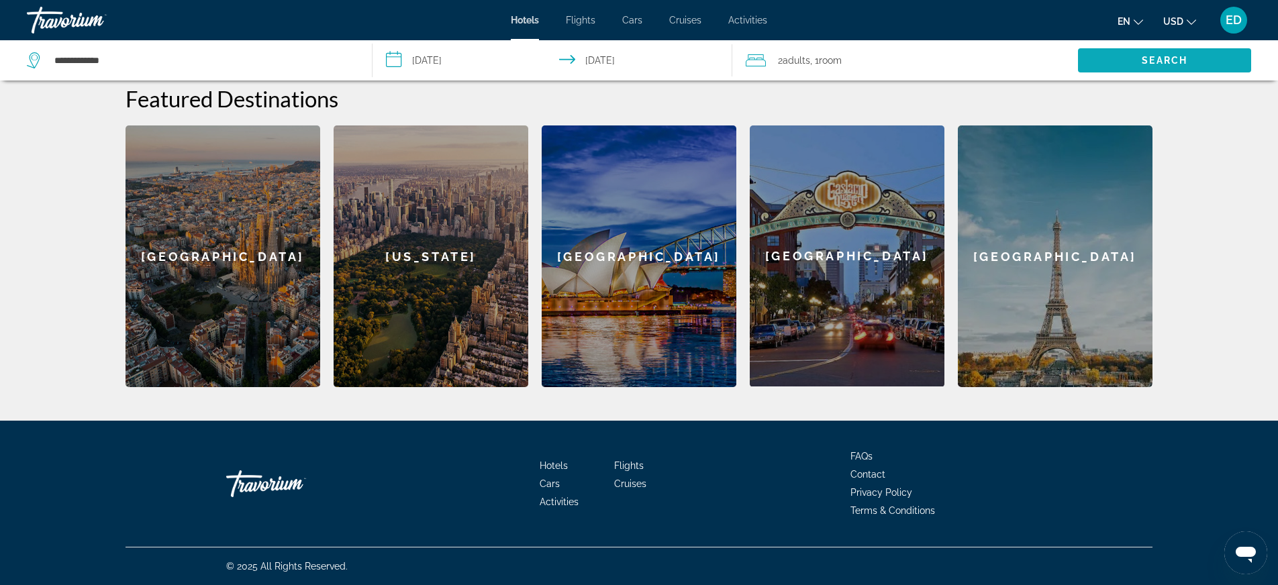
click at [1199, 63] on span "Search" at bounding box center [1164, 60] width 173 height 32
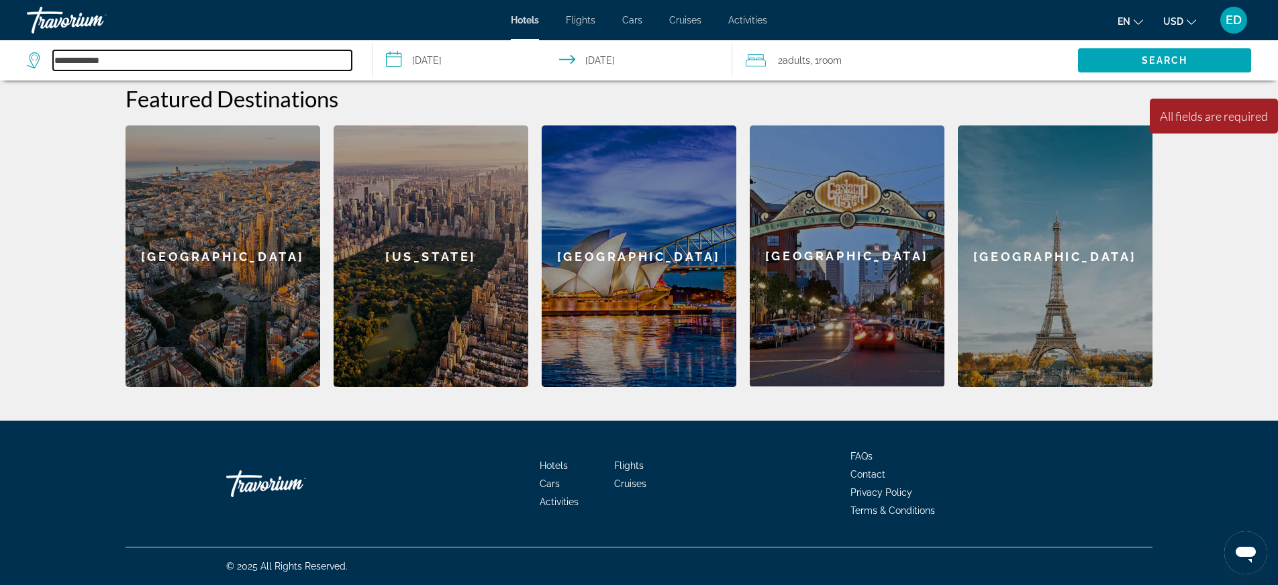
click at [132, 59] on input "**********" at bounding box center [202, 60] width 299 height 20
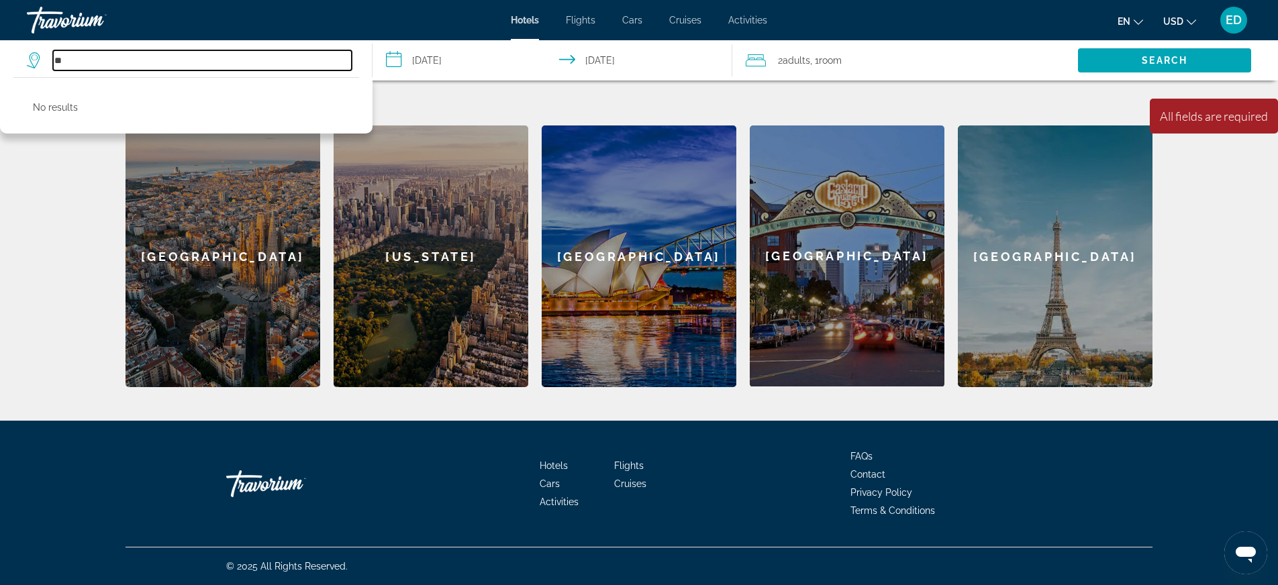
type input "*"
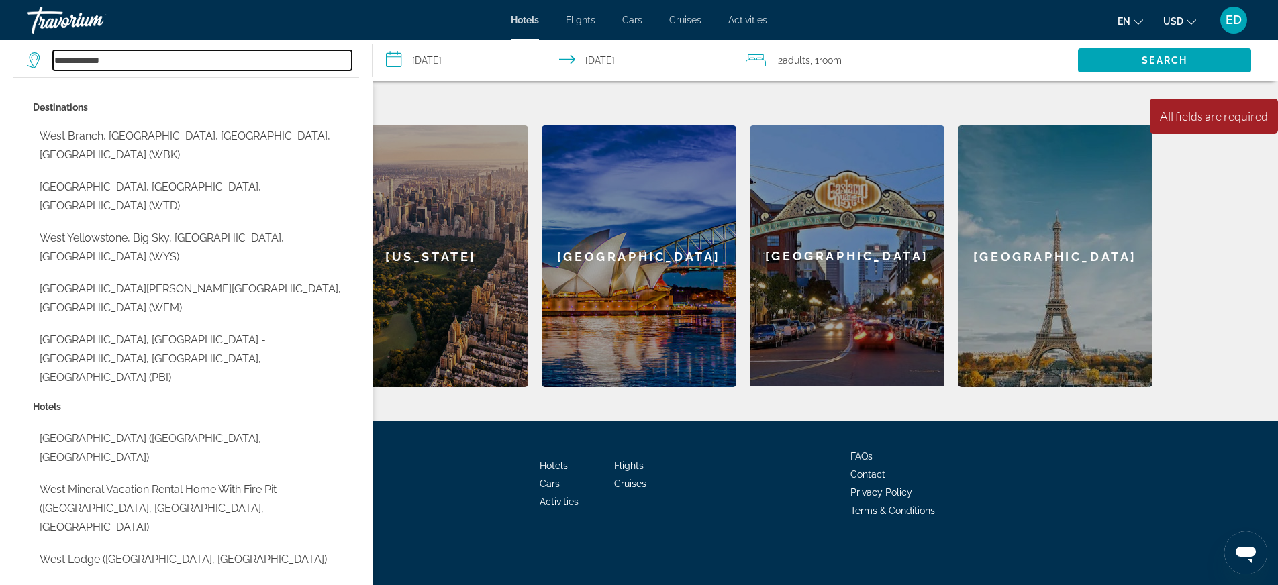
click at [89, 60] on input "**********" at bounding box center [202, 60] width 299 height 20
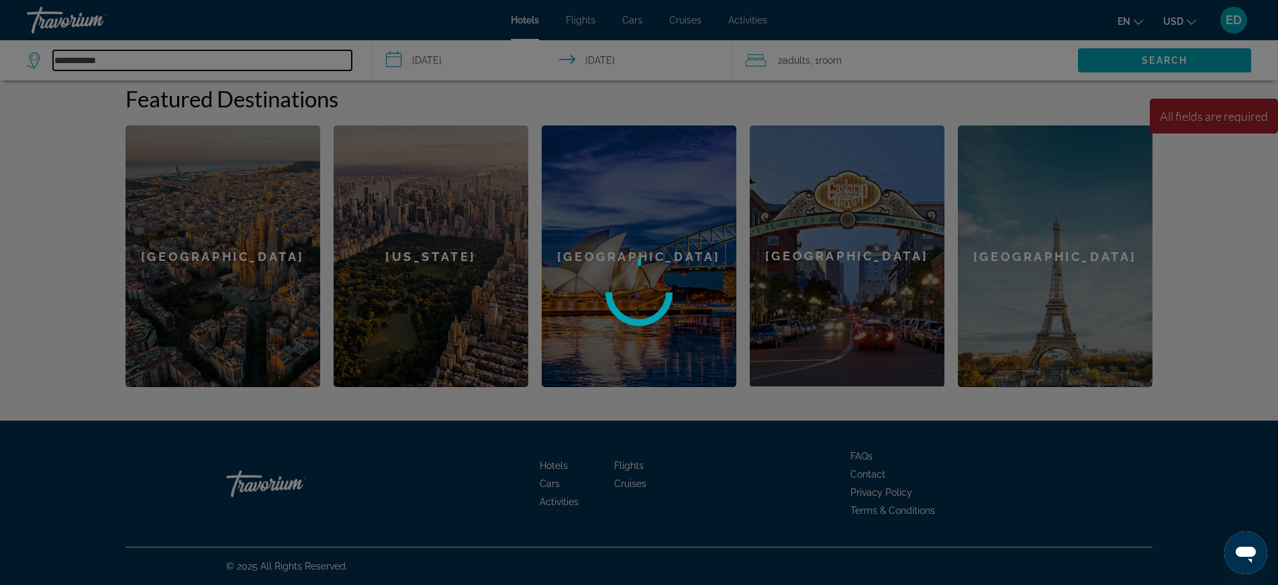
type input "**********"
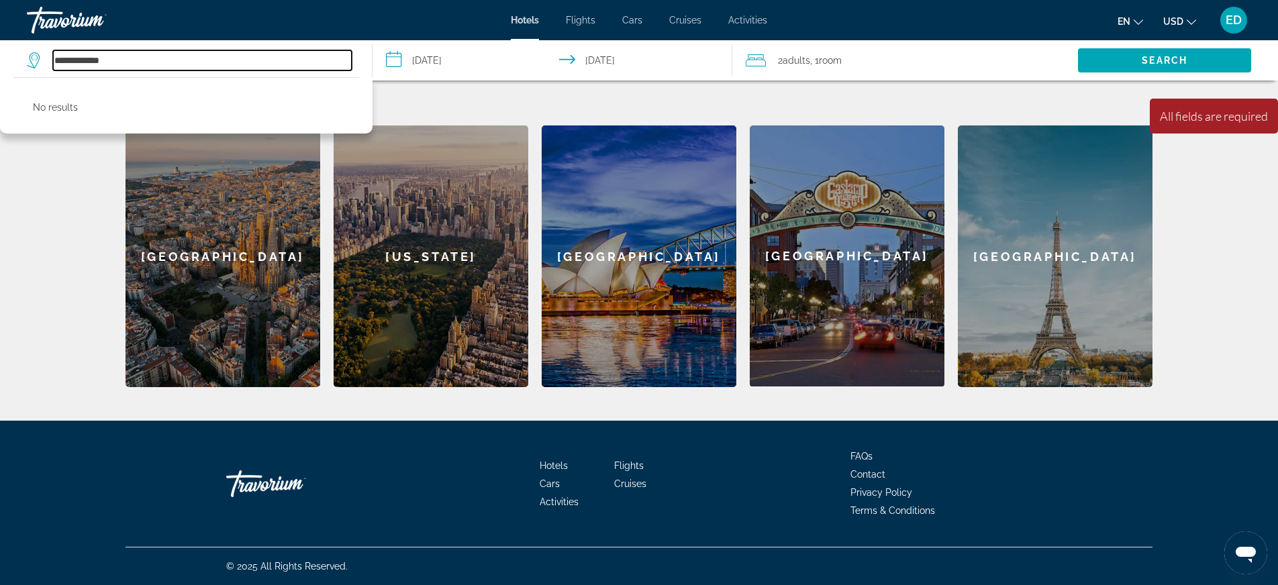
drag, startPoint x: 121, startPoint y: 60, endPoint x: 45, endPoint y: 60, distance: 75.9
click at [45, 60] on div "**********" at bounding box center [189, 60] width 325 height 20
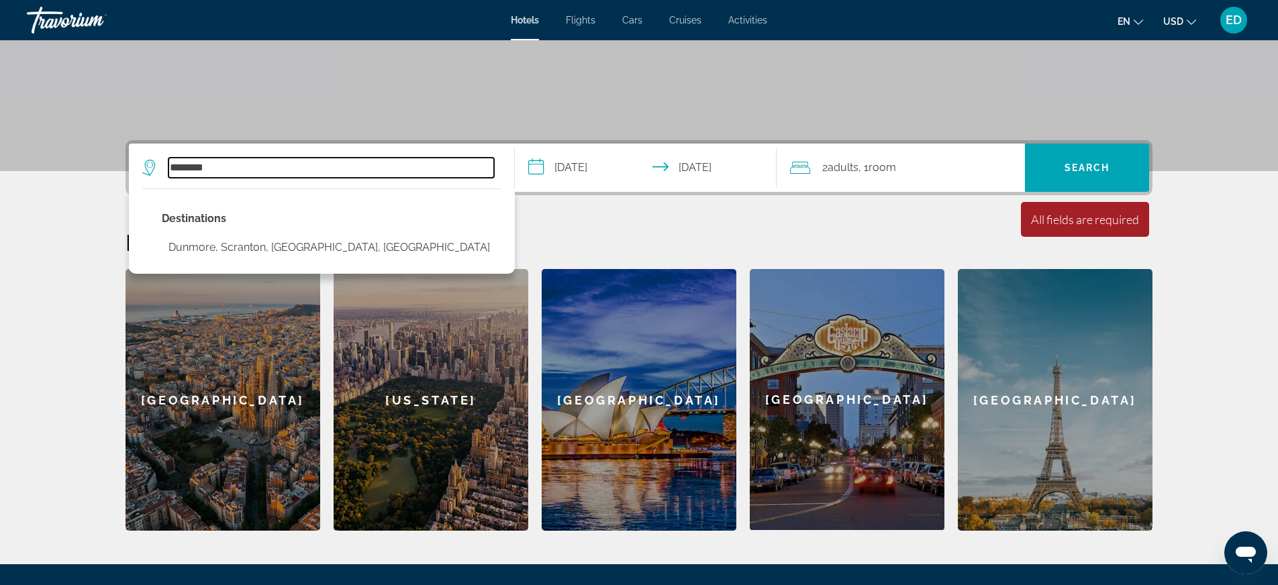
scroll to position [218, 0]
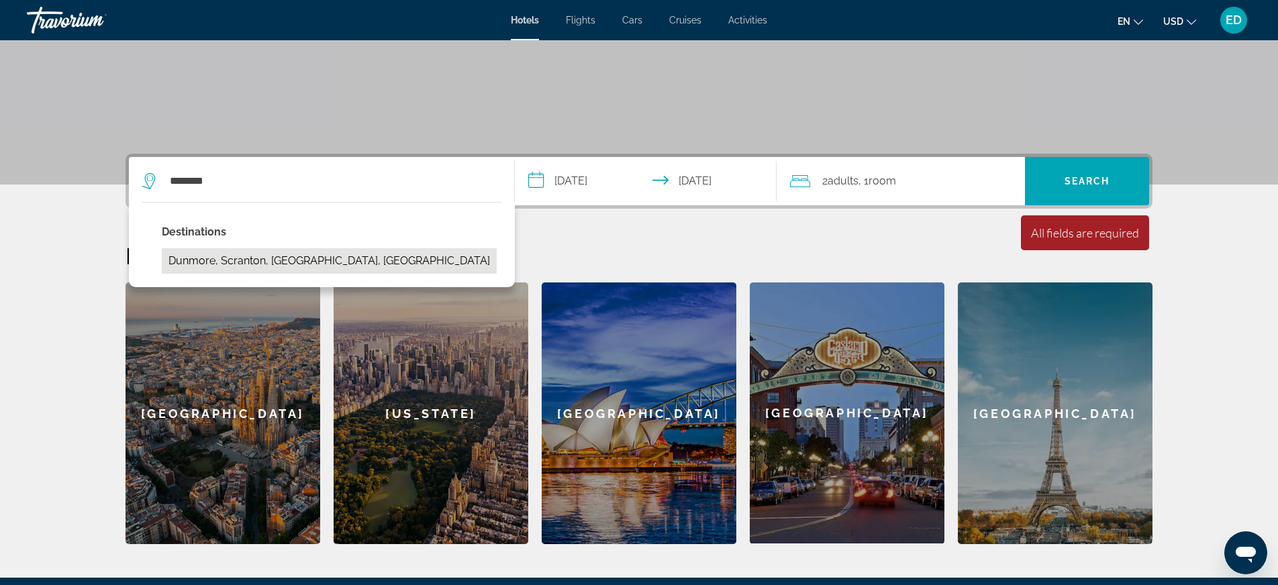
click at [260, 263] on button "Dunmore, Scranton, PA, United States" at bounding box center [329, 261] width 335 height 26
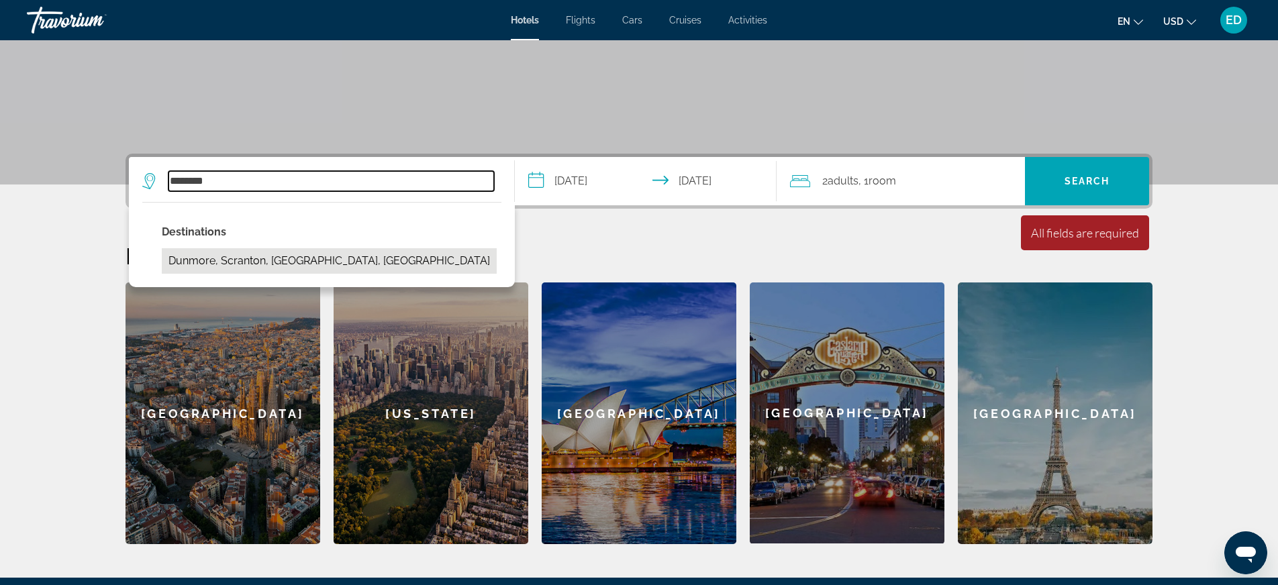
type input "**********"
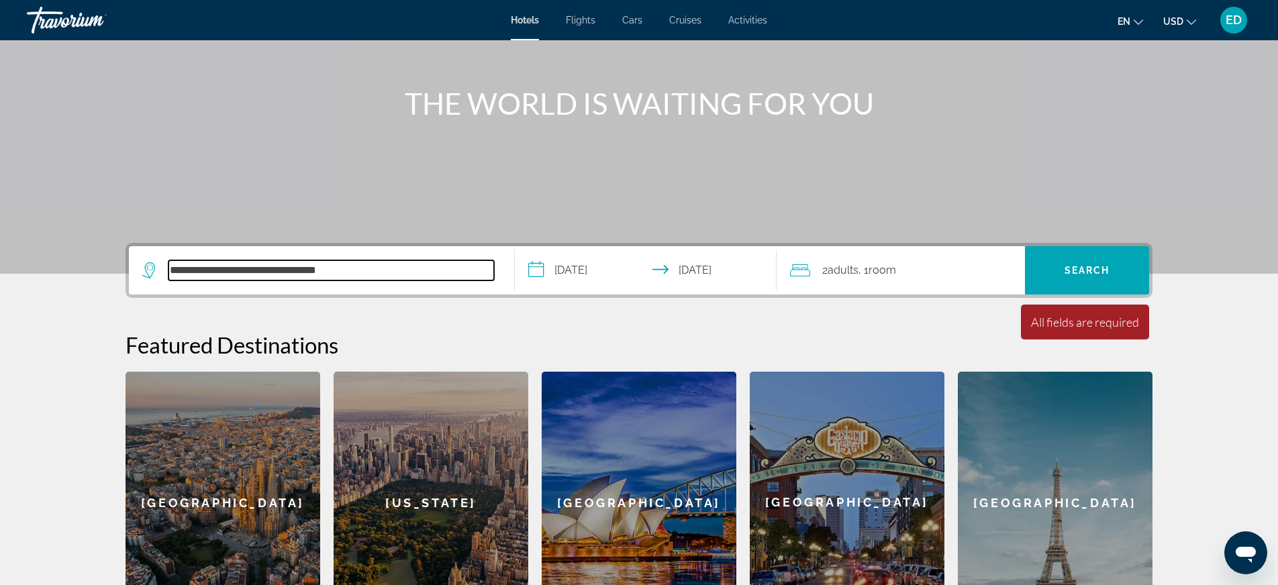
scroll to position [0, 0]
